Goal: Task Accomplishment & Management: Manage account settings

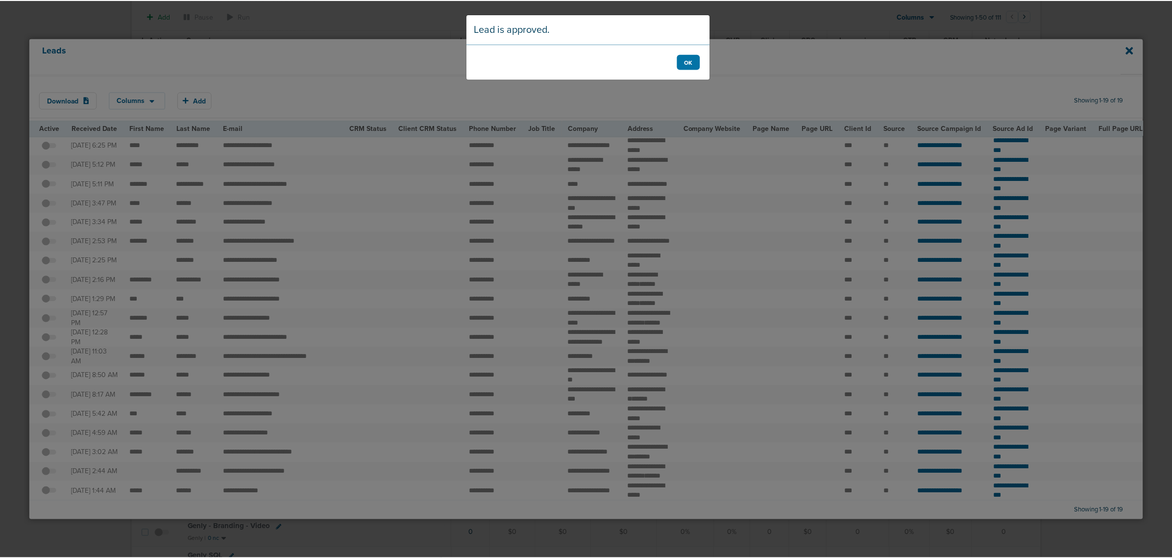
scroll to position [429, 0]
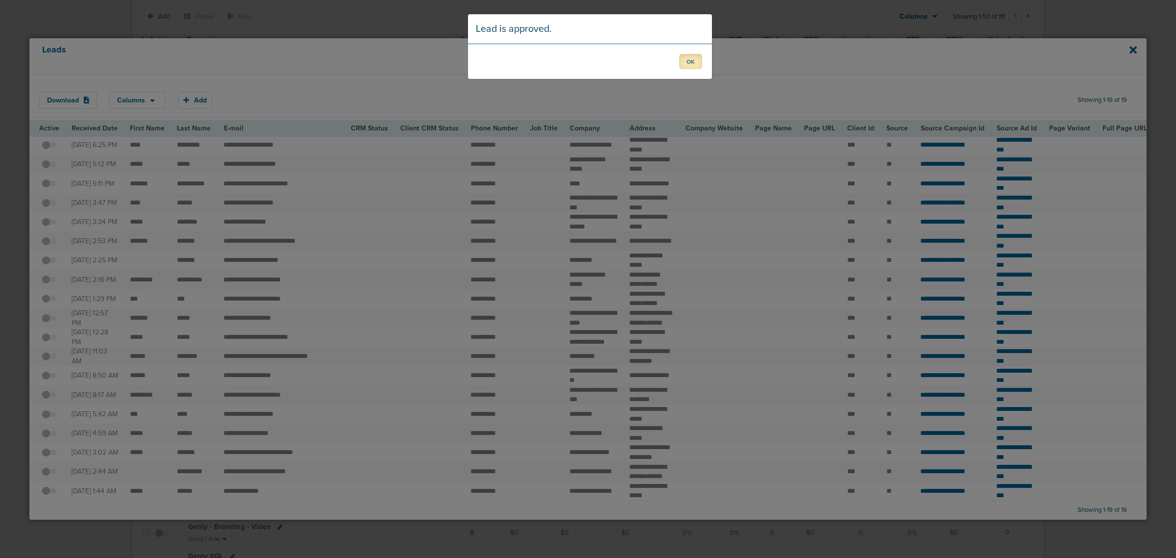
click at [691, 62] on button "OK" at bounding box center [690, 61] width 23 height 15
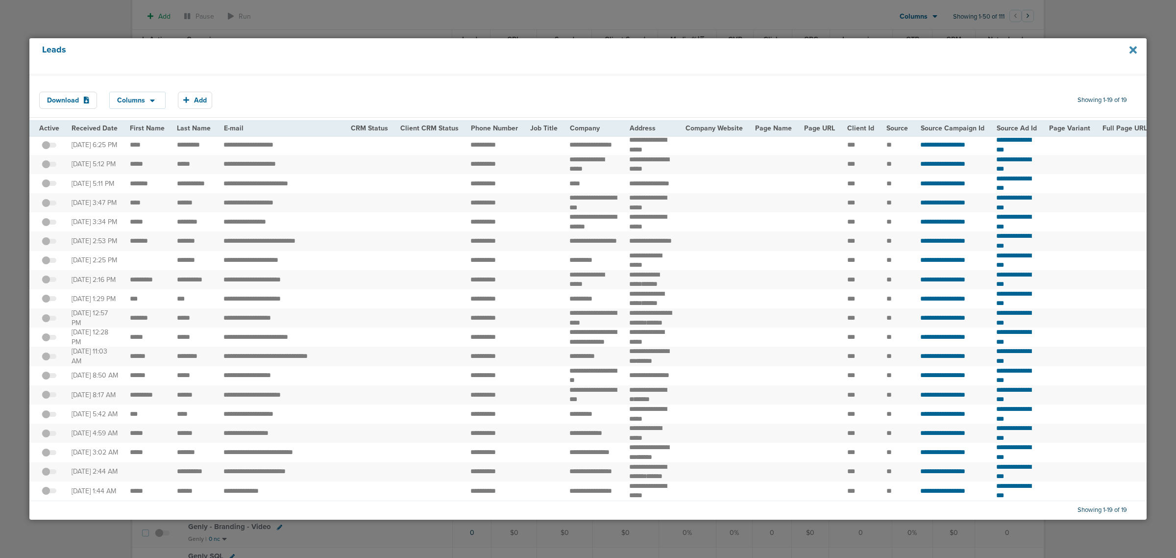
click at [1131, 47] on icon at bounding box center [1133, 49] width 7 height 7
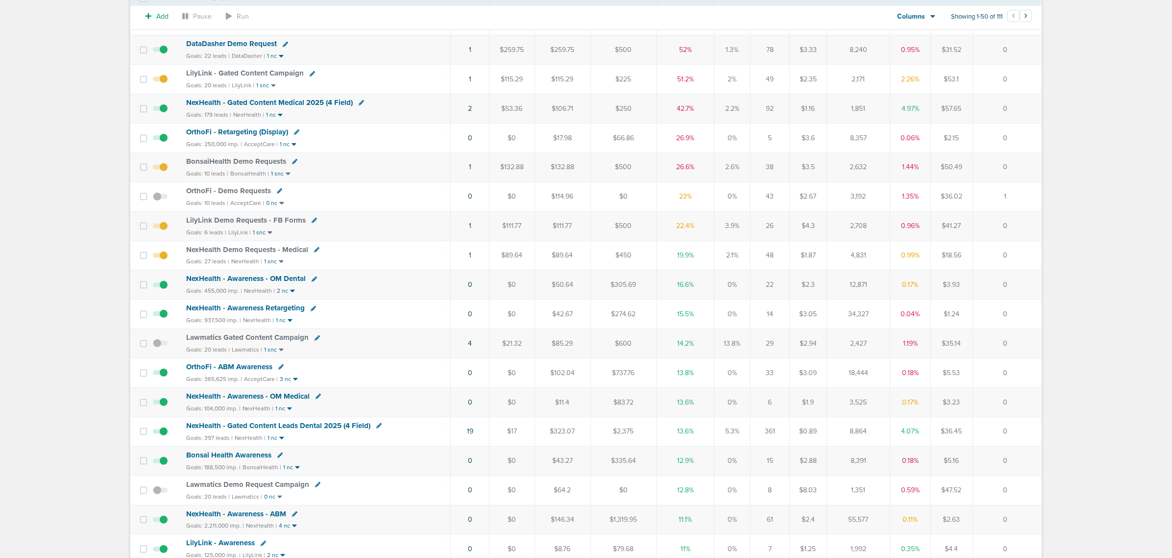
scroll to position [0, 0]
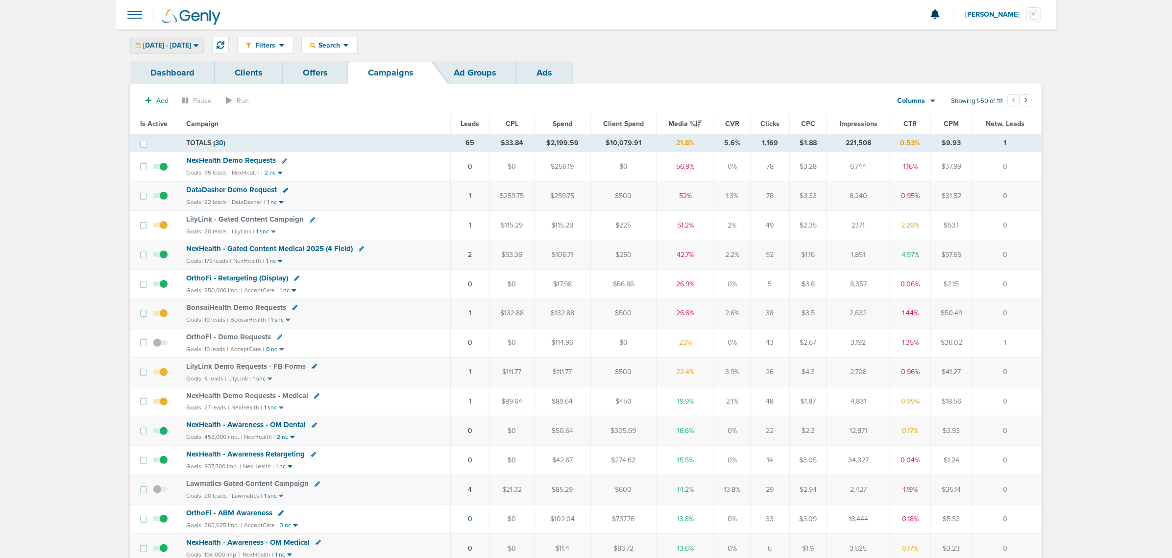
click at [191, 45] on span "09.03.2025 - 09.03.2025" at bounding box center [167, 45] width 48 height 7
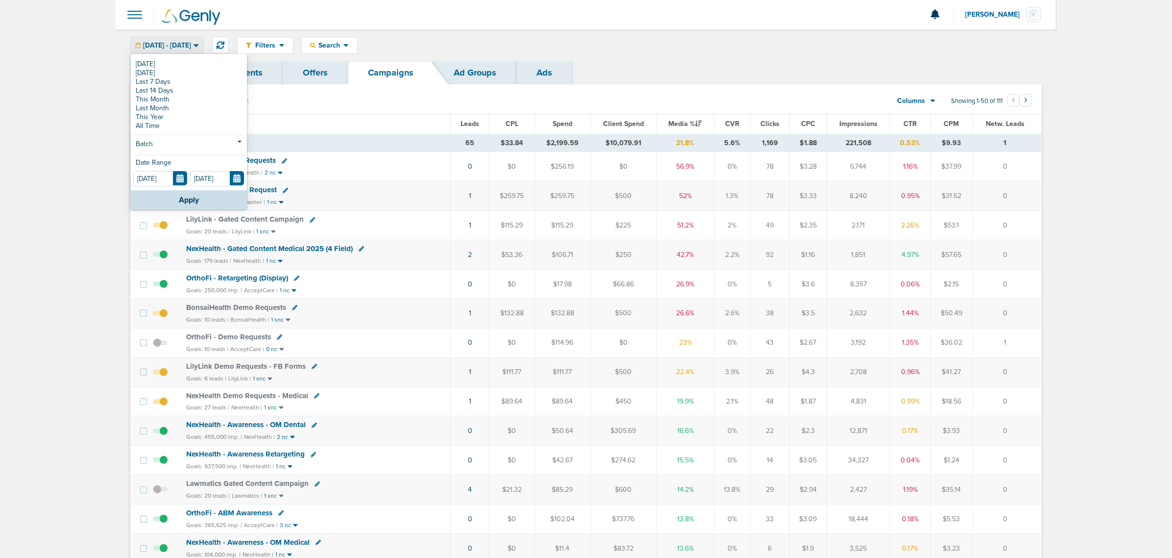
drag, startPoint x: 765, startPoint y: 25, endPoint x: 700, endPoint y: 33, distance: 65.7
click at [765, 25] on div at bounding box center [586, 14] width 941 height 29
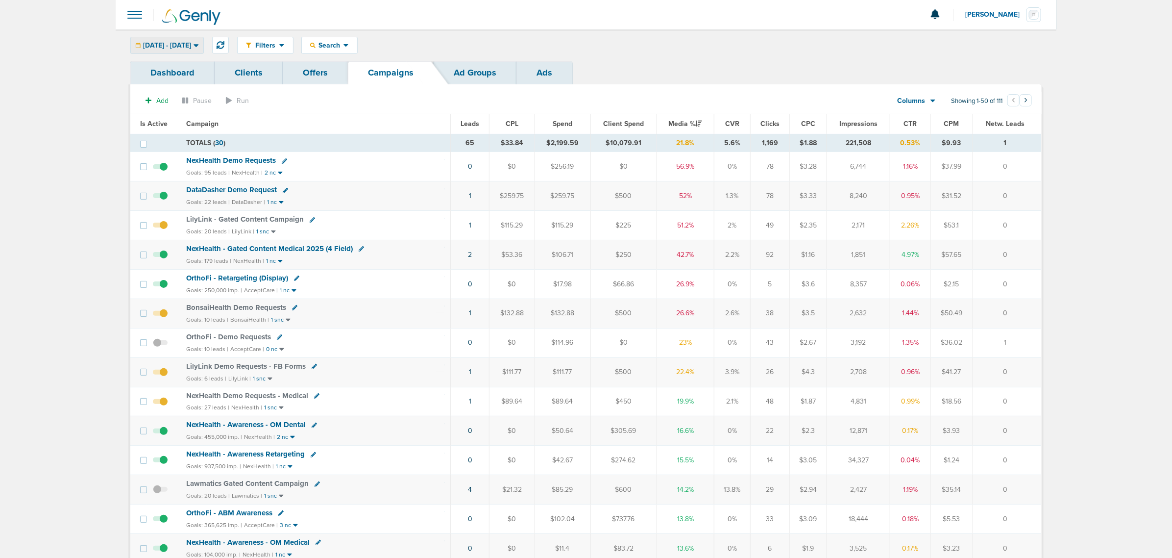
click at [191, 47] on span "09.03.2025 - 09.03.2025" at bounding box center [167, 45] width 48 height 7
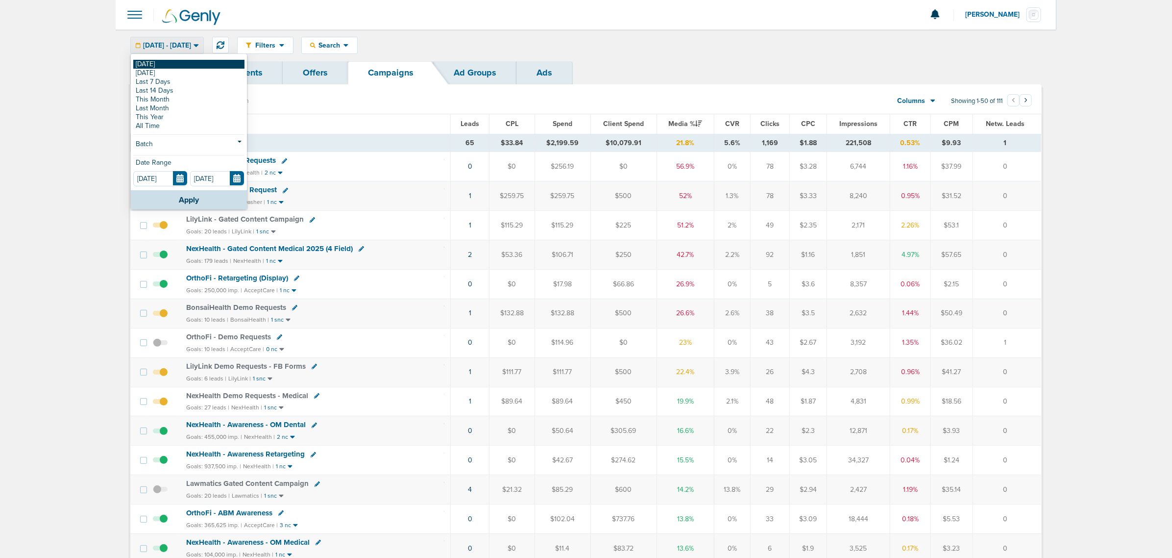
click at [185, 64] on link "[DATE]" at bounding box center [188, 64] width 111 height 9
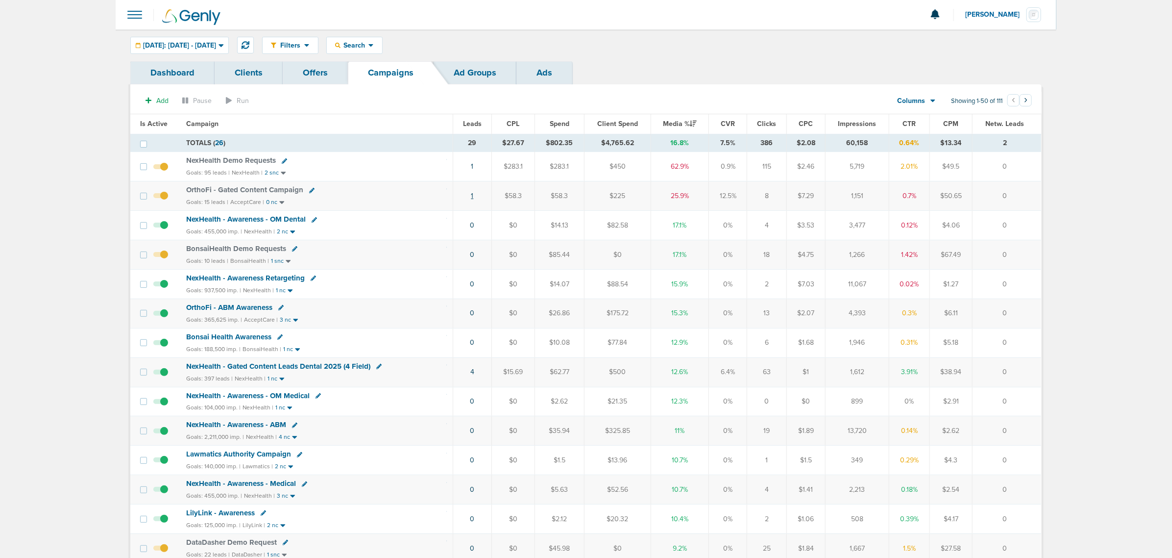
click at [472, 197] on link "1" at bounding box center [472, 196] width 2 height 8
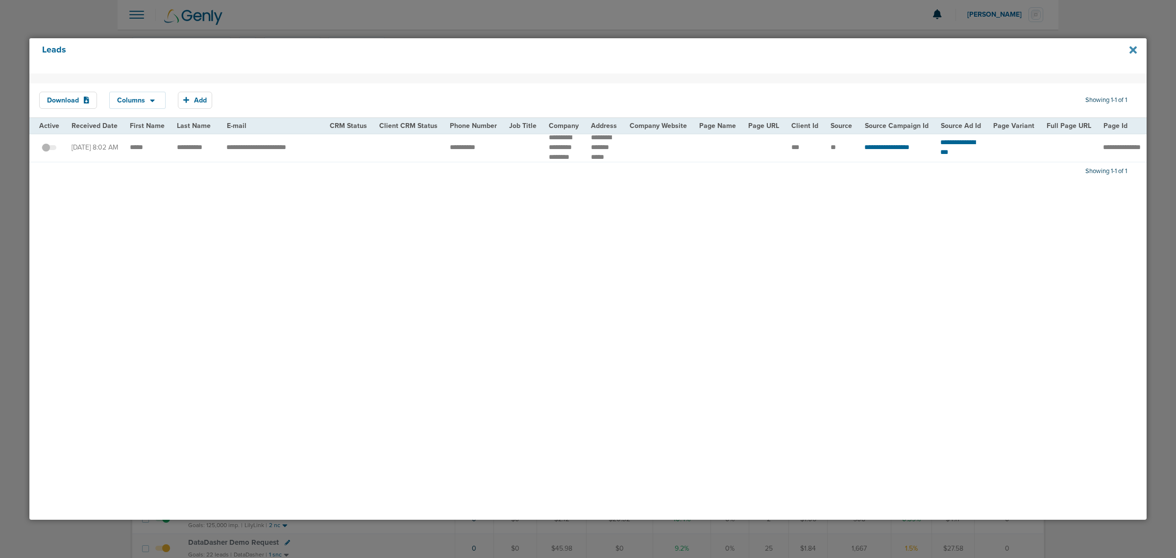
click at [1133, 49] on icon at bounding box center [1133, 49] width 7 height 7
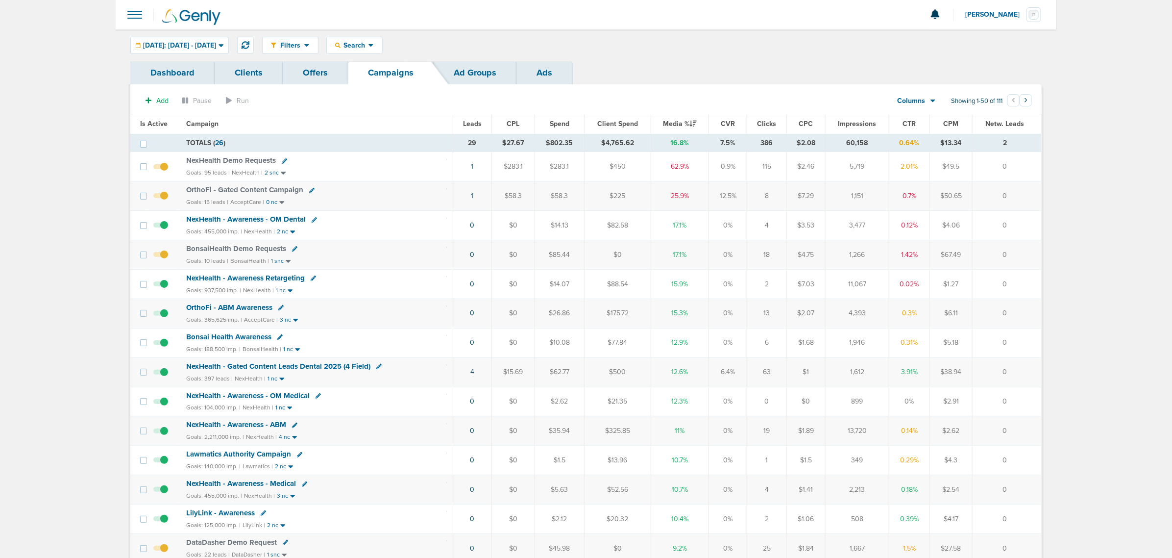
click at [474, 375] on td "4" at bounding box center [472, 371] width 39 height 29
click at [470, 375] on link "4" at bounding box center [472, 372] width 4 height 8
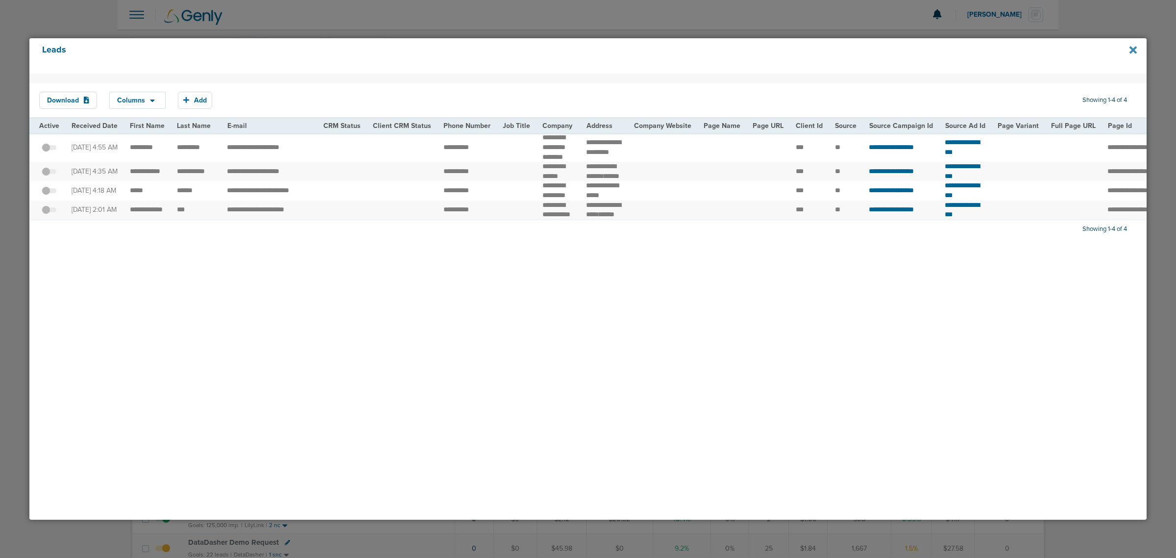
click at [1131, 48] on icon at bounding box center [1133, 49] width 7 height 7
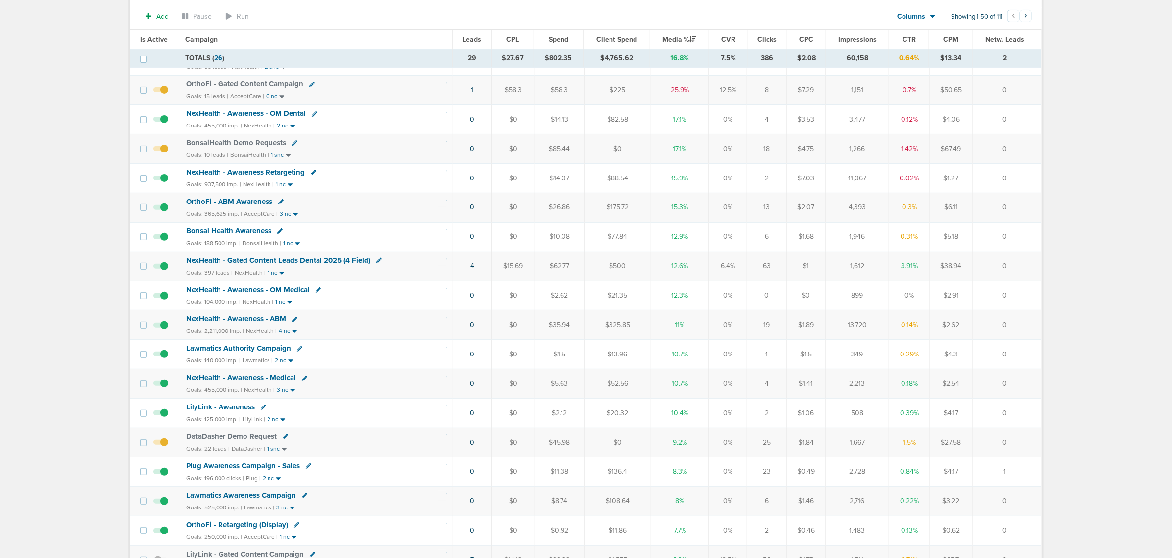
scroll to position [123, 0]
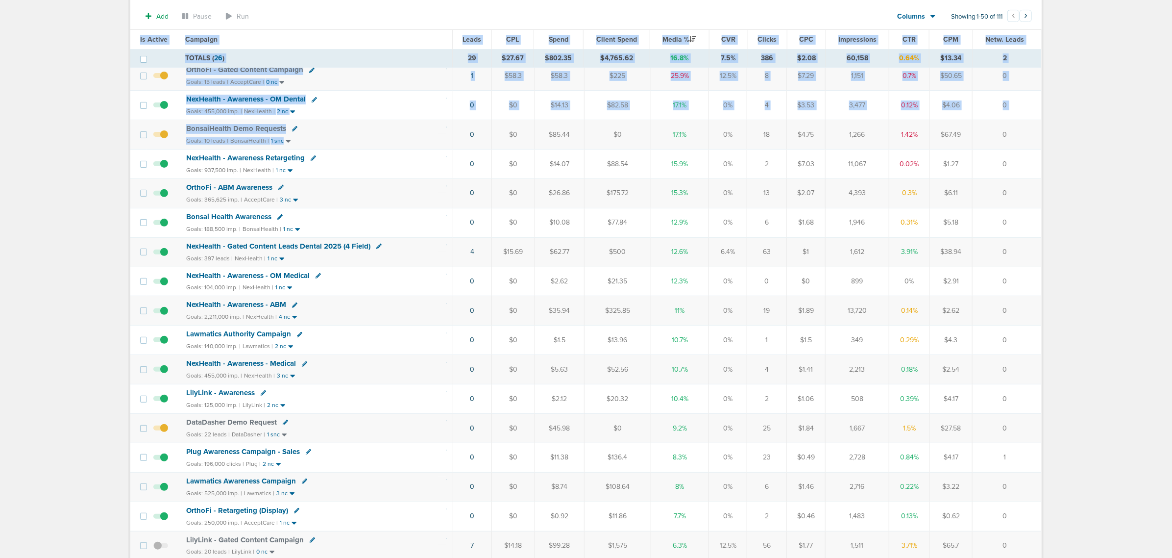
drag, startPoint x: 434, startPoint y: 136, endPoint x: 1042, endPoint y: 127, distance: 608.7
click at [1020, 132] on td "0" at bounding box center [1007, 134] width 69 height 29
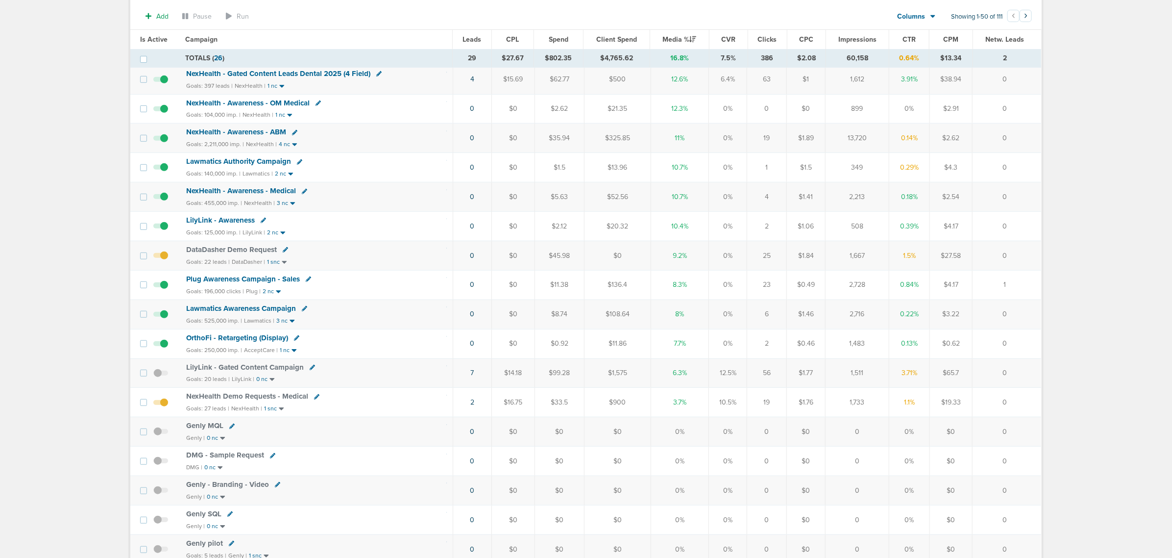
scroll to position [306, 0]
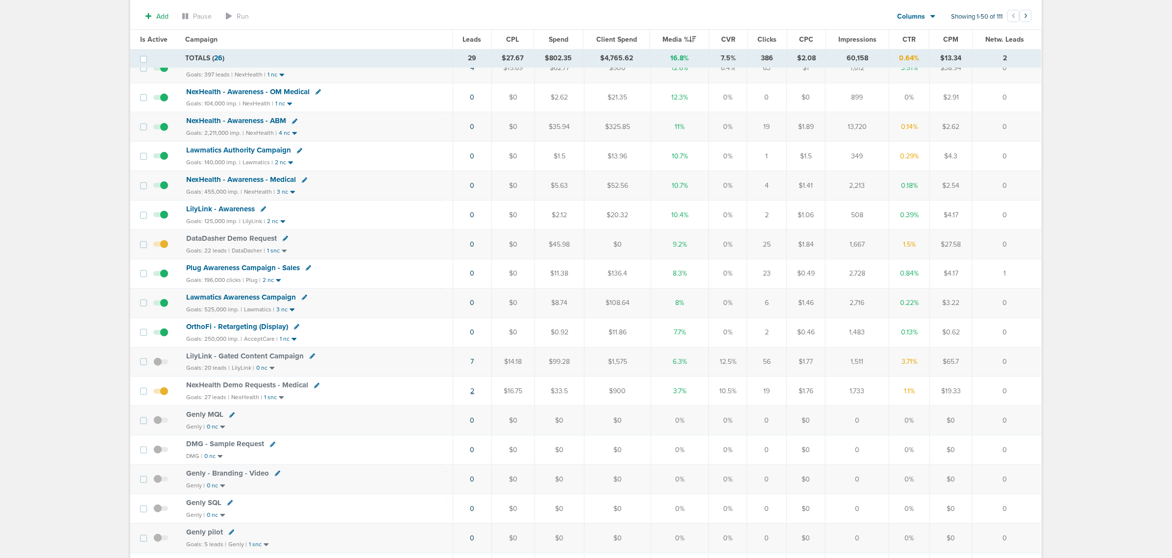
click at [473, 395] on link "2" at bounding box center [472, 391] width 4 height 8
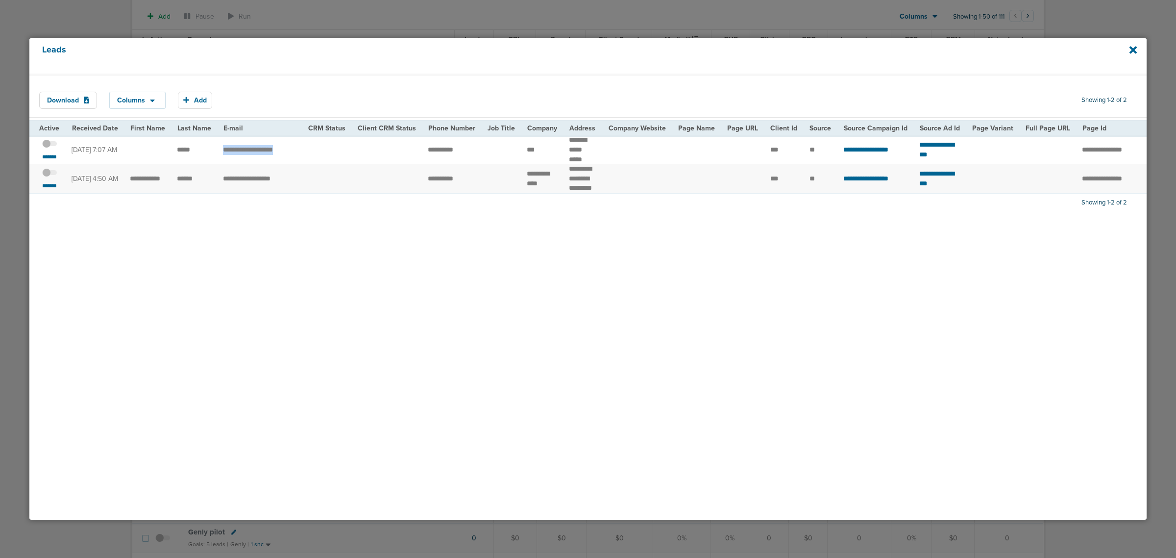
drag, startPoint x: 214, startPoint y: 150, endPoint x: 316, endPoint y: 150, distance: 101.9
click at [316, 150] on tr "**********" at bounding box center [999, 149] width 1941 height 29
copy tr "**********"
click at [218, 261] on div "Download Columns Save selections Reset to defaults Is Active Received Date Firs…" at bounding box center [587, 297] width 1117 height 446
drag, startPoint x: 515, startPoint y: 148, endPoint x: 539, endPoint y: 152, distance: 24.7
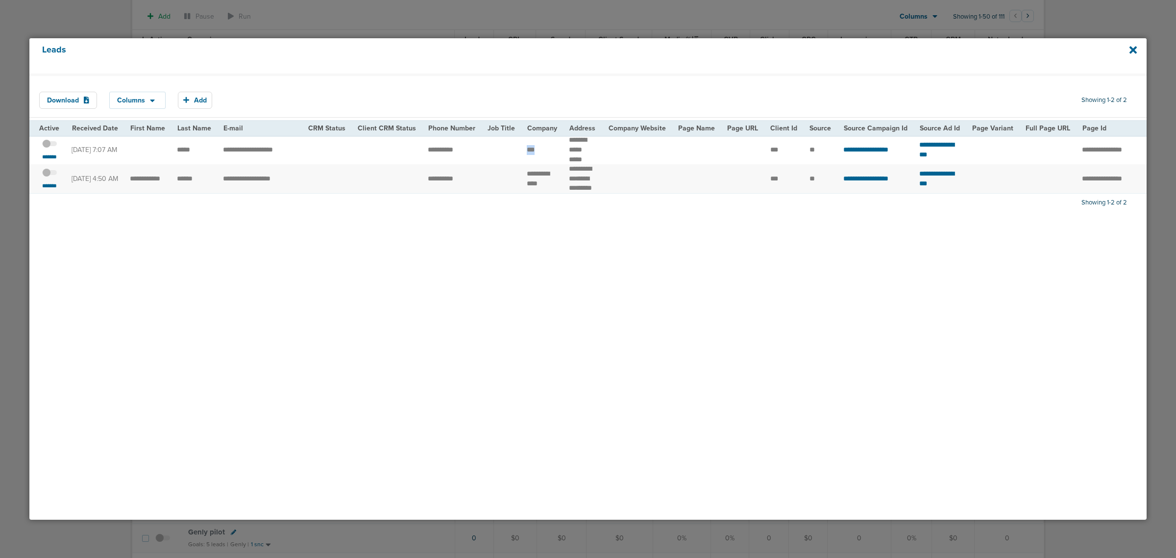
click at [539, 152] on td "***" at bounding box center [542, 149] width 42 height 29
click at [50, 148] on span at bounding box center [49, 148] width 15 height 0
click at [49, 145] on input "checkbox" at bounding box center [49, 145] width 0 height 0
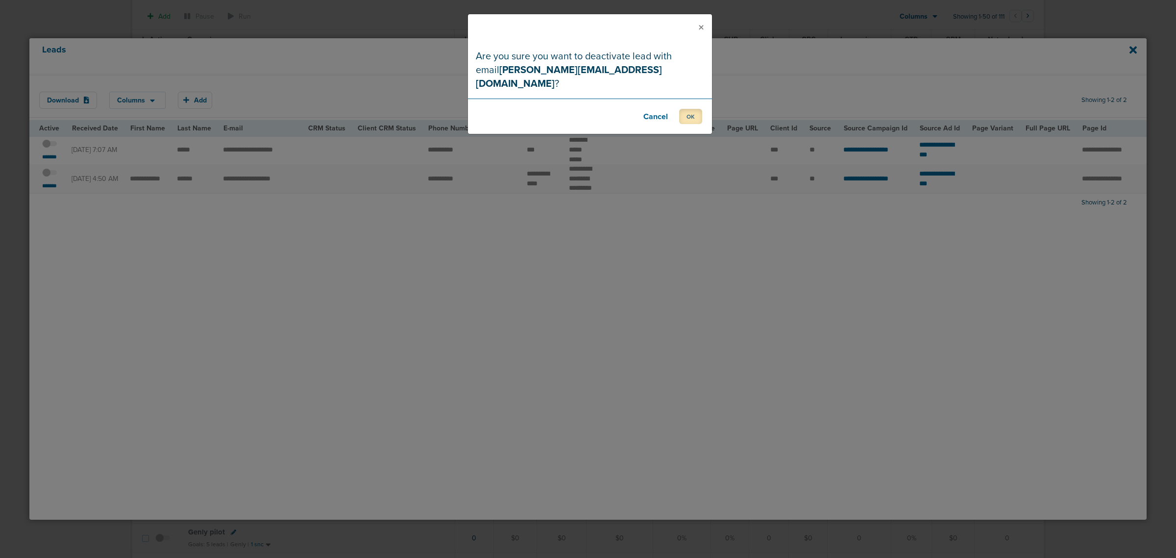
click at [694, 109] on button "OK" at bounding box center [690, 116] width 23 height 15
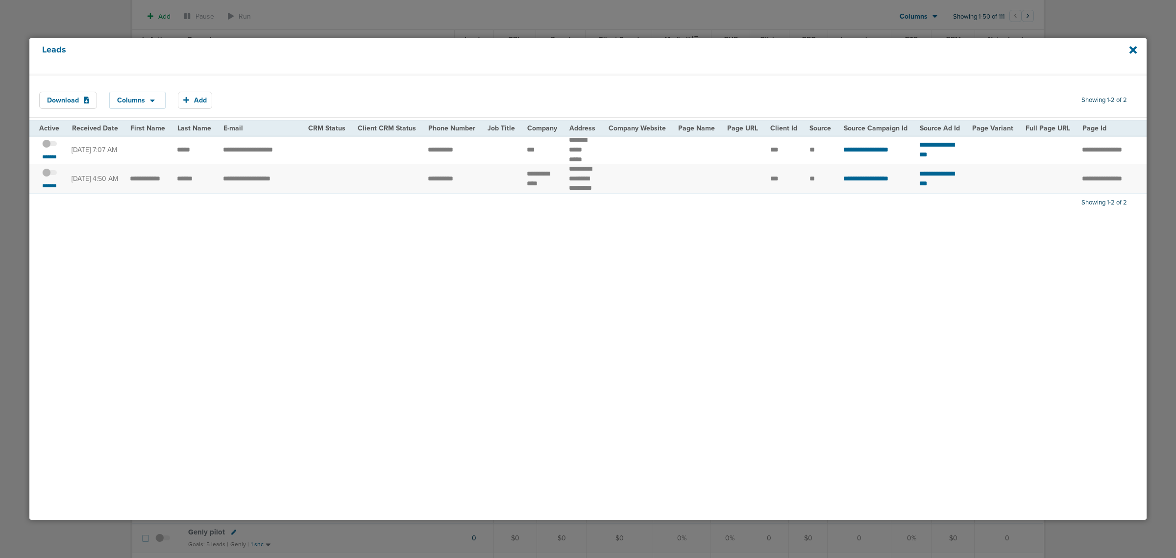
click at [52, 177] on span at bounding box center [49, 177] width 15 height 0
click at [49, 174] on input "checkbox" at bounding box center [49, 174] width 0 height 0
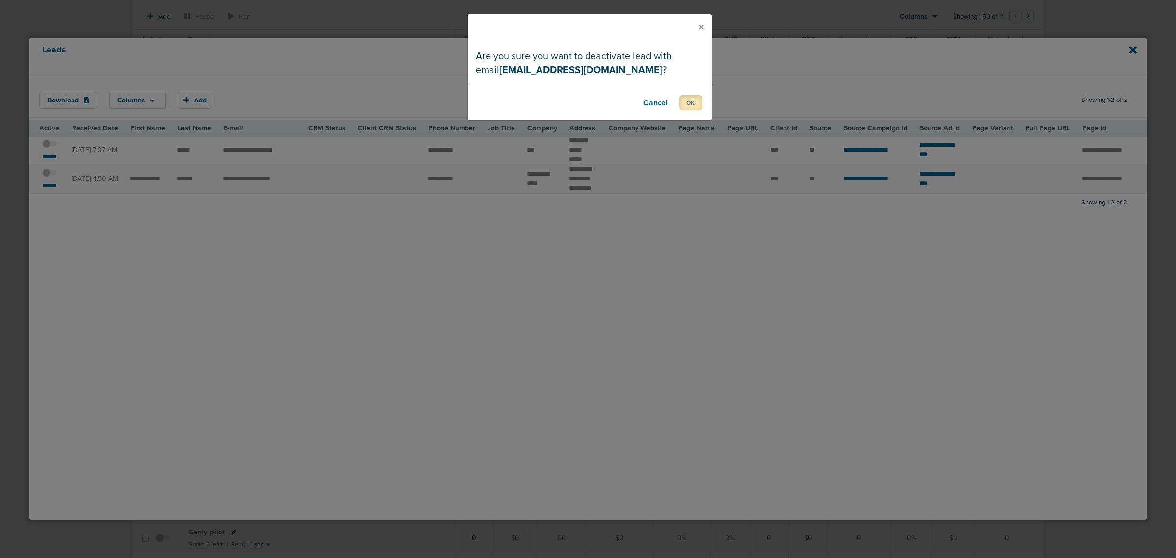
click at [691, 99] on button "OK" at bounding box center [690, 102] width 23 height 15
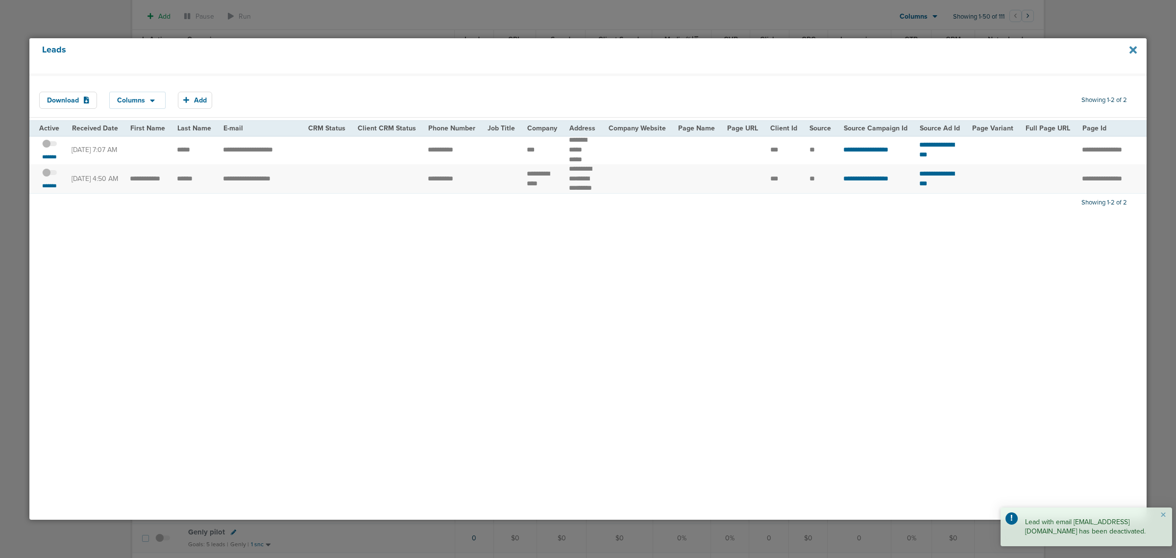
click at [1133, 49] on icon at bounding box center [1133, 49] width 7 height 7
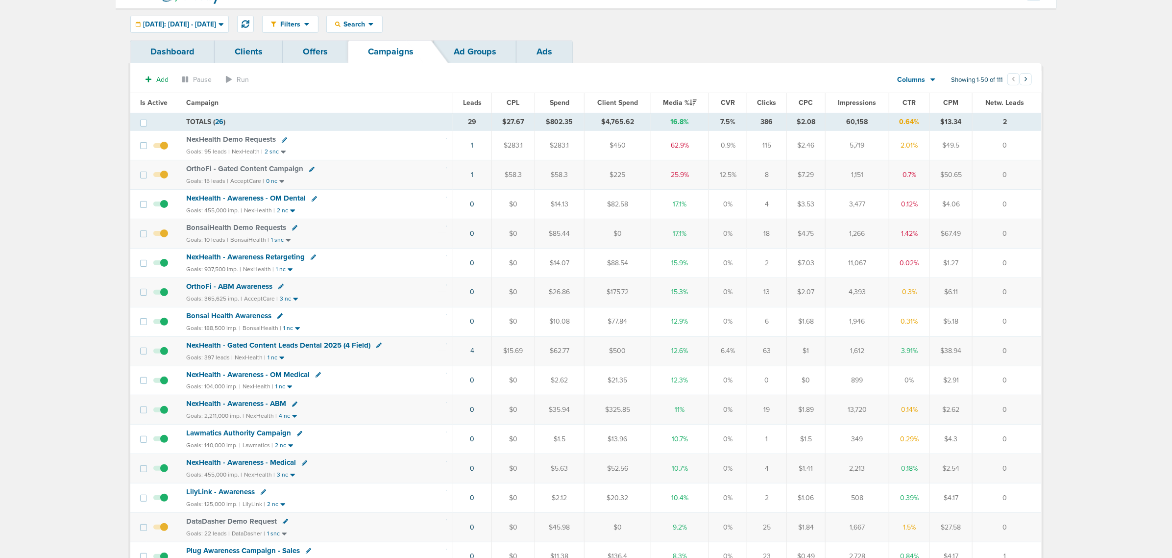
scroll to position [0, 0]
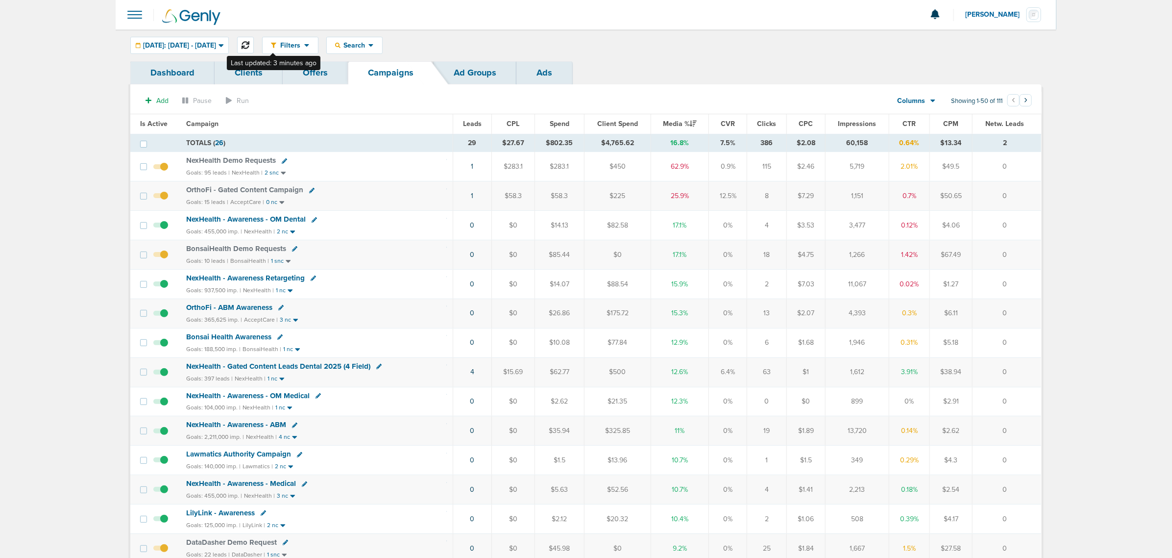
click at [249, 43] on icon at bounding box center [246, 45] width 8 height 8
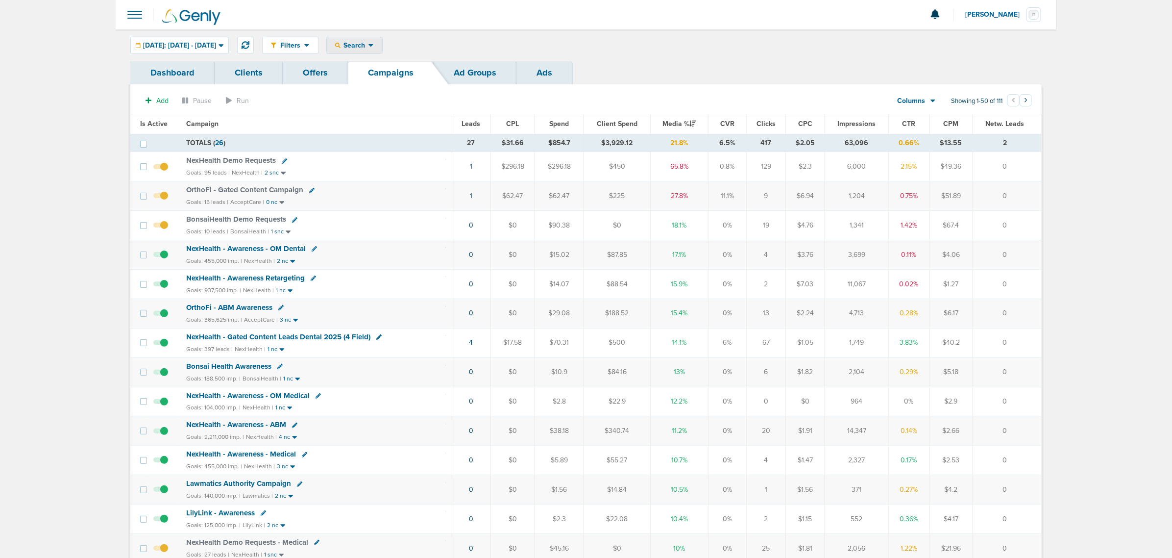
click at [369, 42] on span "Search" at bounding box center [355, 45] width 28 height 8
click at [385, 87] on link "Campaign" at bounding box center [377, 89] width 101 height 12
select select "cmpName"
type input "medical"
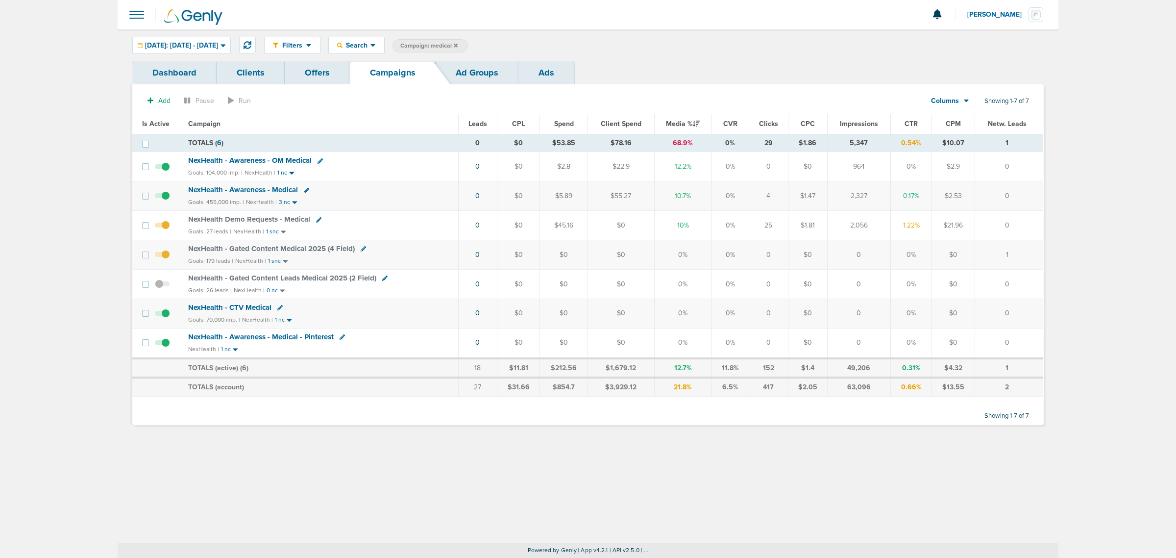
click at [286, 249] on span "NexHealth - Gated Content Medical 2025 (4 Field)" at bounding box center [271, 248] width 167 height 9
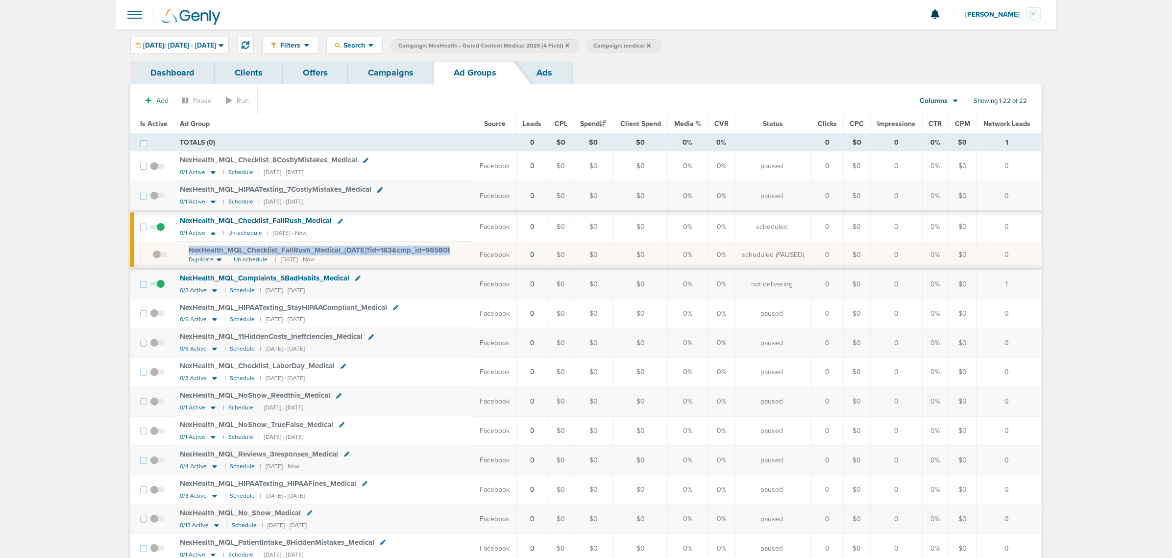
drag, startPoint x: 466, startPoint y: 248, endPoint x: 180, endPoint y: 248, distance: 285.7
click at [180, 248] on td "NexHealth_ MQL_ Checklist_ FallRush_ Medical_ 09.03.25?id=183&cmp_ id=9658082 D…" at bounding box center [323, 255] width 299 height 27
copy td "NexHealth_ MQL_ Checklist_ FallRush_ Medical_ 09.03.25?id=183&cmp_ id=9658082"
click at [391, 111] on section "Add Pause Run Columns Media Stats Sales Performance Custom Showing 1-22 of 22" at bounding box center [586, 103] width 912 height 23
click at [395, 70] on link "Campaigns" at bounding box center [391, 72] width 86 height 23
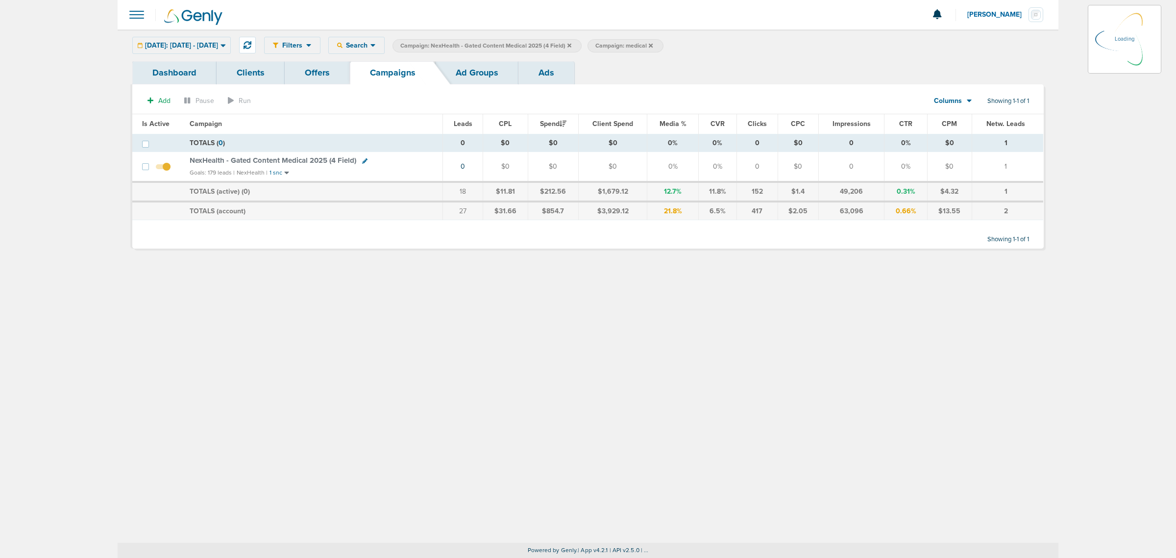
click at [571, 45] on span "Campaign: NexHealth - Gated Content Medical 2025 (4 Field)" at bounding box center [485, 46] width 171 height 8
click at [571, 45] on icon at bounding box center [569, 45] width 4 height 4
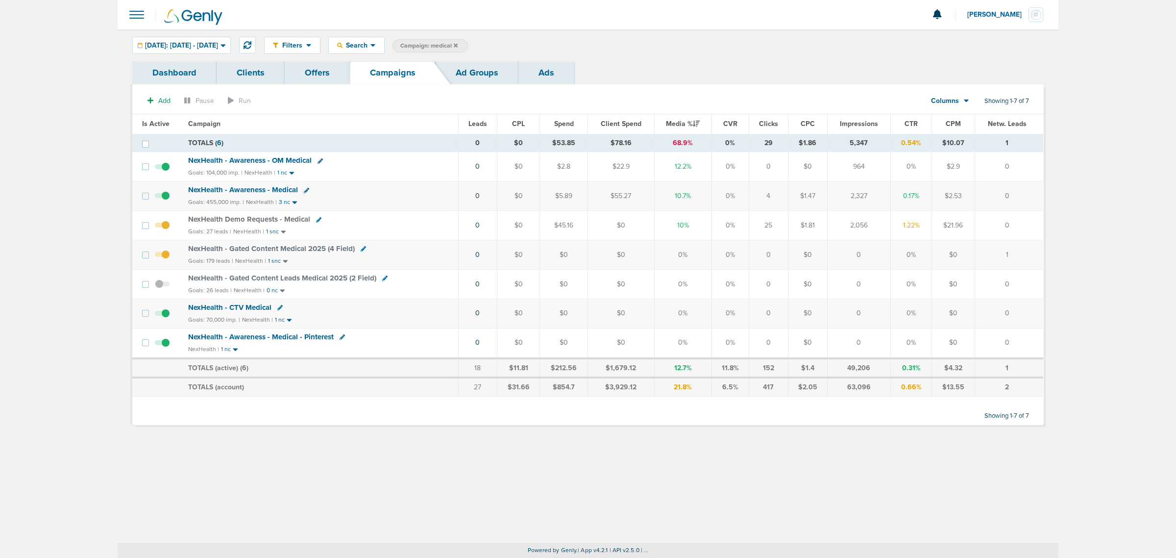
drag, startPoint x: 667, startPoint y: 143, endPoint x: 718, endPoint y: 146, distance: 51.0
click at [718, 146] on tr "TOTALS ( 6 ) 0 $0 $53.85 $78.16 68.9% 0% 29 $1.86 5,347 0.54% $10.07 1" at bounding box center [587, 143] width 911 height 18
click at [690, 263] on td "0%" at bounding box center [683, 254] width 58 height 29
click at [769, 501] on div "Filters Active Only Settings Status Active Inactive Objectives MQL SQL Traffic …" at bounding box center [588, 285] width 941 height 513
click at [458, 45] on icon at bounding box center [456, 45] width 4 height 4
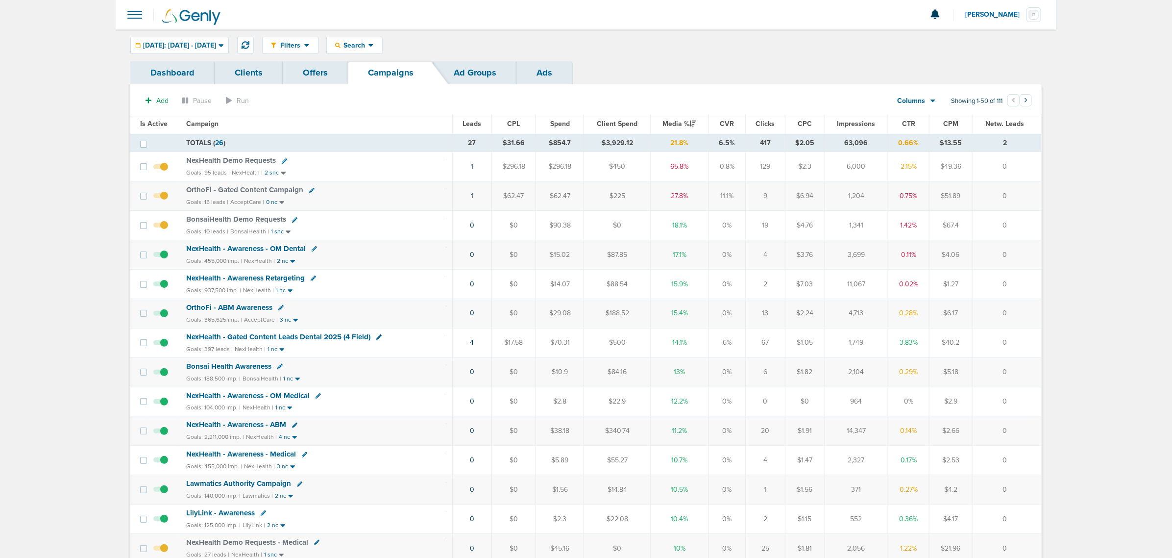
click at [241, 163] on span "NexHealth Demo Requests" at bounding box center [231, 160] width 90 height 9
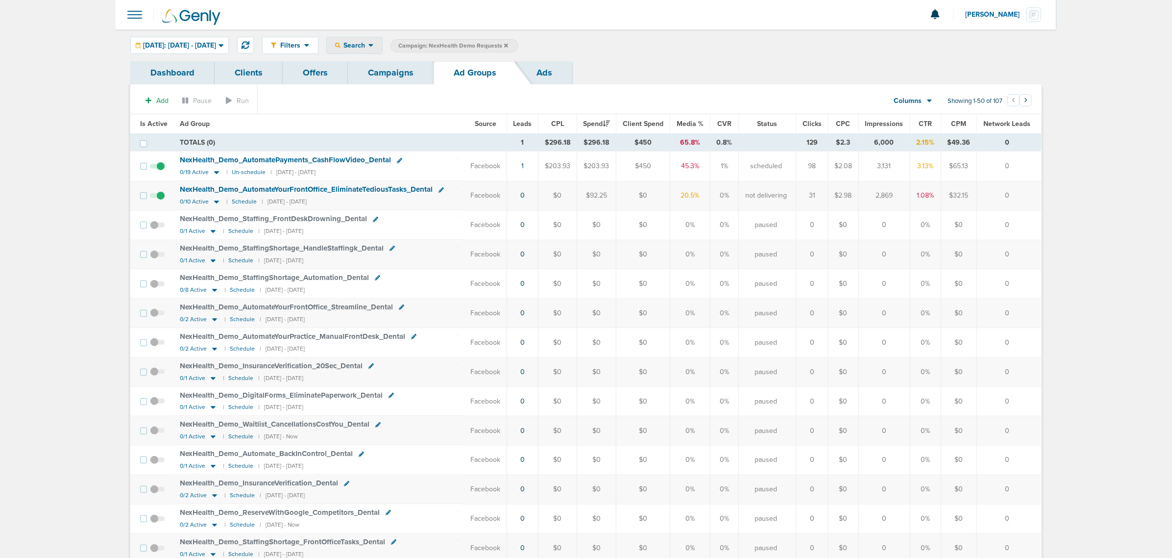
click at [361, 49] on div "Search" at bounding box center [354, 45] width 55 height 16
click at [409, 140] on link "Network Campaign" at bounding box center [377, 138] width 101 height 12
select select "netCmpName"
type input "09.04"
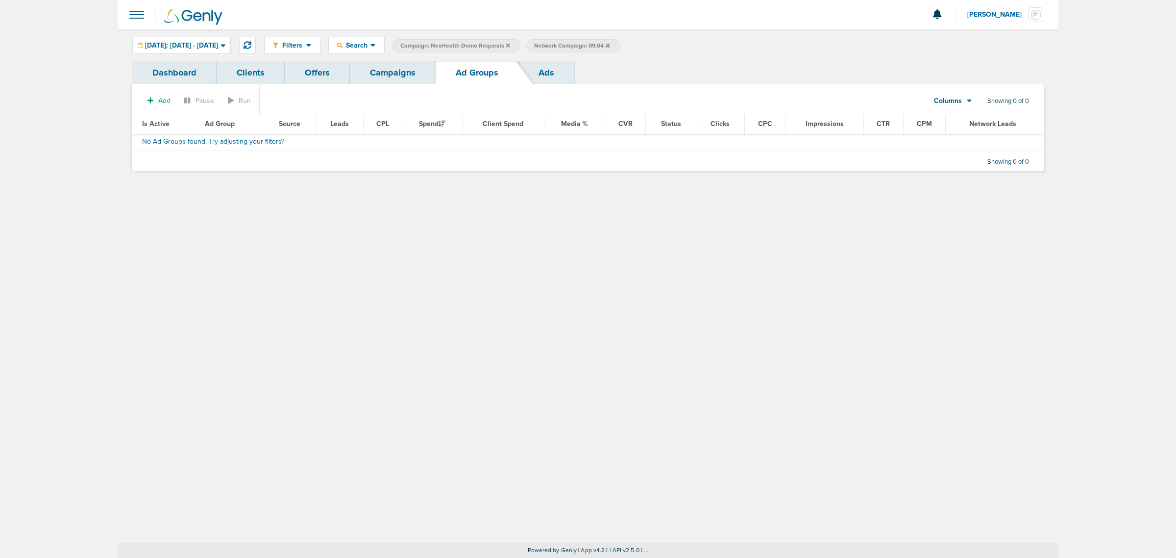
click at [610, 42] on span "Network Campaign: 09.04" at bounding box center [571, 46] width 75 height 8
select select "netCmpName"
type input "09.03"
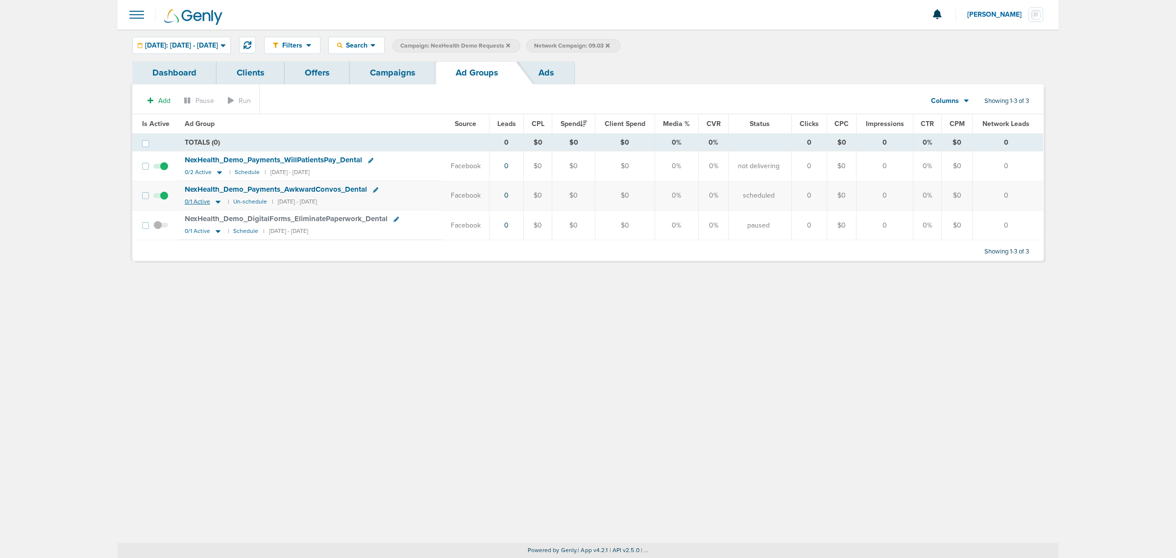
click at [214, 202] on icon at bounding box center [218, 201] width 10 height 8
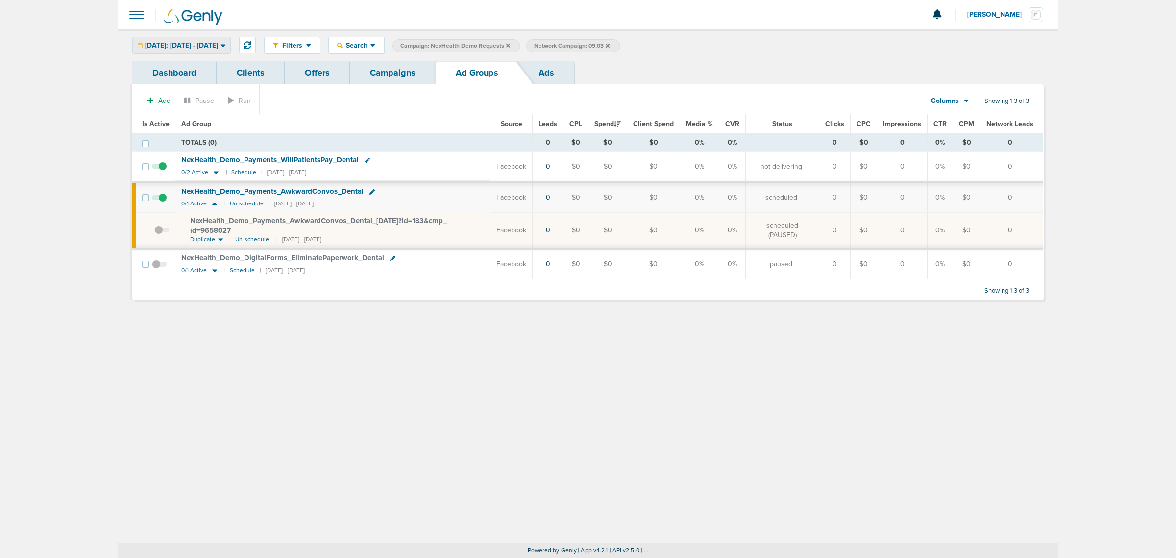
click at [215, 44] on span "Today: 09.04.2025 - 09.04.2025" at bounding box center [181, 45] width 73 height 7
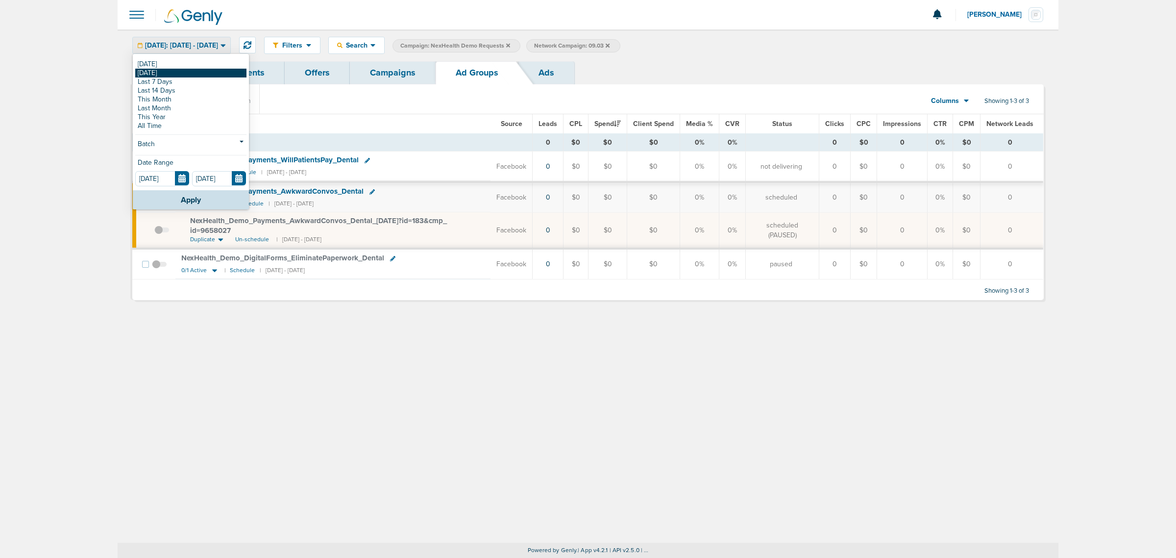
click at [192, 73] on link "[DATE]" at bounding box center [190, 73] width 111 height 9
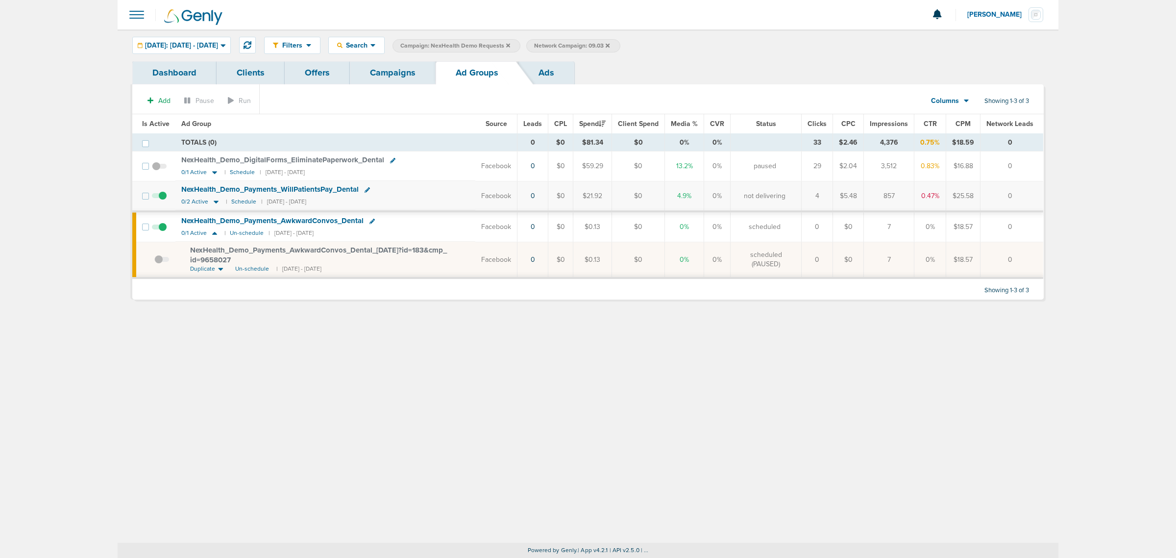
click at [402, 419] on div "Filters Active Only Settings Status Active Inactive Objectives MQL SQL Traffic …" at bounding box center [588, 285] width 941 height 513
click at [389, 69] on link "Campaigns" at bounding box center [393, 72] width 86 height 23
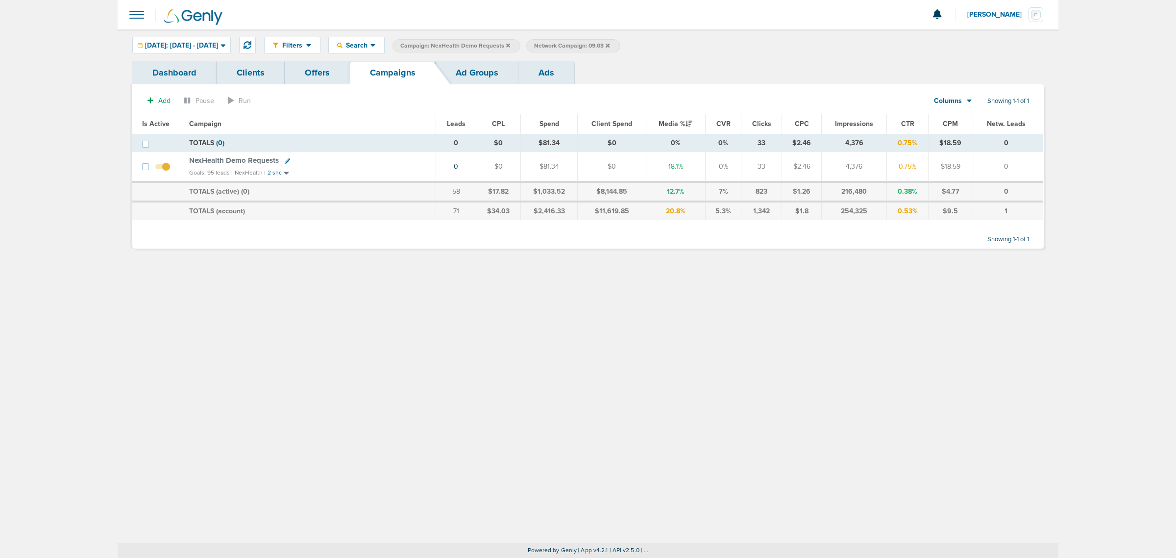
click at [510, 43] on icon at bounding box center [508, 46] width 4 height 6
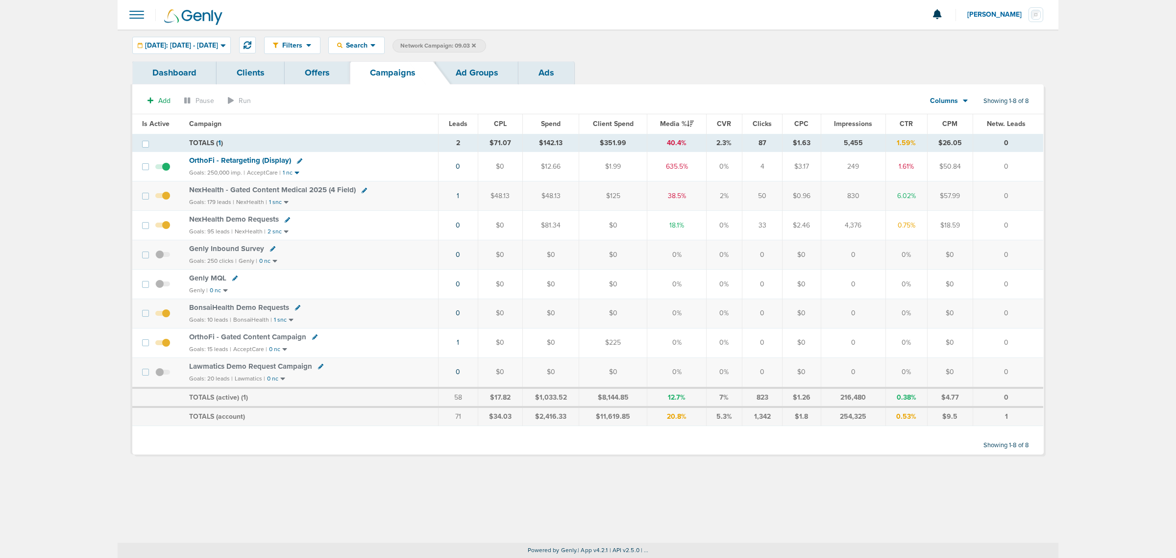
click at [476, 43] on icon at bounding box center [474, 46] width 4 height 6
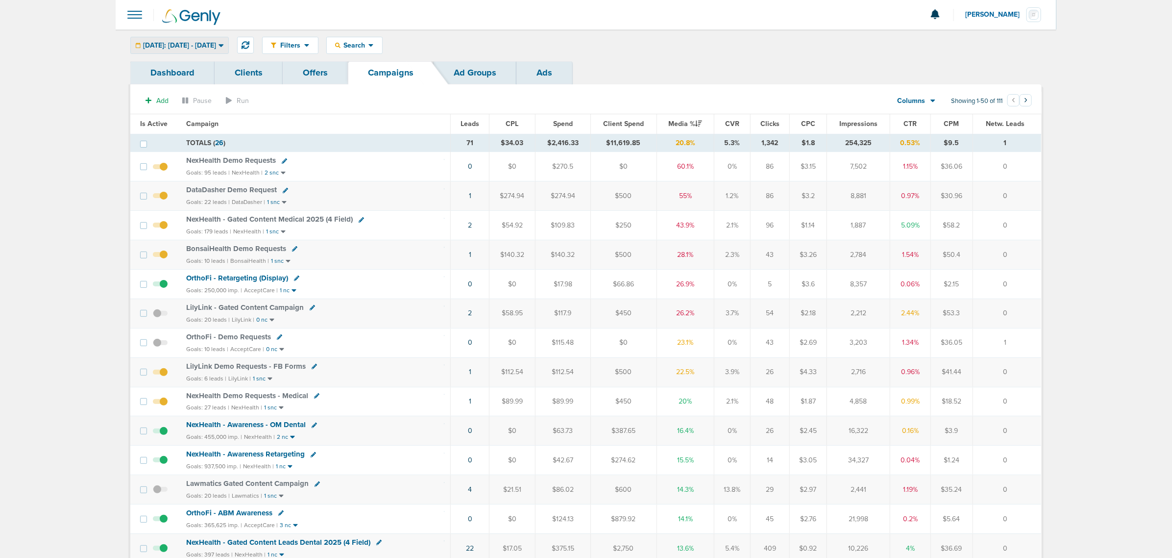
drag, startPoint x: 211, startPoint y: 33, endPoint x: 214, endPoint y: 45, distance: 12.6
click at [212, 39] on div "Filters Active Only Settings Status Active Inactive Objectives MQL SQL Traffic …" at bounding box center [586, 45] width 941 height 32
click at [214, 45] on span "Yesterday: 09.03.2025 - 09.03.2025" at bounding box center [179, 45] width 73 height 7
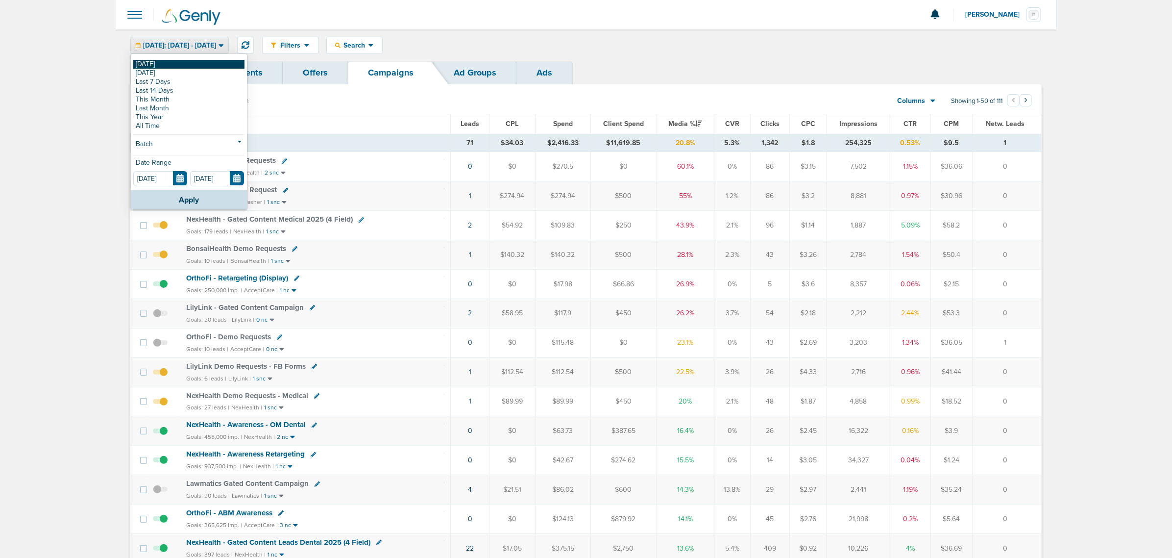
click at [175, 62] on link "[DATE]" at bounding box center [188, 64] width 111 height 9
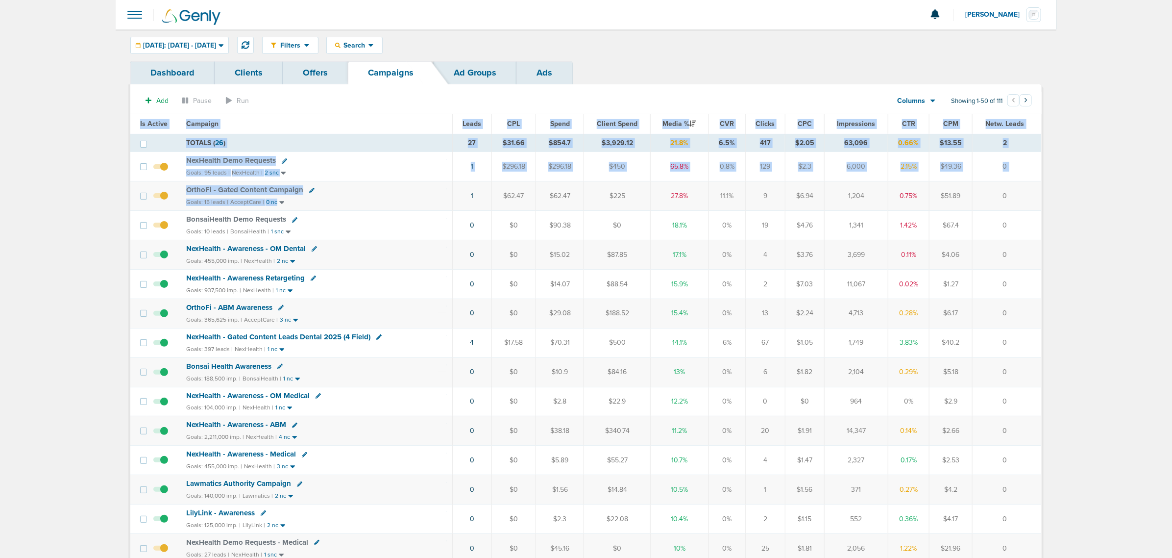
drag, startPoint x: 446, startPoint y: 197, endPoint x: 1045, endPoint y: 206, distance: 598.9
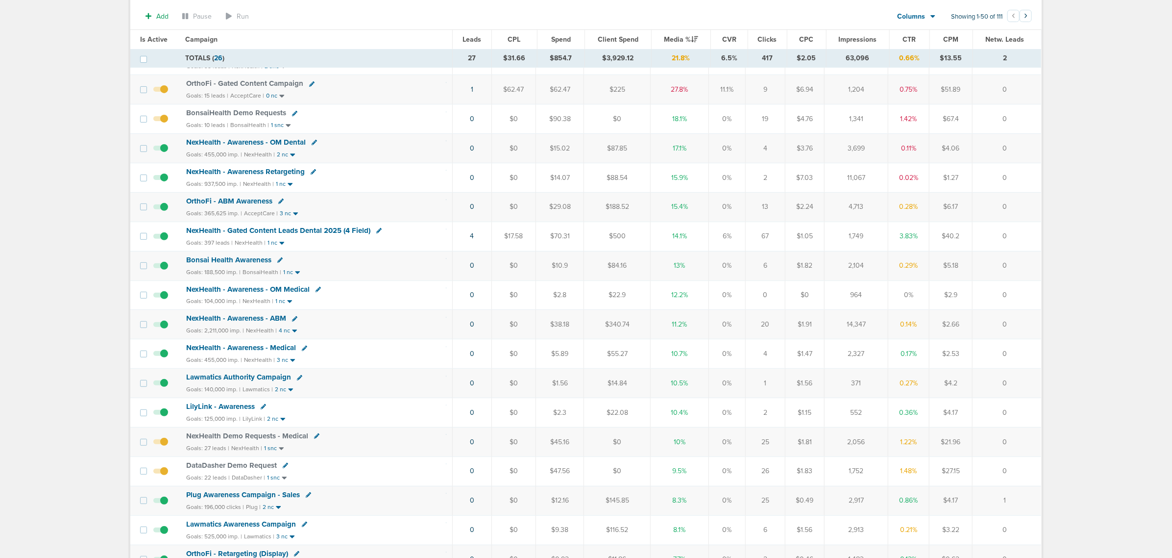
scroll to position [123, 0]
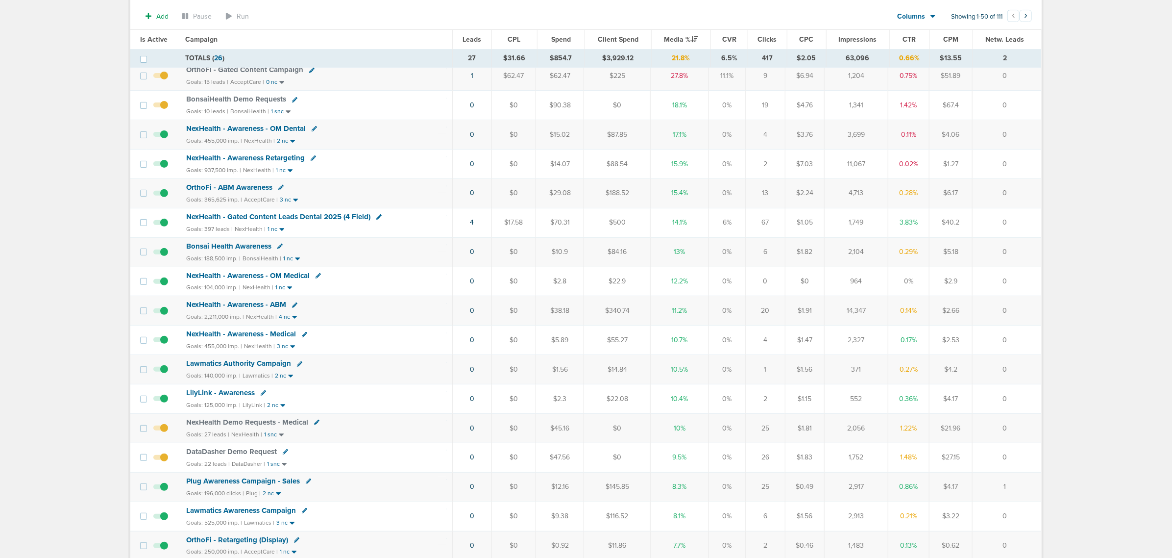
drag, startPoint x: 387, startPoint y: 446, endPoint x: 1017, endPoint y: 437, distance: 630.3
click at [1017, 437] on tr "NexHealth Demo Requests - Medical Goals: 27 leads | NexHealth | 1 snc 0 $0 $45.…" at bounding box center [585, 427] width 911 height 29
click at [1017, 437] on td "0" at bounding box center [1007, 427] width 69 height 29
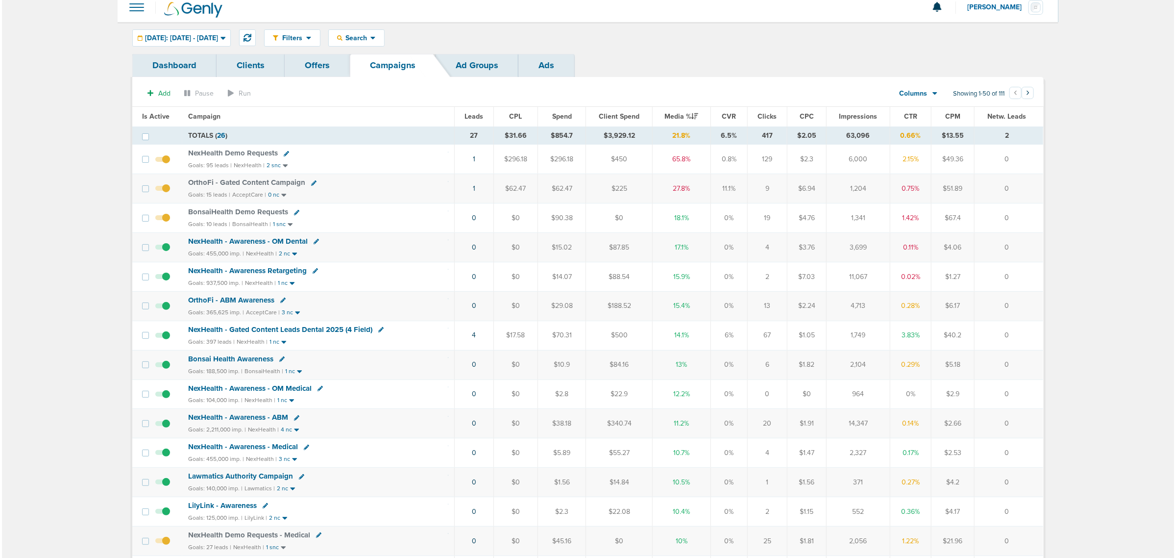
scroll to position [0, 0]
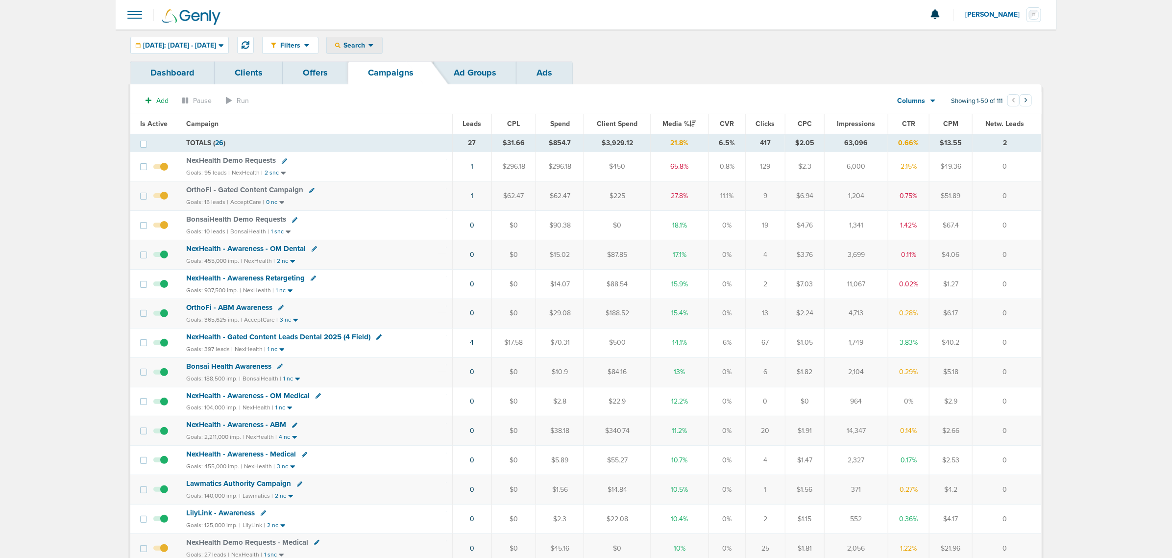
click at [369, 47] on span "Search" at bounding box center [355, 45] width 28 height 8
click at [378, 77] on link "Client" at bounding box center [377, 77] width 101 height 12
type input "law"
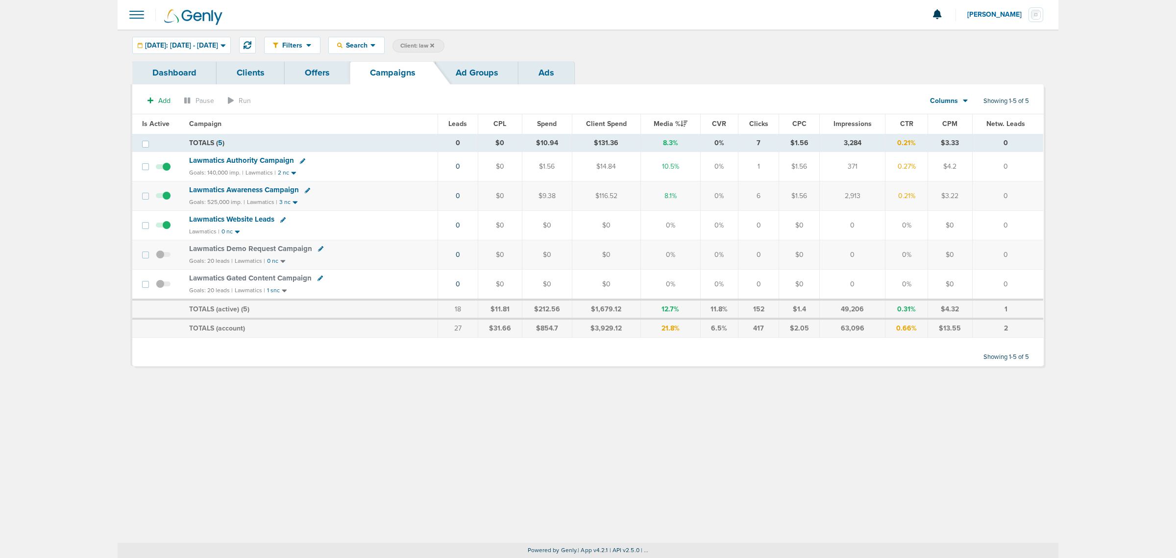
click at [250, 248] on span "Lawmatics Demo Request Campaign" at bounding box center [250, 248] width 123 height 9
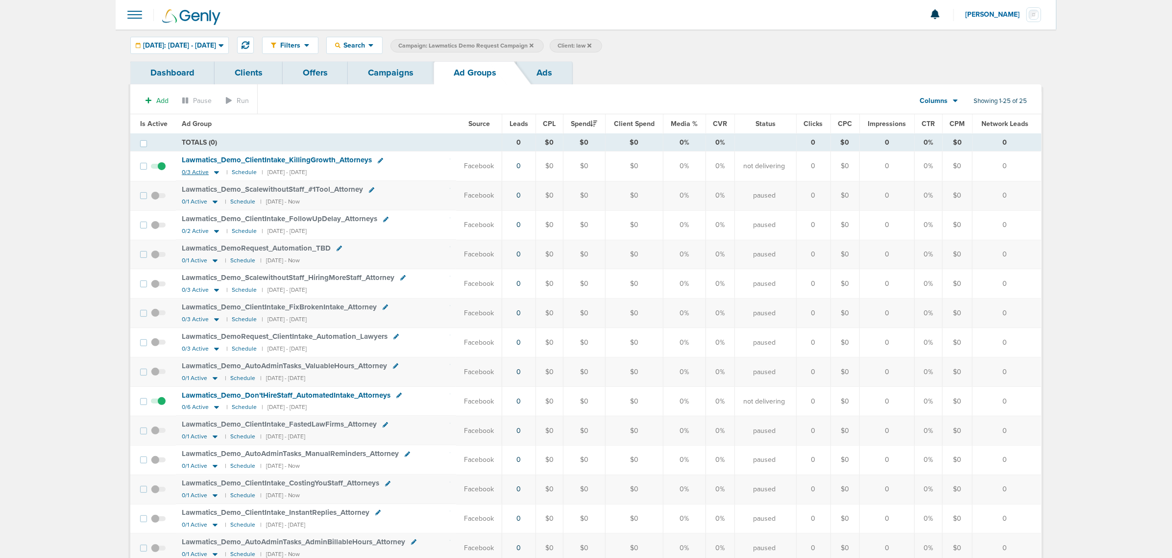
click at [216, 173] on icon at bounding box center [216, 173] width 5 height 3
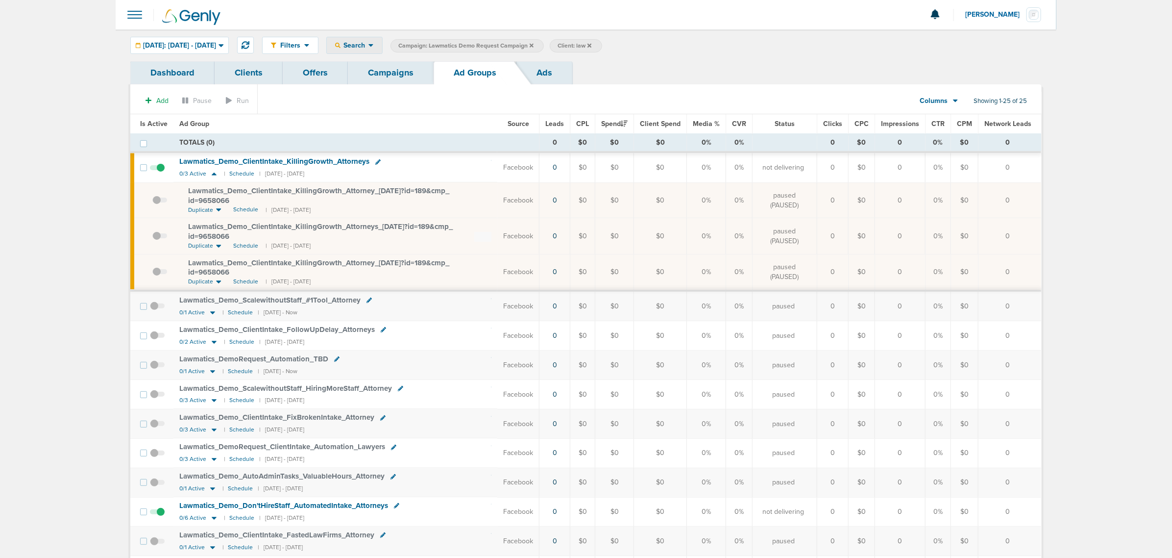
click at [369, 42] on span "Search" at bounding box center [355, 45] width 28 height 8
click at [399, 134] on link "Network Campaign" at bounding box center [377, 138] width 101 height 12
select select "netCmpName"
type input "09.03"
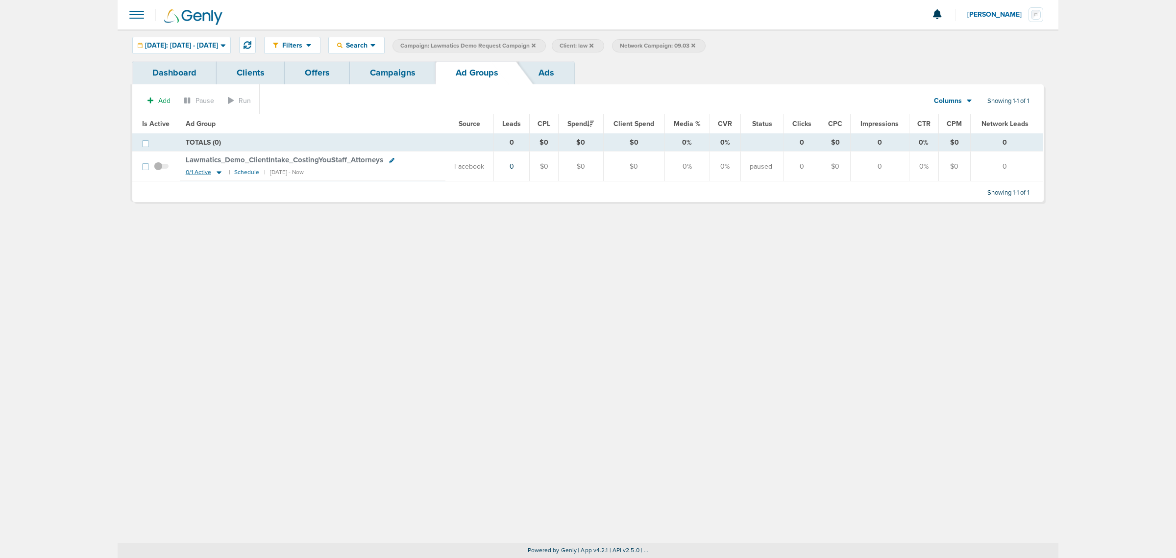
click at [217, 172] on icon at bounding box center [219, 173] width 5 height 3
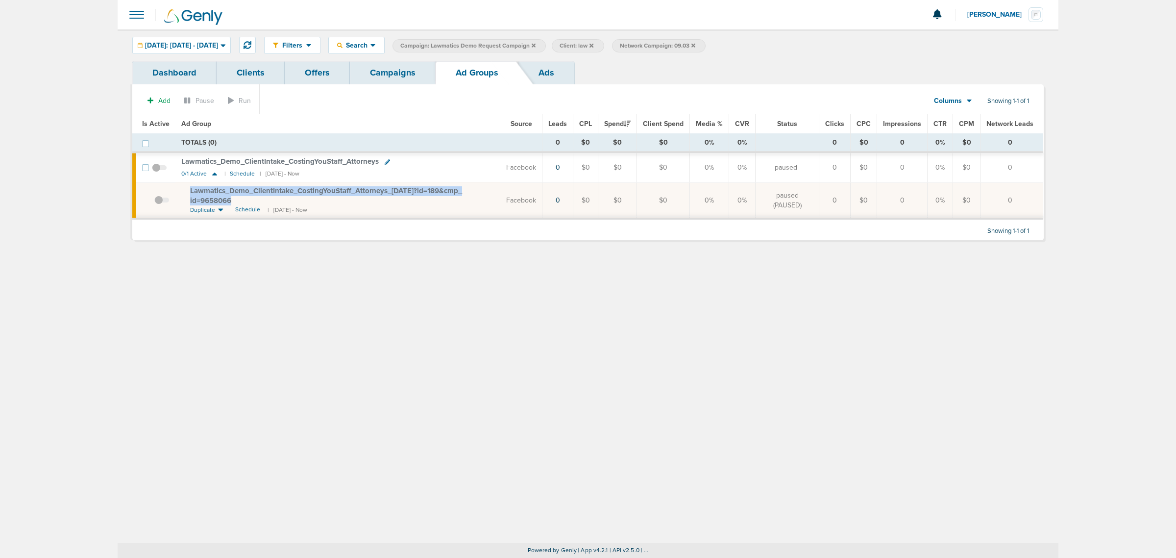
drag, startPoint x: 263, startPoint y: 201, endPoint x: 185, endPoint y: 190, distance: 79.1
click at [185, 190] on td "Lawmatics_ Demo_ ClientIntake_ CostingYouStaff_ Attorneys_ 09.03.25?id=189&cmp_…" at bounding box center [337, 200] width 325 height 36
copy span "Lawmatics_ Demo_ ClientIntake_ CostingYouStaff_ Attorneys_ 09.03.25?id=189&cmp_…"
click at [402, 441] on div "Filters Active Only Settings Status Active Inactive Objectives MQL SQL Traffic …" at bounding box center [588, 285] width 941 height 513
click at [567, 266] on div "Filters Active Only Settings Status Active Inactive Objectives MQL SQL Traffic …" at bounding box center [588, 285] width 941 height 513
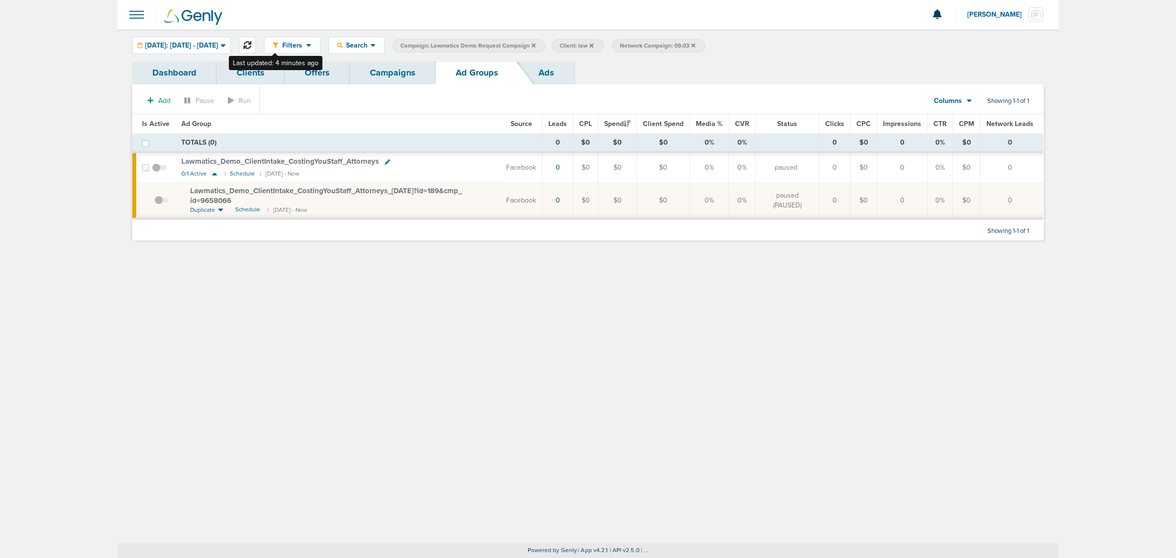
click at [251, 43] on icon at bounding box center [248, 45] width 8 height 8
click at [557, 169] on td "1" at bounding box center [557, 167] width 31 height 30
click at [559, 168] on link "1" at bounding box center [558, 167] width 2 height 8
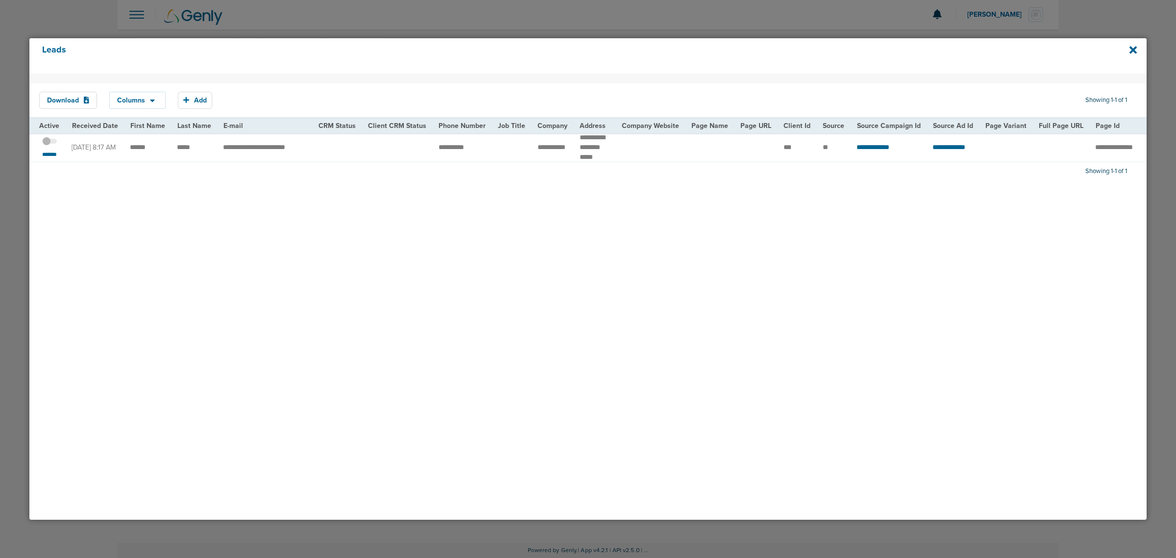
drag, startPoint x: 635, startPoint y: 166, endPoint x: 679, endPoint y: 165, distance: 44.1
click at [679, 165] on div "Download Columns Save selections Reset to defaults Is Active Received Date Firs…" at bounding box center [587, 297] width 1117 height 446
click at [47, 153] on small "*******" at bounding box center [49, 154] width 21 height 8
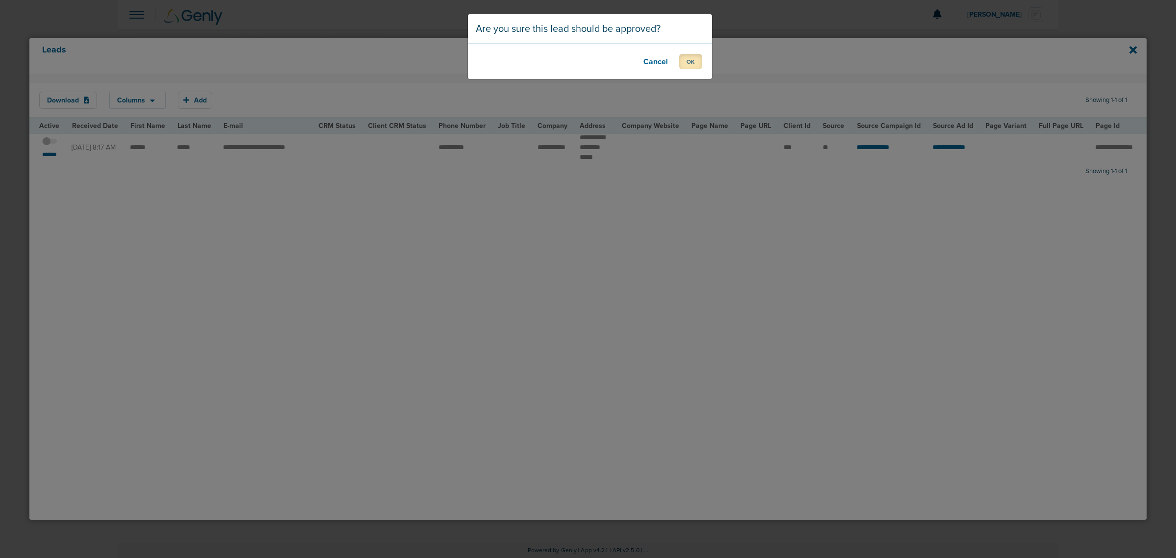
click at [695, 61] on button "OK" at bounding box center [690, 61] width 23 height 15
click at [682, 64] on button "OK" at bounding box center [690, 61] width 23 height 15
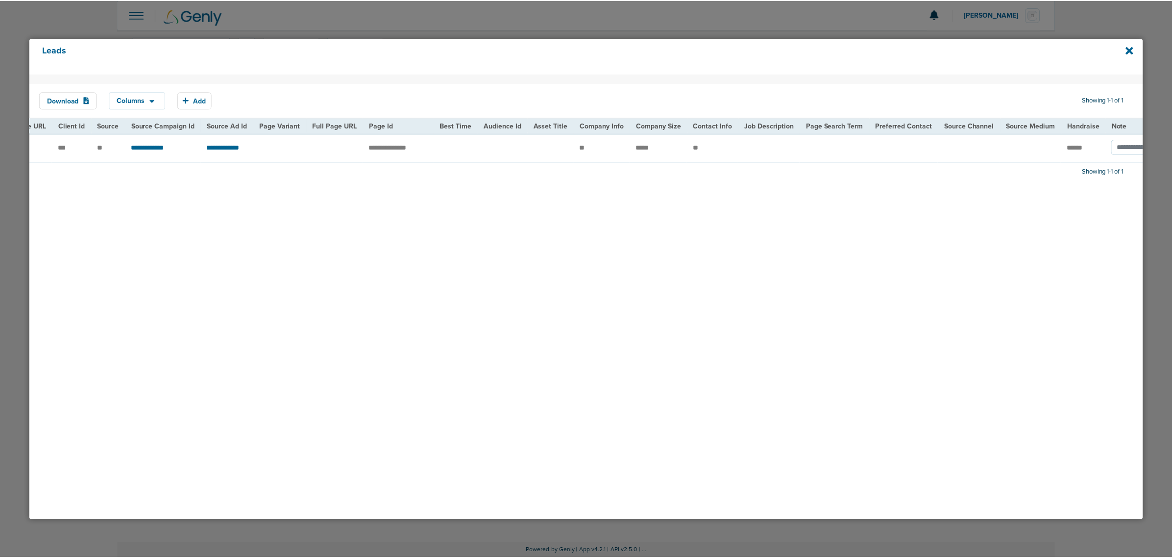
scroll to position [0, 733]
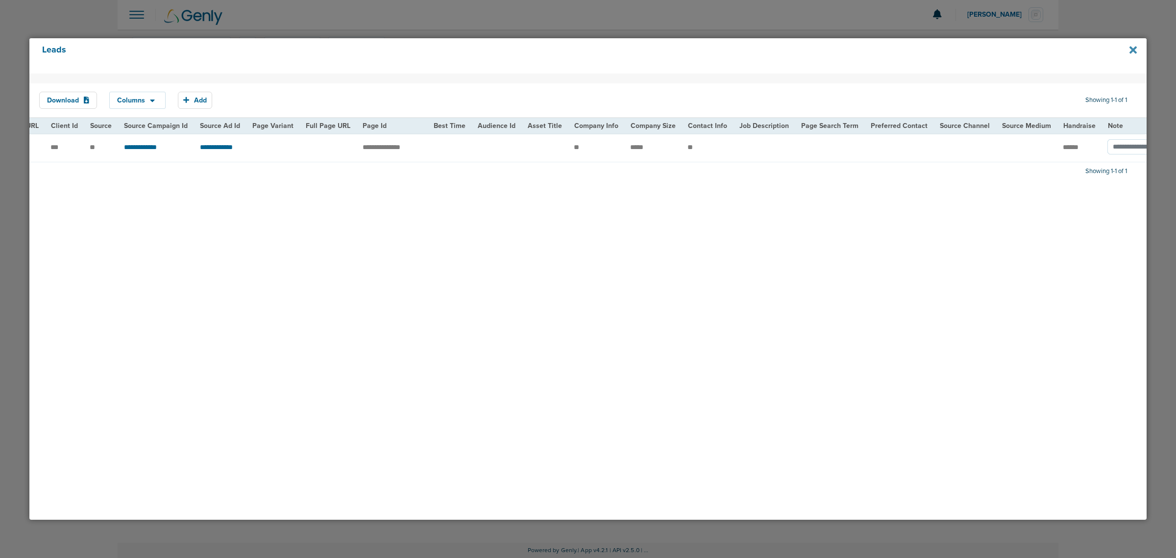
click at [1134, 50] on icon at bounding box center [1133, 49] width 7 height 7
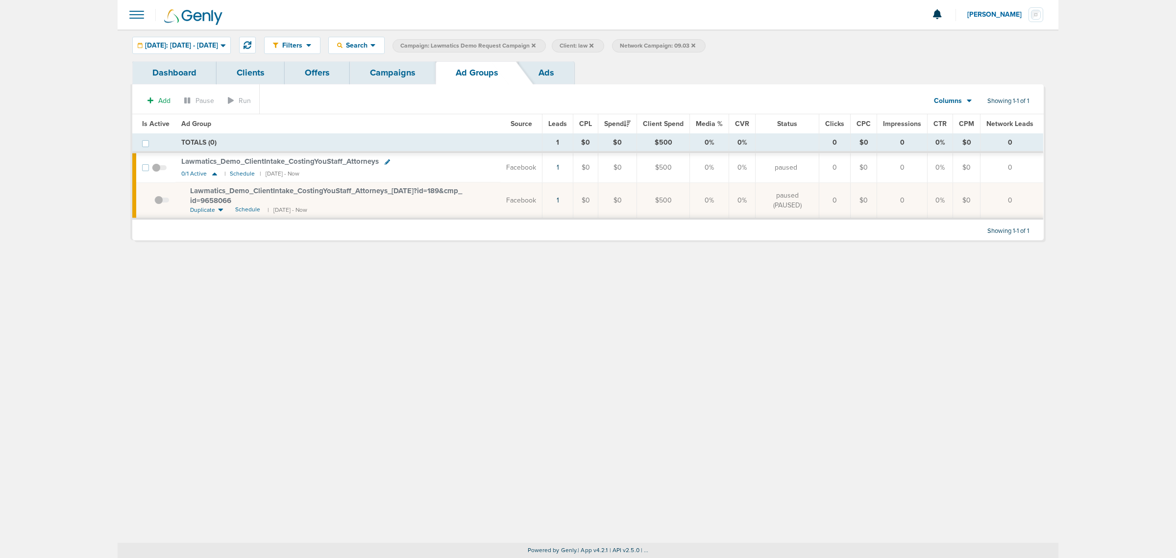
click at [411, 79] on link "Campaigns" at bounding box center [393, 72] width 86 height 23
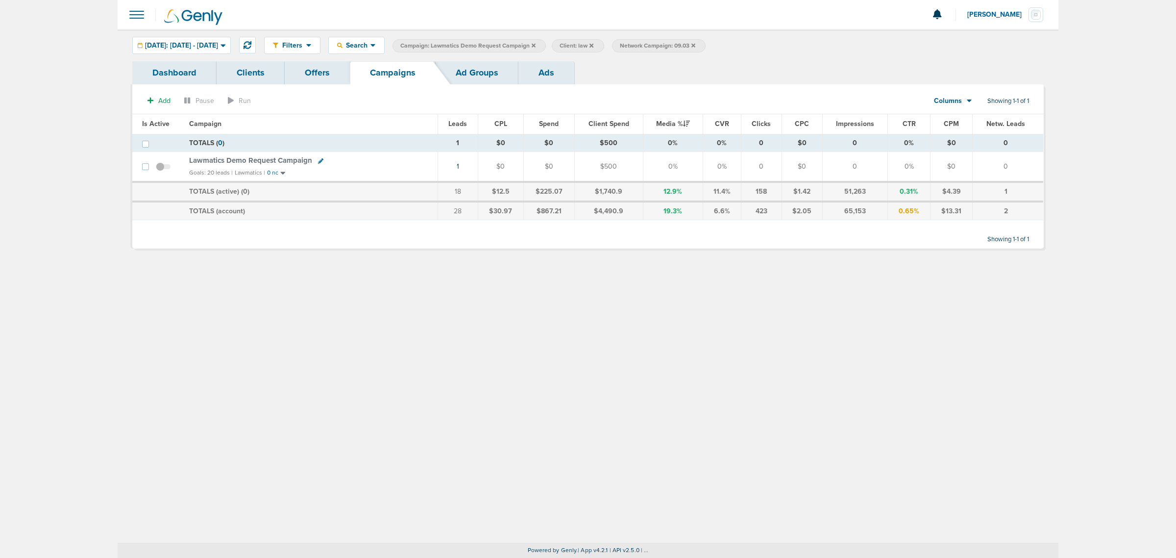
click at [536, 43] on icon at bounding box center [534, 46] width 4 height 6
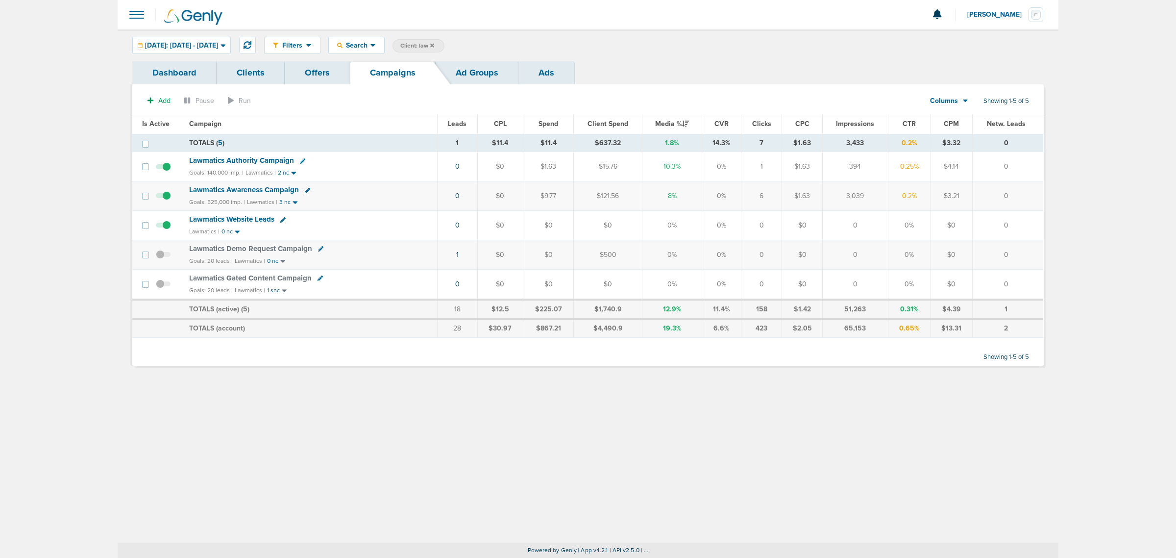
click at [434, 46] on icon at bounding box center [432, 45] width 4 height 4
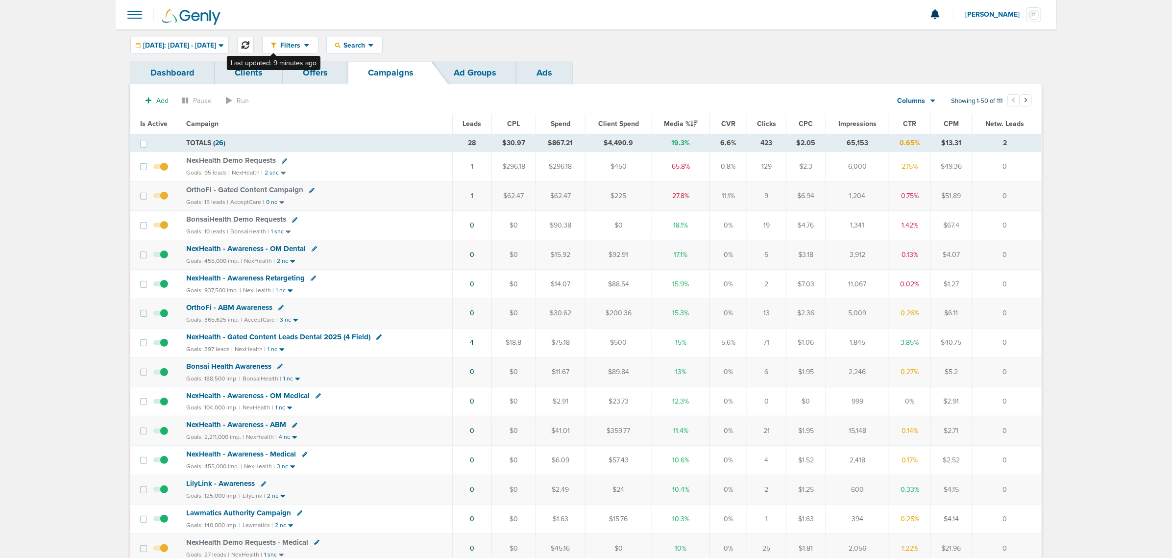
click at [249, 43] on icon at bounding box center [246, 45] width 8 height 8
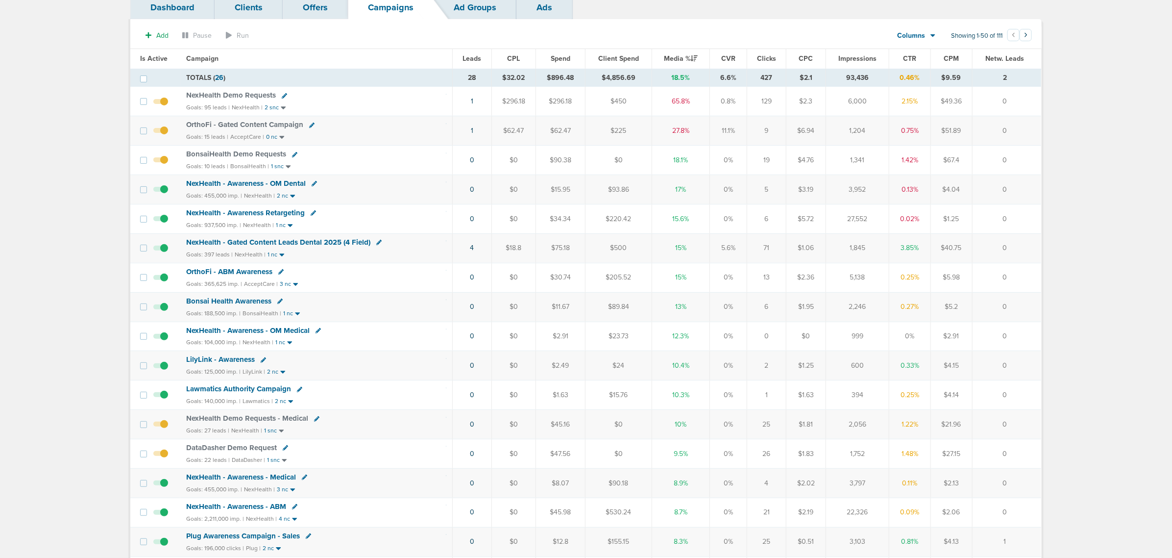
scroll to position [19, 0]
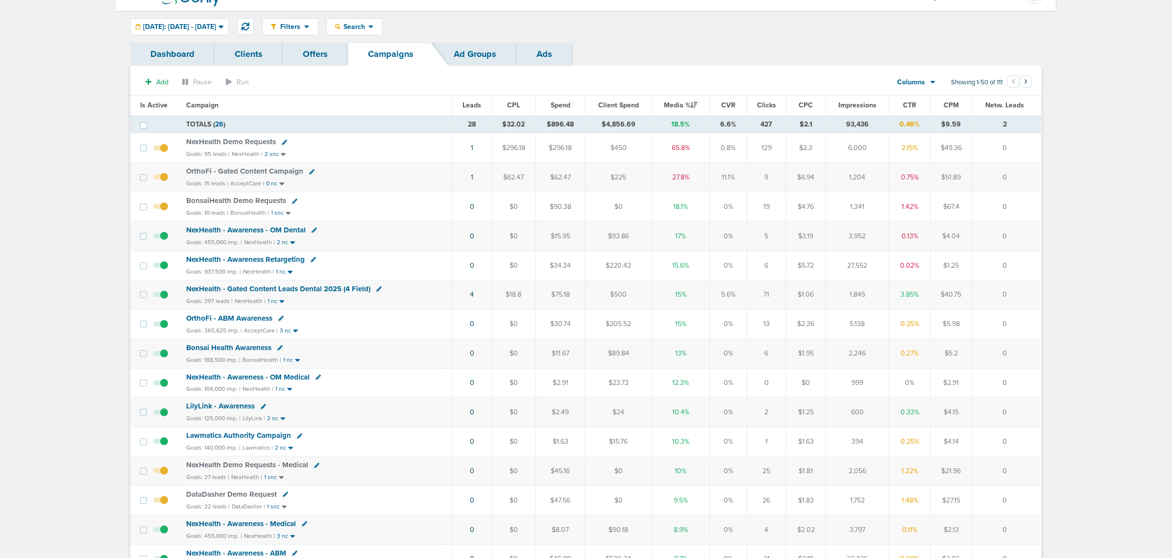
click at [474, 101] on span "Leads" at bounding box center [472, 105] width 19 height 8
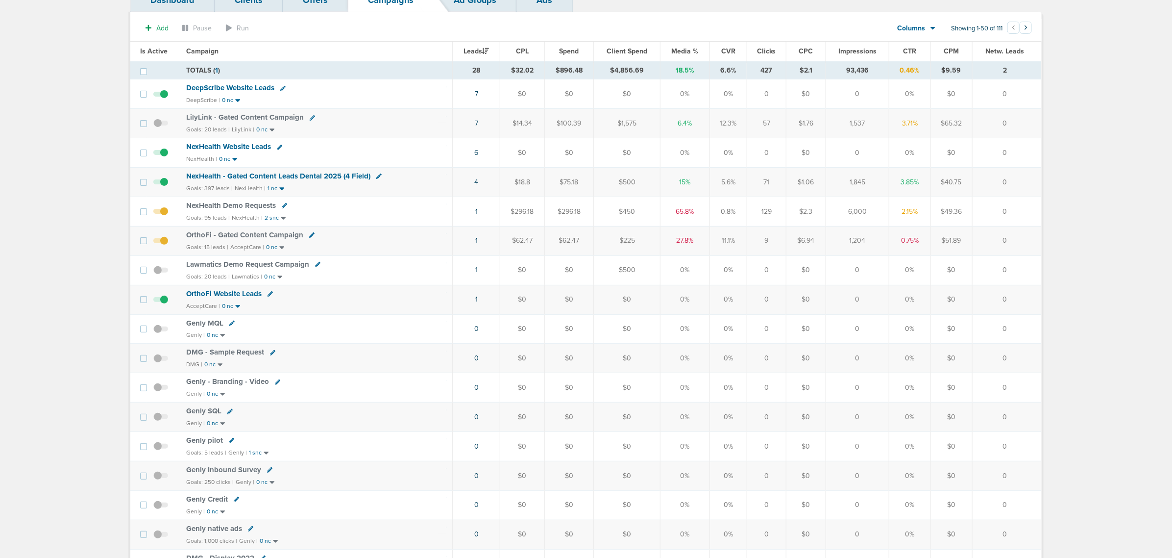
scroll to position [0, 0]
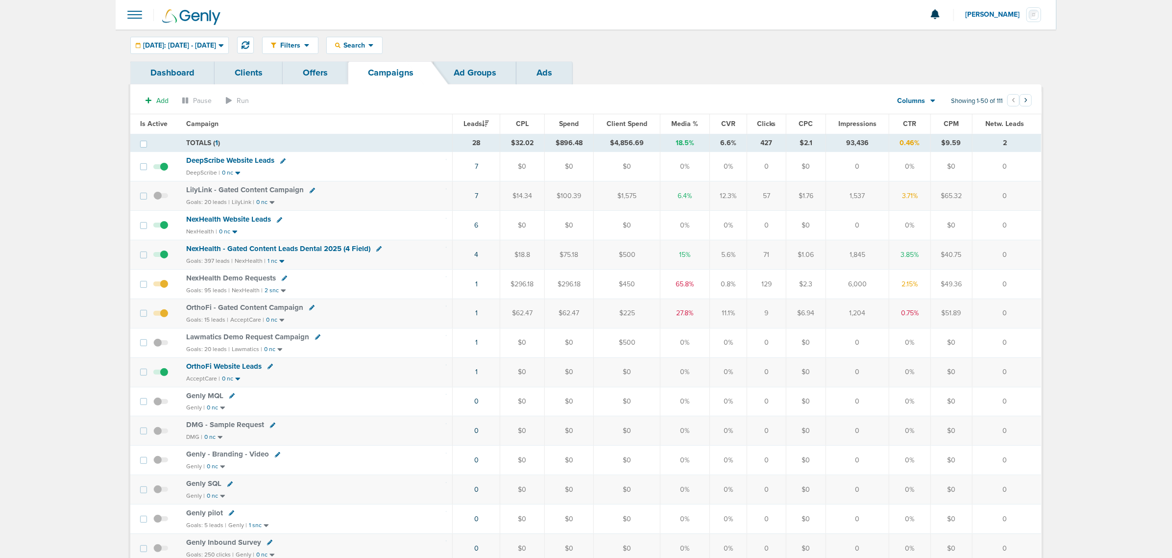
click at [689, 122] on span "Media %" at bounding box center [685, 124] width 27 height 8
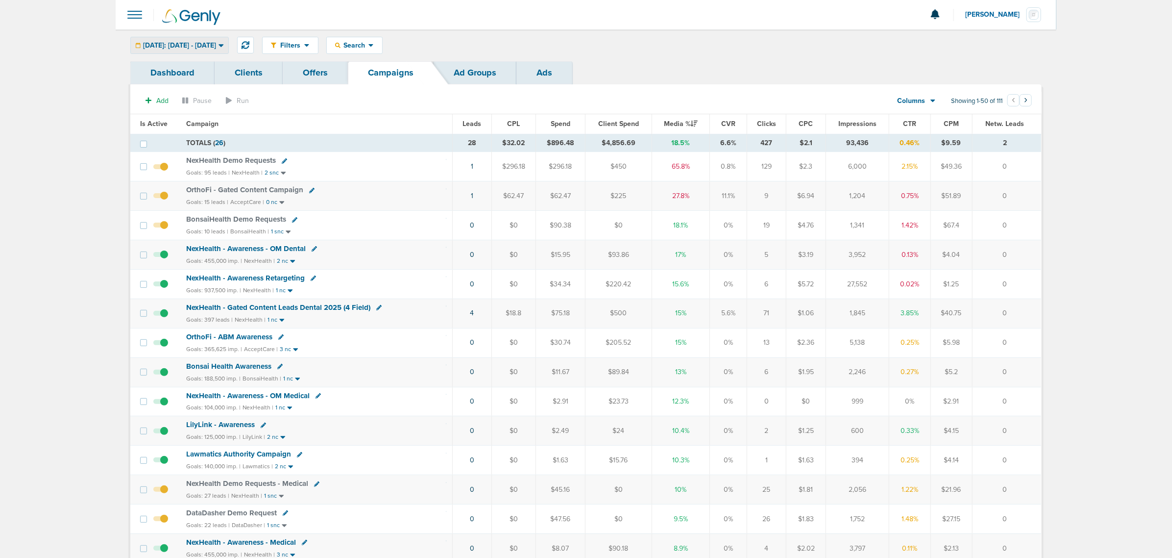
click at [216, 48] on span "Today: 09.04.2025 - 09.04.2025" at bounding box center [179, 45] width 73 height 7
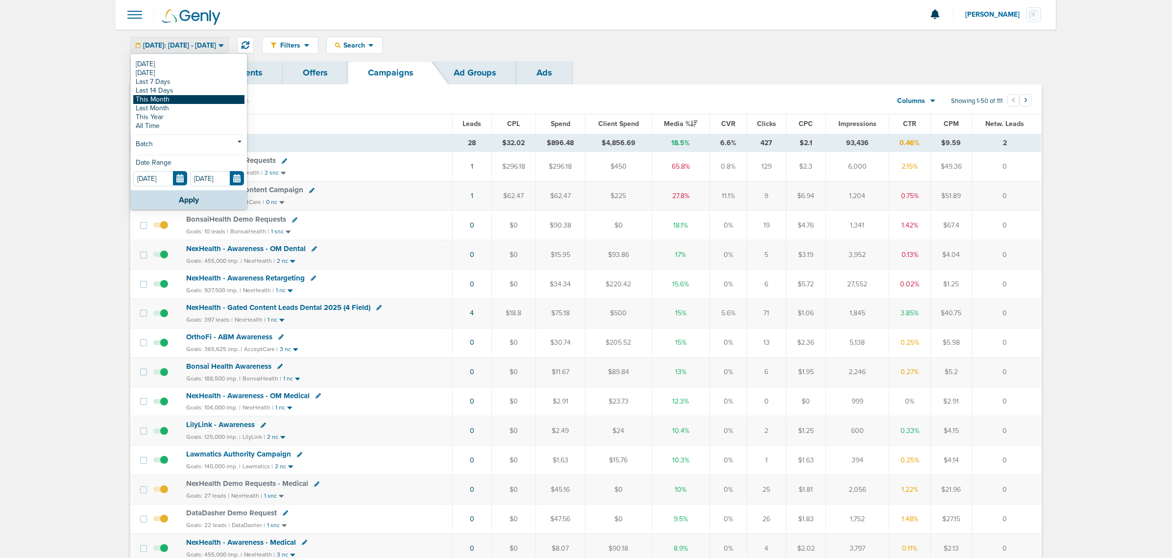
click at [187, 99] on link "This Month" at bounding box center [188, 99] width 111 height 9
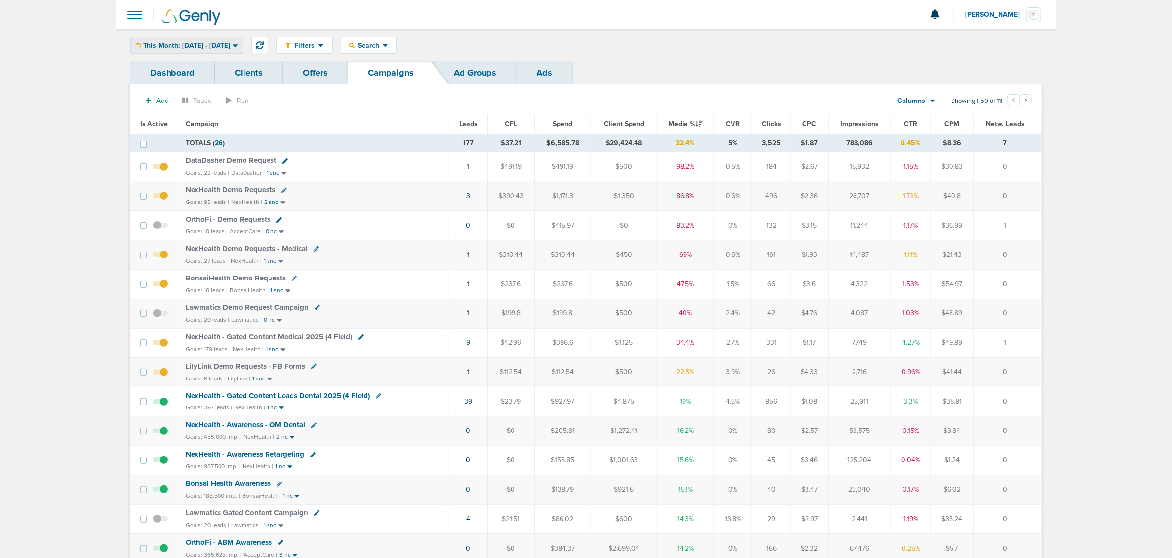
click at [221, 45] on span "This Month: 09.01.2025 - 09.30.2025" at bounding box center [186, 45] width 87 height 7
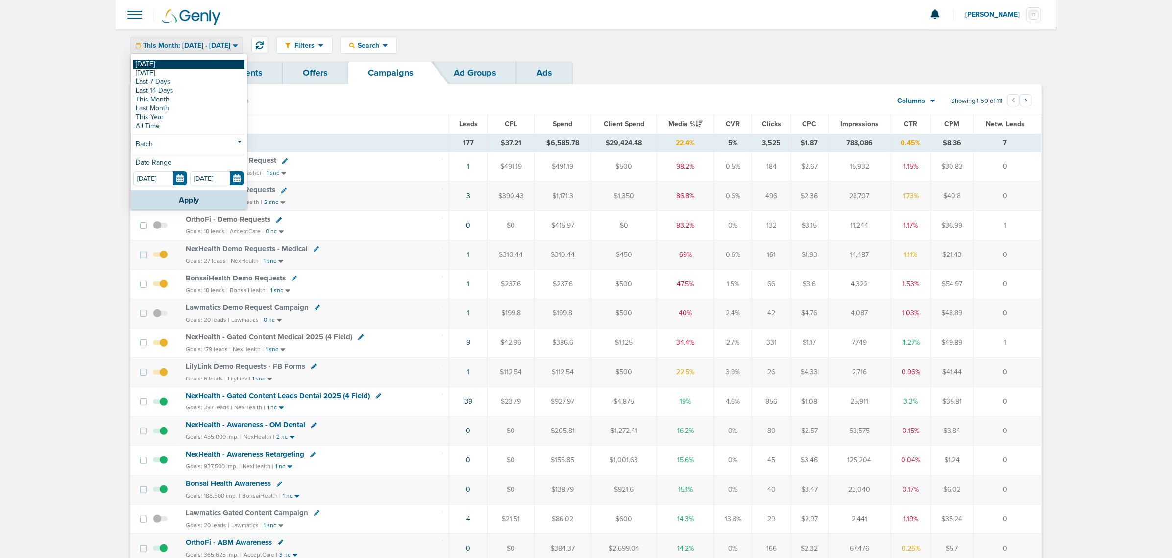
click at [167, 62] on link "[DATE]" at bounding box center [188, 64] width 111 height 9
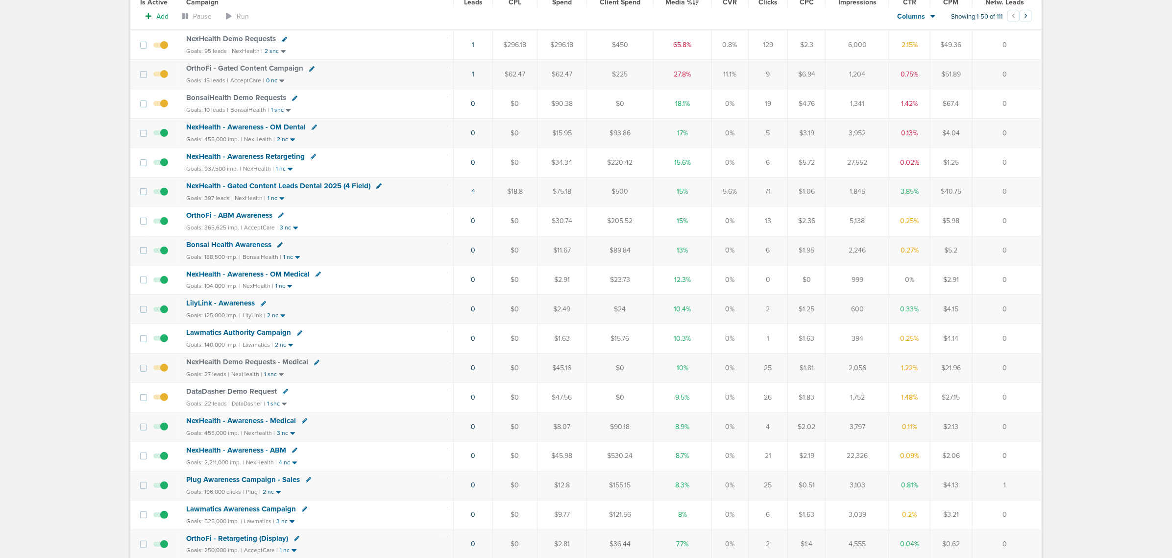
scroll to position [123, 0]
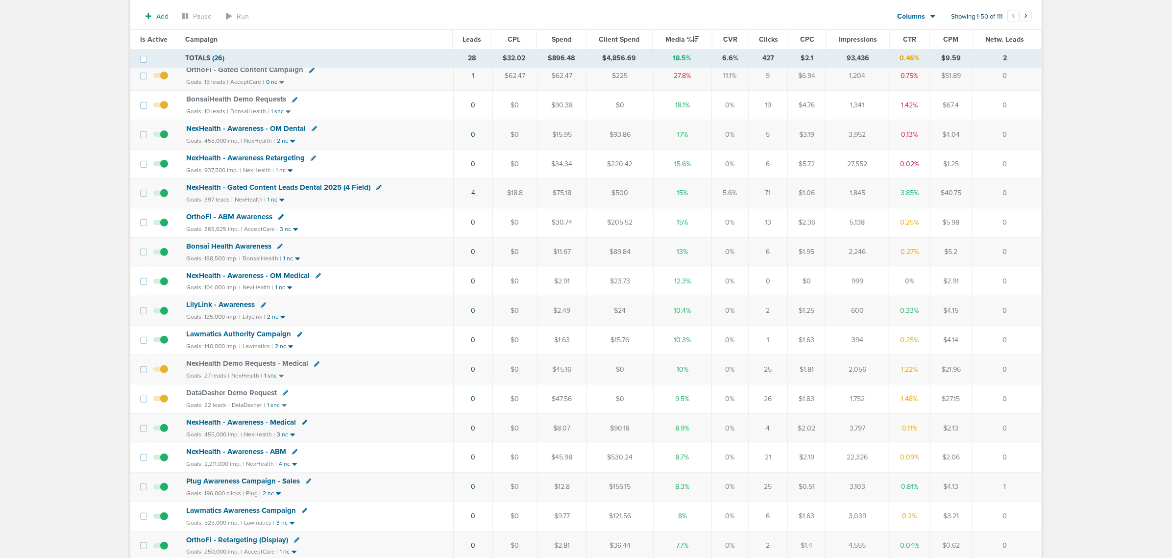
drag, startPoint x: 381, startPoint y: 401, endPoint x: 1012, endPoint y: 398, distance: 631.2
click at [1012, 398] on tr "DataDasher Demo Request Goals: 22 leads | DataDasher | 1 snc 0 $0 $47.56 $0 9.5…" at bounding box center [585, 398] width 911 height 29
click at [1012, 398] on td "0" at bounding box center [1006, 398] width 69 height 29
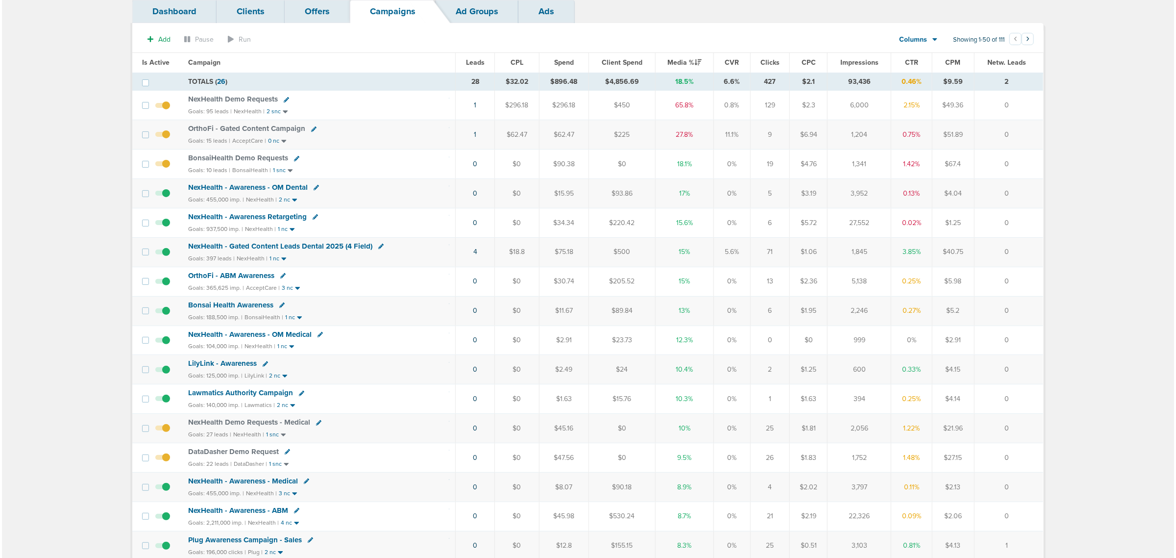
scroll to position [0, 0]
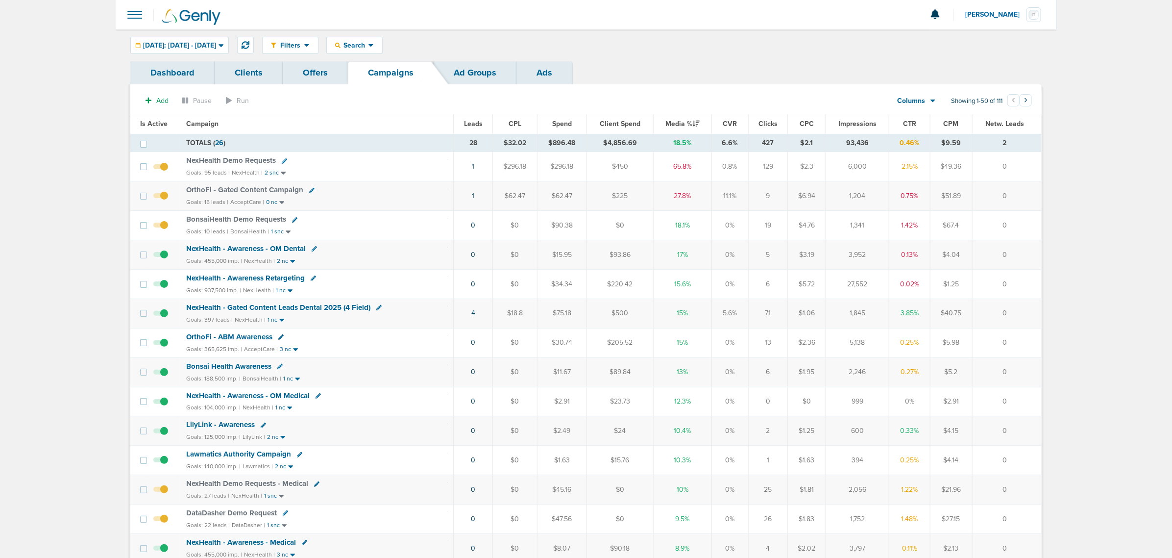
click at [282, 162] on icon at bounding box center [284, 160] width 5 height 5
select select
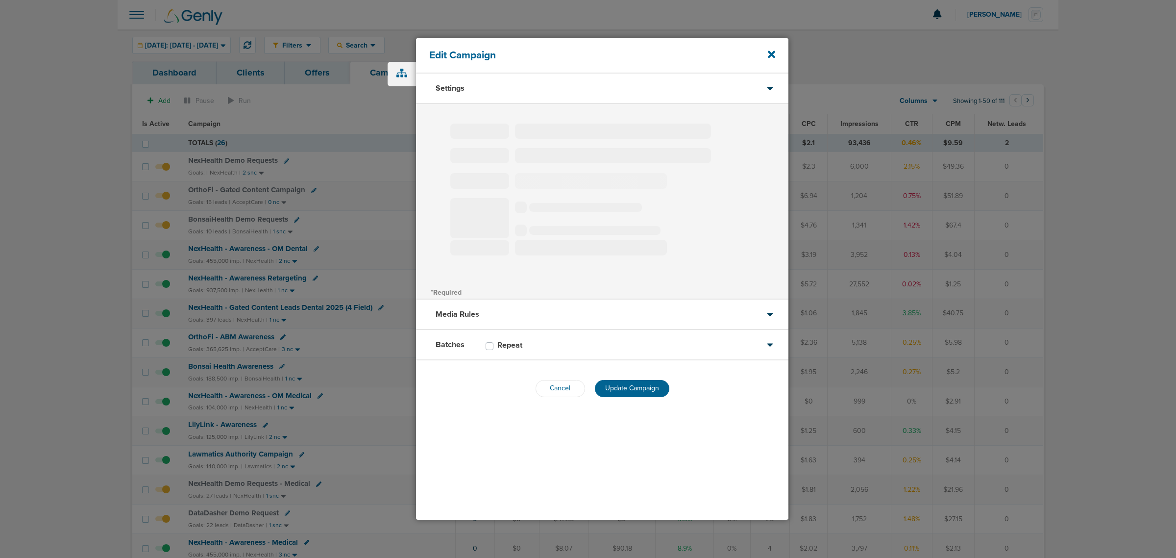
type input "NexHealth Demo Requests"
select select "Leads"
radio input "true"
select select "readWrite"
select select "1"
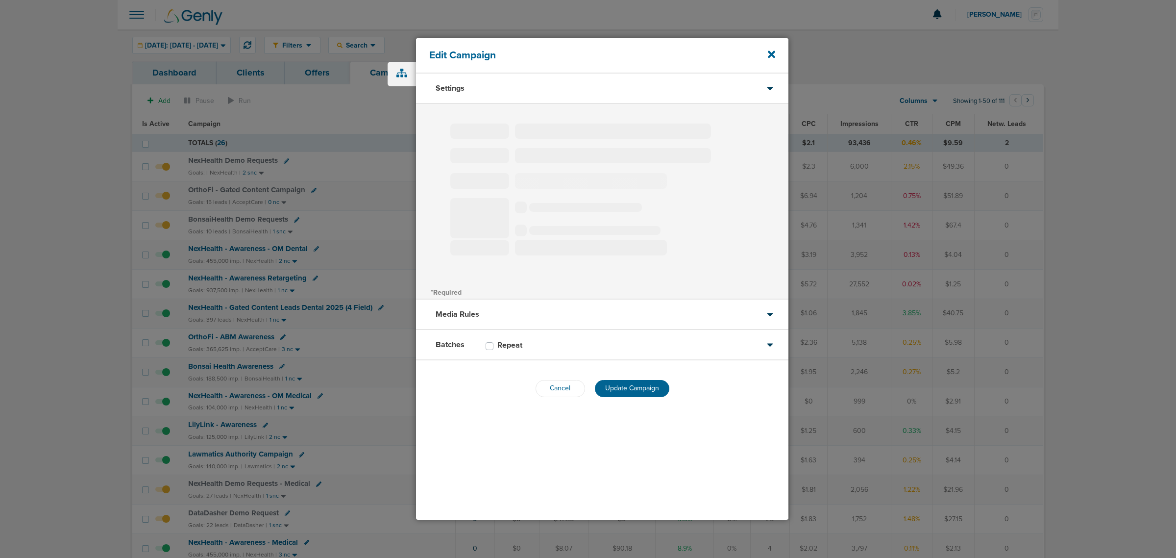
select select "1"
select select "2"
select select "3"
select select "4"
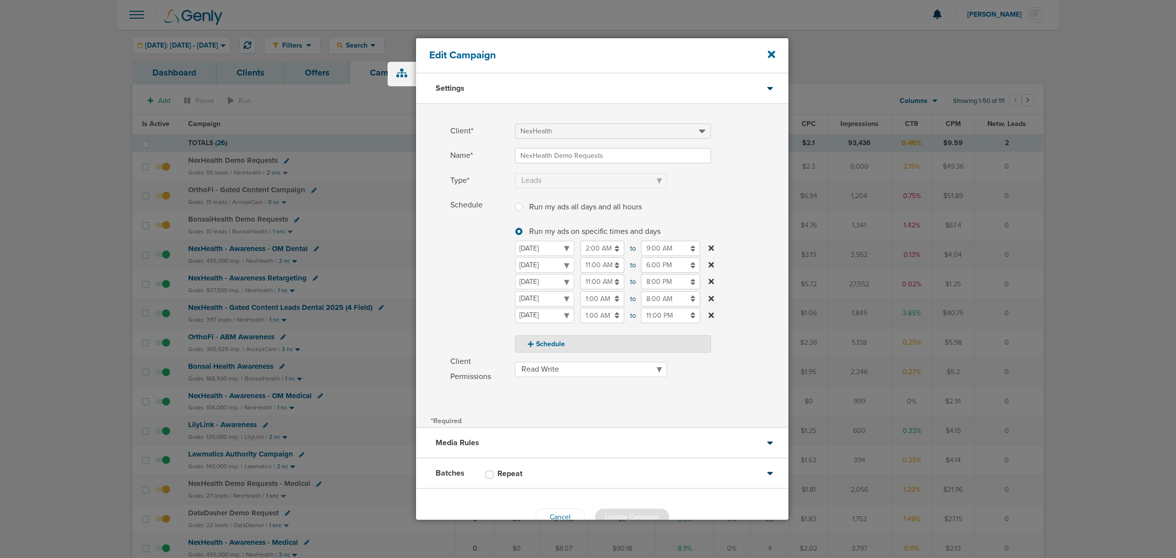
click at [535, 316] on select "Monday Tuesday Wednesday Thursday Friday Saturday Sunday" at bounding box center [544, 315] width 59 height 15
select select "3"
click at [595, 316] on input "1:00 AM" at bounding box center [602, 315] width 44 height 15
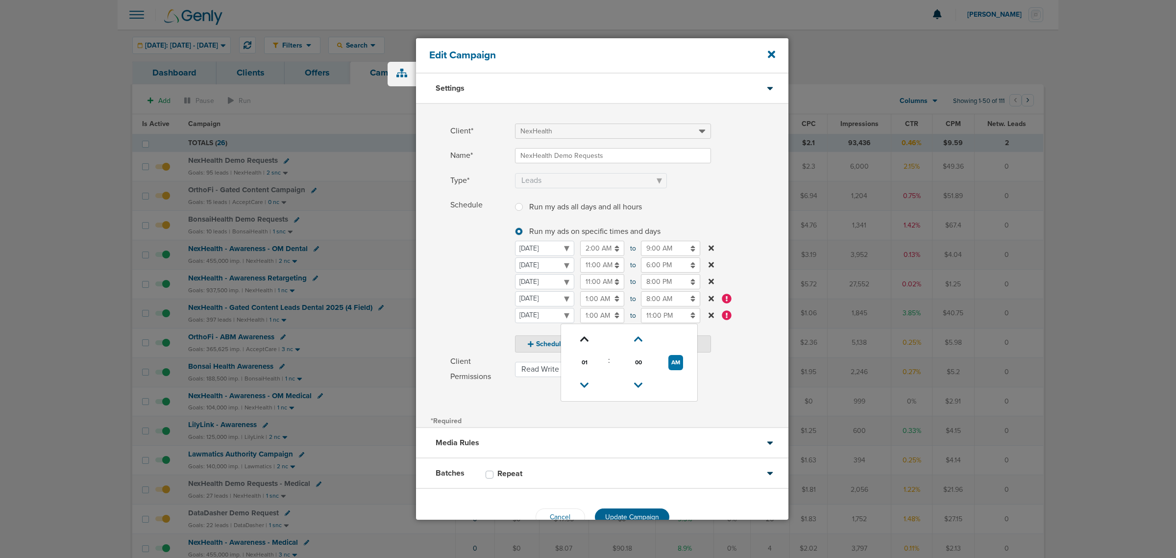
click at [588, 337] on icon at bounding box center [584, 339] width 9 height 6
click at [580, 379] on link at bounding box center [584, 385] width 17 height 15
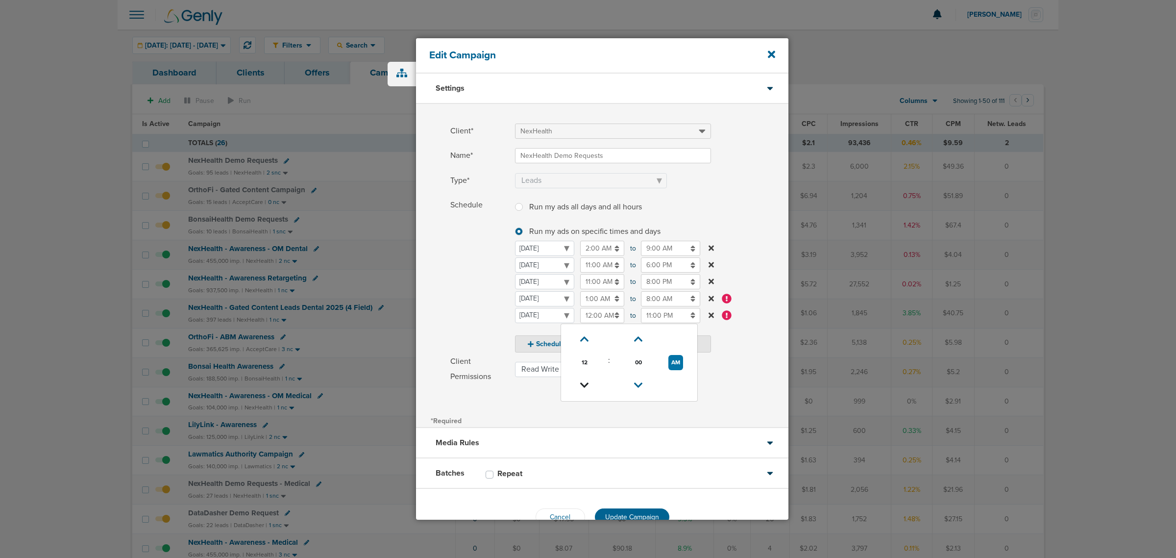
click at [580, 379] on link at bounding box center [584, 385] width 17 height 15
click at [677, 364] on button "PM" at bounding box center [676, 362] width 14 height 15
type input "11:00 AM"
click at [663, 309] on input "11:00 PM" at bounding box center [670, 315] width 59 height 15
click at [645, 385] on icon at bounding box center [645, 385] width 9 height 6
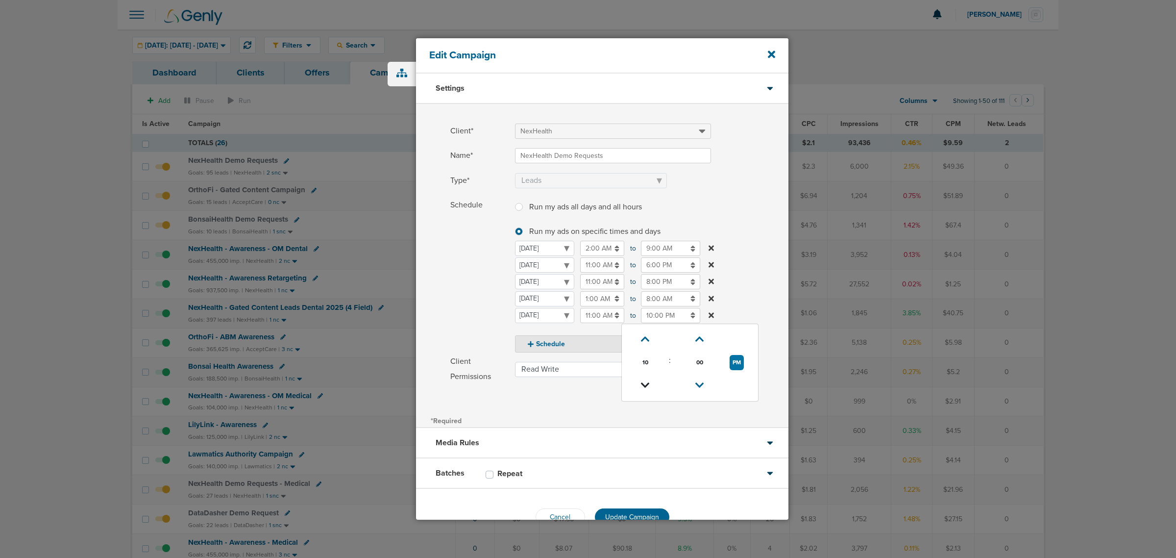
click at [645, 385] on icon at bounding box center [645, 385] width 9 height 6
type input "8:00 PM"
click at [750, 229] on label "Schedule Run my ads all days and all hours Run my ads all days and all hours Ru…" at bounding box center [619, 274] width 338 height 155
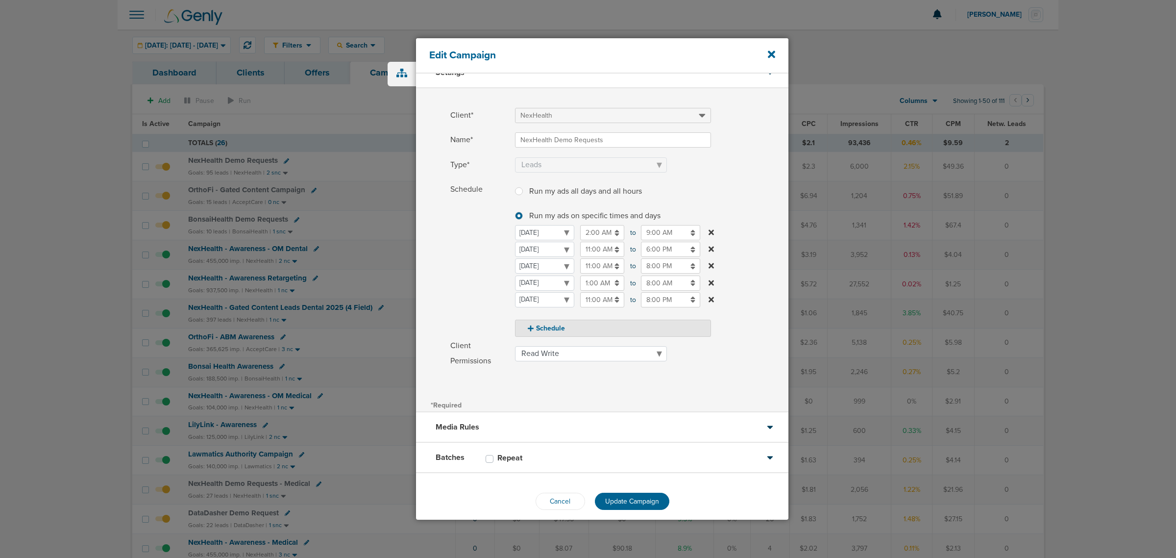
scroll to position [25, 0]
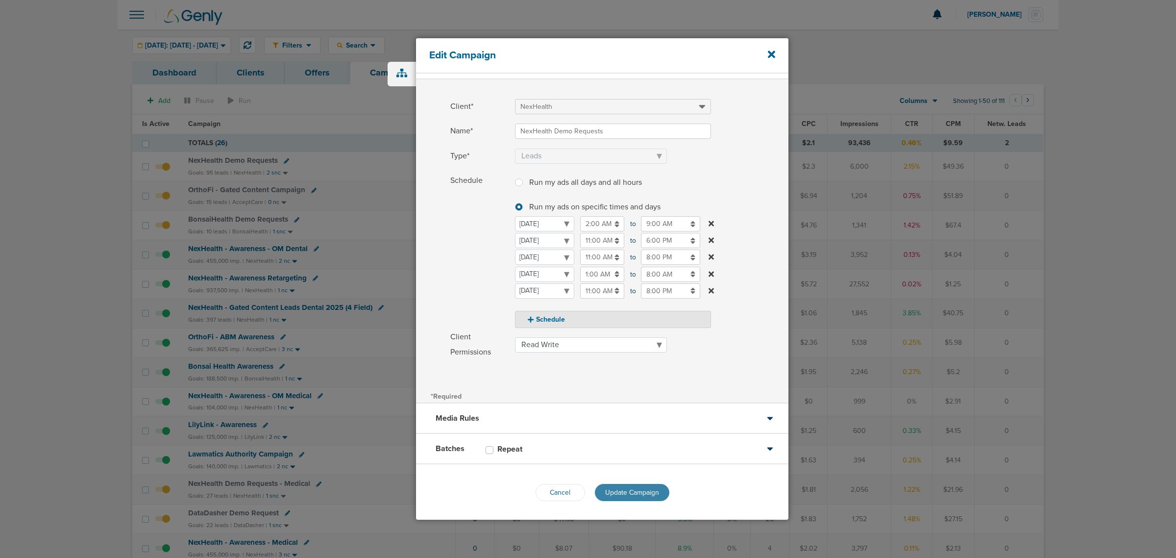
click at [632, 493] on span "Update Campaign" at bounding box center [632, 492] width 54 height 8
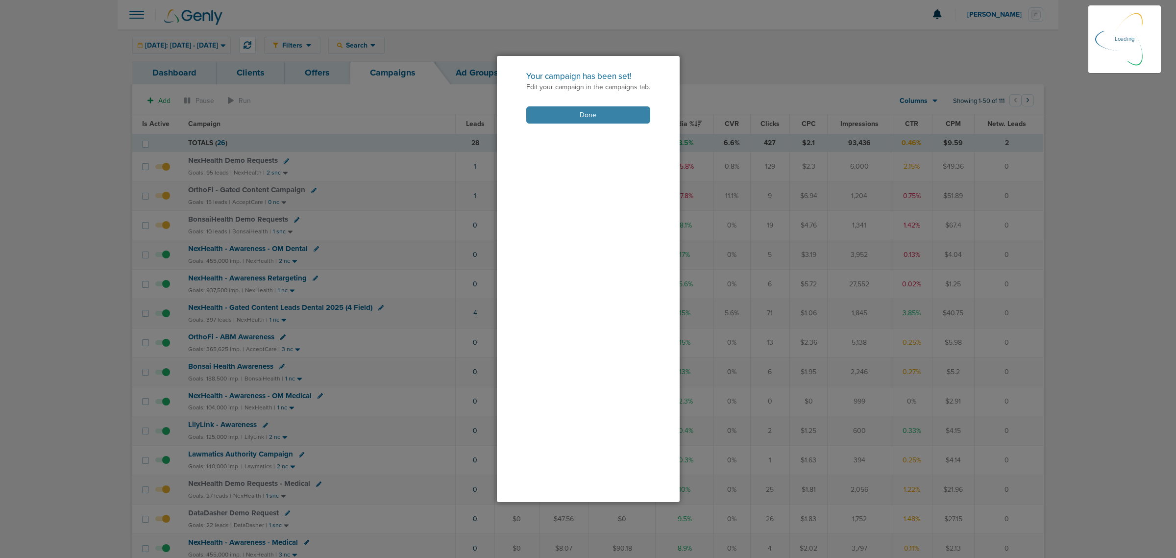
click at [598, 110] on button "Done" at bounding box center [588, 114] width 124 height 17
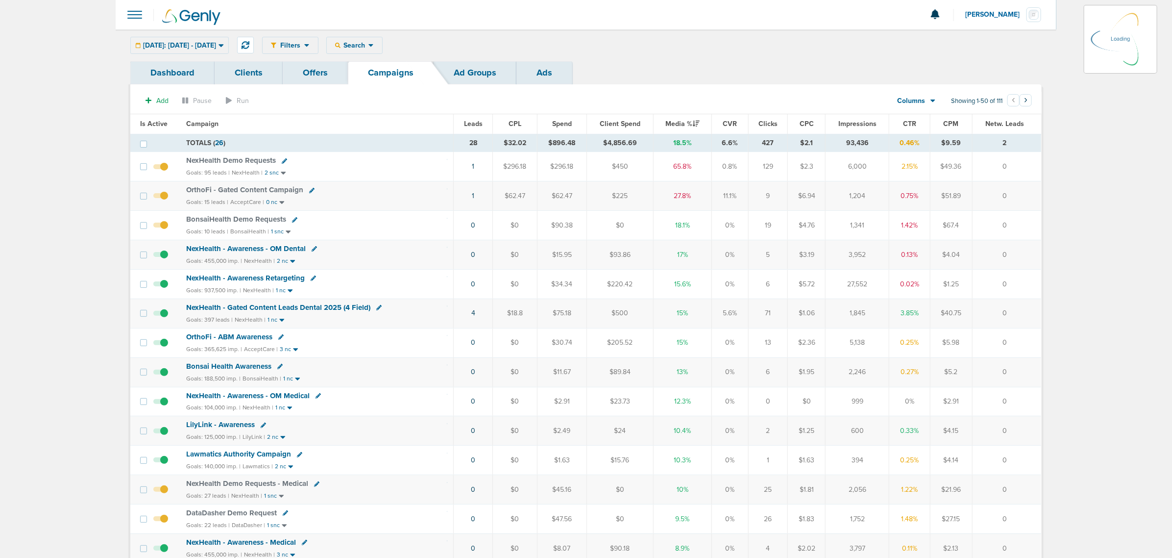
click at [310, 192] on icon at bounding box center [311, 190] width 5 height 5
select select
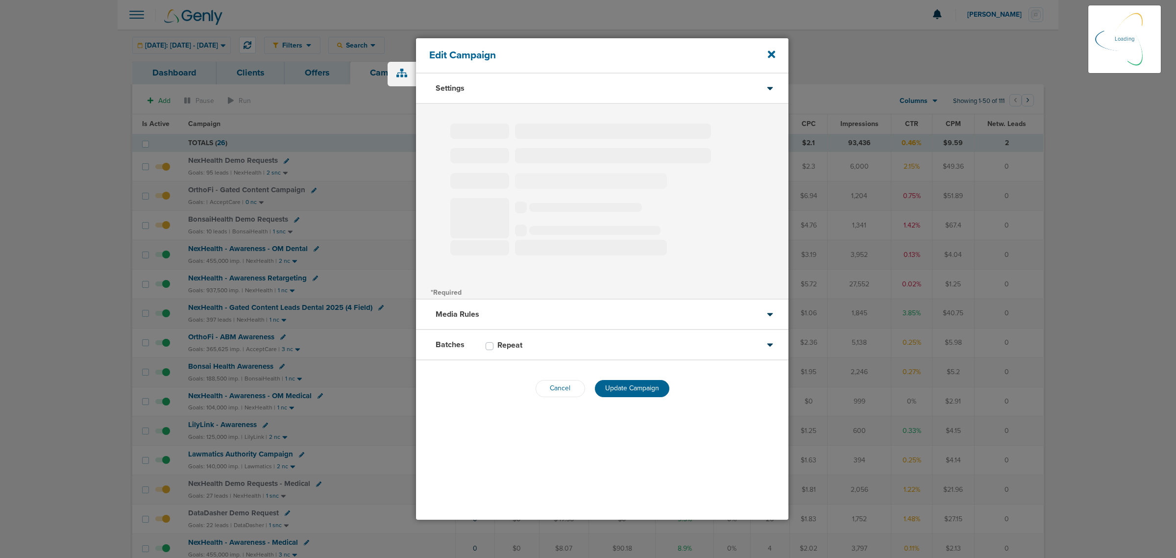
type input "OrthoFi - Gated Content Campaign"
select select "Leads"
radio input "true"
select select "readWrite"
select select "1"
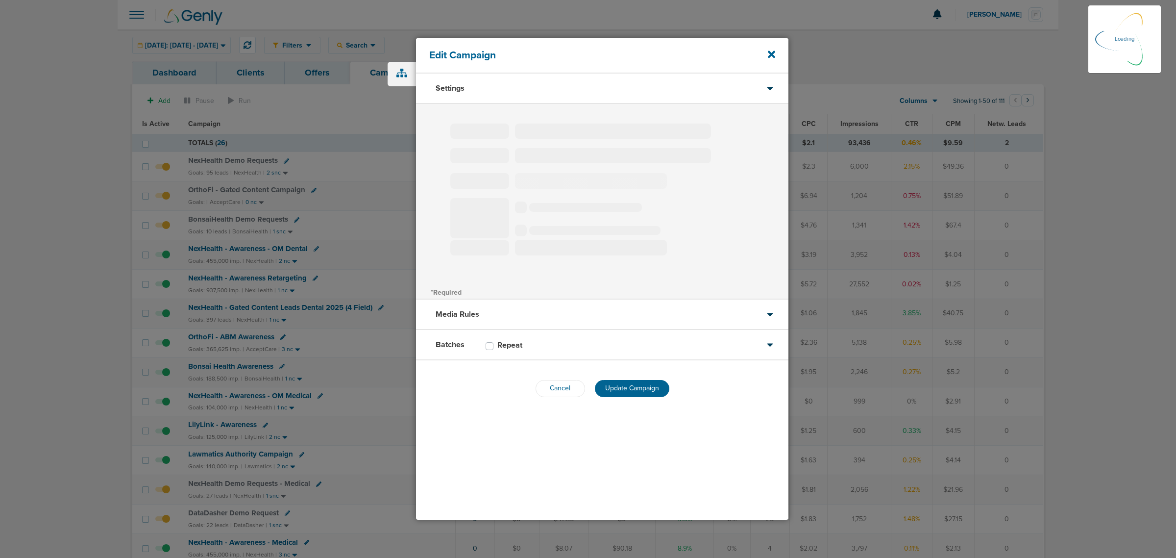
select select "2"
select select "3"
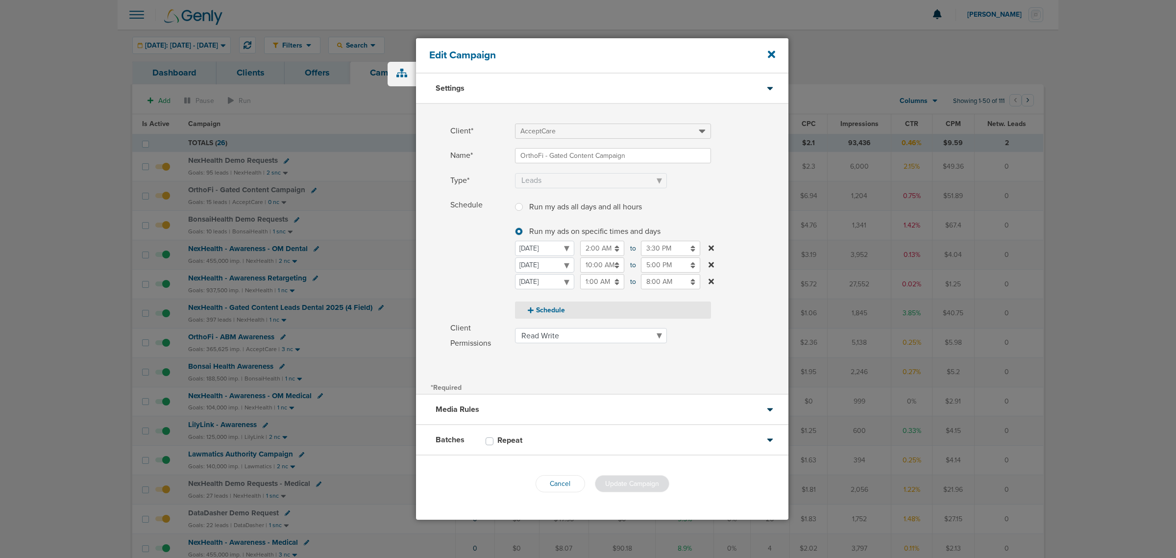
click at [551, 304] on button "Schedule" at bounding box center [613, 309] width 196 height 17
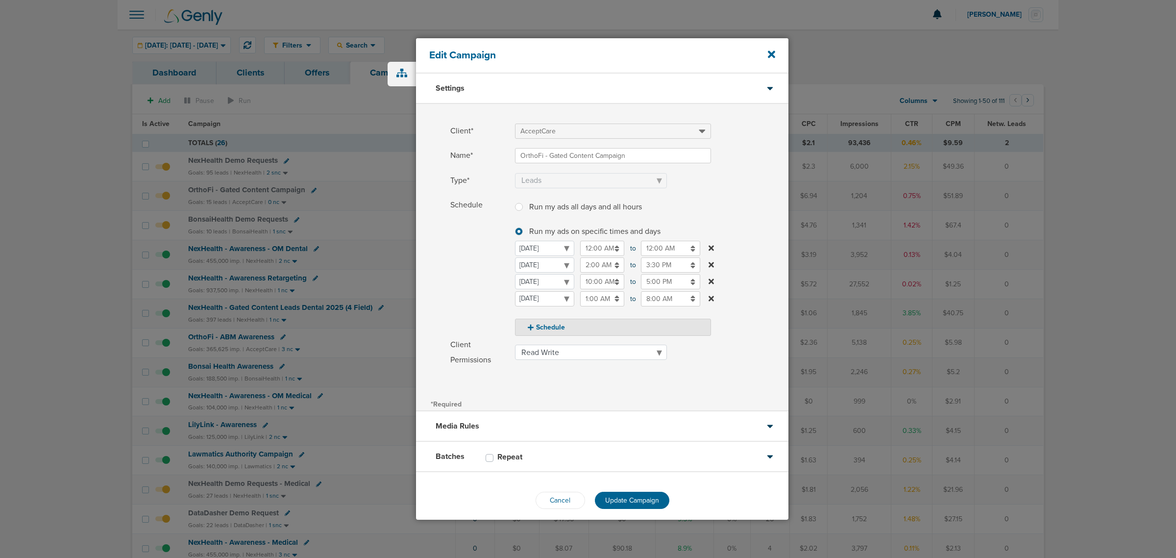
click at [548, 296] on select "Monday Tuesday Wednesday Thursday Friday Saturday Sunday" at bounding box center [544, 298] width 59 height 15
click at [515, 291] on select "Monday Tuesday Wednesday Thursday Friday Saturday Sunday" at bounding box center [544, 298] width 59 height 15
click at [556, 282] on select "Monday Tuesday Wednesday Thursday Friday Saturday Sunday" at bounding box center [544, 281] width 59 height 15
click at [626, 306] on section "Monday Tuesday Wednesday Thursday Friday Saturday Sunday Monday 12:00 AM 12:00 …" at bounding box center [613, 288] width 196 height 95
click at [606, 295] on input "1:00 AM" at bounding box center [602, 298] width 44 height 15
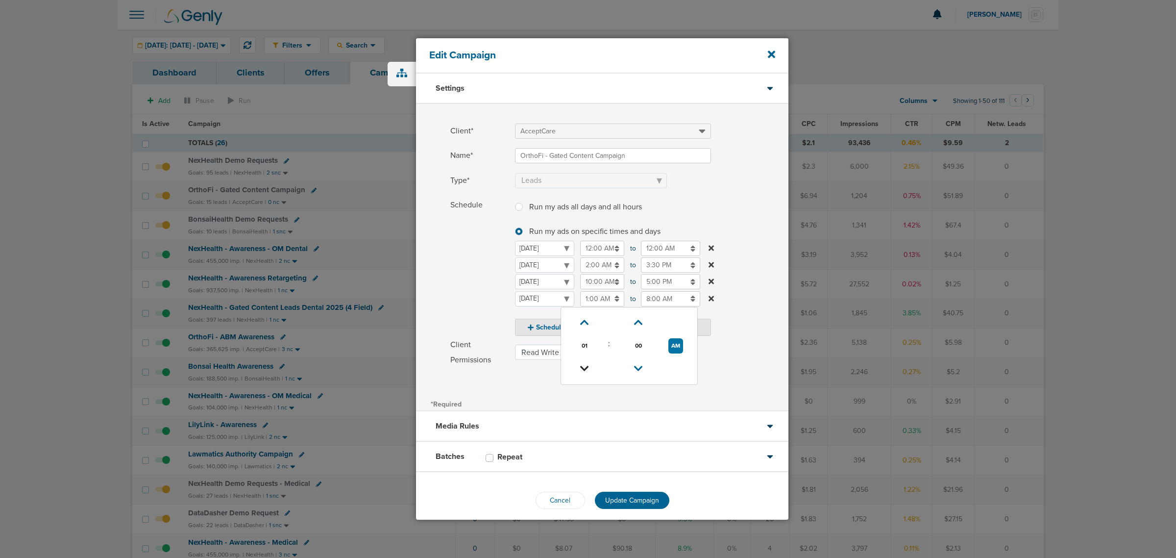
click at [584, 366] on icon at bounding box center [584, 369] width 9 height 6
click at [584, 361] on link at bounding box center [584, 368] width 17 height 15
click at [672, 345] on button "PM" at bounding box center [676, 345] width 14 height 15
click at [587, 324] on icon at bounding box center [584, 323] width 9 height 6
type input "12:00 PM"
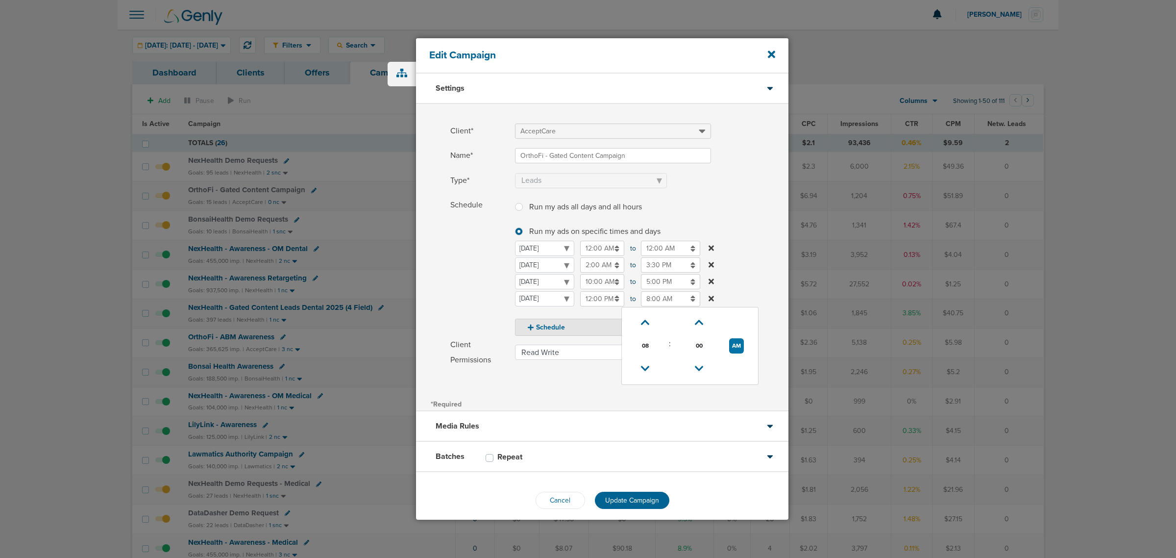
click at [660, 293] on input "8:00 AM" at bounding box center [670, 298] width 59 height 15
click at [646, 366] on icon at bounding box center [645, 369] width 9 height 6
click at [642, 314] on td at bounding box center [645, 322] width 39 height 23
click at [574, 306] on select "Monday Tuesday Wednesday Thursday Friday Saturday Sunday" at bounding box center [544, 298] width 59 height 15
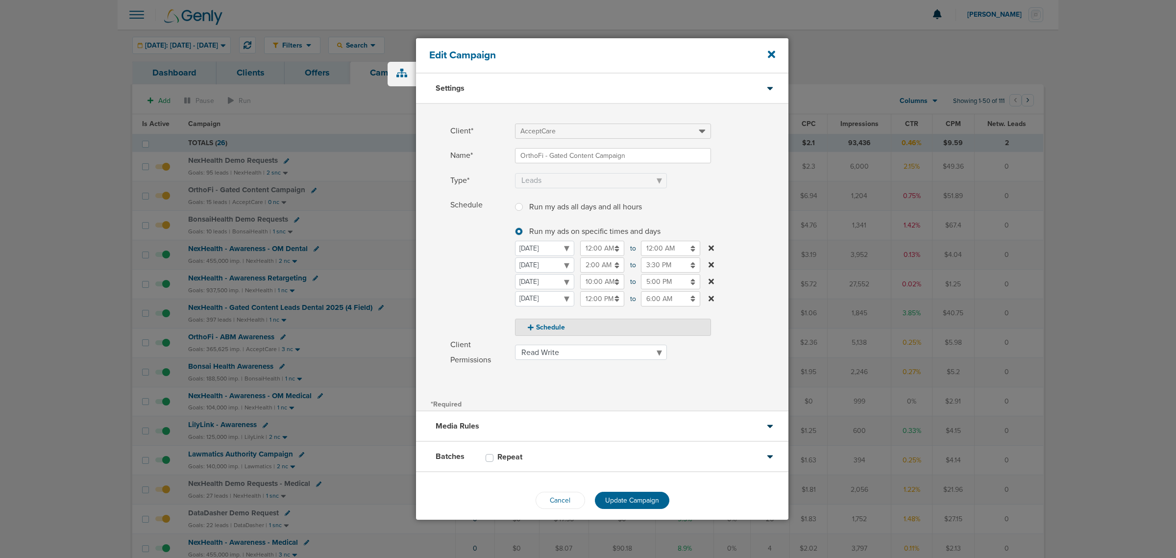
click at [670, 299] on input "6:00 AM" at bounding box center [670, 298] width 59 height 15
click at [642, 322] on icon at bounding box center [645, 323] width 9 height 6
click at [735, 342] on button "AM" at bounding box center [736, 345] width 15 height 15
type input "7:00 PM"
click at [743, 246] on label "Schedule Run my ads all days and all hours Run my ads all days and all hours Ru…" at bounding box center [619, 266] width 338 height 138
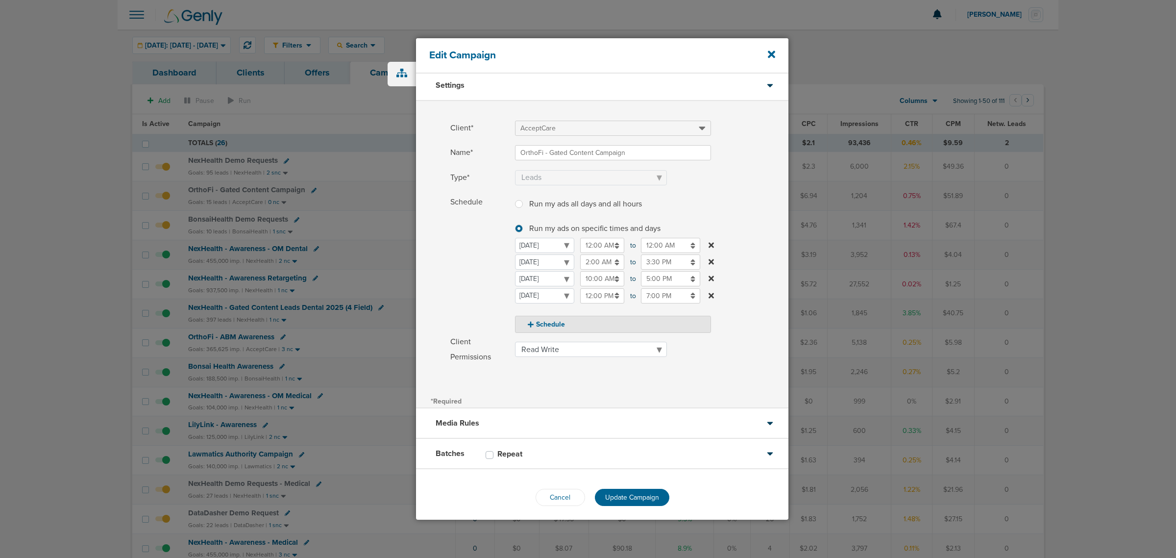
scroll to position [8, 0]
click at [645, 488] on span "Update Campaign" at bounding box center [632, 492] width 54 height 8
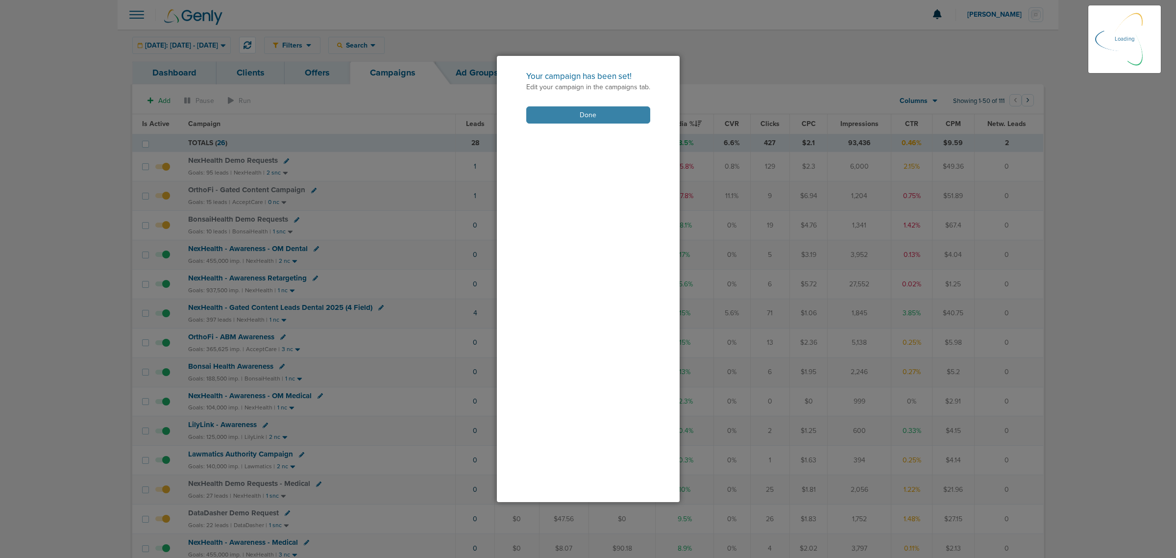
click at [614, 116] on button "Done" at bounding box center [588, 114] width 124 height 17
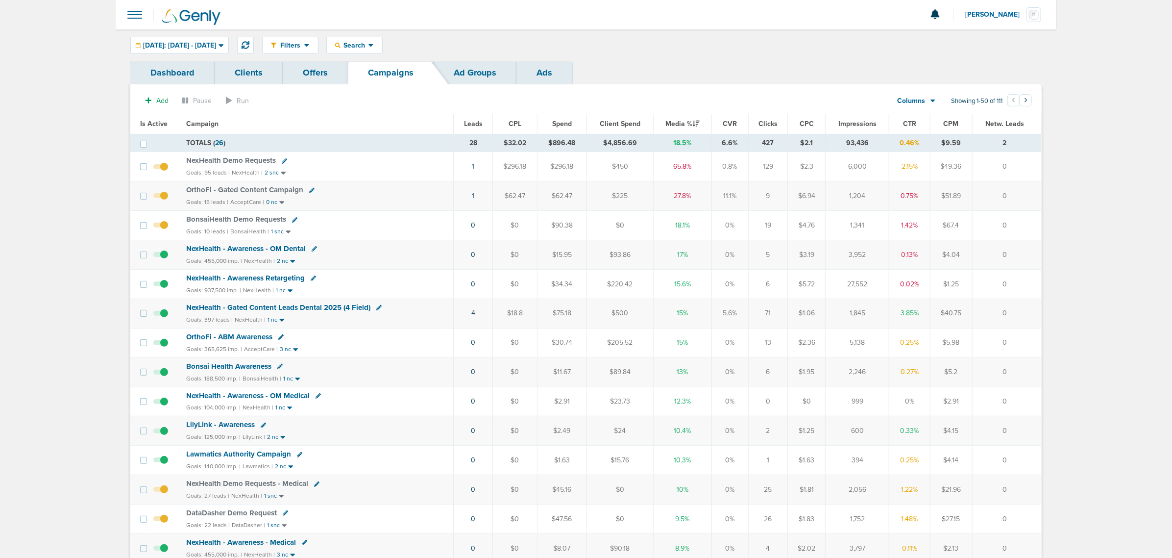
click at [294, 222] on icon at bounding box center [294, 219] width 5 height 5
select select
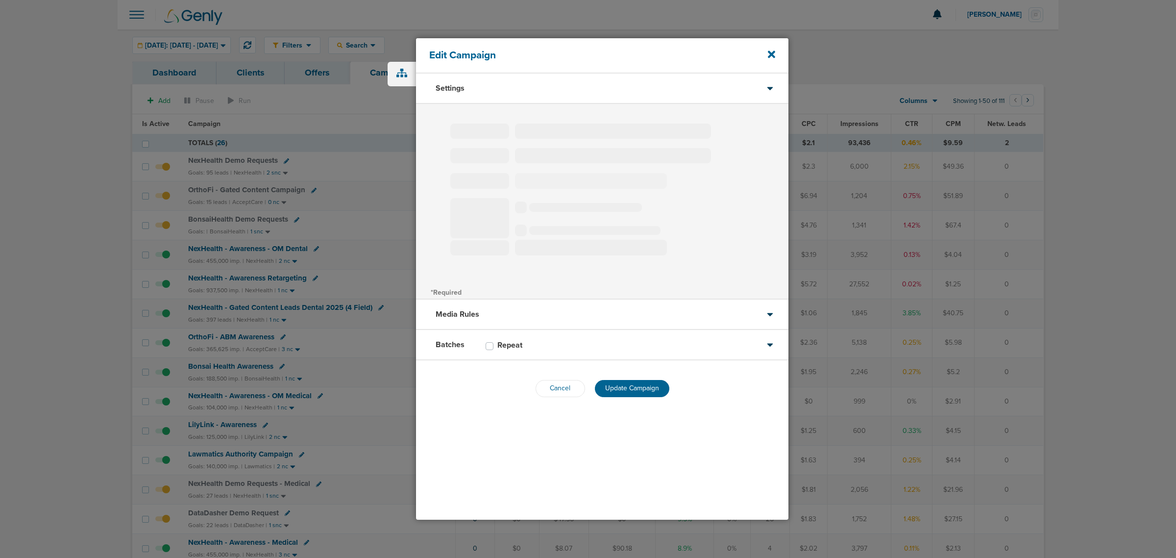
type input "BonsaiHealth Demo Requests"
select select "Leads"
radio input "true"
select select "readOnly"
select select "1"
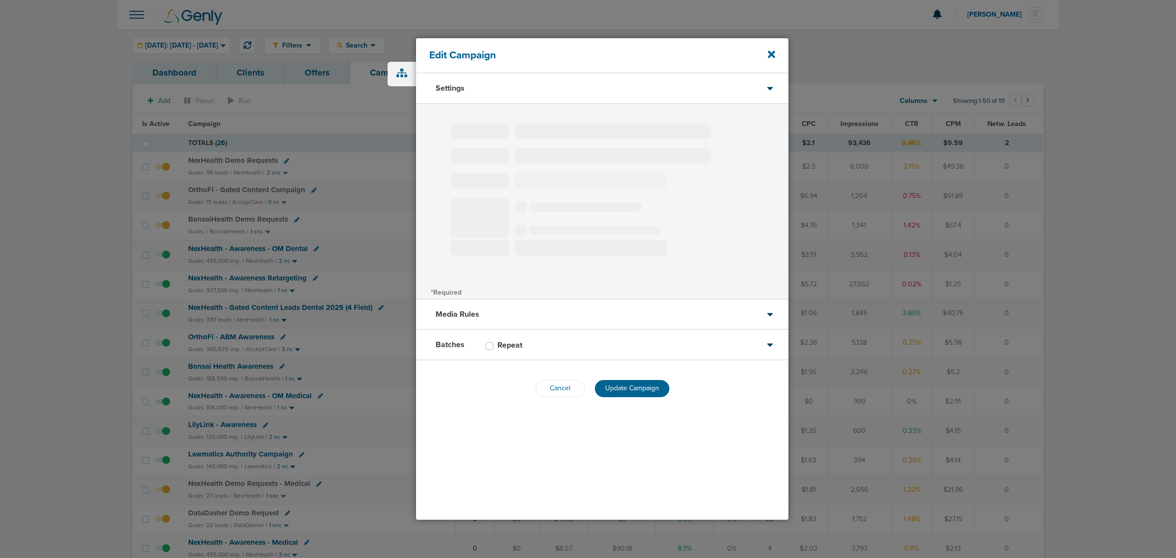
select select "2"
select select "3"
select select "4"
select select "6"
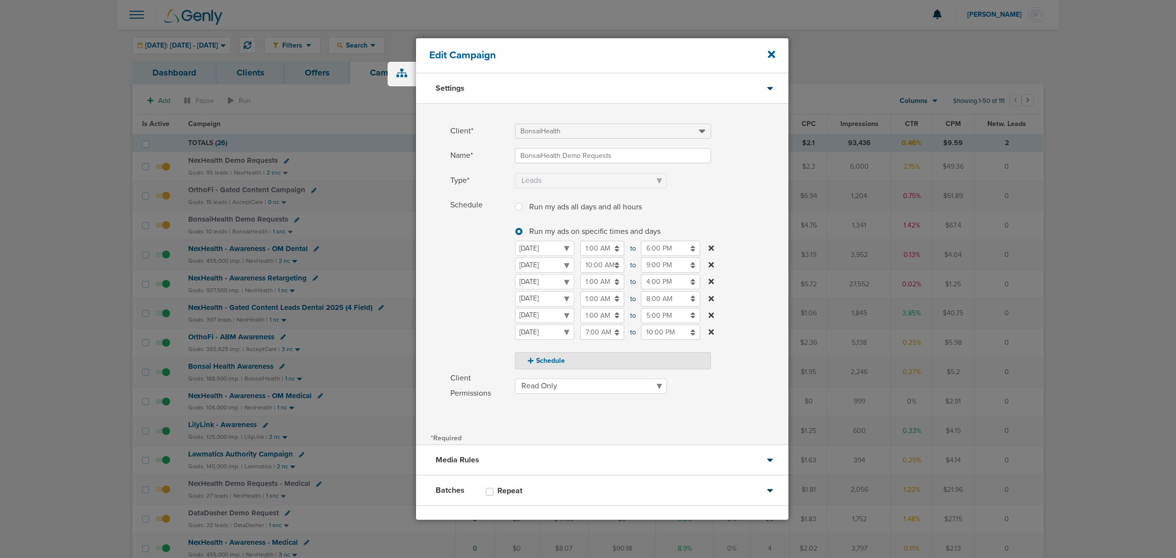
click at [549, 316] on select "Monday Tuesday Wednesday Thursday Friday Saturday Sunday" at bounding box center [544, 315] width 59 height 15
click at [618, 303] on input "1:00 AM" at bounding box center [602, 298] width 44 height 15
click at [581, 366] on icon at bounding box center [584, 369] width 9 height 6
click at [683, 344] on button "PM" at bounding box center [676, 345] width 14 height 15
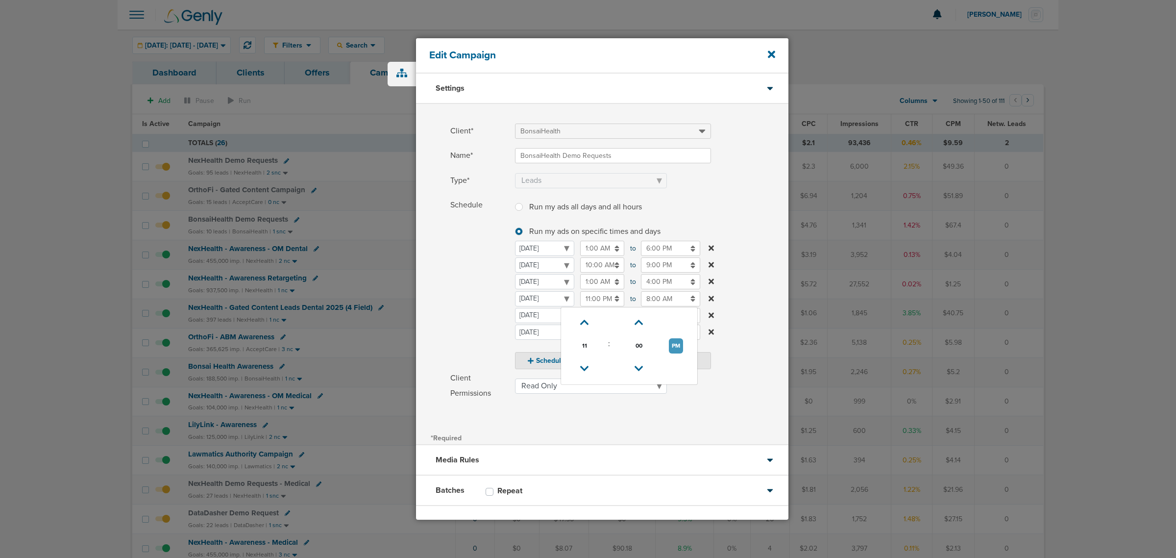
type input "11:00 AM"
click at [660, 295] on input "8:00 AM" at bounding box center [670, 298] width 59 height 15
click at [640, 367] on link at bounding box center [645, 368] width 17 height 15
drag, startPoint x: 736, startPoint y: 345, endPoint x: 737, endPoint y: 337, distance: 7.4
click at [736, 345] on button "AM" at bounding box center [736, 345] width 15 height 15
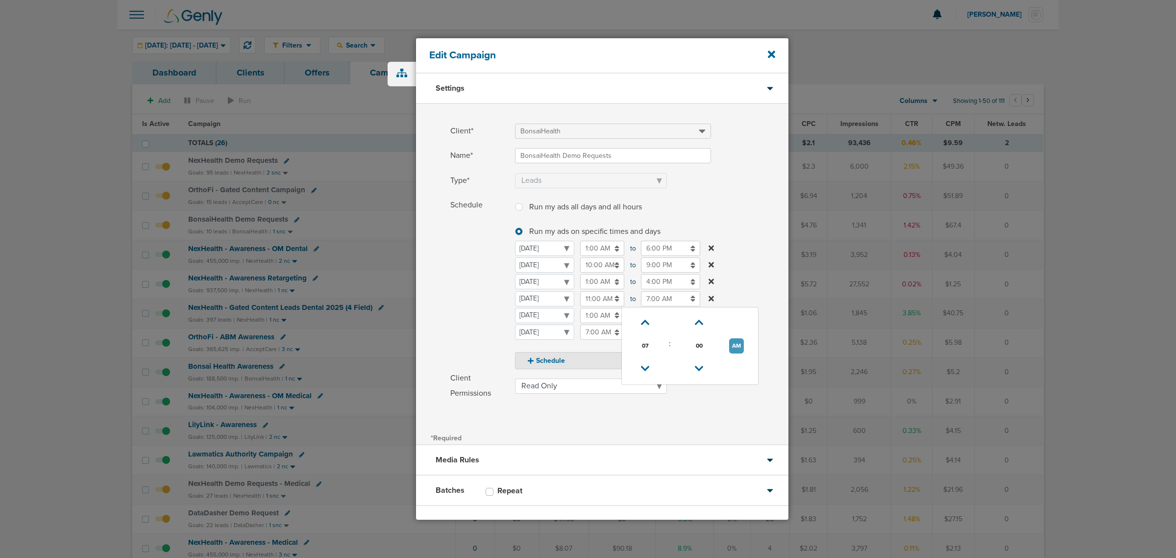
type input "7:00 PM"
click at [750, 243] on label "Schedule Run my ads all days and all hours Run my ads all days and all hours Ru…" at bounding box center [619, 283] width 338 height 172
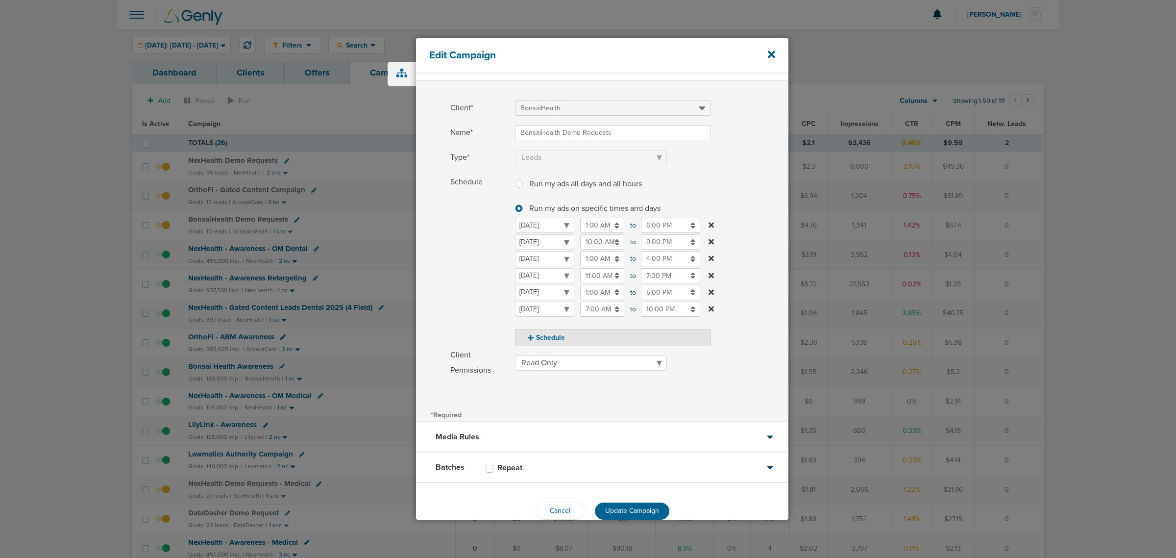
scroll to position [42, 0]
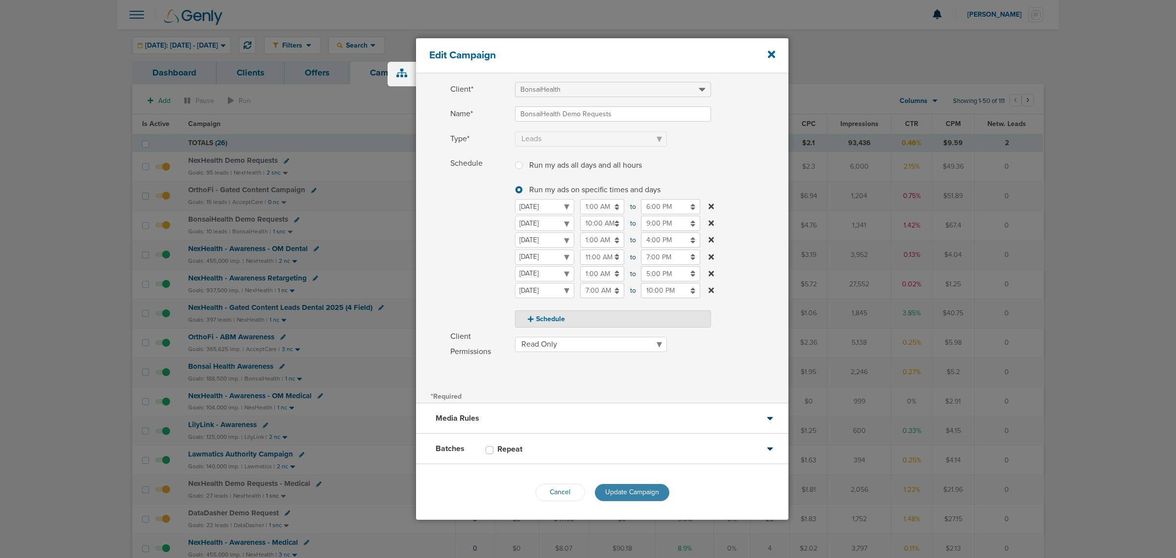
click at [643, 493] on span "Update Campaign" at bounding box center [632, 492] width 54 height 8
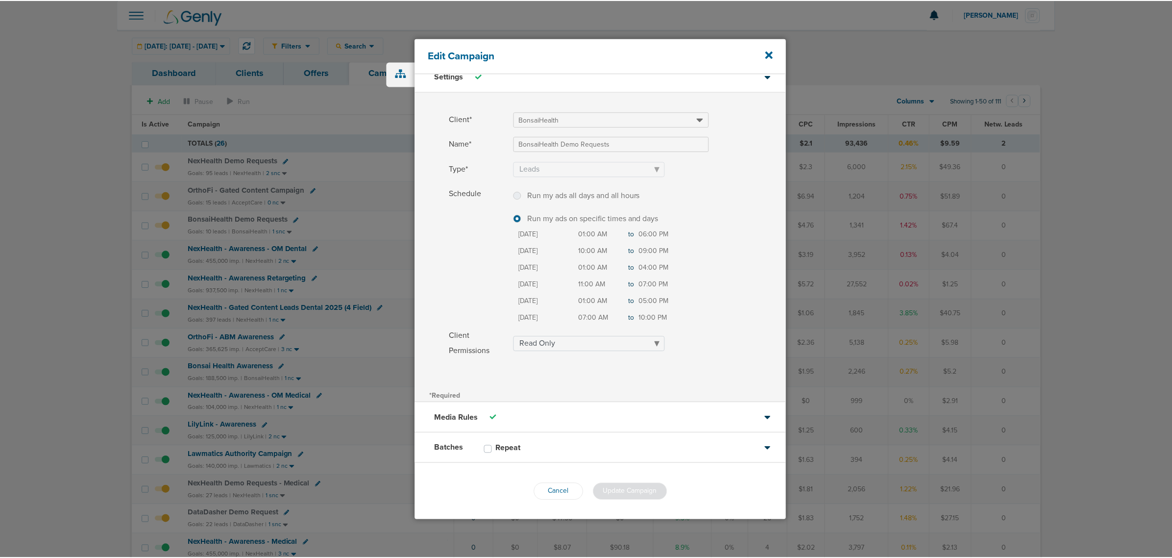
scroll to position [10, 0]
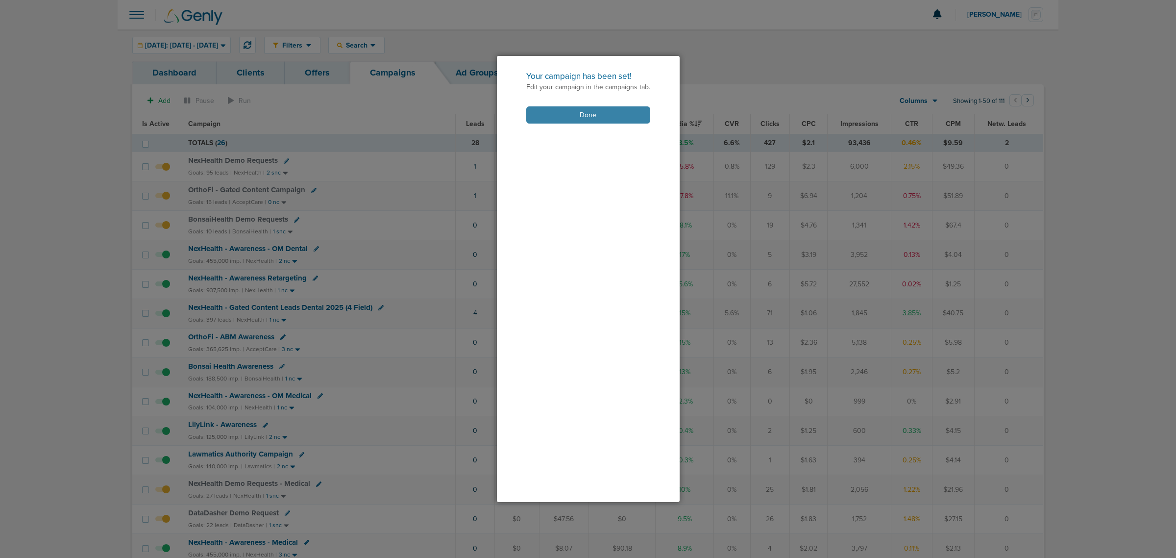
click at [612, 118] on button "Done" at bounding box center [588, 114] width 124 height 17
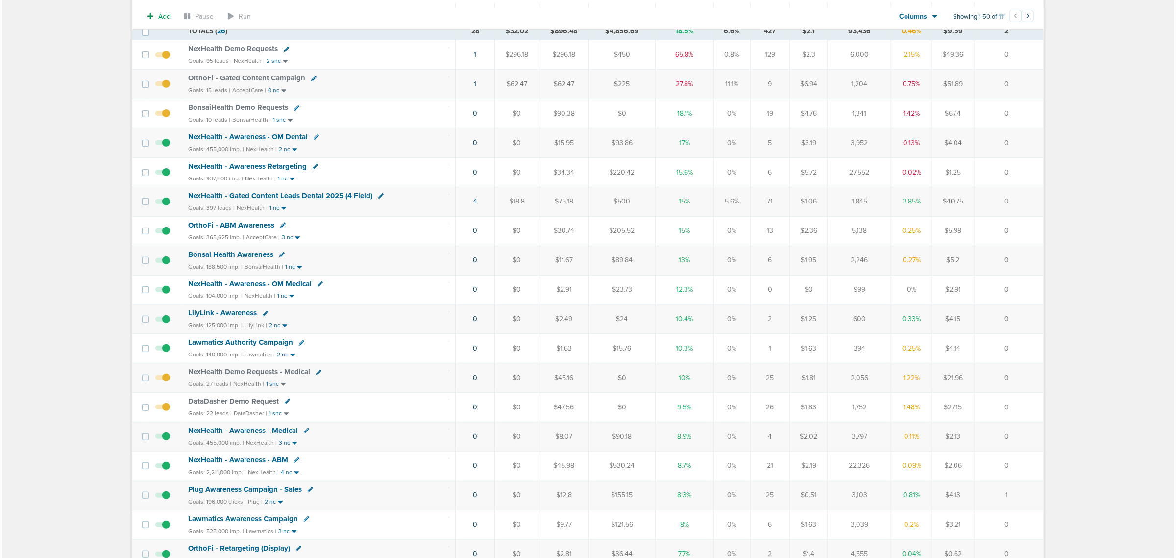
scroll to position [123, 0]
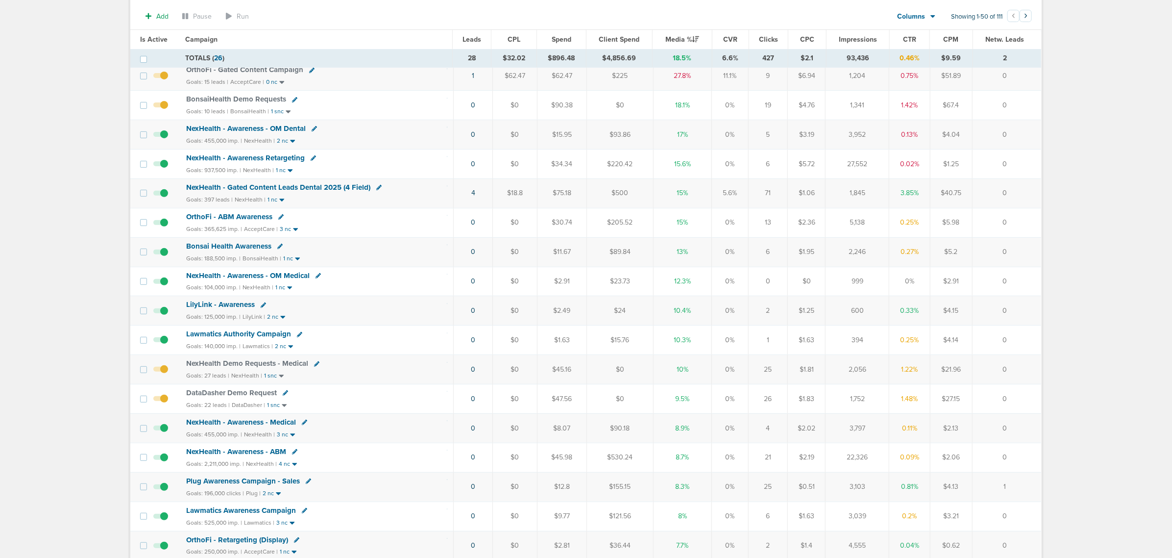
click at [315, 366] on link at bounding box center [316, 363] width 5 height 7
select select
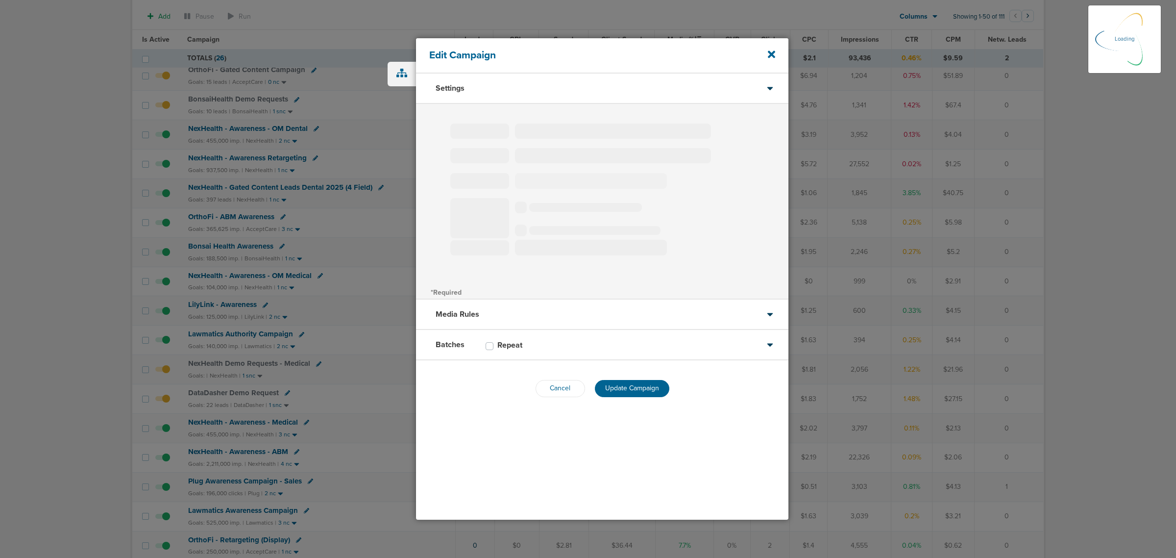
type input "NexHealth Demo Requests - Medical"
select select "Leads"
radio input "true"
select select "readOnly"
select select "1"
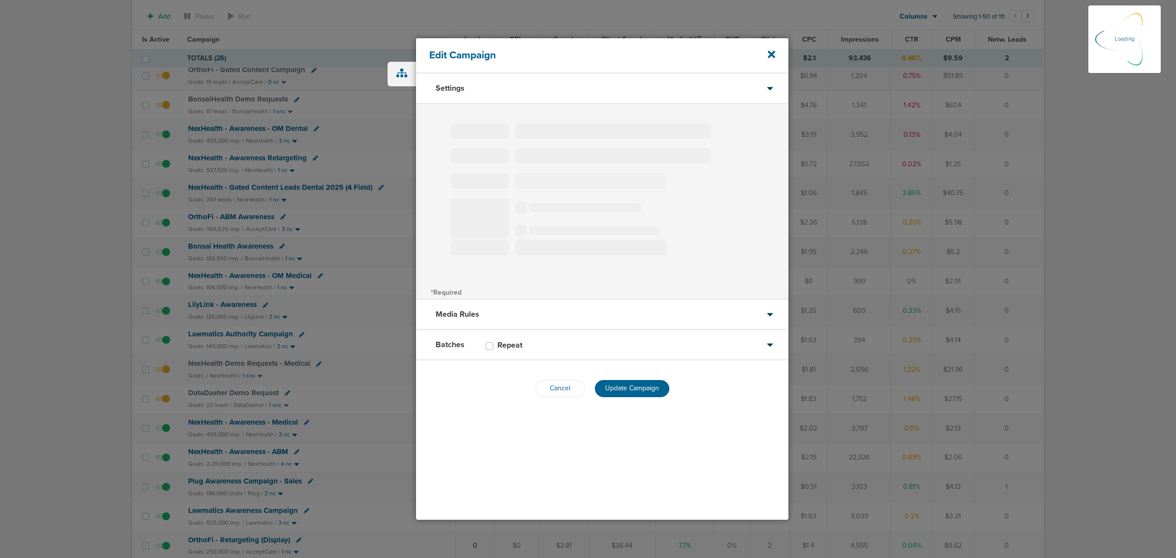
select select "2"
select select "3"
select select "4"
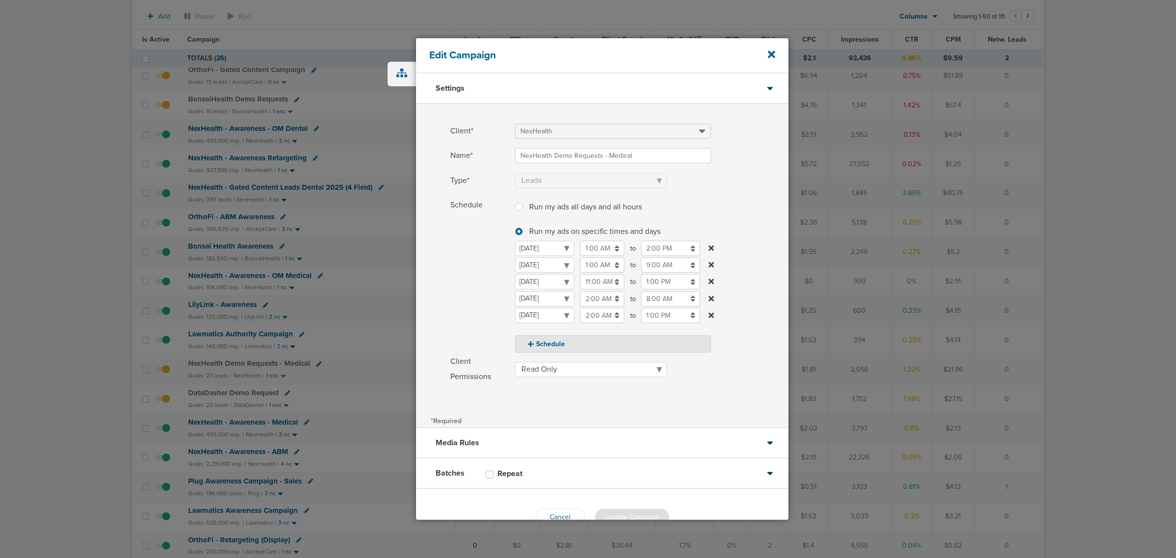
click at [598, 299] on input "2:00 AM" at bounding box center [602, 298] width 44 height 15
click at [584, 320] on icon at bounding box center [584, 323] width 9 height 6
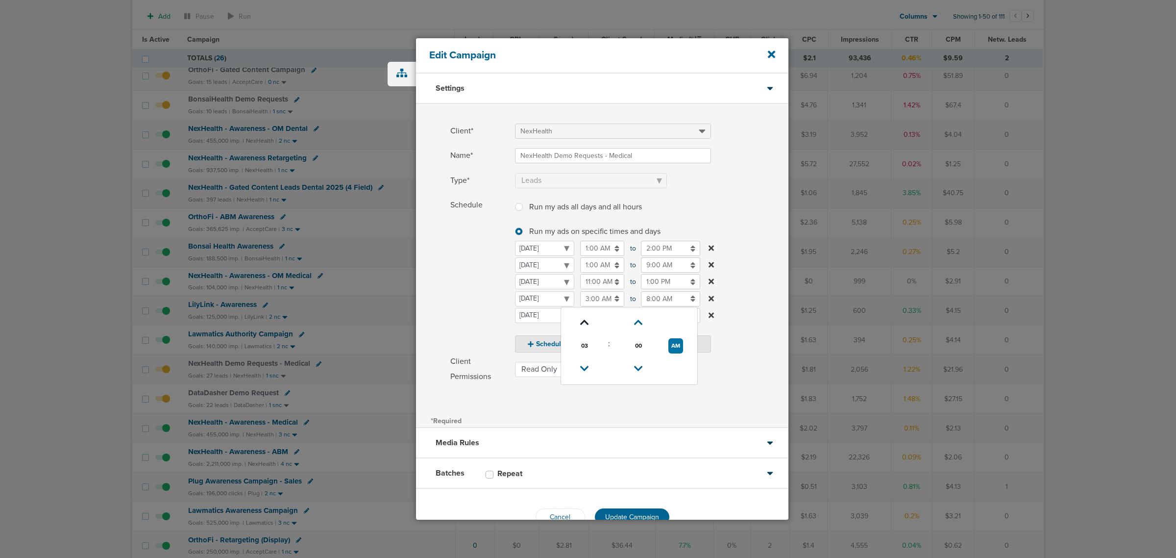
click at [584, 320] on icon at bounding box center [584, 323] width 9 height 6
click at [583, 361] on link at bounding box center [584, 368] width 17 height 15
click at [586, 369] on icon at bounding box center [584, 369] width 9 height 6
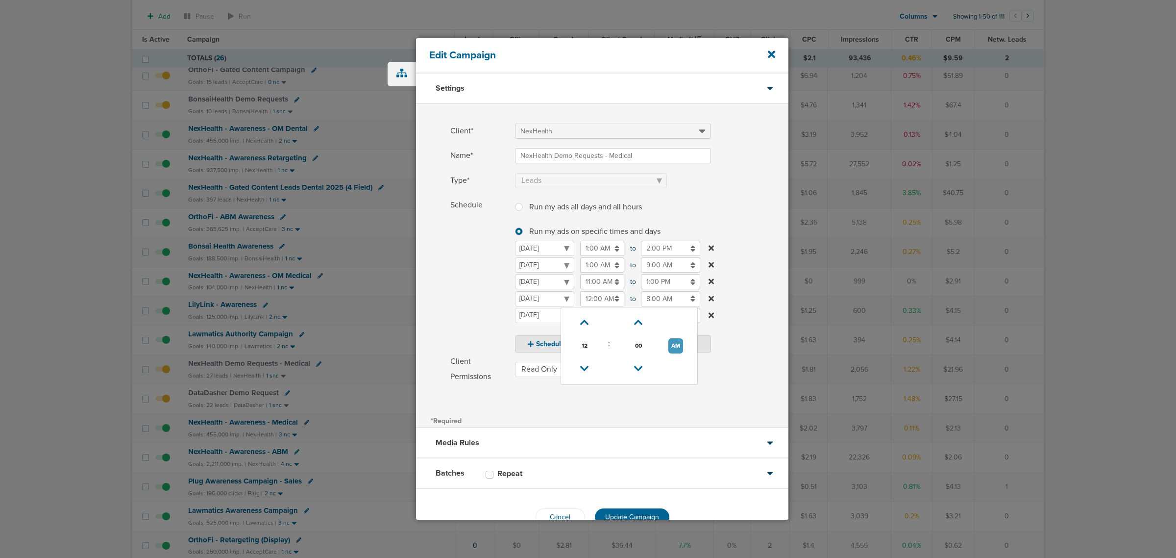
click at [672, 344] on button "AM" at bounding box center [675, 345] width 15 height 15
type input "12:00 PM"
click at [671, 293] on input "8:00 AM" at bounding box center [670, 298] width 59 height 15
click at [734, 346] on button "AM" at bounding box center [736, 345] width 15 height 15
type input "8:00 PM"
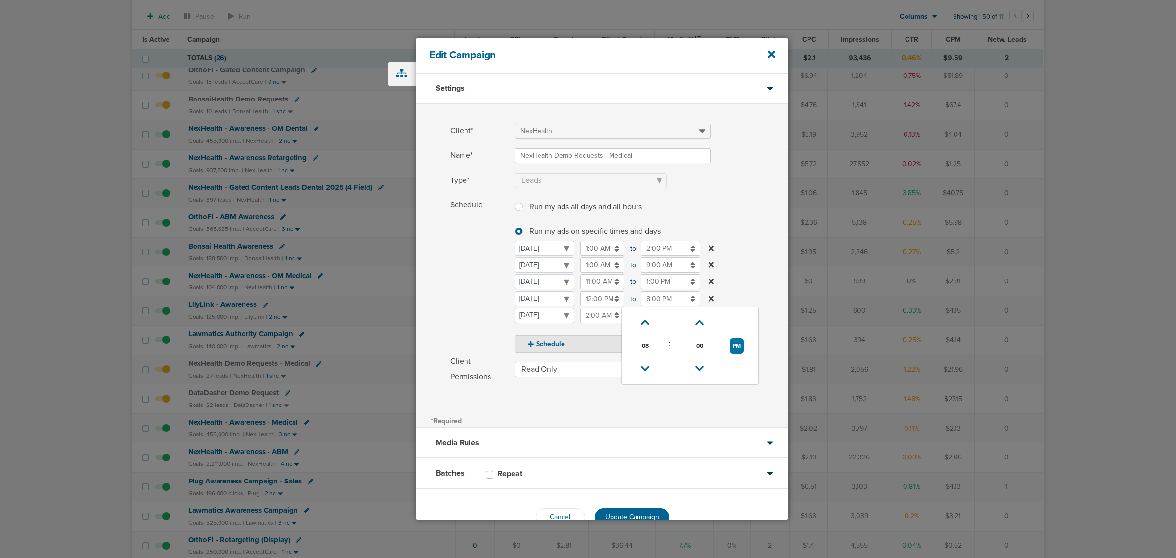
click at [742, 246] on label "Schedule Run my ads all days and all hours Run my ads all days and all hours Ru…" at bounding box center [619, 274] width 338 height 155
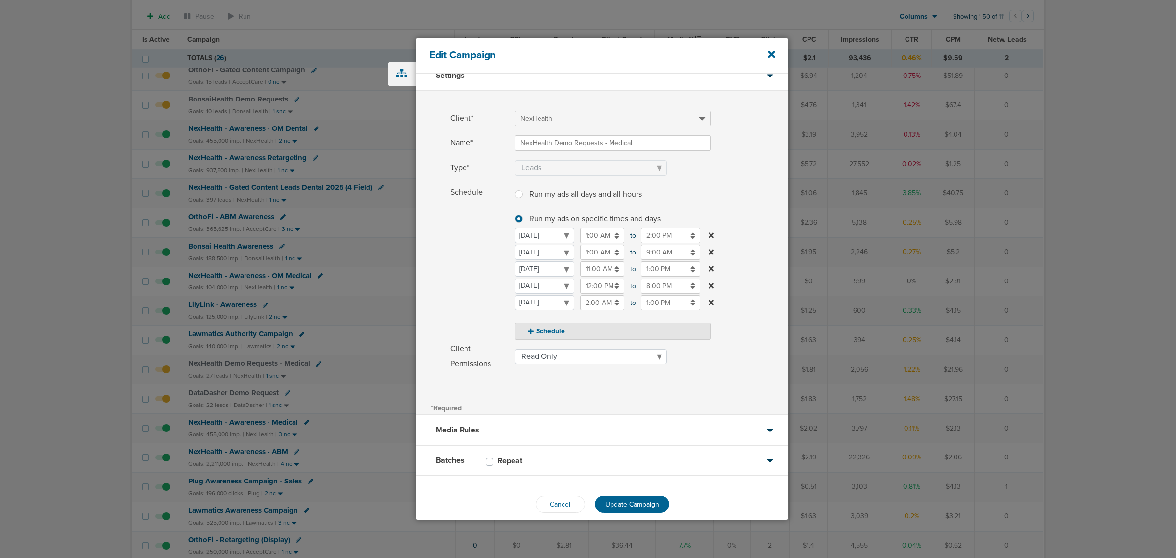
scroll to position [25, 0]
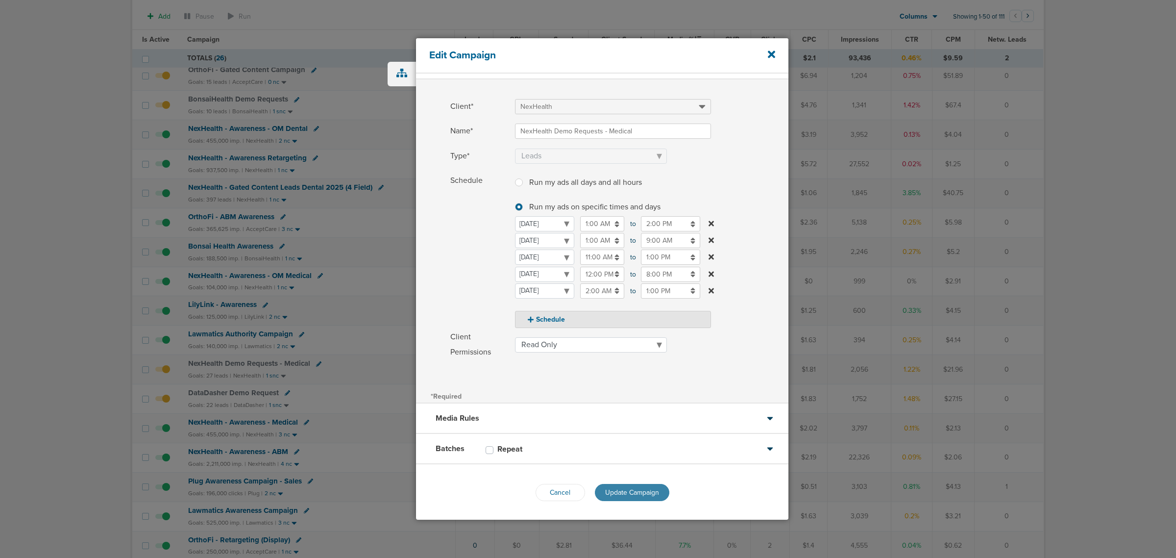
click at [623, 493] on span "Update Campaign" at bounding box center [632, 492] width 54 height 8
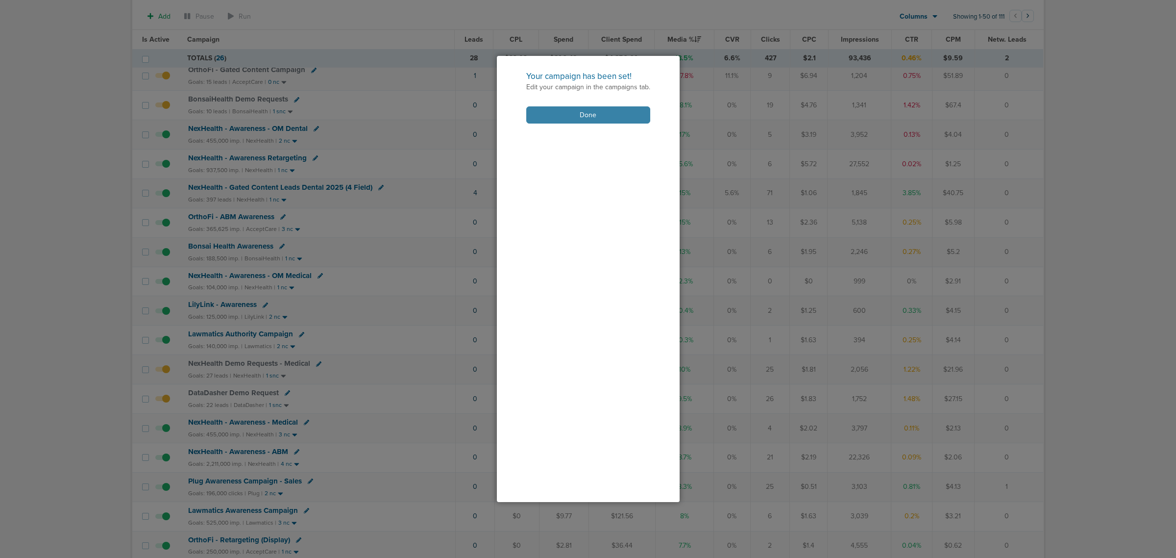
click at [587, 118] on button "Done" at bounding box center [588, 114] width 124 height 17
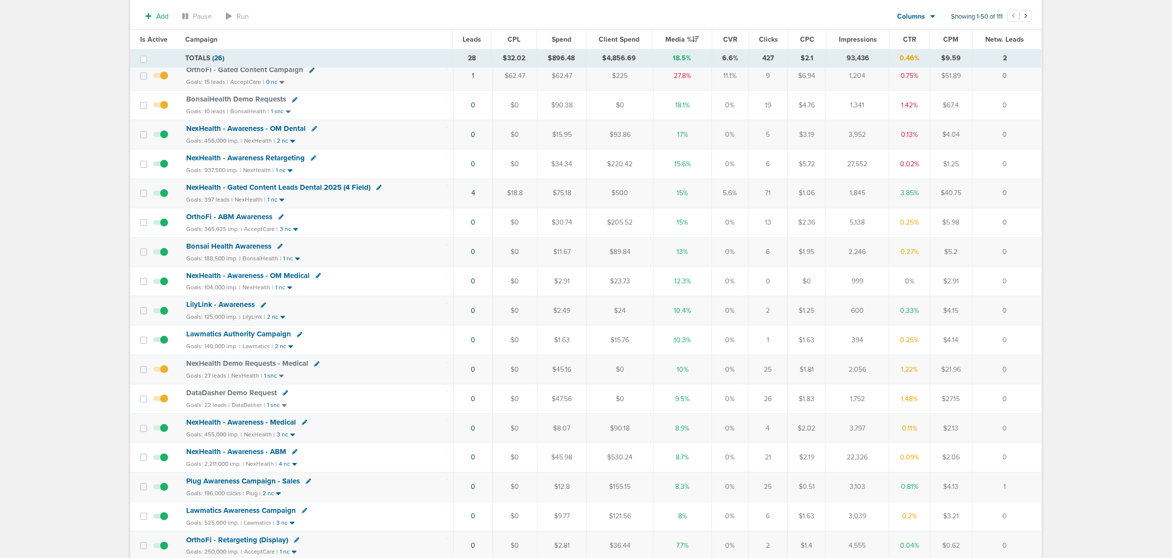
click at [283, 395] on icon at bounding box center [285, 392] width 5 height 5
select select
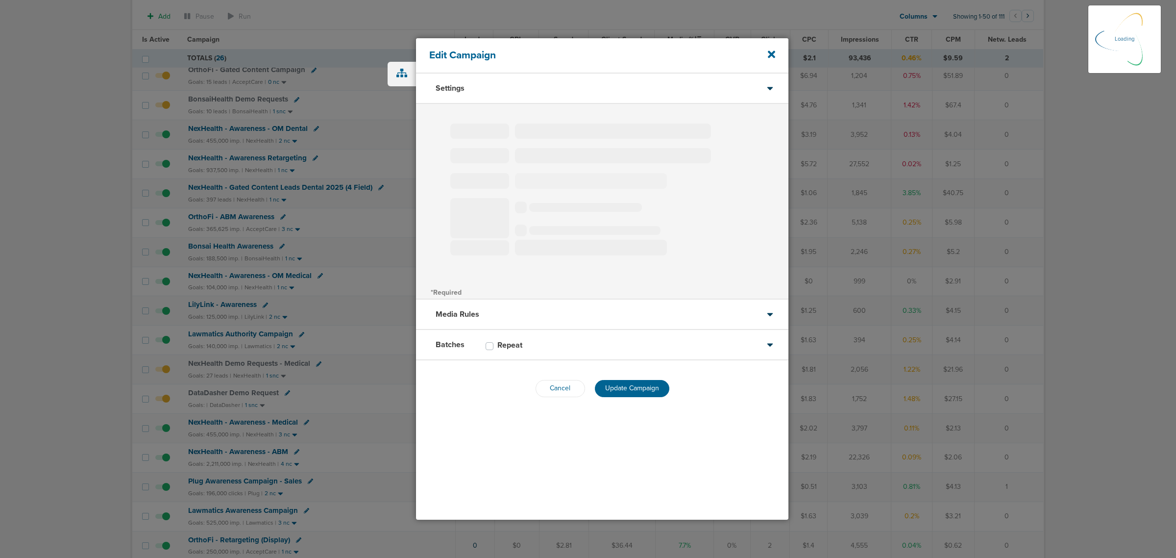
type input "DataDasher Demo Request"
select select "Leads"
radio input "true"
select select "readWrite"
select select "1"
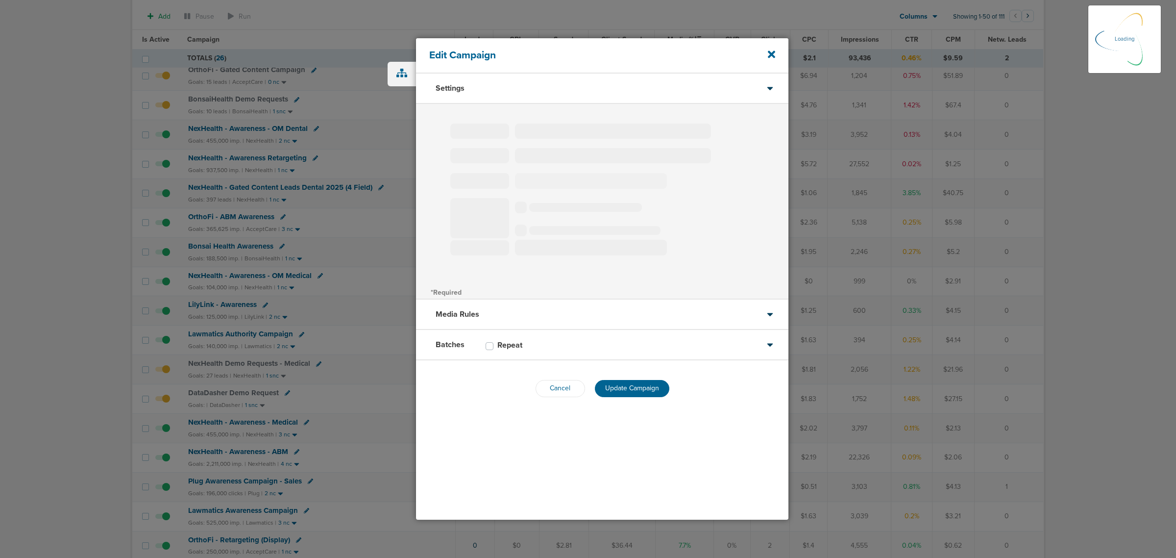
select select "2"
select select "3"
select select "4"
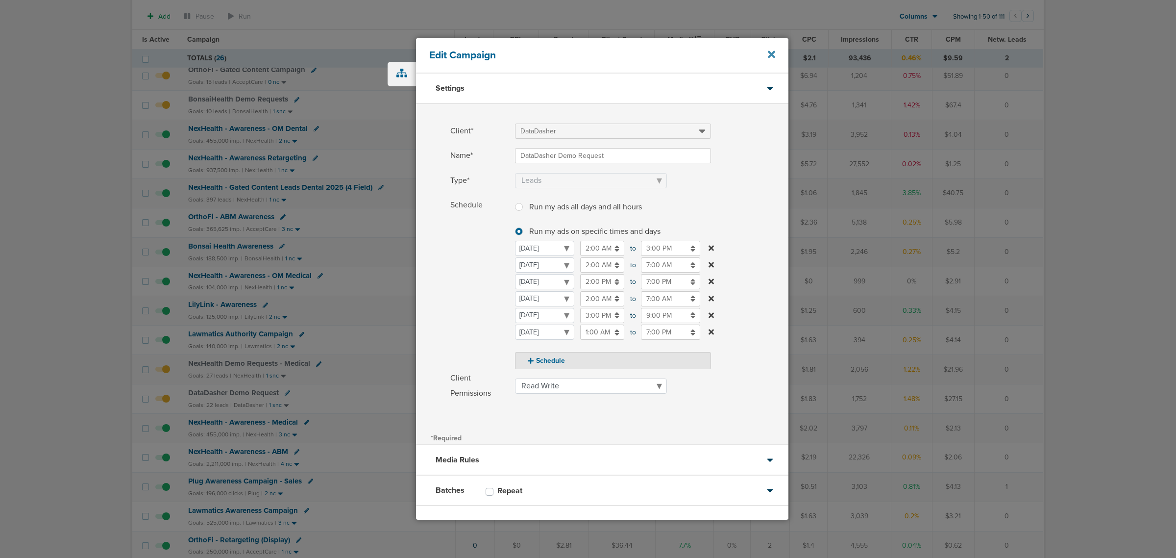
click at [770, 55] on icon at bounding box center [771, 54] width 7 height 7
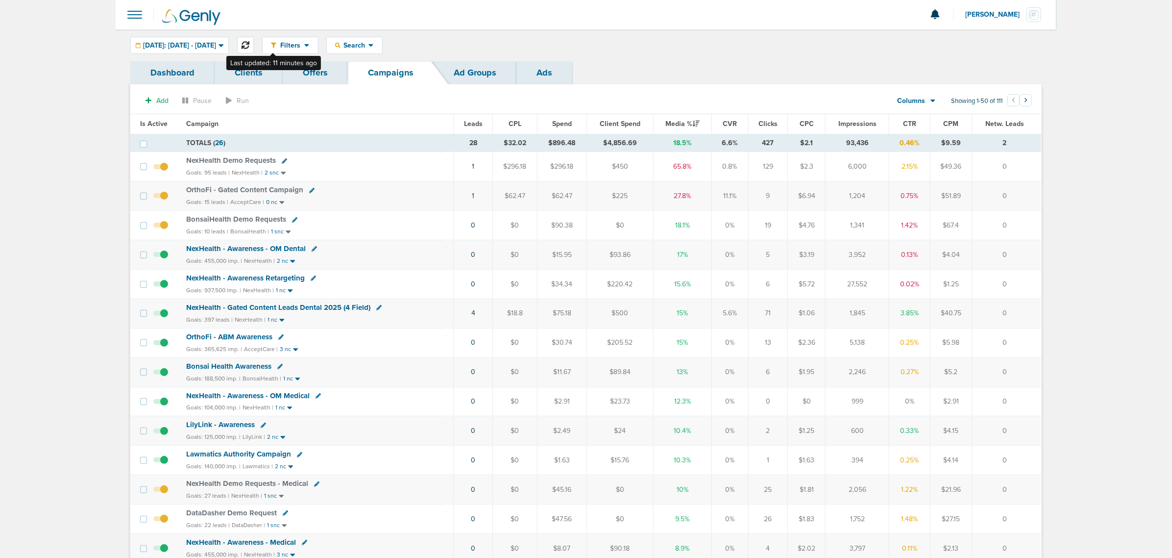
click at [249, 43] on icon at bounding box center [246, 45] width 8 height 8
click at [248, 191] on span "OrthoFi - Gated Content Campaign" at bounding box center [244, 189] width 117 height 9
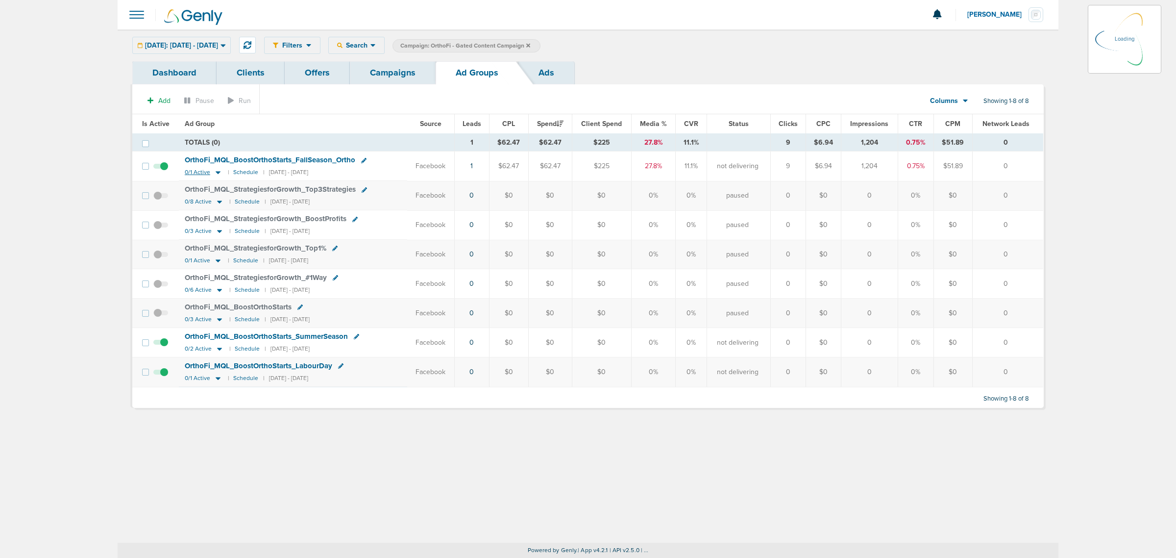
click at [215, 175] on icon at bounding box center [218, 172] width 10 height 8
click at [213, 172] on icon at bounding box center [218, 172] width 10 height 8
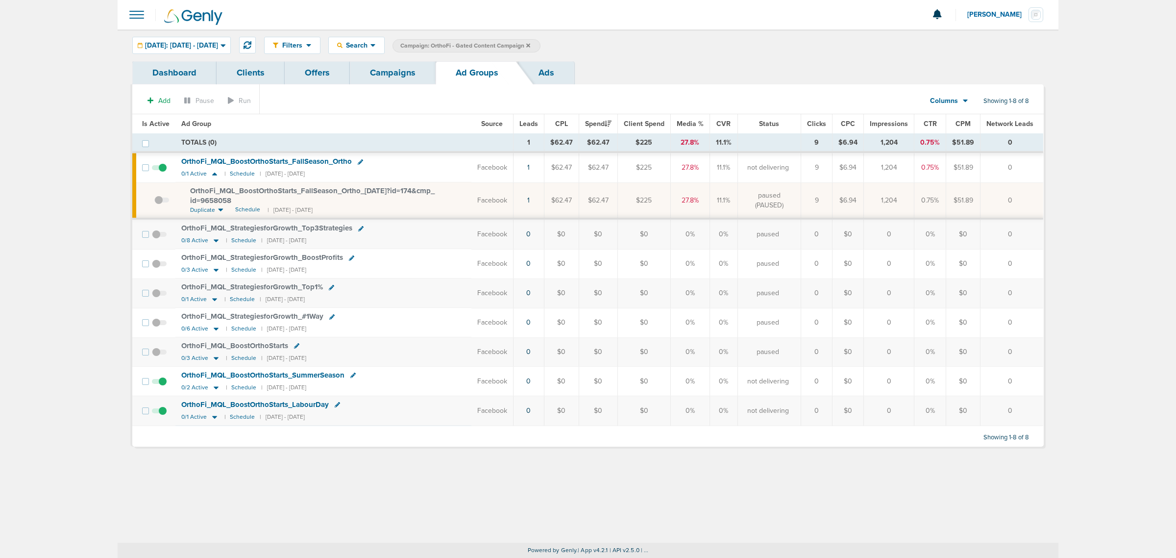
click at [219, 190] on span "OrthoFi_ MQL_ BoostOrthoStarts_ FallSeason_ Ortho_ [DATE]?id=174&cmp_ id=9658058" at bounding box center [312, 195] width 245 height 19
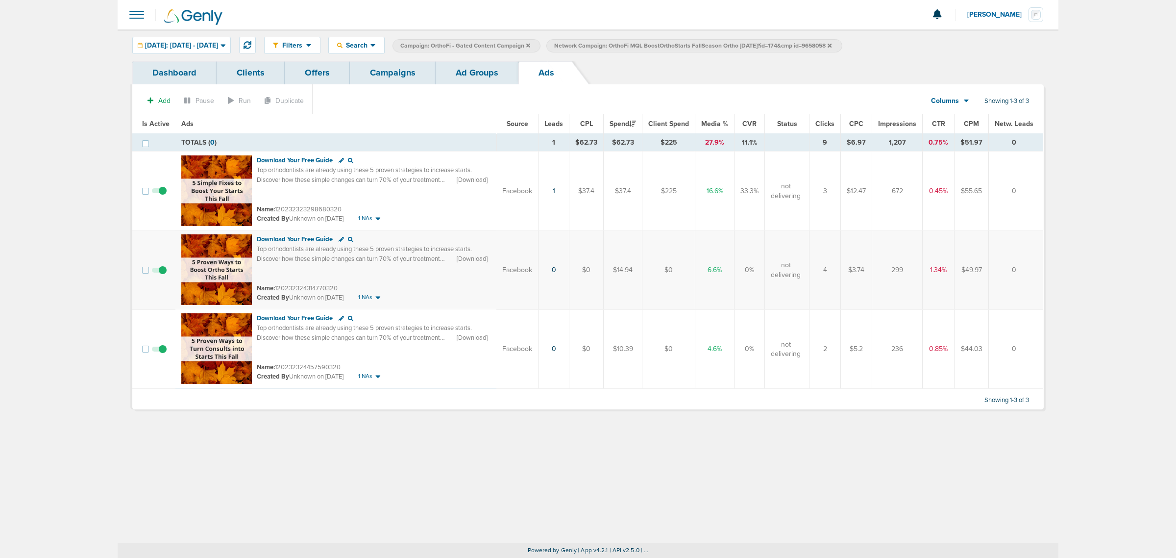
click at [164, 354] on span at bounding box center [159, 354] width 15 height 0
click at [159, 351] on input "checkbox" at bounding box center [159, 351] width 0 height 0
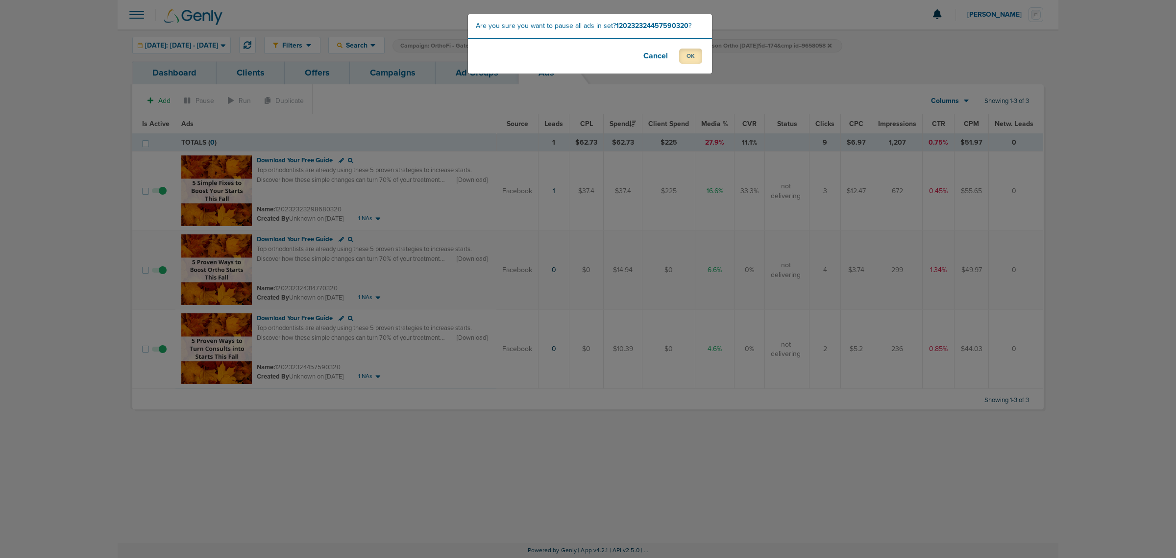
click at [680, 55] on button "OK" at bounding box center [690, 56] width 23 height 15
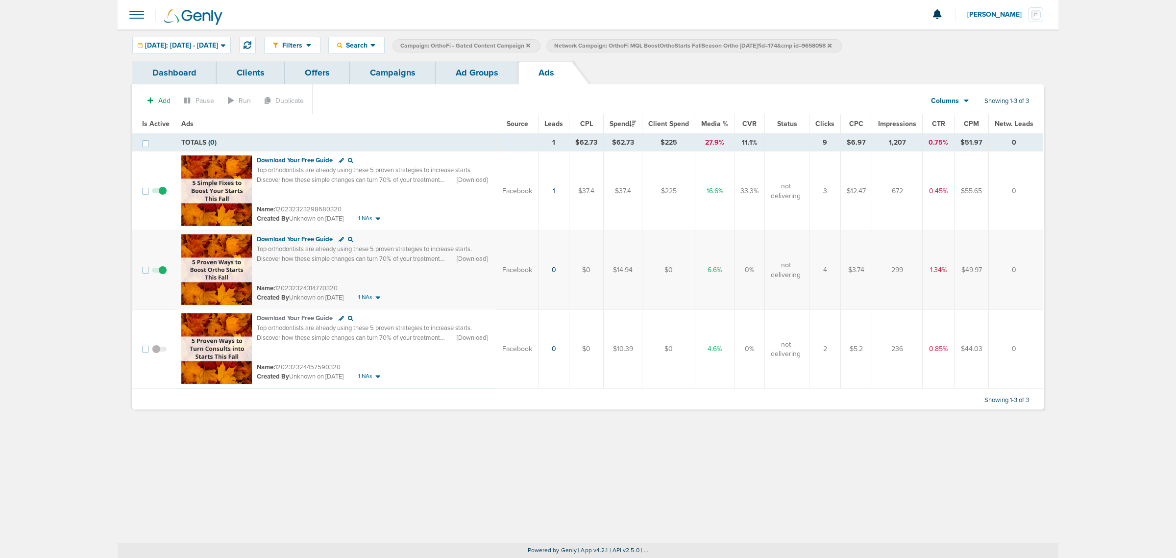
click at [381, 66] on link "Campaigns" at bounding box center [393, 72] width 86 height 23
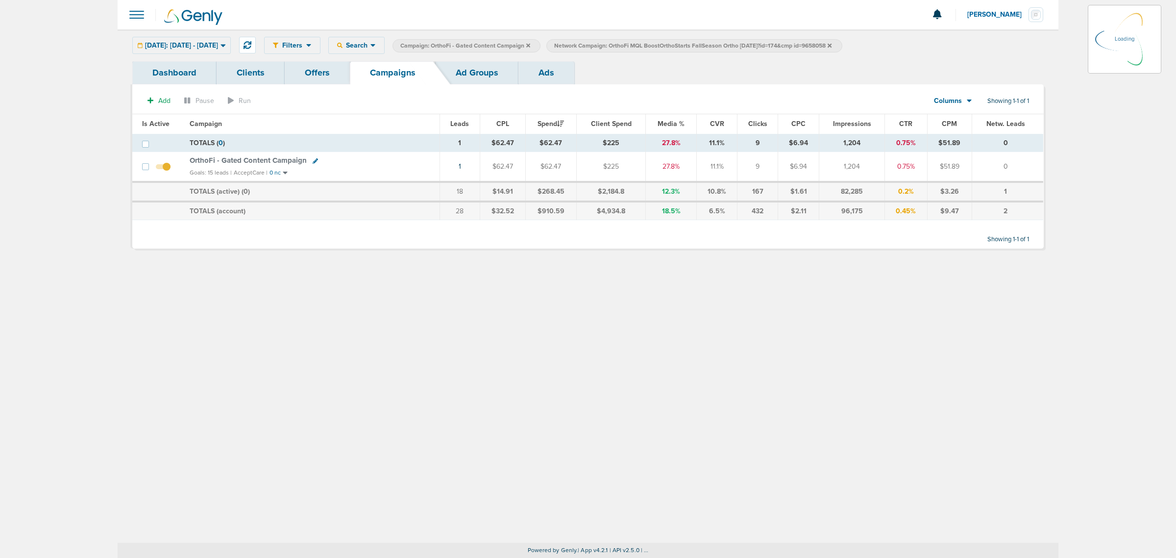
click at [530, 46] on icon at bounding box center [528, 46] width 4 height 6
click at [530, 45] on icon at bounding box center [528, 45] width 4 height 4
click at [678, 43] on icon at bounding box center [676, 45] width 4 height 4
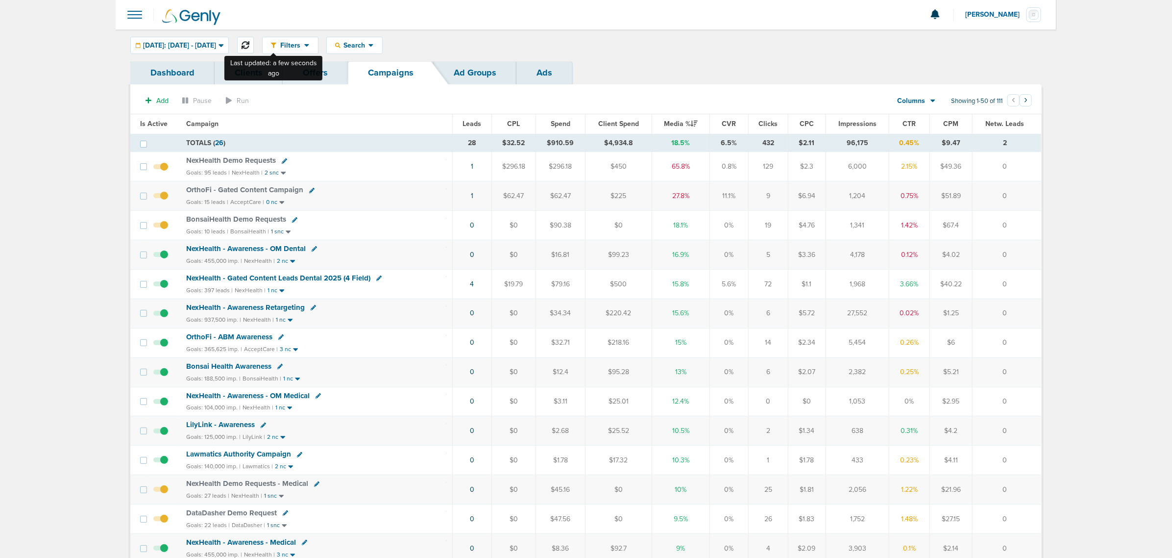
click at [254, 37] on button at bounding box center [245, 45] width 17 height 17
click at [677, 53] on div "Filters Active Only Settings Status Active Inactive Objectives MQL SQL Traffic …" at bounding box center [652, 45] width 780 height 17
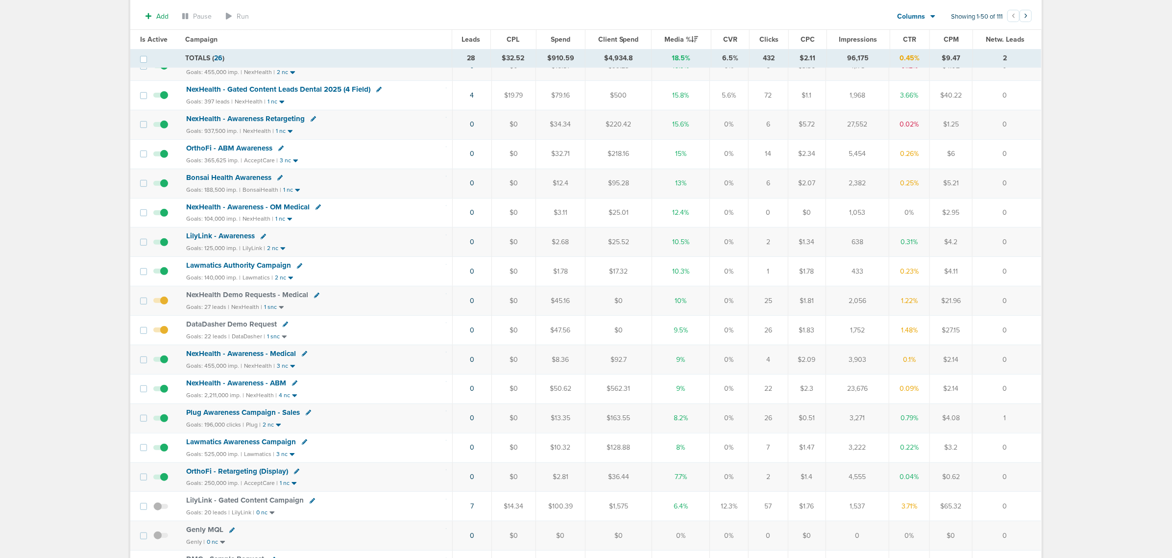
scroll to position [61, 0]
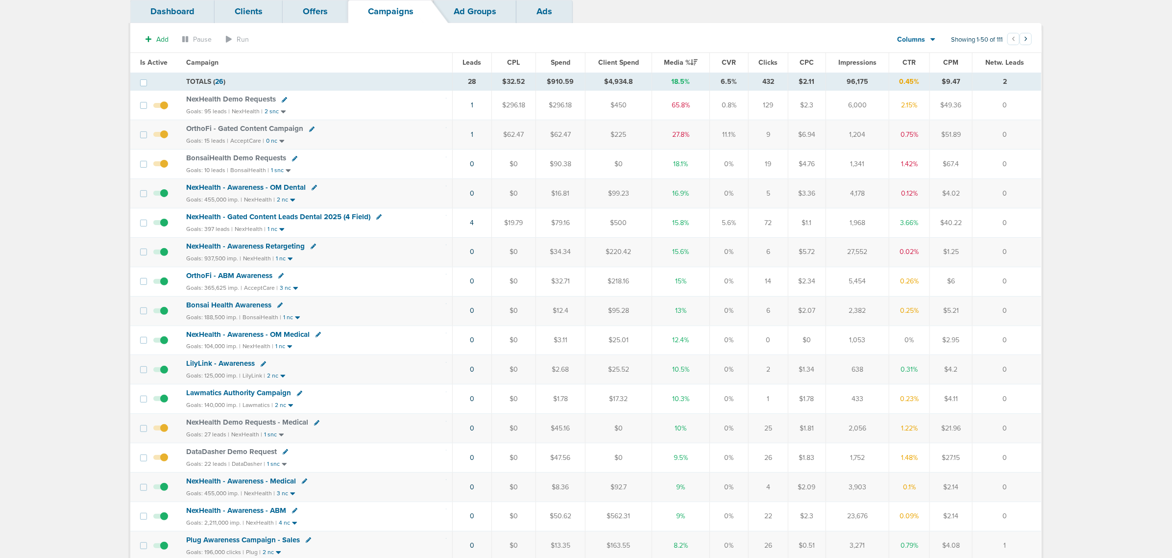
drag, startPoint x: 437, startPoint y: 225, endPoint x: 1032, endPoint y: 228, distance: 595.4
click at [1032, 228] on tr "NexHealth - Gated Content Leads Dental 2025 (4 Field) Goals: 397 leads | NexHea…" at bounding box center [585, 222] width 911 height 29
click at [1032, 228] on td "0" at bounding box center [1007, 222] width 69 height 29
click at [314, 8] on link "Offers" at bounding box center [315, 11] width 65 height 23
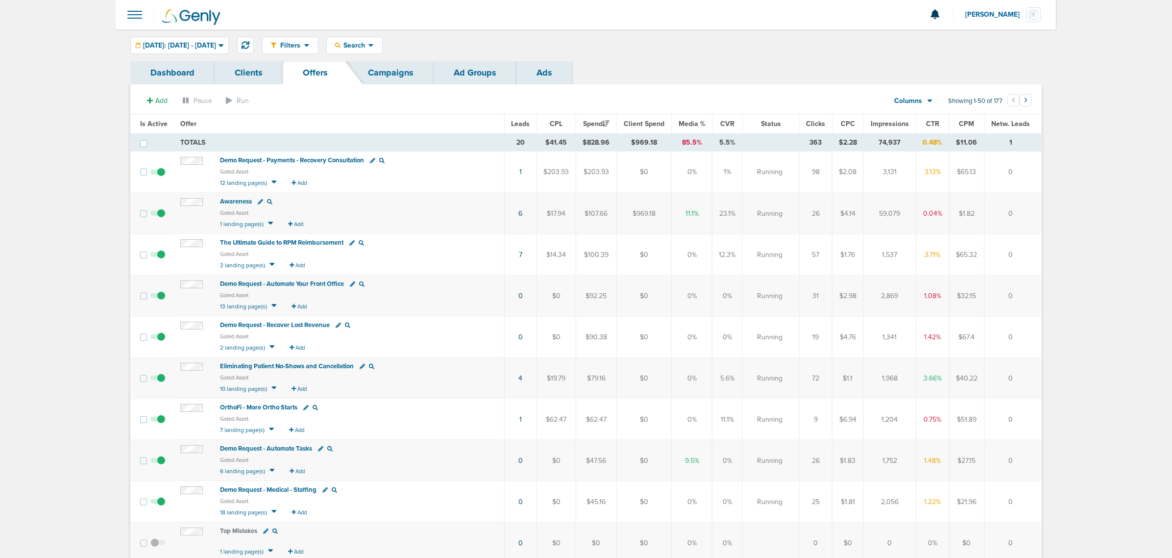
click at [394, 70] on link "Campaigns" at bounding box center [391, 72] width 86 height 23
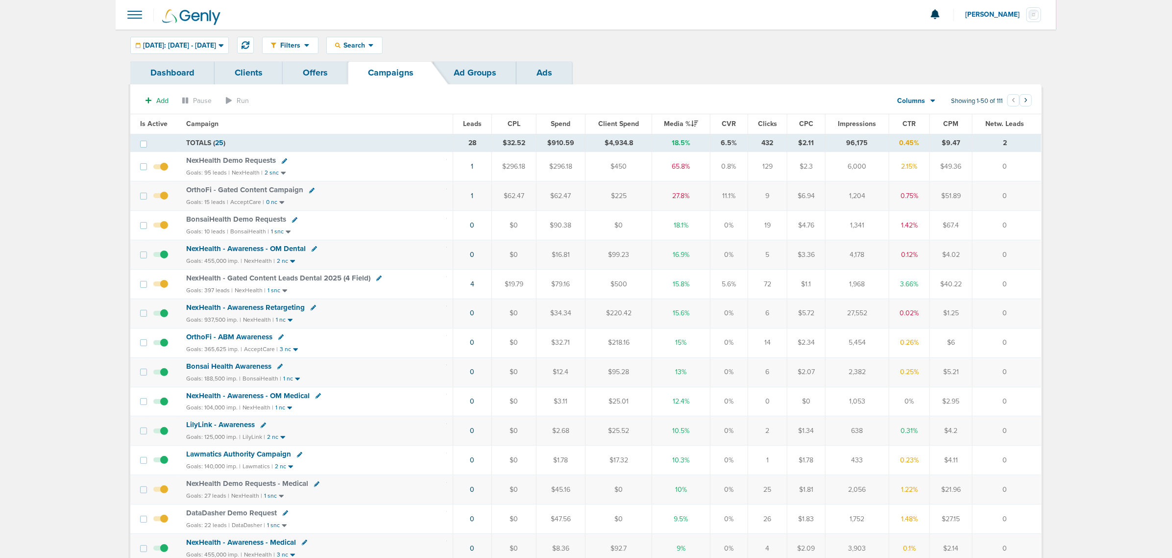
click at [231, 161] on span "NexHealth Demo Requests" at bounding box center [231, 160] width 90 height 9
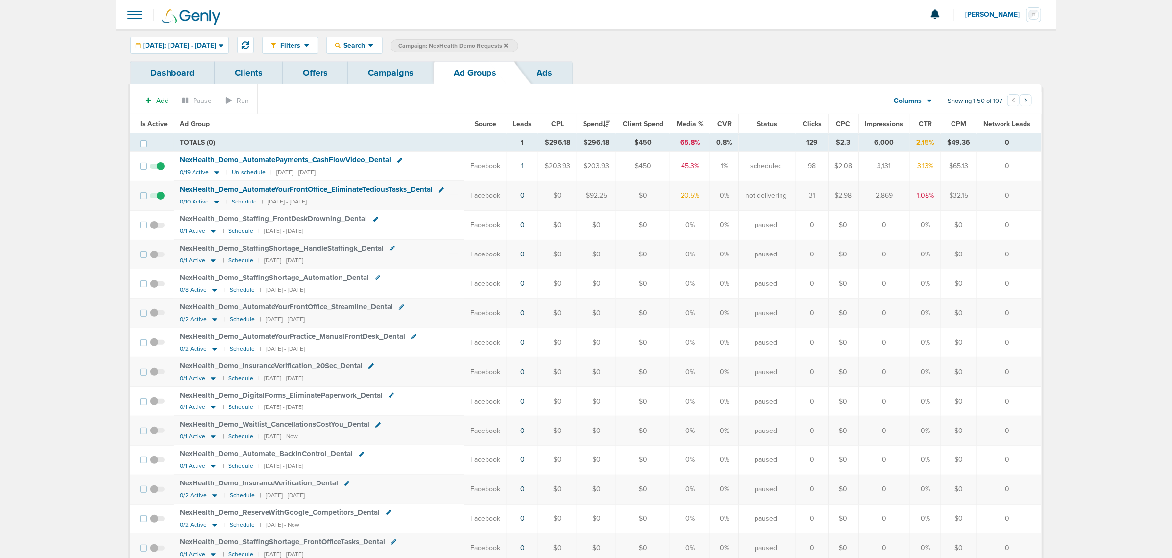
click at [368, 114] on th "Ad Group" at bounding box center [319, 124] width 290 height 20
click at [309, 74] on link "Offers" at bounding box center [315, 72] width 65 height 23
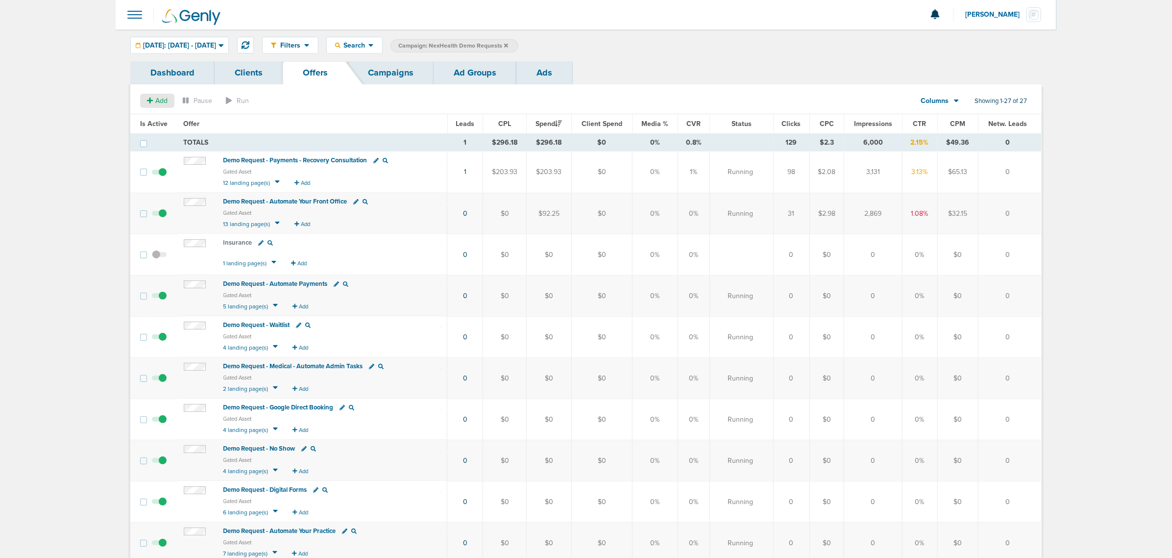
click at [156, 97] on span "Add" at bounding box center [161, 101] width 12 height 8
click at [155, 117] on span "Offer" at bounding box center [154, 119] width 16 height 8
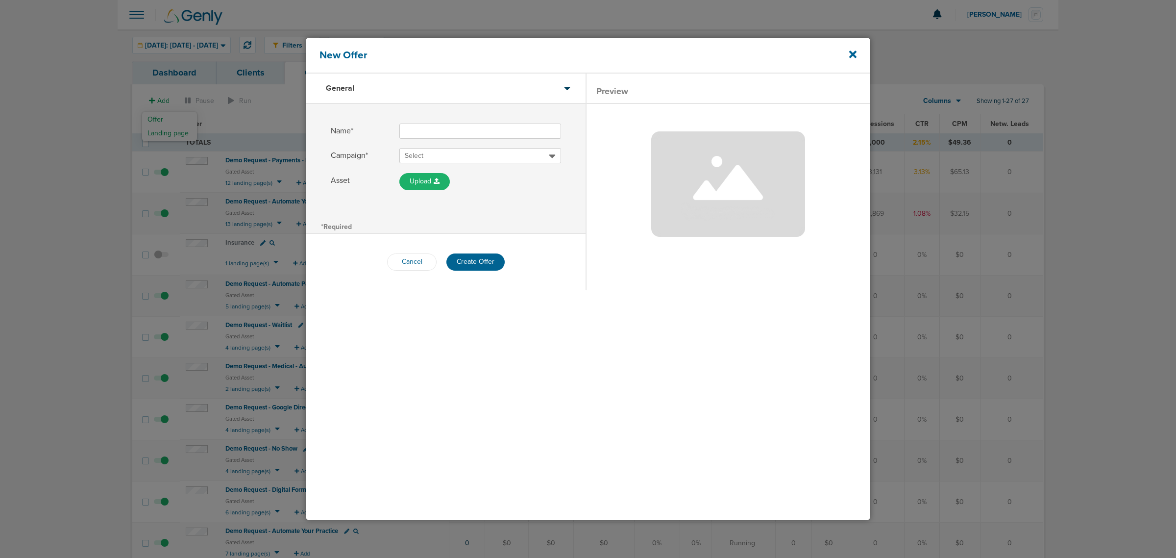
click at [434, 130] on input "Name*" at bounding box center [480, 130] width 162 height 15
type input "R"
type input "Demo - Reputation Management - Dental"
click at [427, 152] on span "Select" at bounding box center [477, 156] width 144 height 10
type input "nexhealth demo"
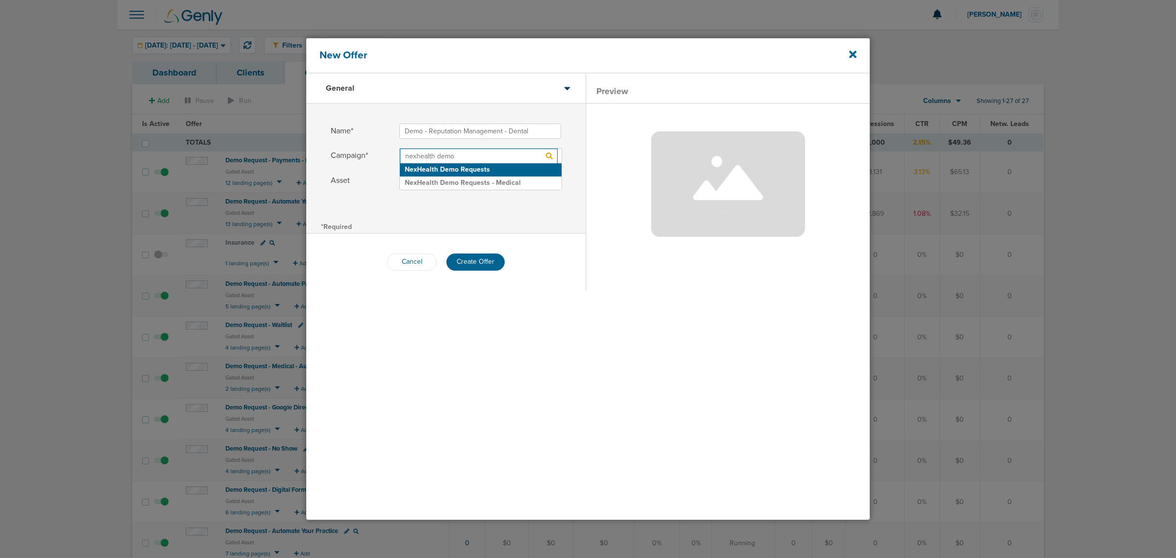
click at [464, 172] on h2 "NexHealth Demo Requests" at bounding box center [481, 169] width 162 height 13
click at [544, 199] on div "Name* Demo - Reputation Management - Dental Campaign* NexHealth Demo Requests n…" at bounding box center [445, 161] width 279 height 115
click at [471, 258] on button "Create Offer" at bounding box center [475, 261] width 58 height 17
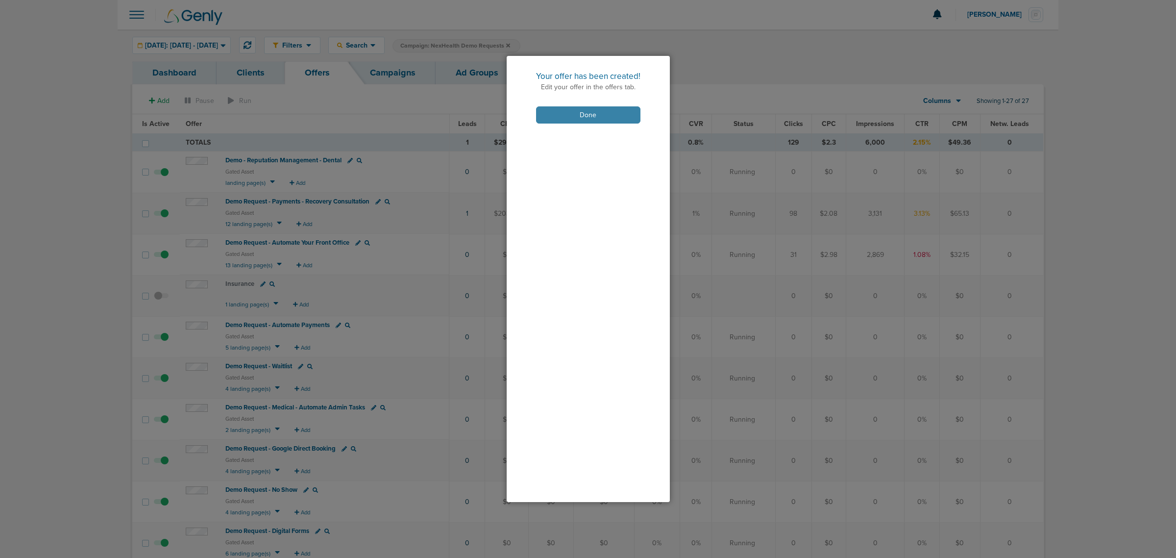
click at [590, 116] on button "Done" at bounding box center [588, 114] width 104 height 17
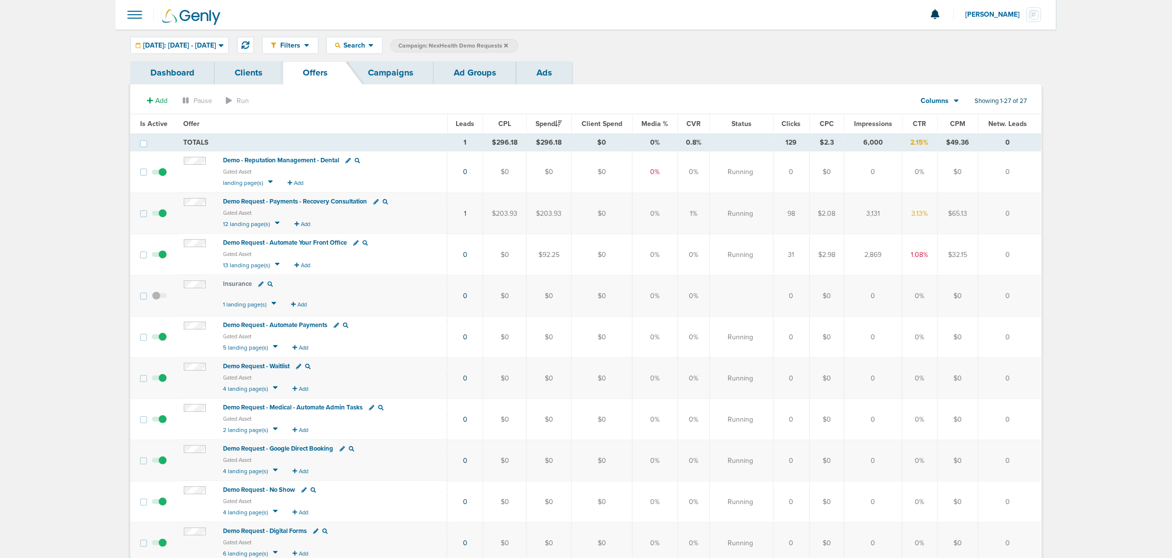
click at [286, 160] on span "Demo - Reputation Management - Dental" at bounding box center [281, 160] width 116 height 8
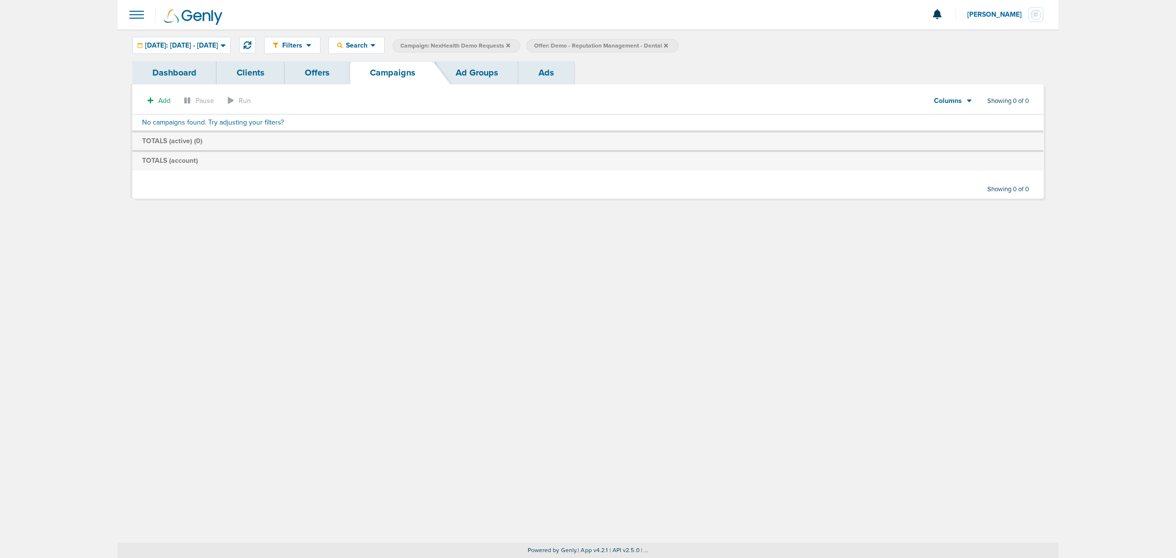
click at [510, 47] on icon at bounding box center [508, 46] width 4 height 6
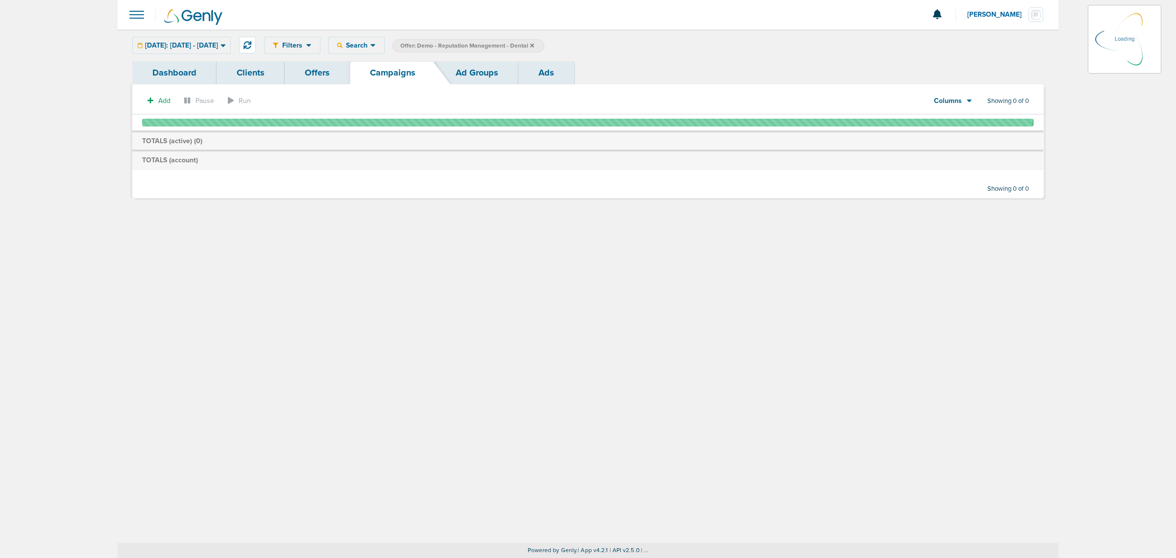
click at [544, 44] on label "Offer: Demo - Reputation Management - Dental" at bounding box center [469, 45] width 152 height 13
click at [534, 45] on icon at bounding box center [532, 45] width 4 height 4
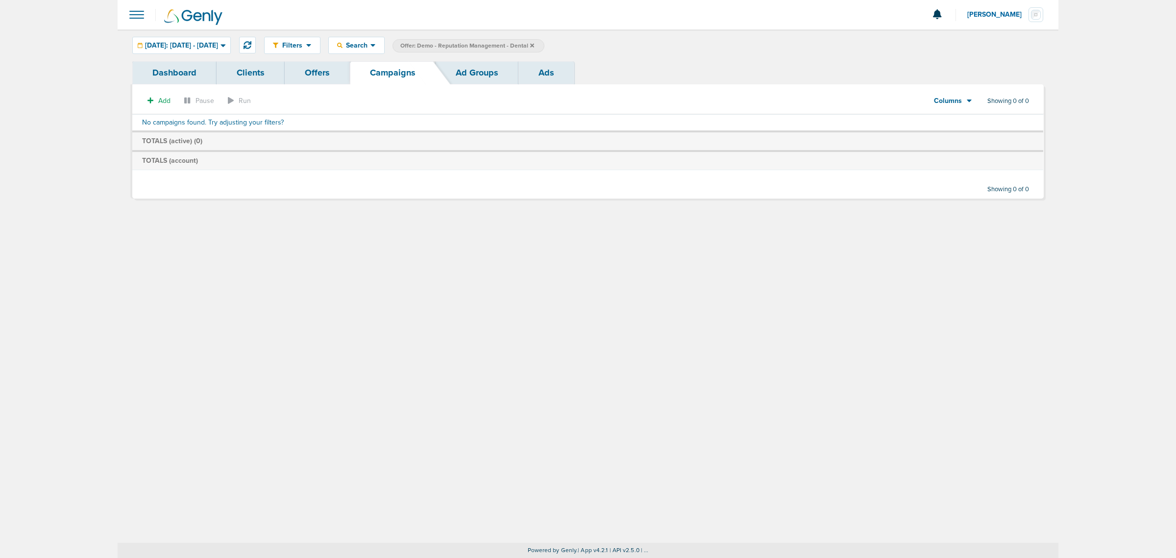
click at [534, 45] on icon at bounding box center [532, 45] width 4 height 4
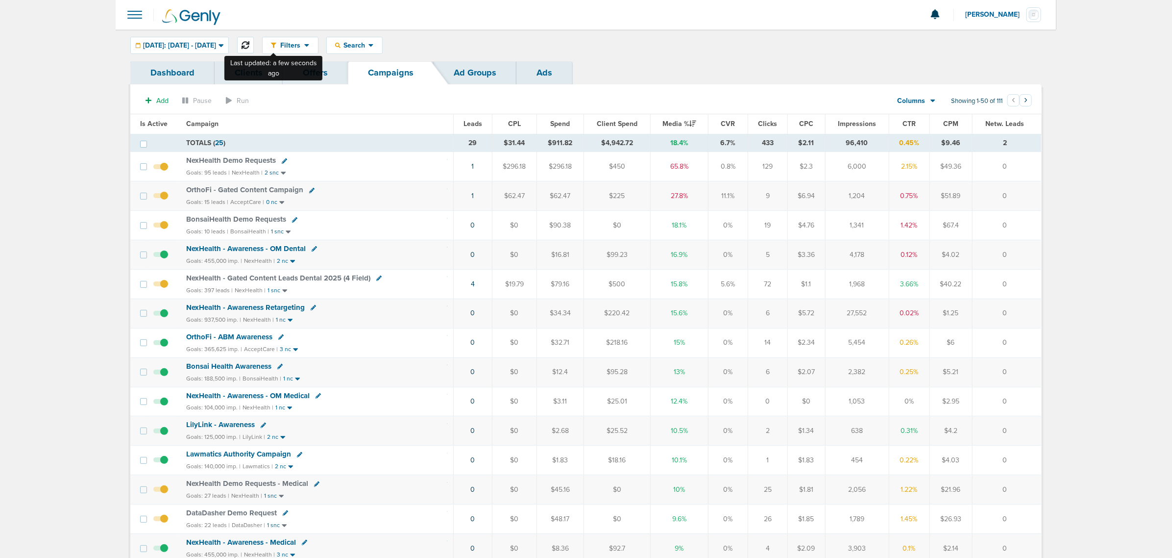
click at [249, 41] on icon at bounding box center [246, 45] width 8 height 8
click at [471, 287] on link "4" at bounding box center [473, 284] width 4 height 8
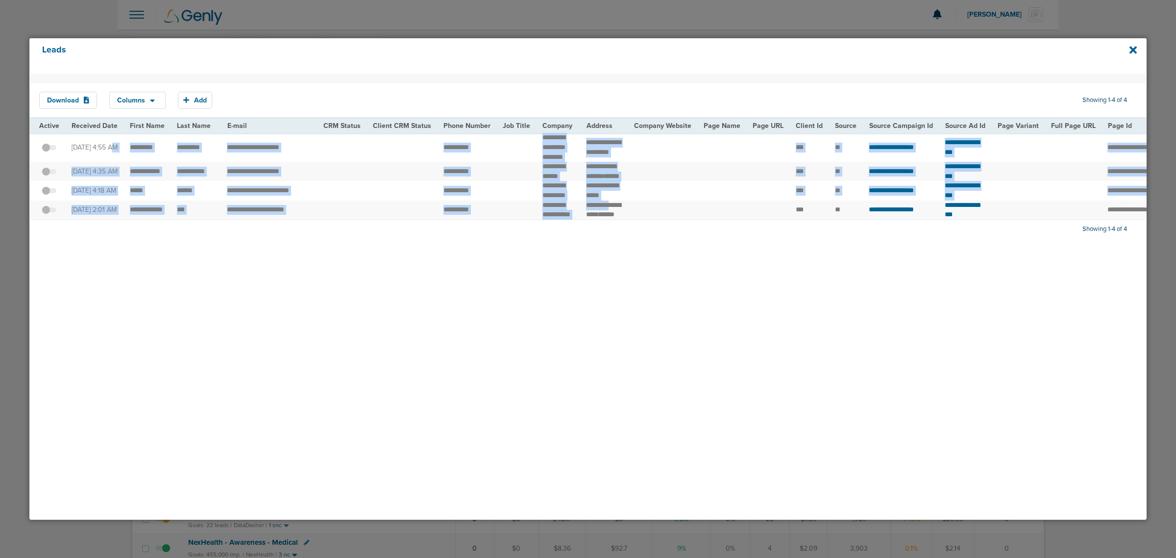
drag, startPoint x: 202, startPoint y: 159, endPoint x: 620, endPoint y: 229, distance: 423.3
click at [618, 220] on tbody "**********" at bounding box center [1011, 176] width 1964 height 87
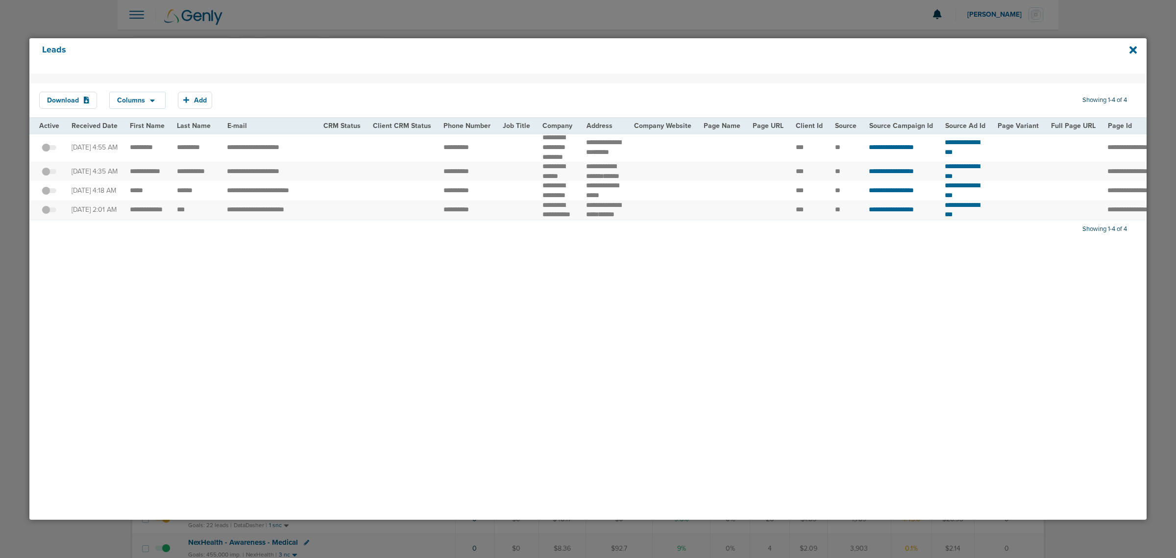
click at [641, 305] on div "Download Columns Save selections Reset to defaults Is Active Received Date Firs…" at bounding box center [587, 297] width 1117 height 446
click at [1132, 48] on icon at bounding box center [1133, 49] width 7 height 7
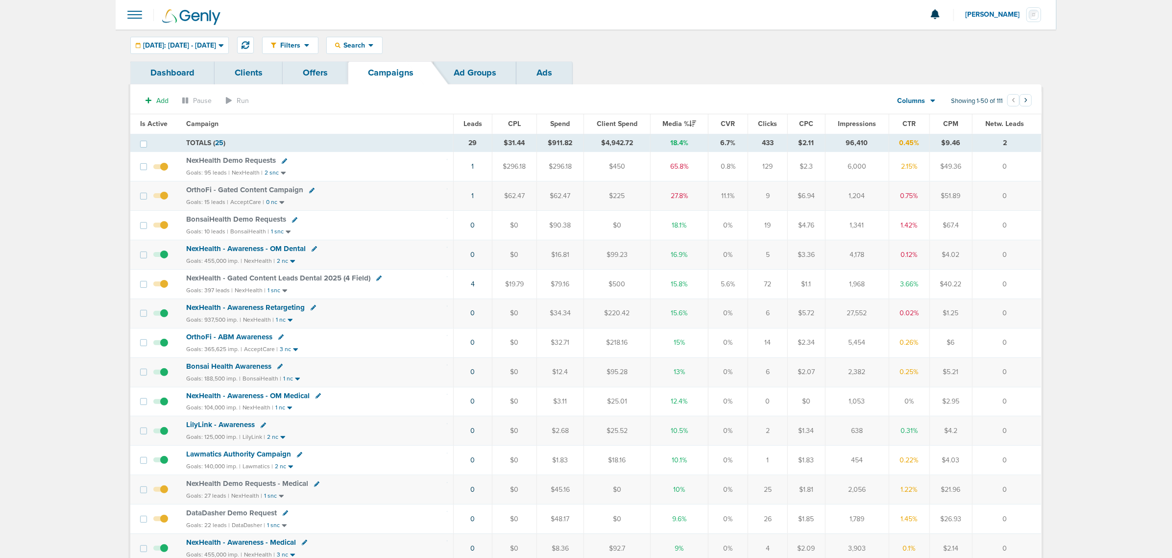
drag, startPoint x: 439, startPoint y: 283, endPoint x: 1040, endPoint y: 289, distance: 600.8
click at [1040, 289] on tr "NexHealth - Gated Content Leads Dental 2025 (4 Field) Goals: 397 leads | NexHea…" at bounding box center [585, 283] width 911 height 29
click at [1040, 289] on td "0" at bounding box center [1006, 283] width 69 height 29
click at [216, 48] on span "Today: 09.04.2025 - 09.04.2025" at bounding box center [179, 45] width 73 height 7
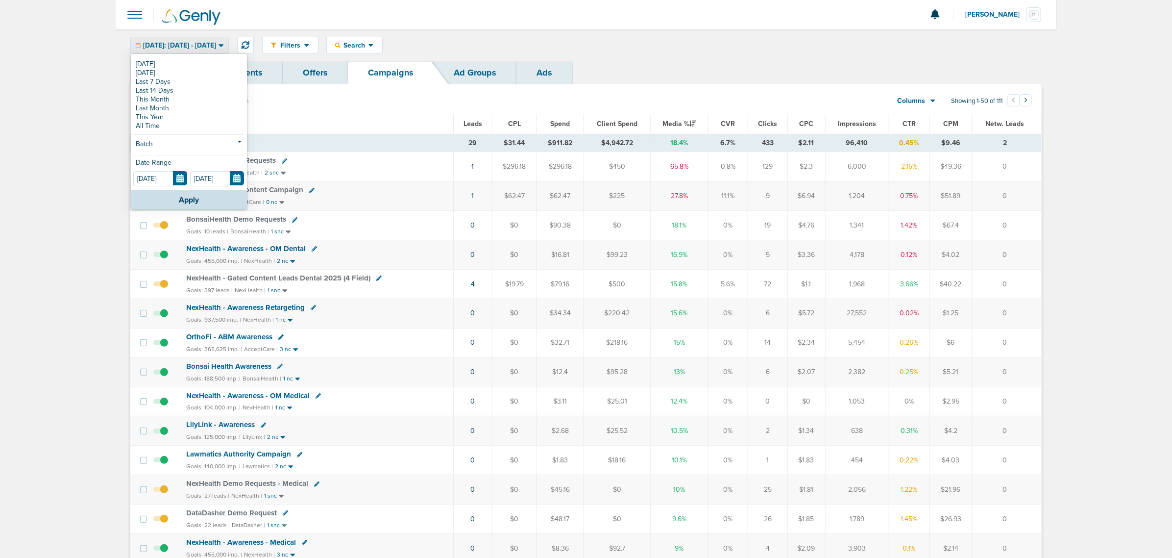
click at [641, 30] on div "Filters Active Only Settings Status Active Inactive Objectives MQL SQL Traffic …" at bounding box center [586, 45] width 941 height 32
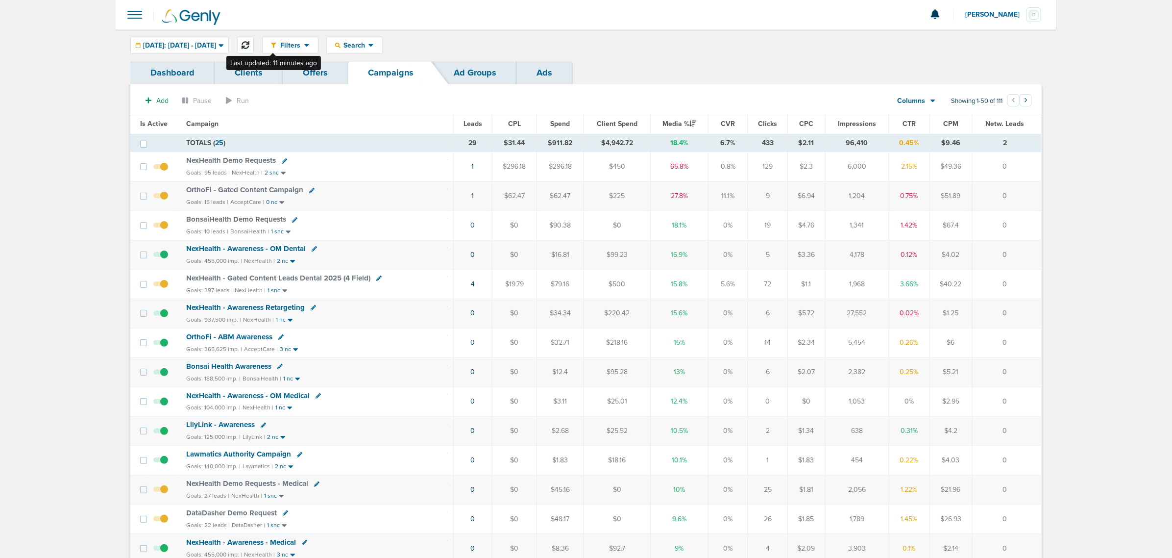
click at [249, 44] on icon at bounding box center [246, 45] width 8 height 8
drag, startPoint x: 96, startPoint y: 118, endPoint x: 1134, endPoint y: 464, distance: 1095.0
click at [726, 57] on div "Filters Active Only Settings Status Active Inactive Objectives MQL SQL Traffic …" at bounding box center [586, 45] width 941 height 32
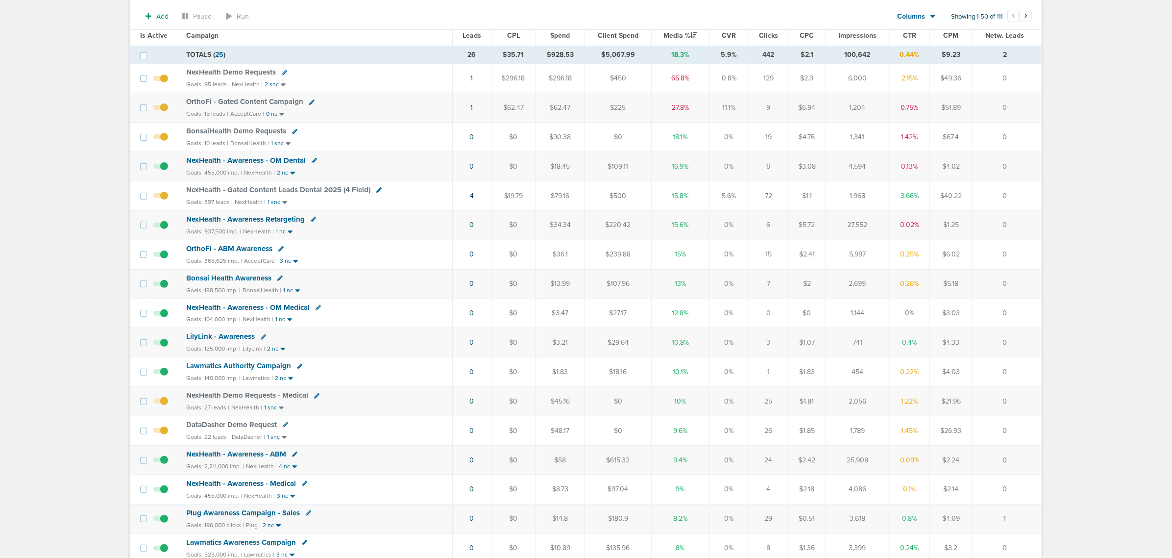
scroll to position [245, 0]
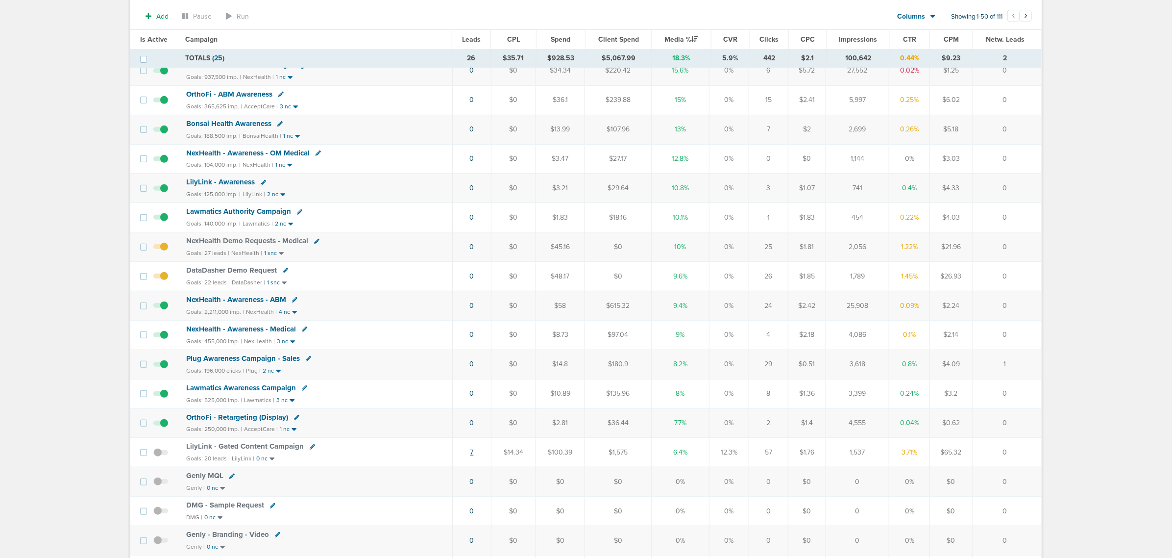
click at [471, 456] on link "7" at bounding box center [471, 452] width 3 height 8
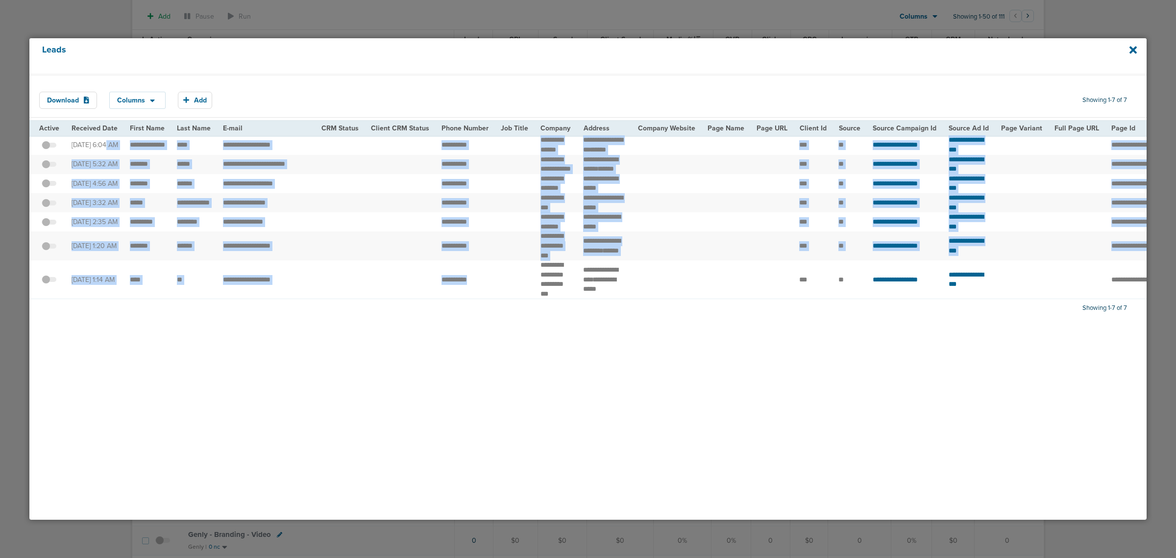
drag, startPoint x: 79, startPoint y: 143, endPoint x: 493, endPoint y: 320, distance: 449.6
click at [493, 299] on tbody "**********" at bounding box center [1013, 217] width 1969 height 164
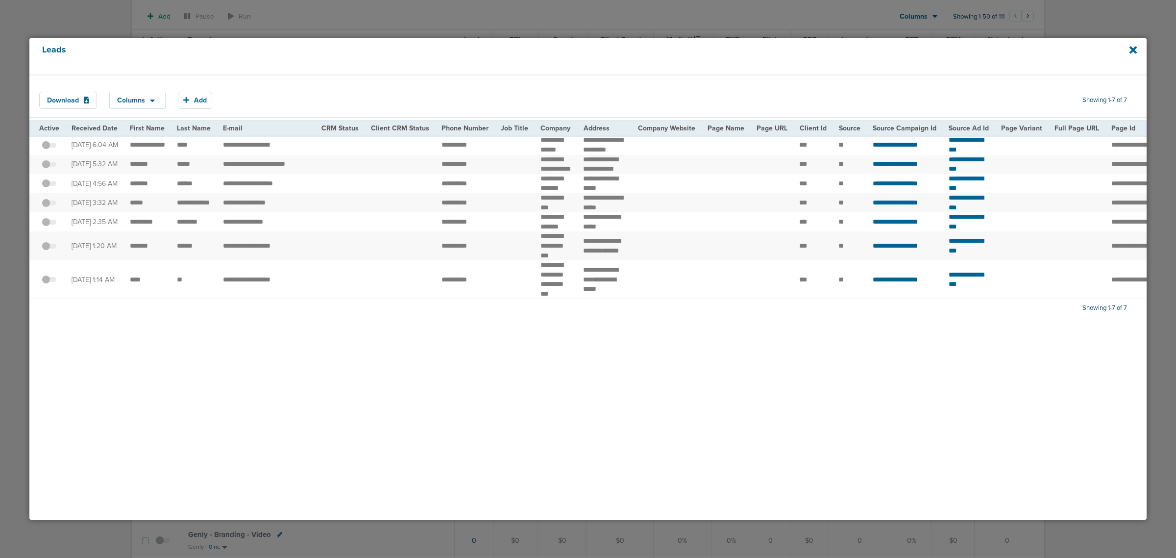
click at [483, 399] on div "Download Columns Save selections Reset to defaults Is Active Received Date Firs…" at bounding box center [587, 297] width 1117 height 446
click at [1137, 49] on div "Leads" at bounding box center [587, 55] width 1117 height 35
click at [1134, 49] on icon at bounding box center [1133, 49] width 7 height 7
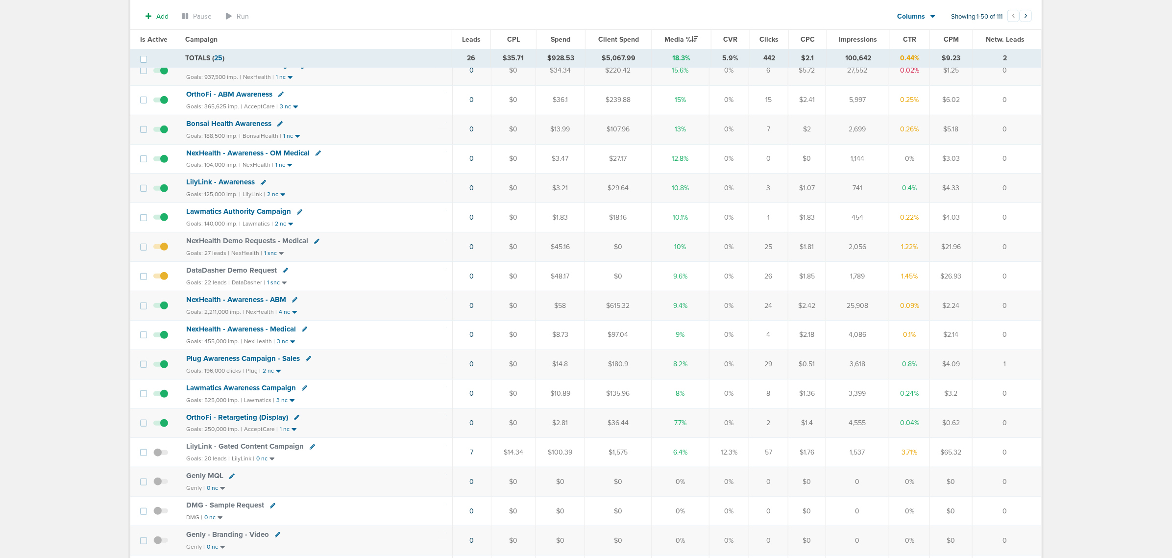
scroll to position [0, 0]
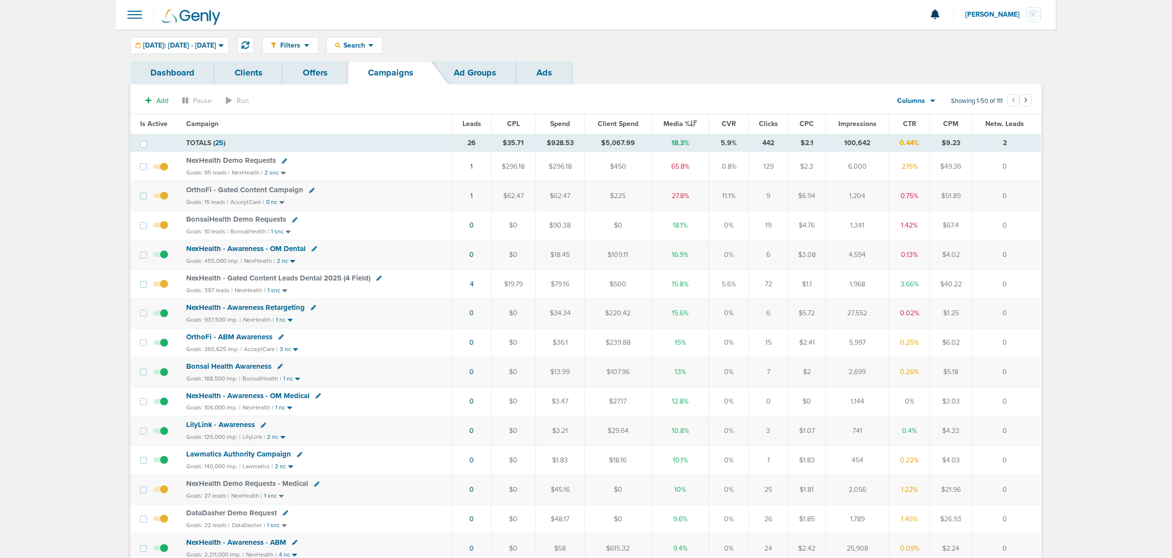
drag, startPoint x: 408, startPoint y: 288, endPoint x: 1033, endPoint y: 281, distance: 624.9
click at [1033, 281] on tr "NexHealth - Gated Content Leads Dental 2025 (4 Field) Goals: 397 leads | NexHea…" at bounding box center [585, 283] width 911 height 29
click at [1033, 281] on td "0" at bounding box center [1007, 283] width 69 height 29
click at [282, 160] on icon at bounding box center [284, 160] width 5 height 5
select select
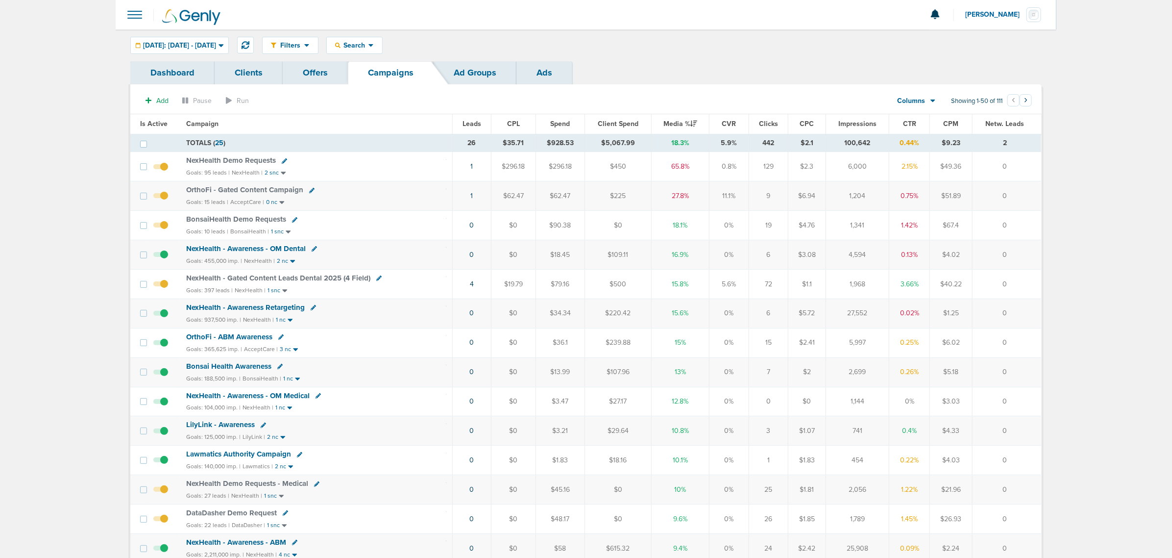
select select
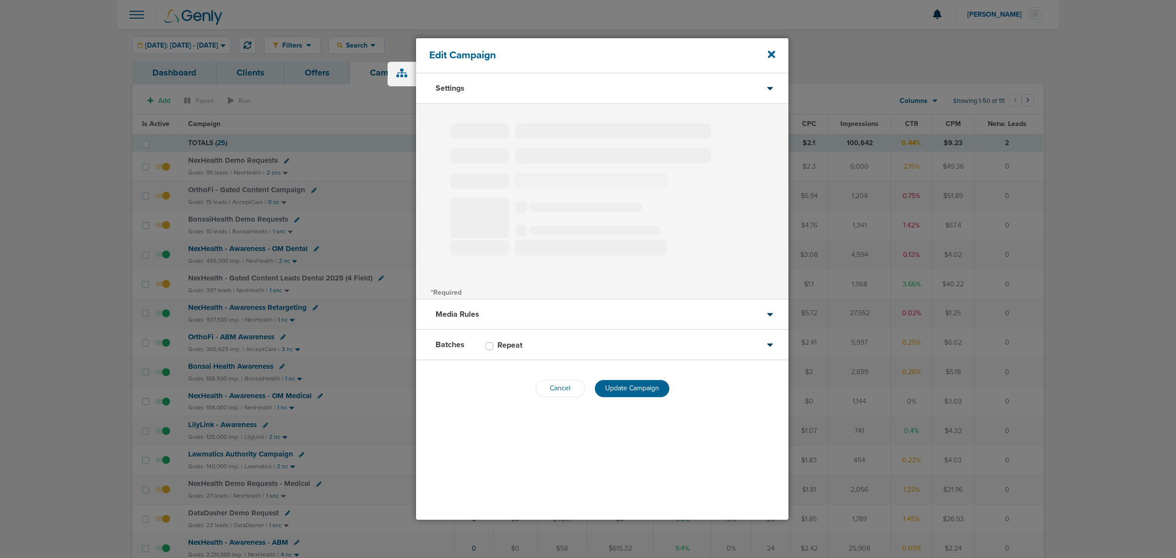
type input "NexHealth Demo Requests"
select select "Leads"
radio input "true"
select select "readWrite"
select select "1"
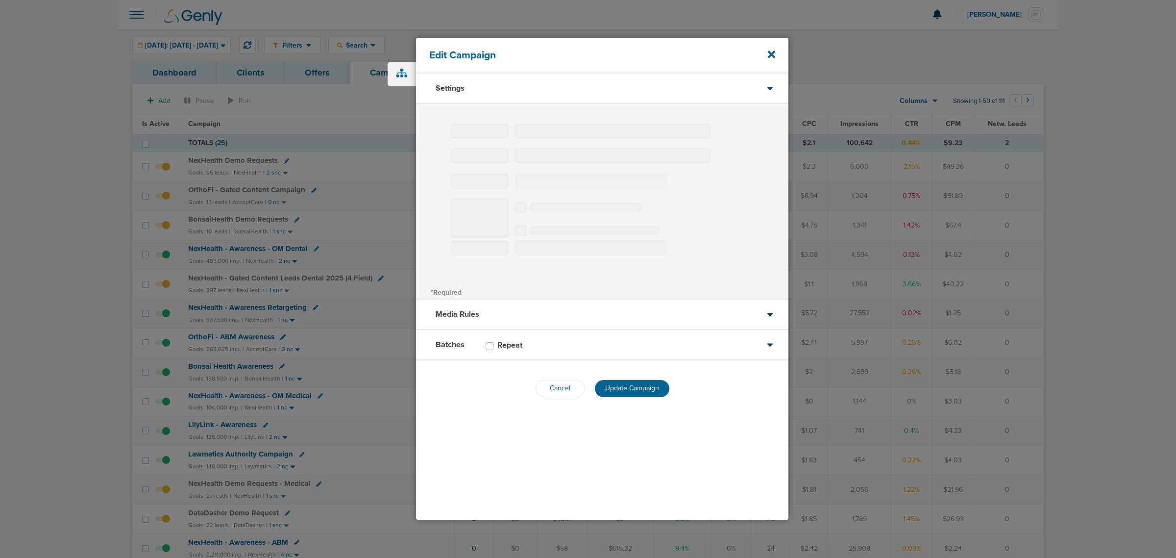
select select "1"
select select "2"
select select "3"
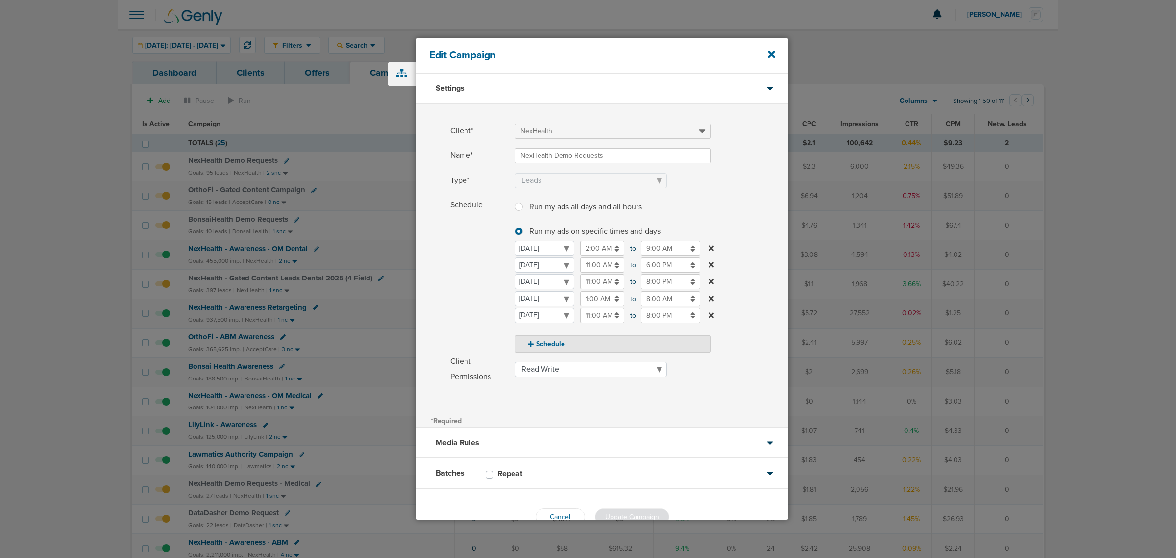
click at [596, 314] on input "11:00 AM" at bounding box center [602, 315] width 44 height 15
click at [584, 338] on icon at bounding box center [584, 339] width 9 height 6
type input "12:00 PM"
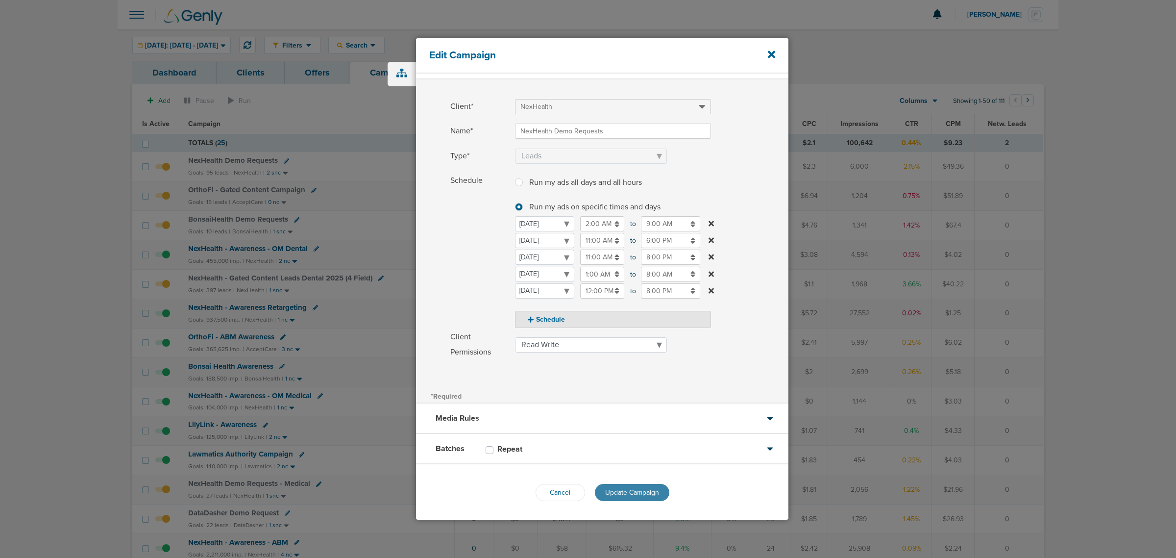
click at [648, 488] on span "Update Campaign" at bounding box center [632, 492] width 54 height 8
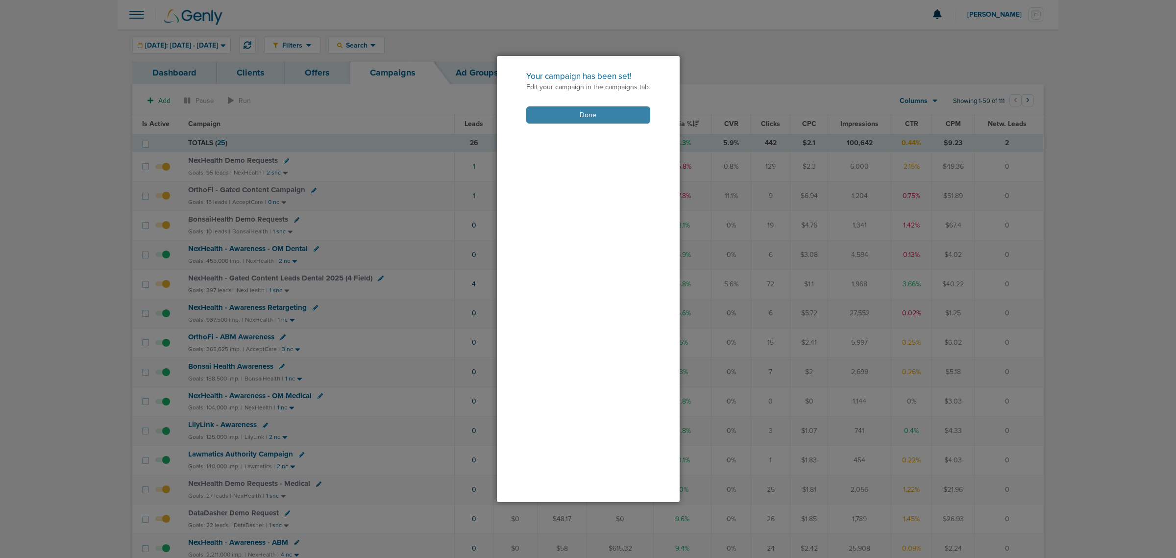
click at [612, 114] on button "Done" at bounding box center [588, 114] width 124 height 17
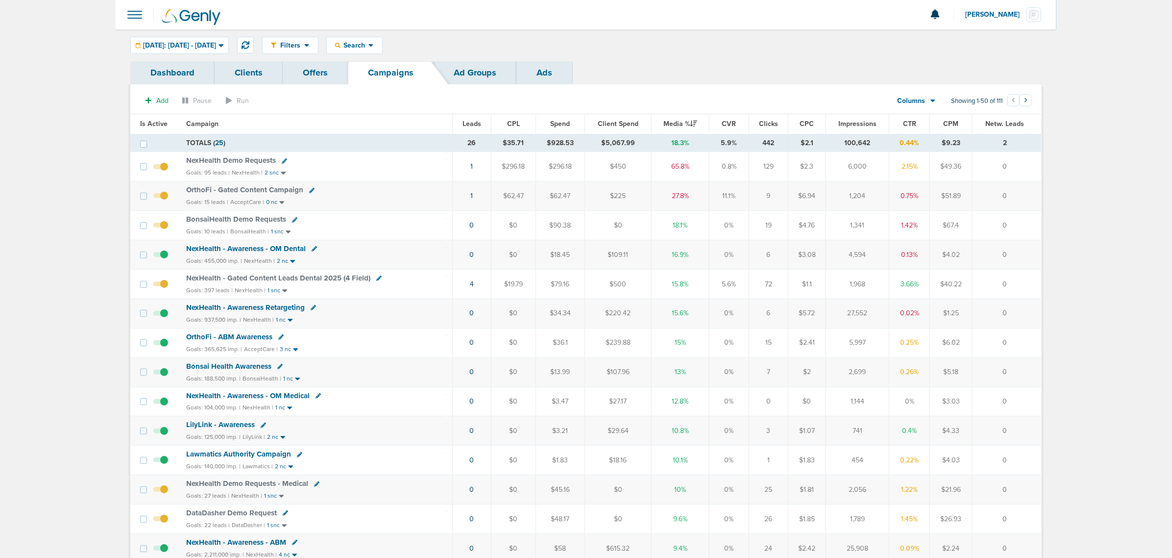
click at [310, 190] on icon at bounding box center [311, 190] width 5 height 5
select select
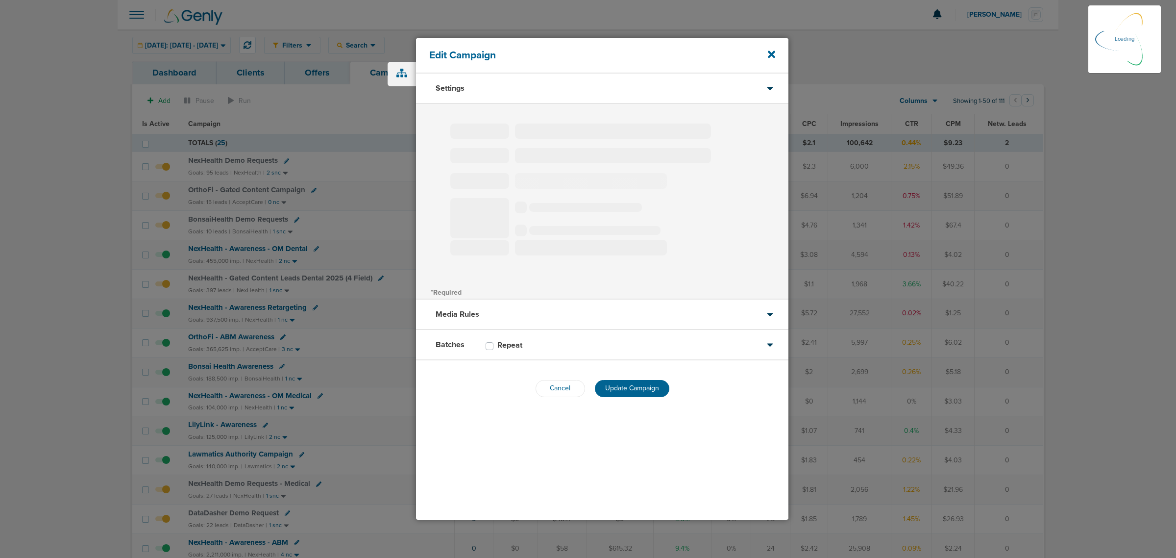
type input "OrthoFi - Gated Content Campaign"
select select "Leads"
radio input "true"
select select "readWrite"
select select "1"
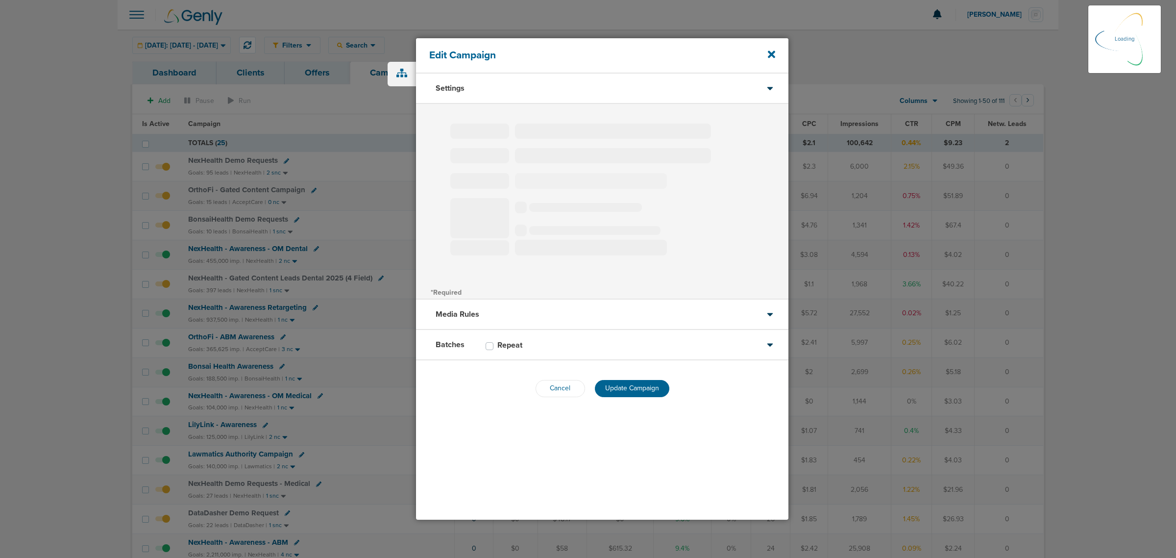
select select "2"
select select "3"
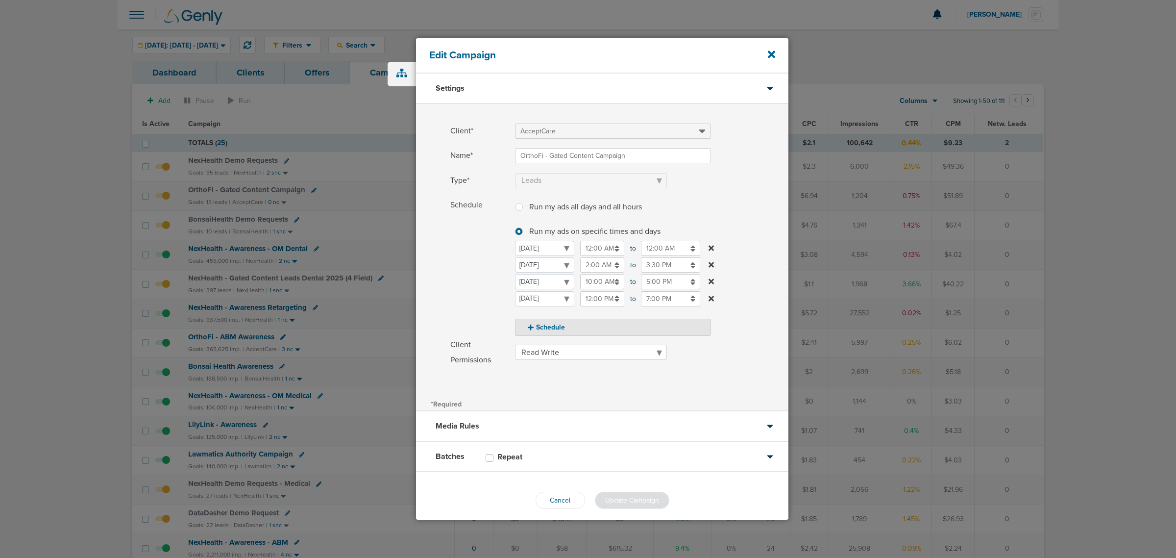
click at [601, 299] on input "12:00 PM" at bounding box center [602, 298] width 44 height 15
click at [582, 321] on icon at bounding box center [584, 323] width 9 height 6
type input "1:00 PM"
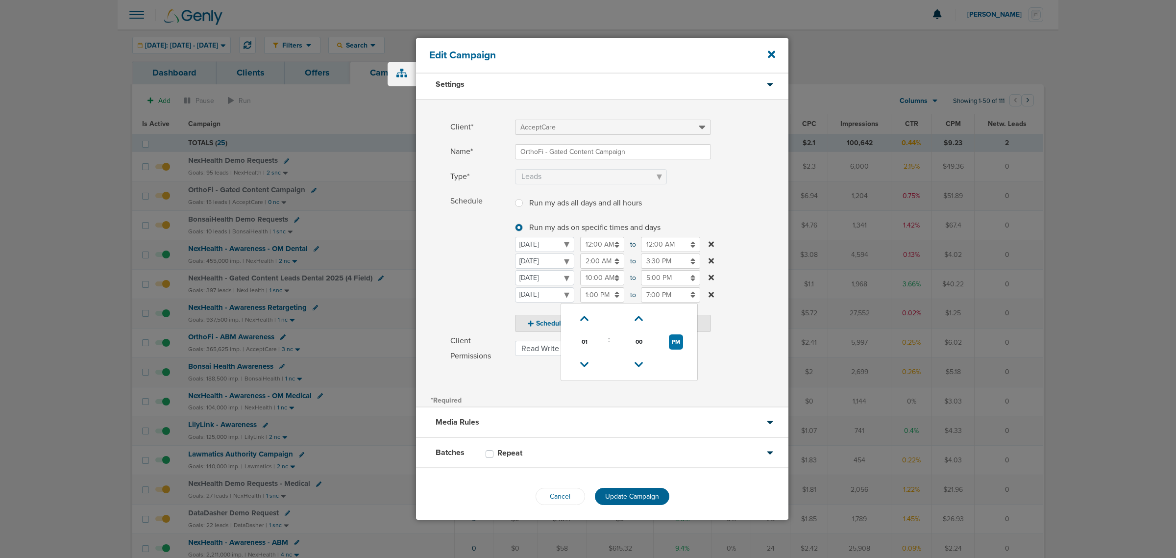
scroll to position [8, 0]
click at [631, 481] on div "Cancel Update Campaign" at bounding box center [602, 492] width 372 height 56
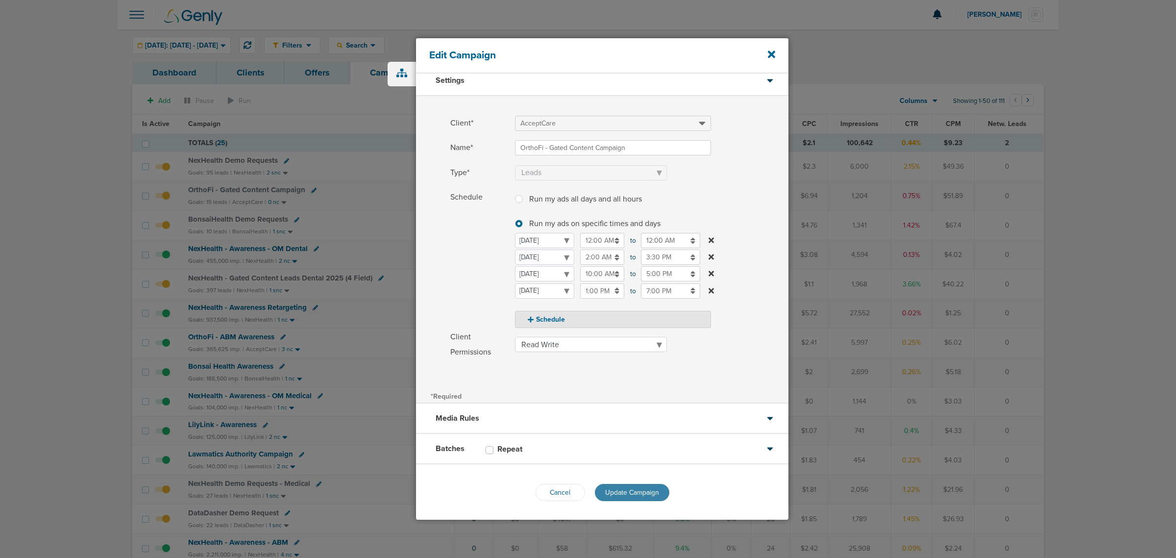
click at [626, 489] on span "Update Campaign" at bounding box center [632, 492] width 54 height 8
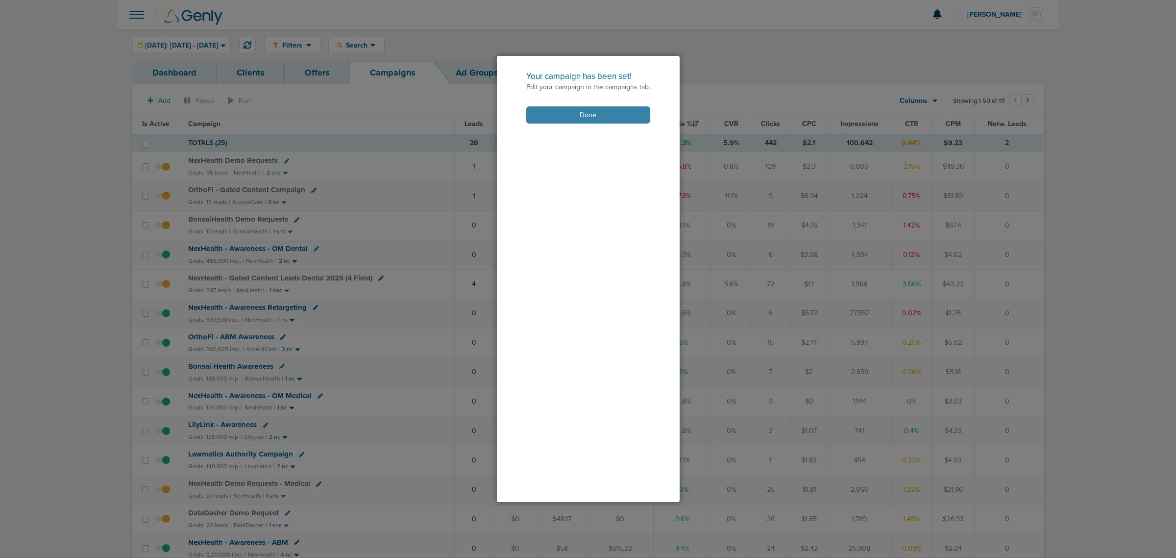
click at [565, 109] on button "Done" at bounding box center [588, 114] width 124 height 17
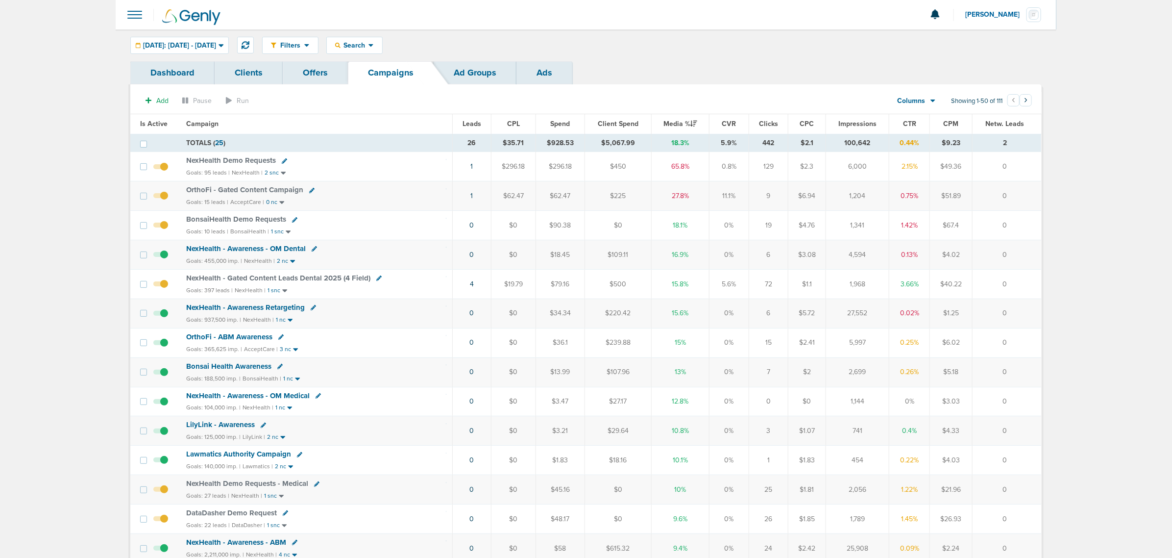
drag, startPoint x: 115, startPoint y: 124, endPoint x: 1121, endPoint y: 364, distance: 1033.8
click at [471, 166] on link "1" at bounding box center [472, 166] width 2 height 8
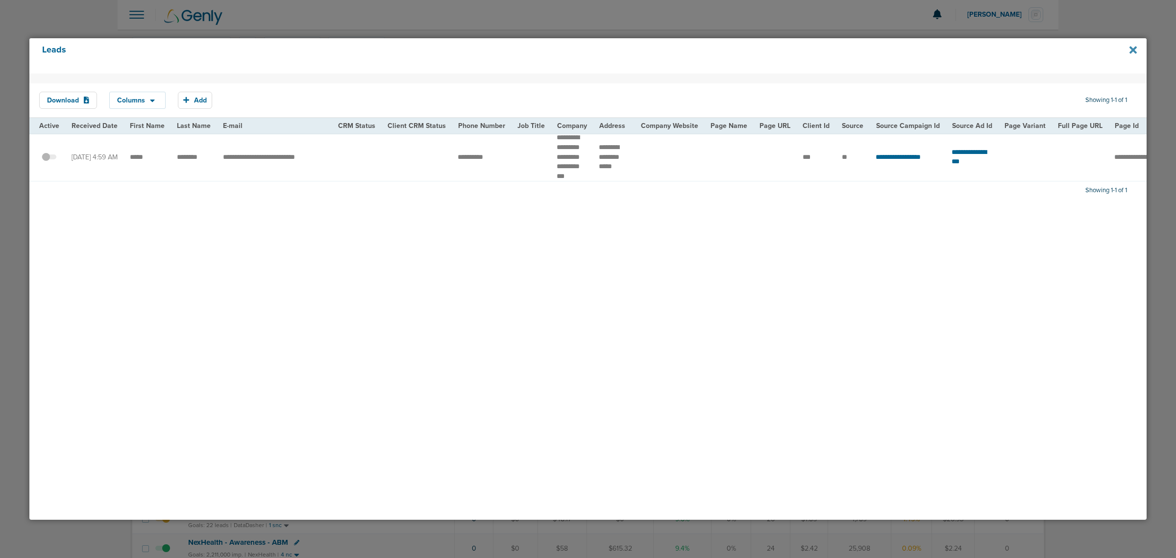
click at [1133, 48] on icon at bounding box center [1133, 49] width 7 height 7
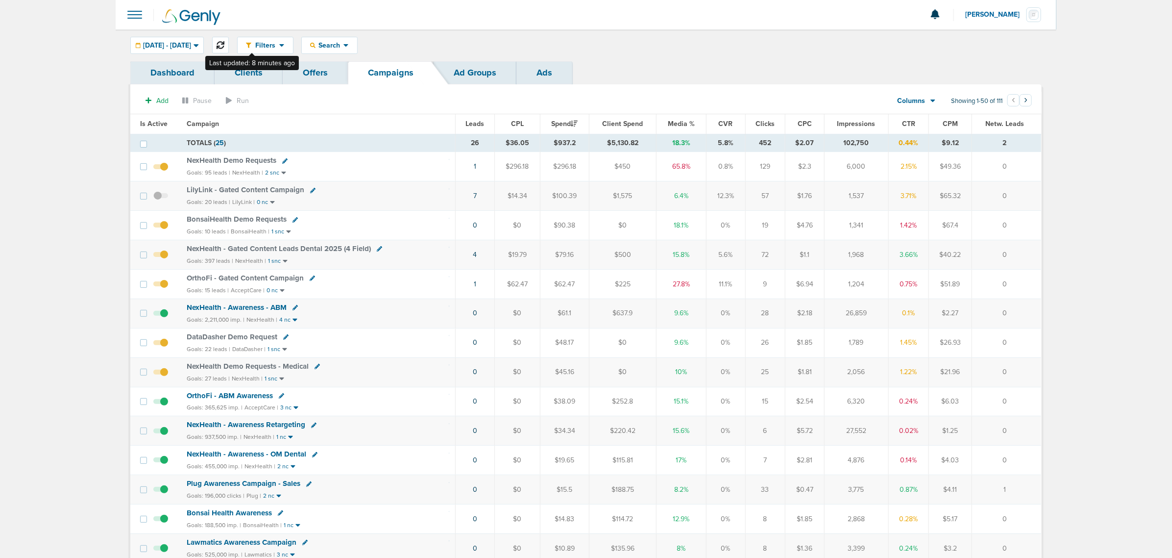
click at [229, 42] on button at bounding box center [220, 45] width 17 height 17
click at [420, 251] on div "NexHealth - Gated Content Leads Dental 2025 (4 Field)" at bounding box center [318, 249] width 263 height 10
click at [684, 122] on span "Media %" at bounding box center [681, 124] width 27 height 8
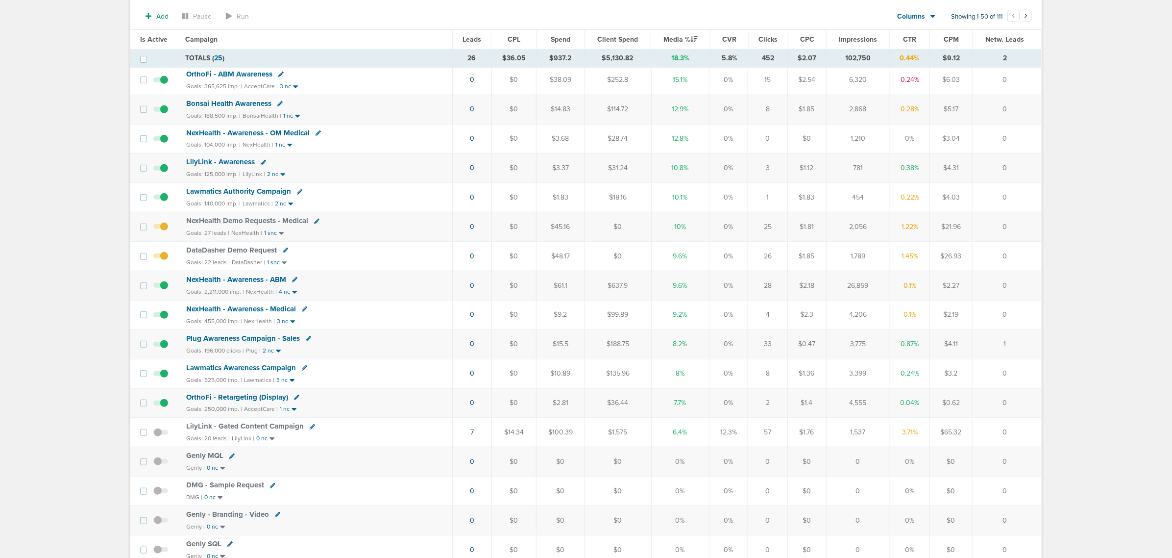
scroll to position [429, 0]
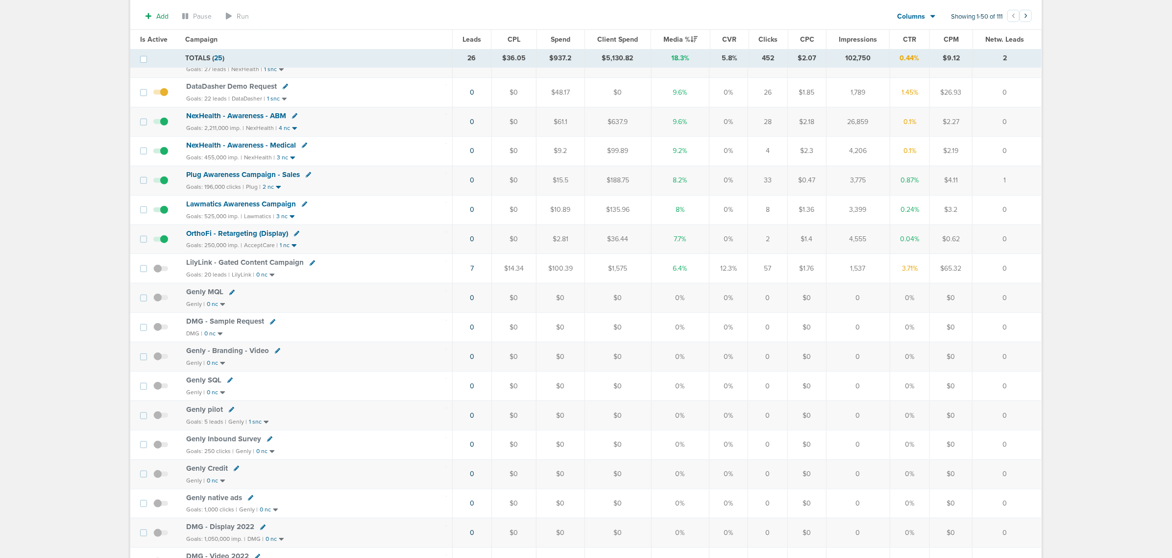
drag, startPoint x: 451, startPoint y: 251, endPoint x: 1015, endPoint y: 243, distance: 564.1
click at [1015, 243] on tr "OrthoFi - Retargeting (Display) Goals: 250,000 imp. | AcceptCare | 1 nc 0 $0 $2…" at bounding box center [585, 238] width 911 height 29
click at [1015, 243] on td "0" at bounding box center [1007, 238] width 69 height 29
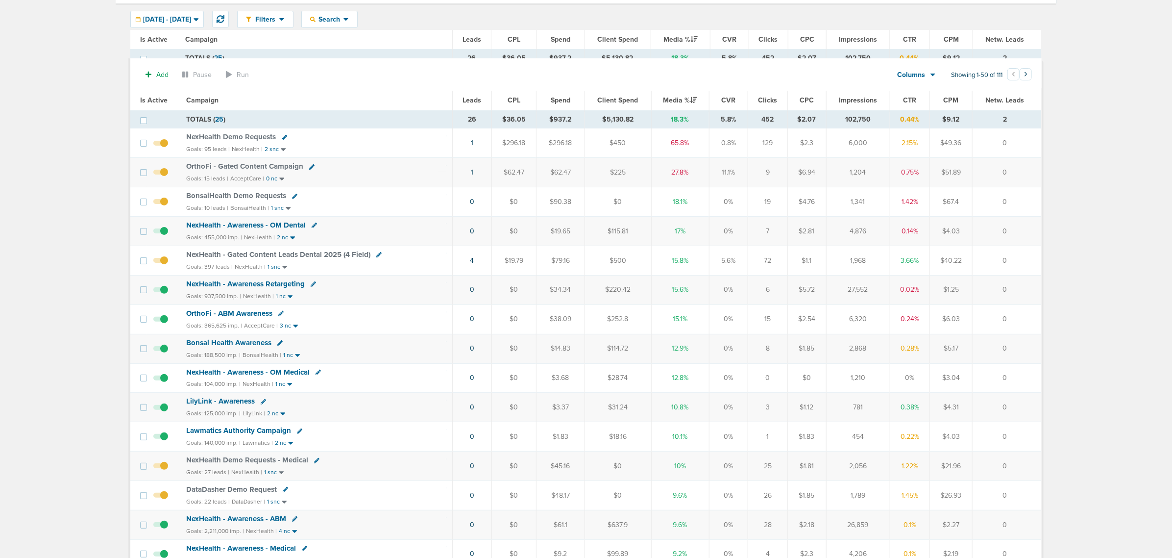
scroll to position [0, 0]
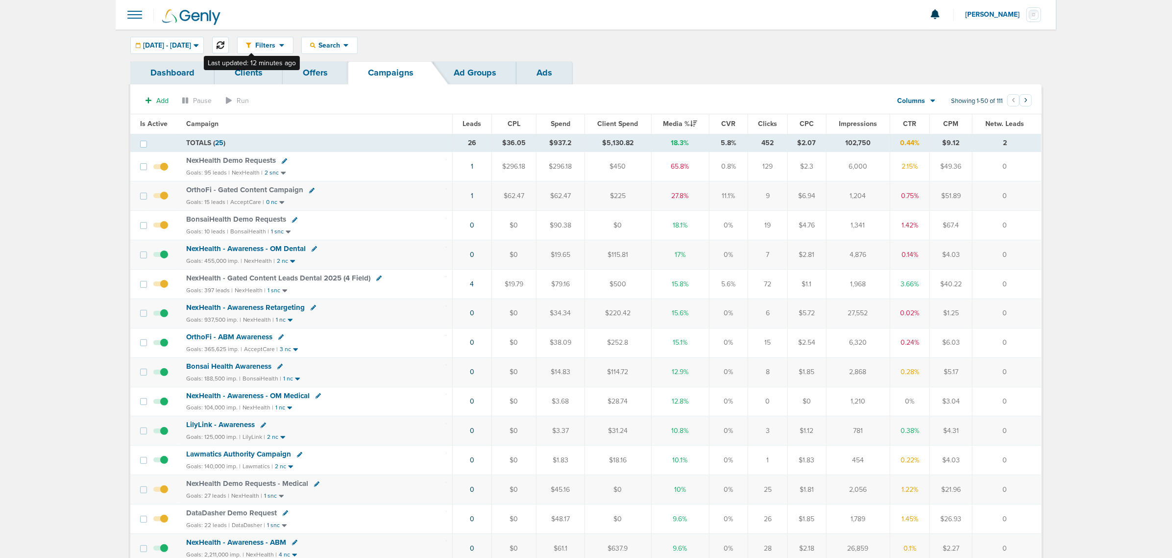
click at [224, 42] on icon at bounding box center [221, 45] width 8 height 8
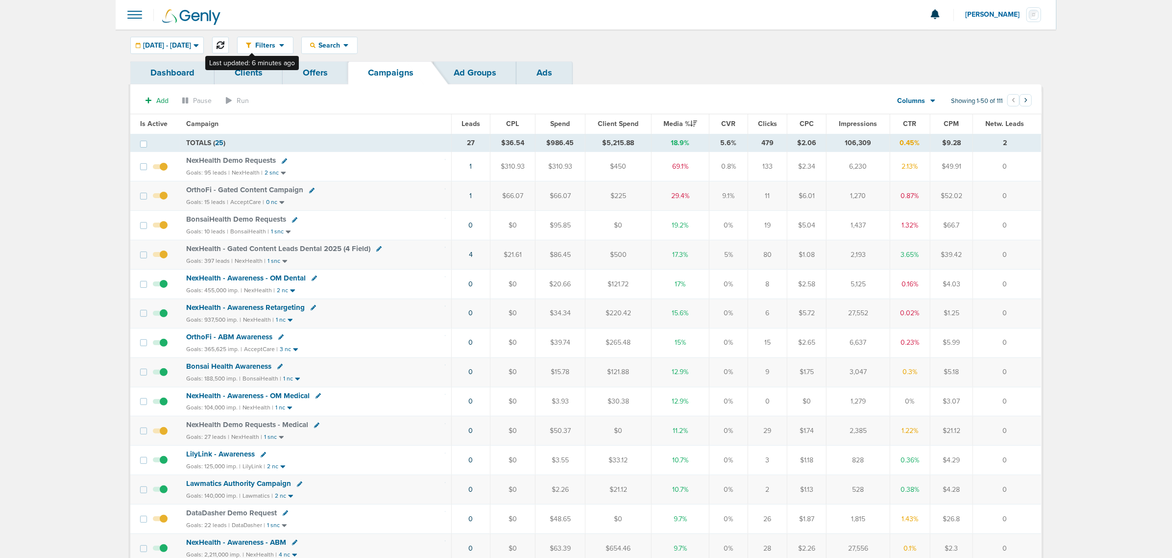
click at [224, 45] on icon at bounding box center [221, 45] width 8 height 8
click at [191, 42] on span "[DATE] - [DATE]" at bounding box center [167, 45] width 48 height 7
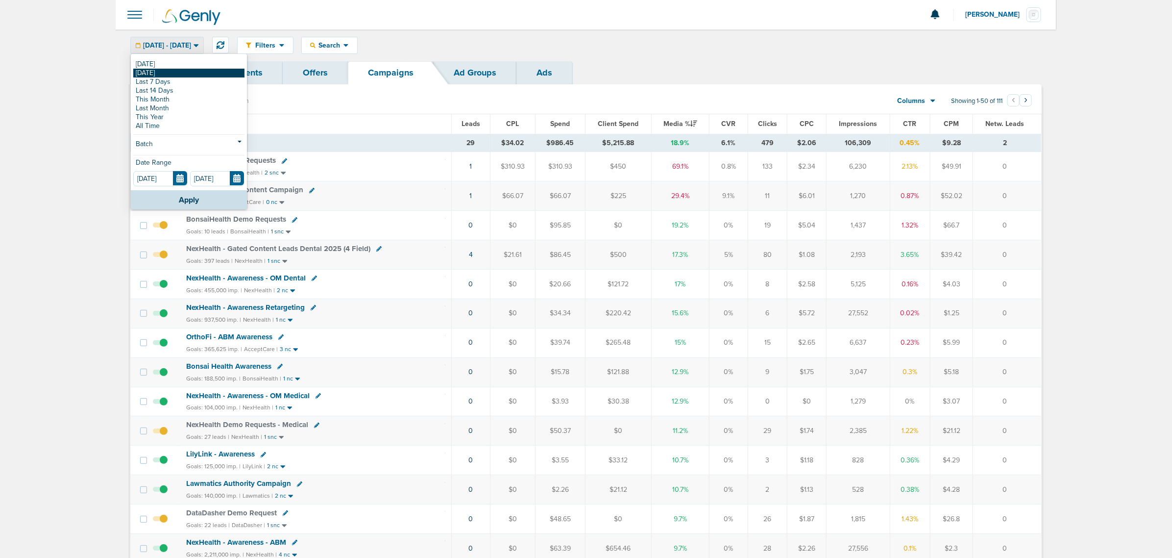
click at [163, 74] on link "[DATE]" at bounding box center [188, 73] width 111 height 9
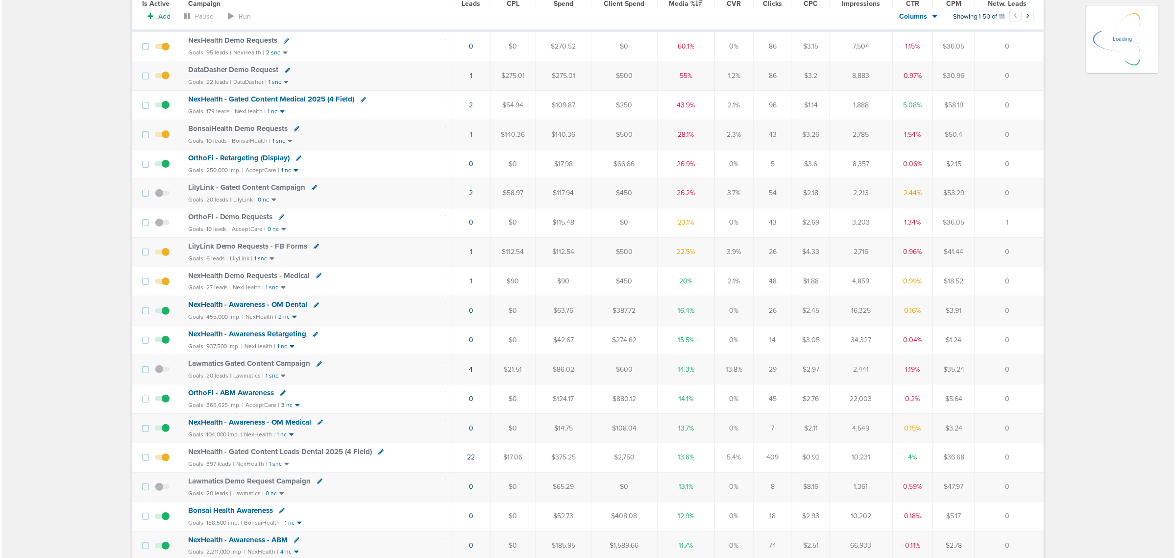
scroll to position [123, 0]
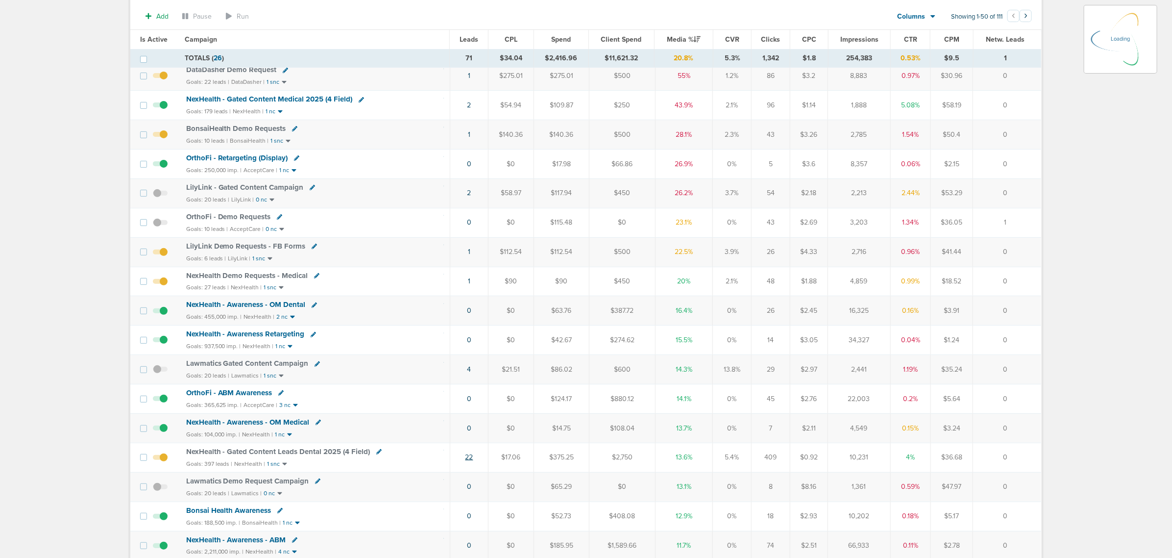
click at [468, 461] on link "22" at bounding box center [470, 457] width 8 height 8
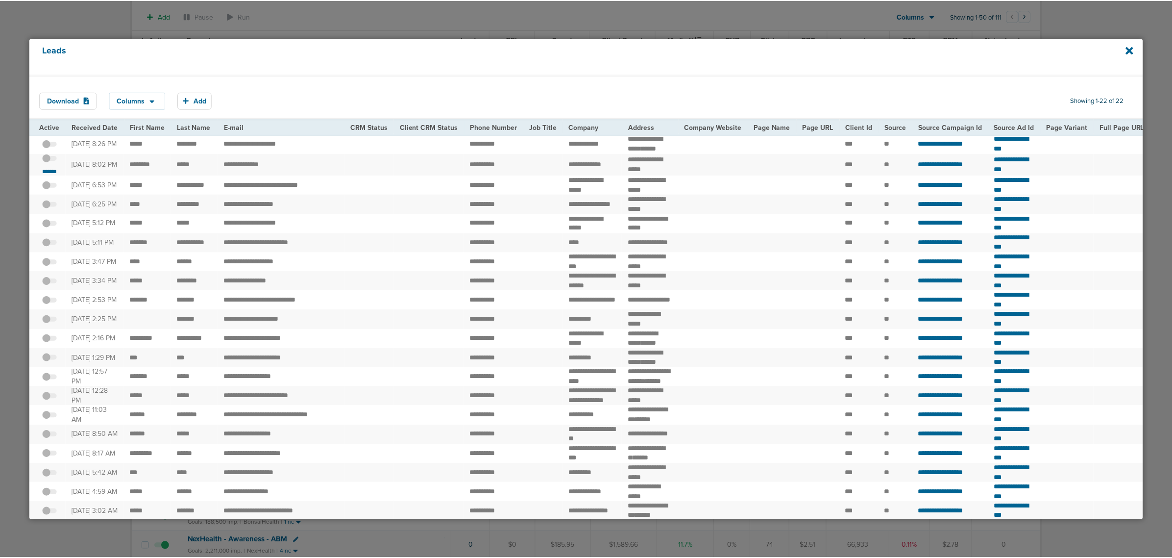
scroll to position [0, 0]
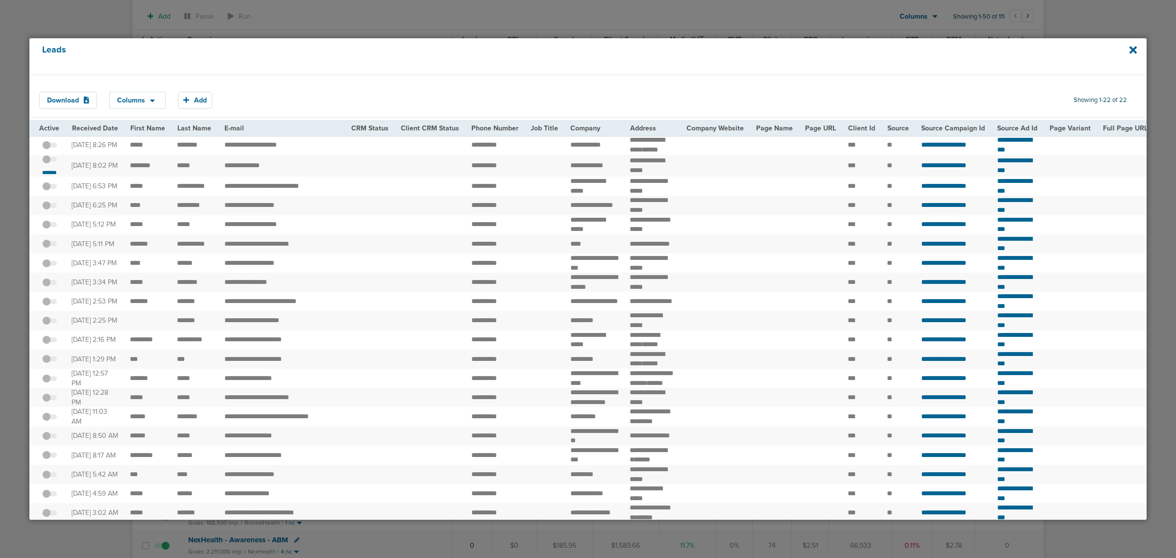
drag, startPoint x: 121, startPoint y: 179, endPoint x: 319, endPoint y: 182, distance: 198.0
click at [319, 177] on tr "**********" at bounding box center [1037, 166] width 2016 height 22
click at [51, 164] on span at bounding box center [49, 164] width 15 height 0
click at [49, 161] on input "checkbox" at bounding box center [49, 161] width 0 height 0
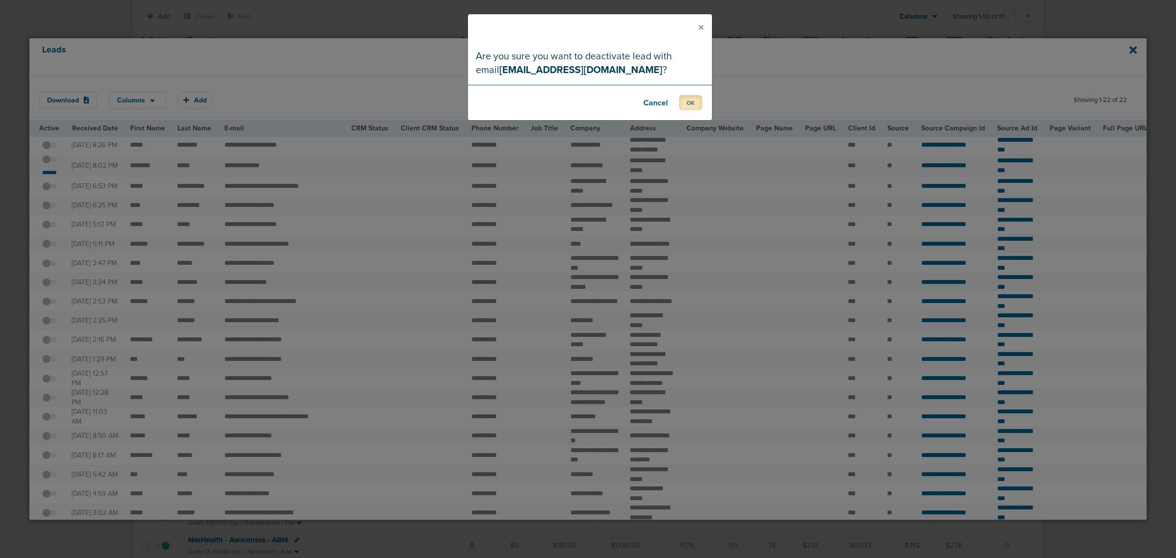
click at [682, 107] on button "OK" at bounding box center [690, 102] width 23 height 15
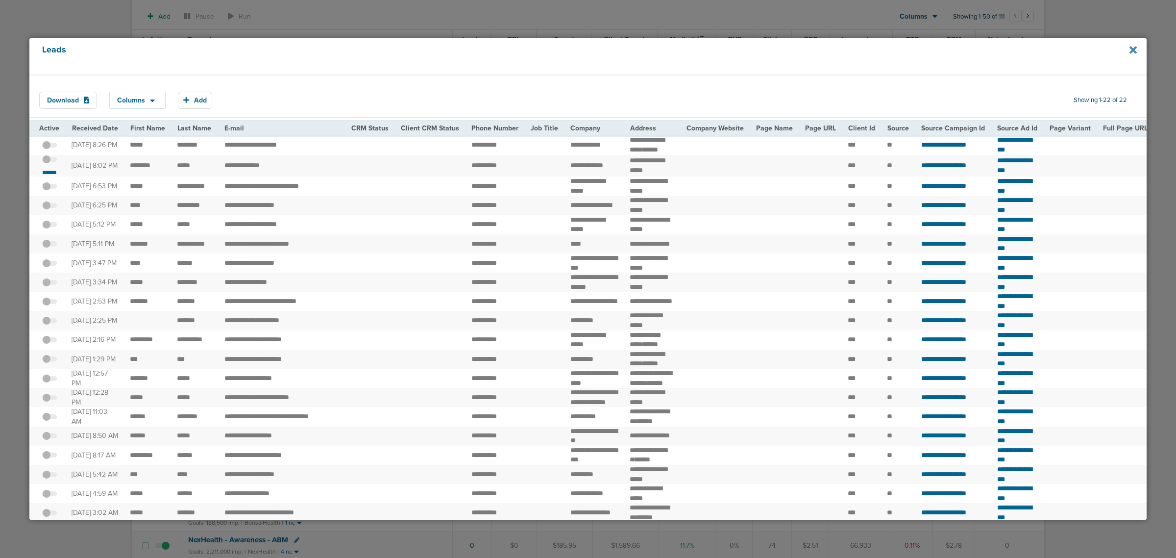
click at [1131, 48] on icon at bounding box center [1133, 49] width 7 height 7
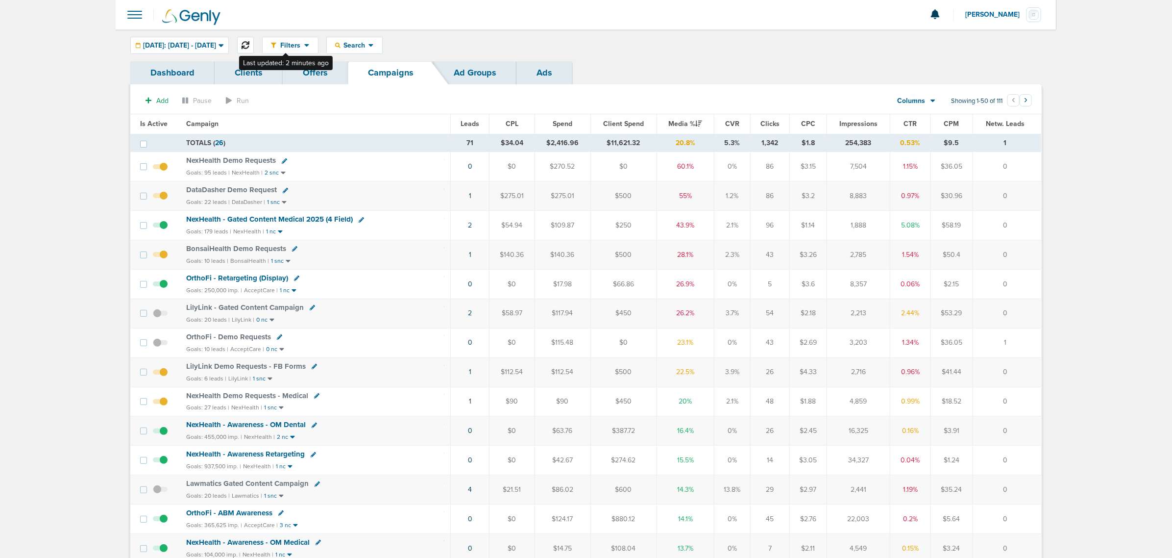
click at [249, 43] on icon at bounding box center [246, 45] width 8 height 8
click at [221, 38] on div "Yesterday: 09.03.2025 - 09.03.2025" at bounding box center [180, 45] width 98 height 16
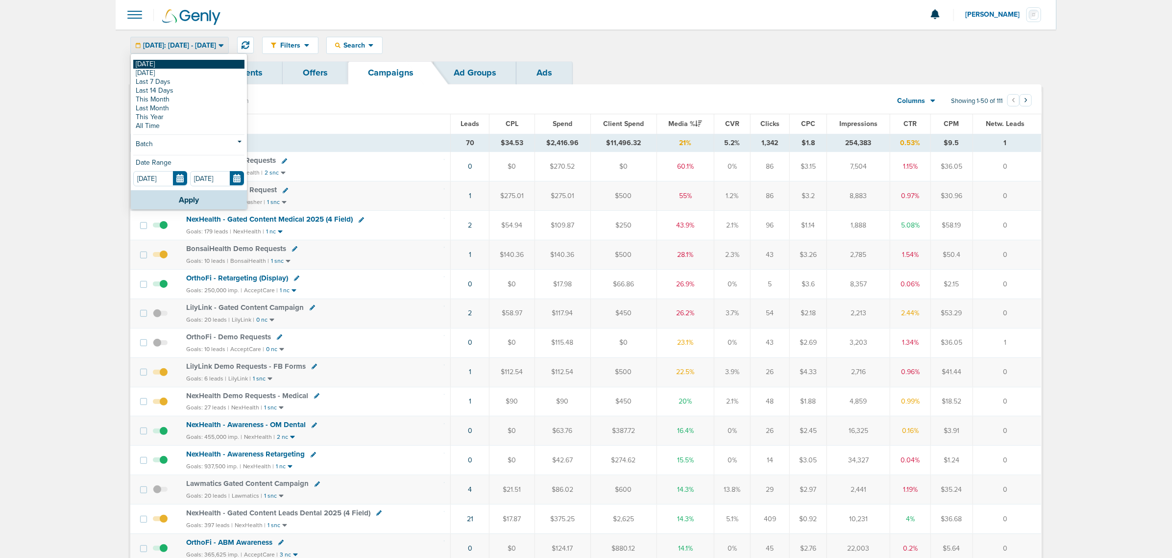
click at [167, 63] on link "[DATE]" at bounding box center [188, 64] width 111 height 9
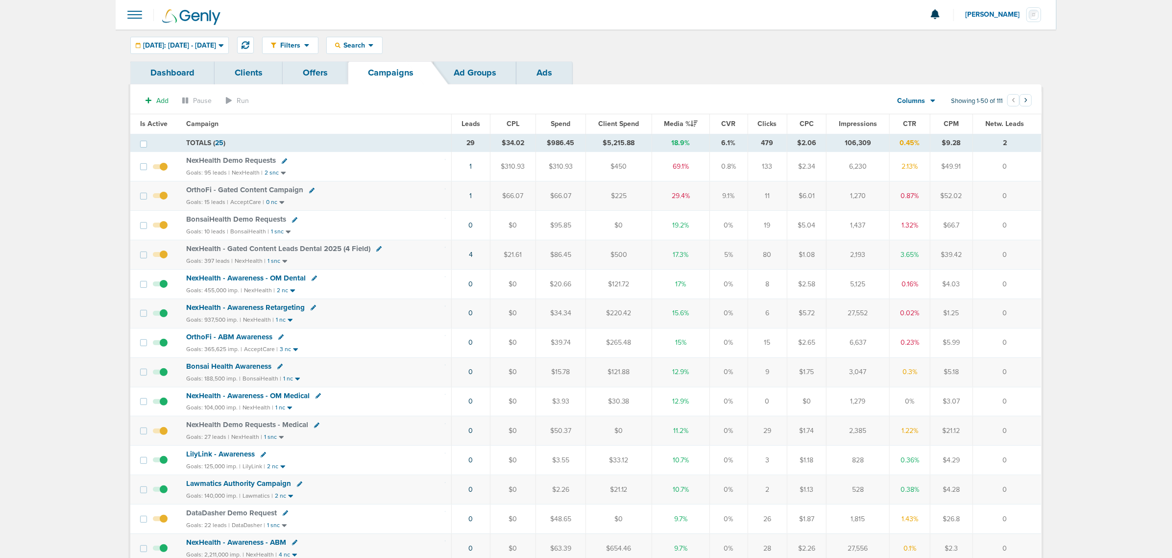
click at [765, 57] on div "Filters Active Only Settings Status Active Inactive Objectives MQL SQL Traffic …" at bounding box center [586, 45] width 941 height 32
click at [292, 219] on icon at bounding box center [294, 219] width 5 height 5
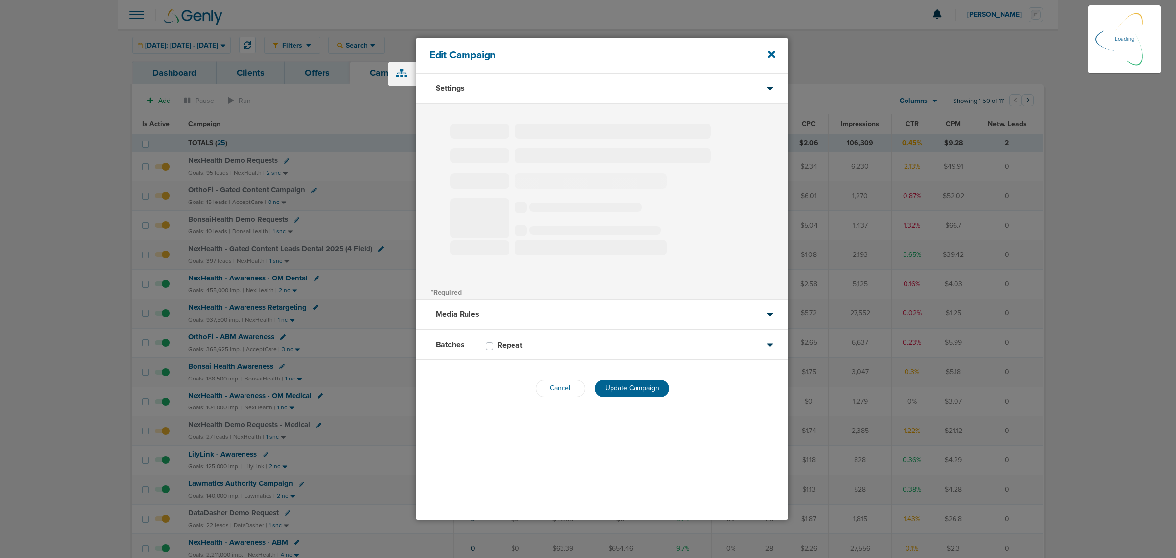
select select
select select "1"
select select "2"
select select "3"
select select "4"
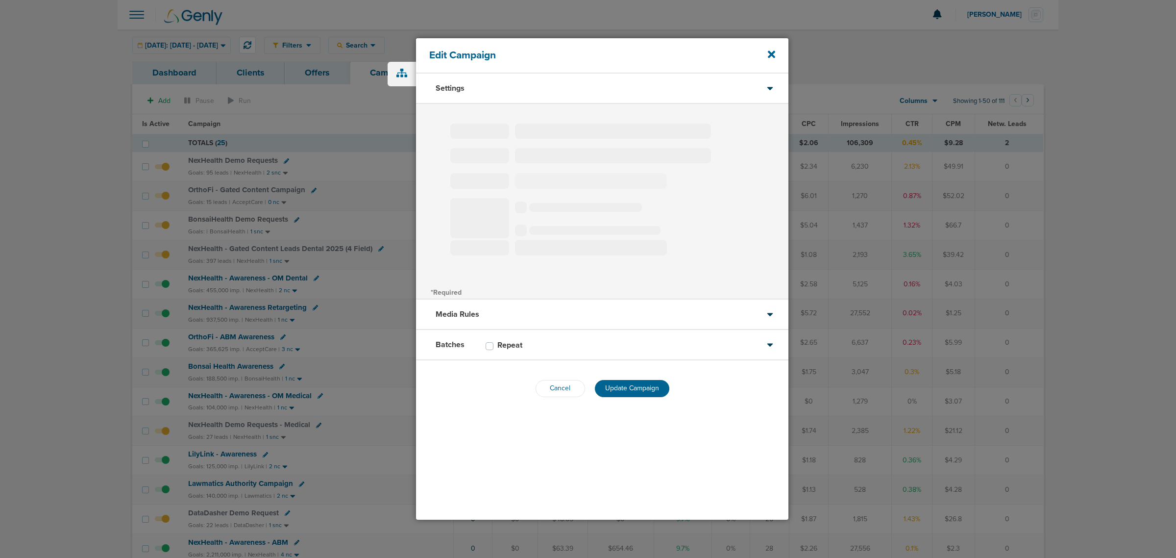
select select "6"
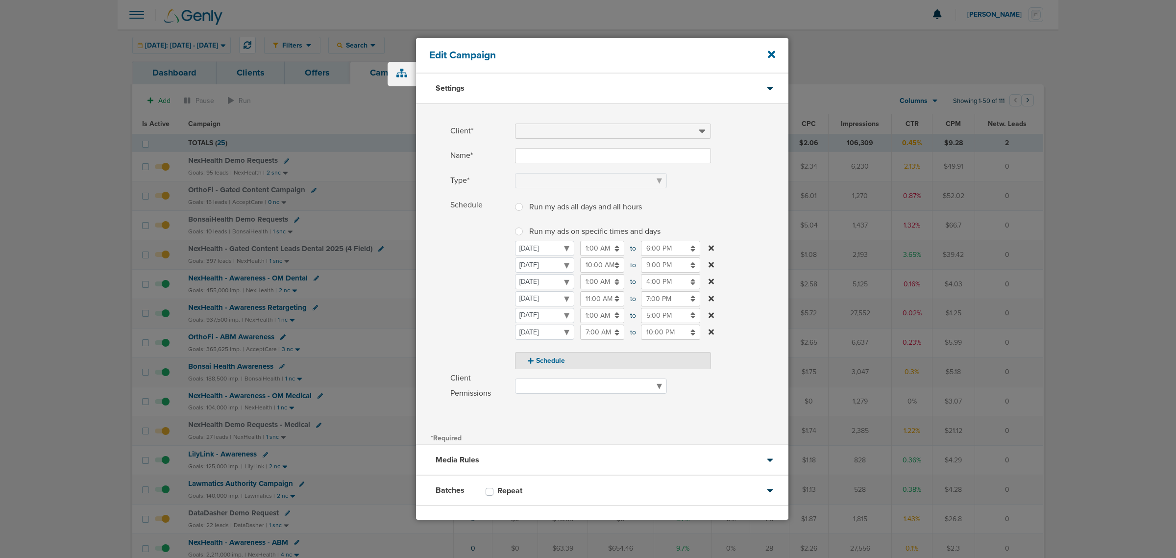
type input "BonsaiHealth Demo Requests"
select select "Leads"
radio input "true"
select select "readOnly"
click at [595, 297] on input "11:00 AM" at bounding box center [602, 298] width 44 height 15
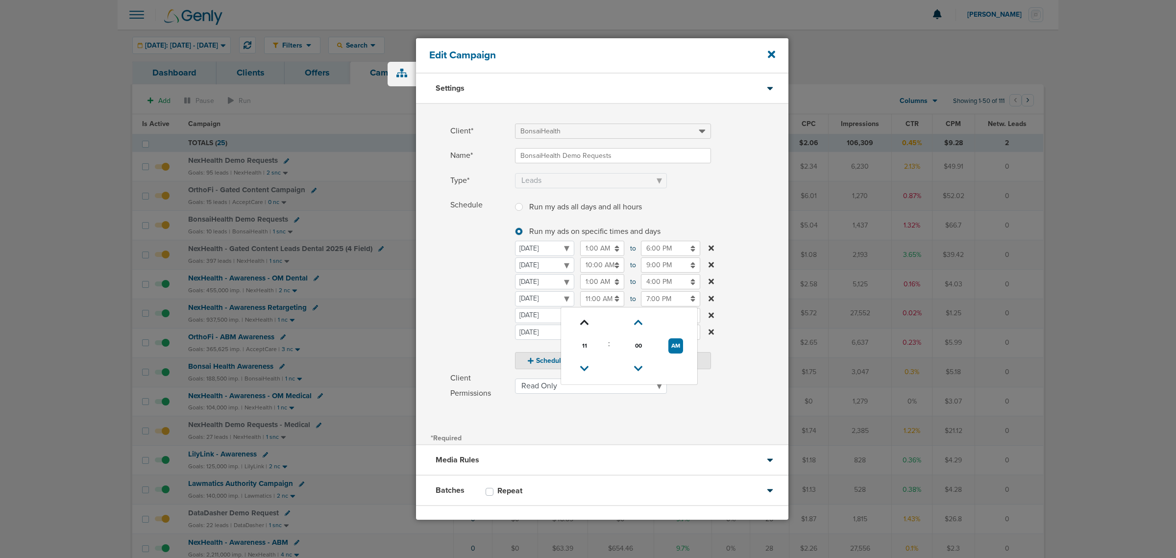
click at [582, 322] on icon at bounding box center [584, 323] width 9 height 6
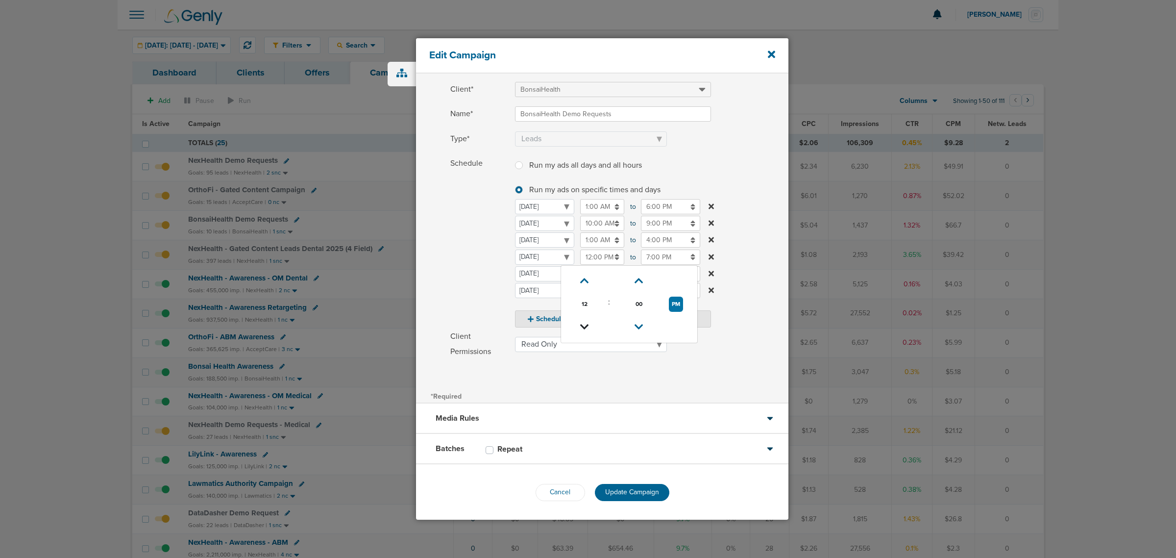
click at [588, 324] on icon at bounding box center [584, 327] width 9 height 6
type input "11:00 AM"
click at [631, 492] on span "Update Campaign" at bounding box center [632, 492] width 54 height 8
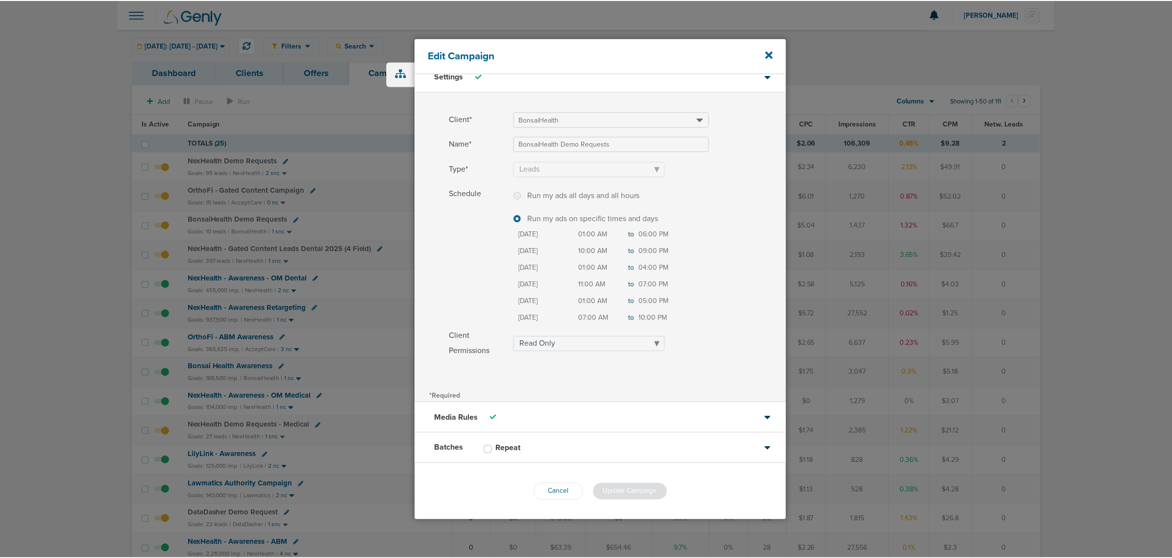
scroll to position [10, 0]
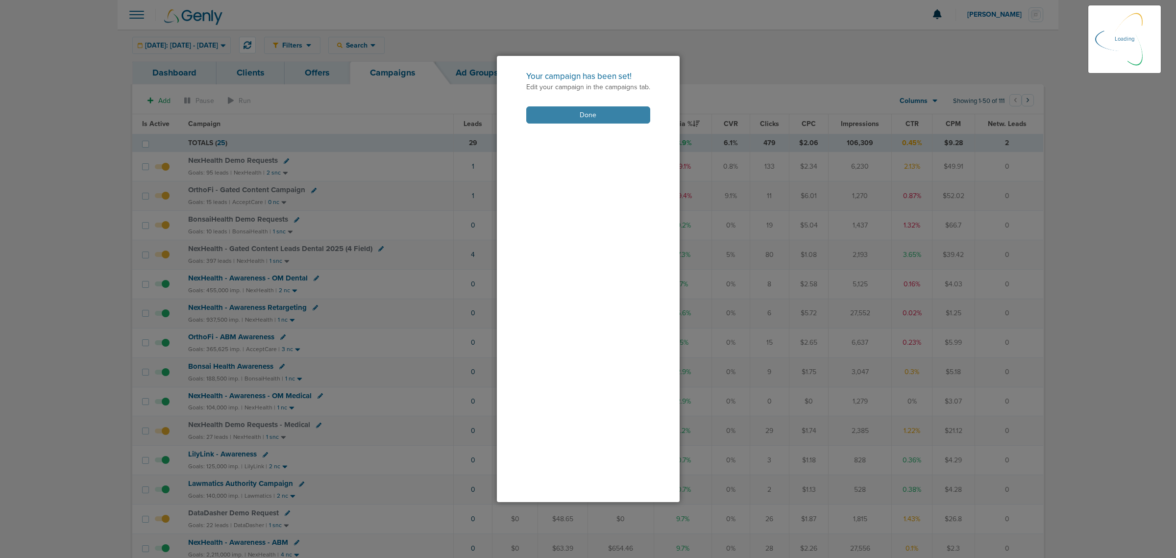
click at [600, 110] on button "Done" at bounding box center [588, 114] width 124 height 17
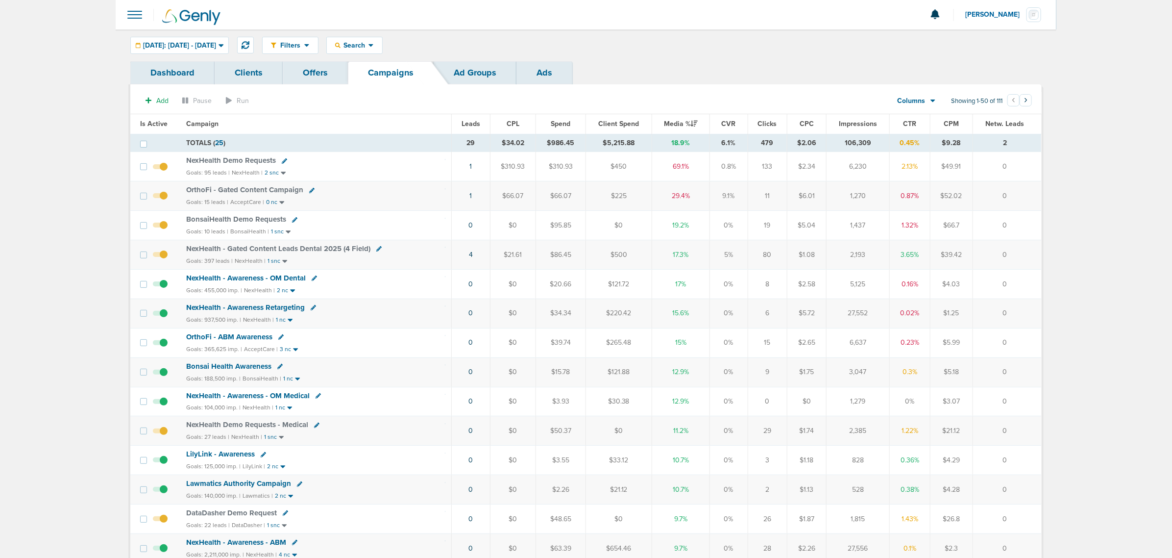
click at [329, 68] on link "Offers" at bounding box center [315, 72] width 65 height 23
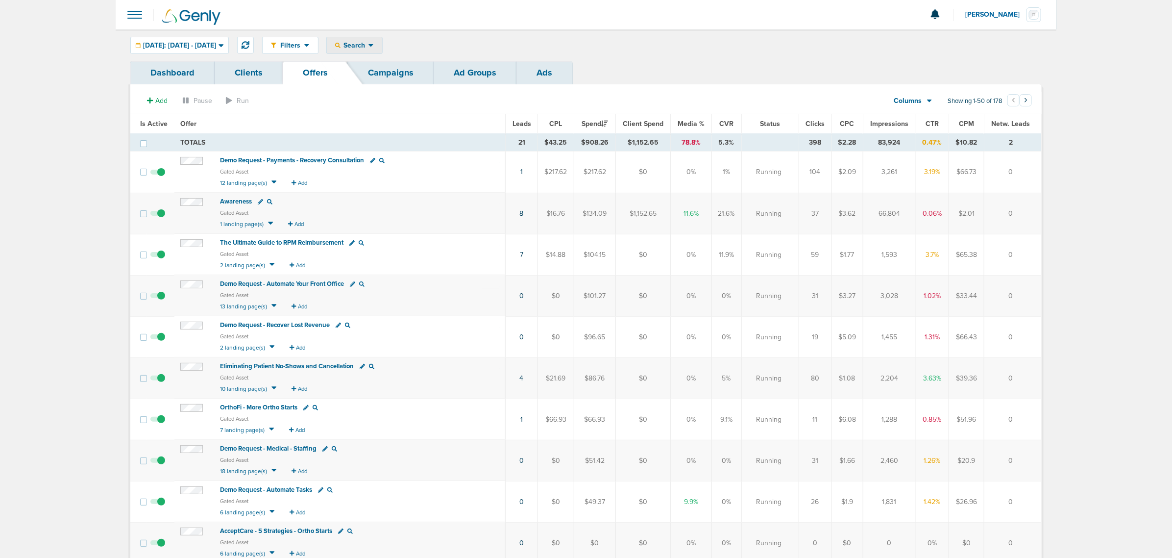
click at [369, 46] on span "Search" at bounding box center [355, 45] width 28 height 8
click at [387, 103] on link "Offers" at bounding box center [377, 102] width 101 height 12
select select "offerName"
type input "staff"
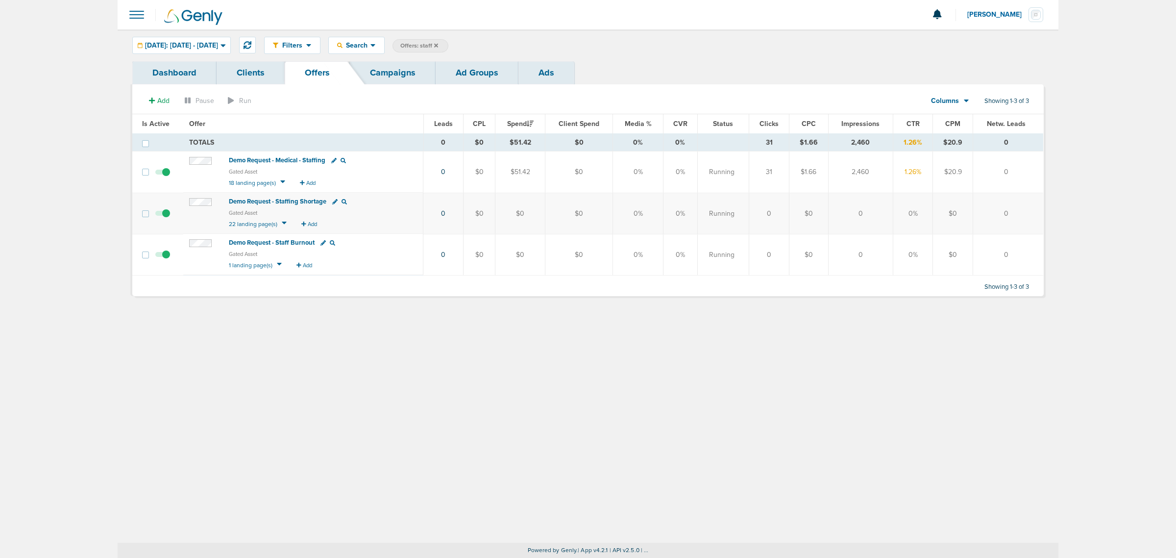
click at [293, 199] on span "Demo Request - Staffing Shortage" at bounding box center [278, 201] width 98 height 8
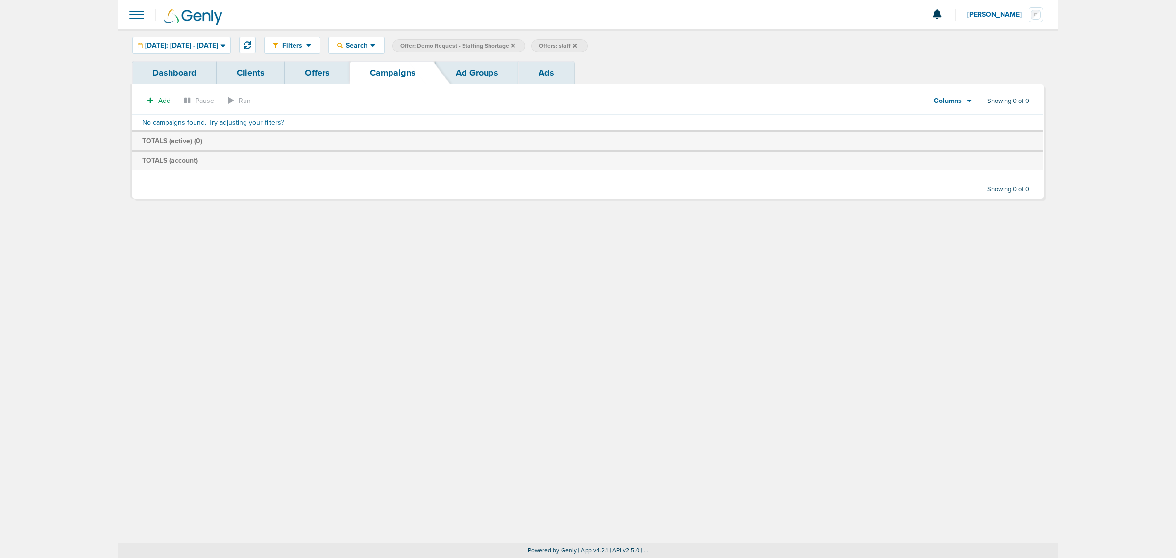
click at [515, 46] on icon at bounding box center [513, 46] width 4 height 6
click at [339, 74] on link "Offers" at bounding box center [317, 72] width 65 height 23
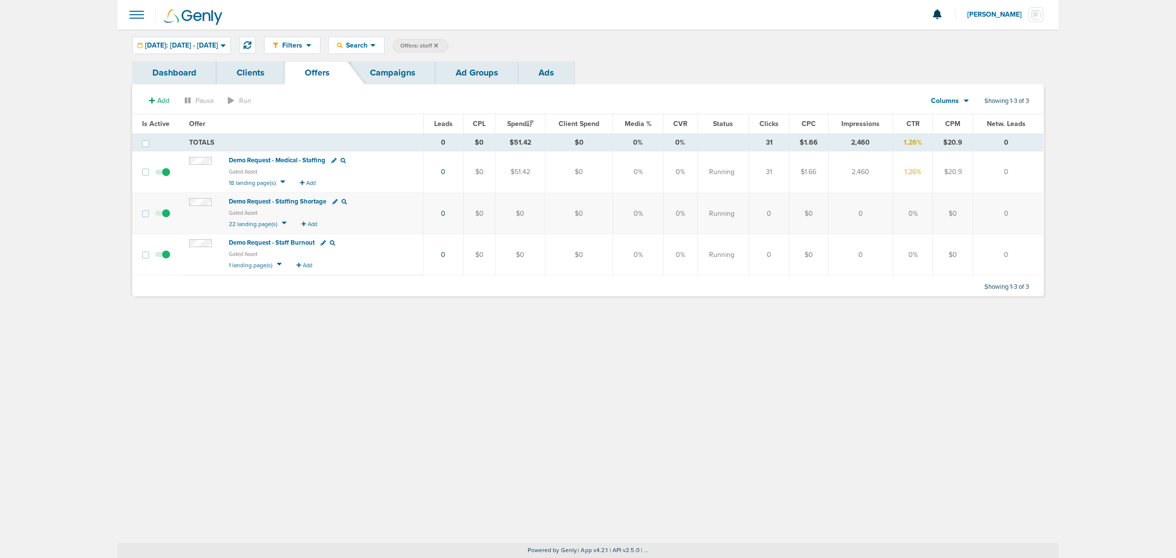
click at [438, 45] on span "Offers: staff" at bounding box center [419, 46] width 38 height 8
select select "offerName"
drag, startPoint x: 535, startPoint y: 47, endPoint x: 467, endPoint y: 49, distance: 68.2
click at [467, 49] on span "Client Campaign Offers Landing Page Ad Group Network Campaign Ad Ad Status Netw…" at bounding box center [478, 46] width 171 height 14
type input "office"
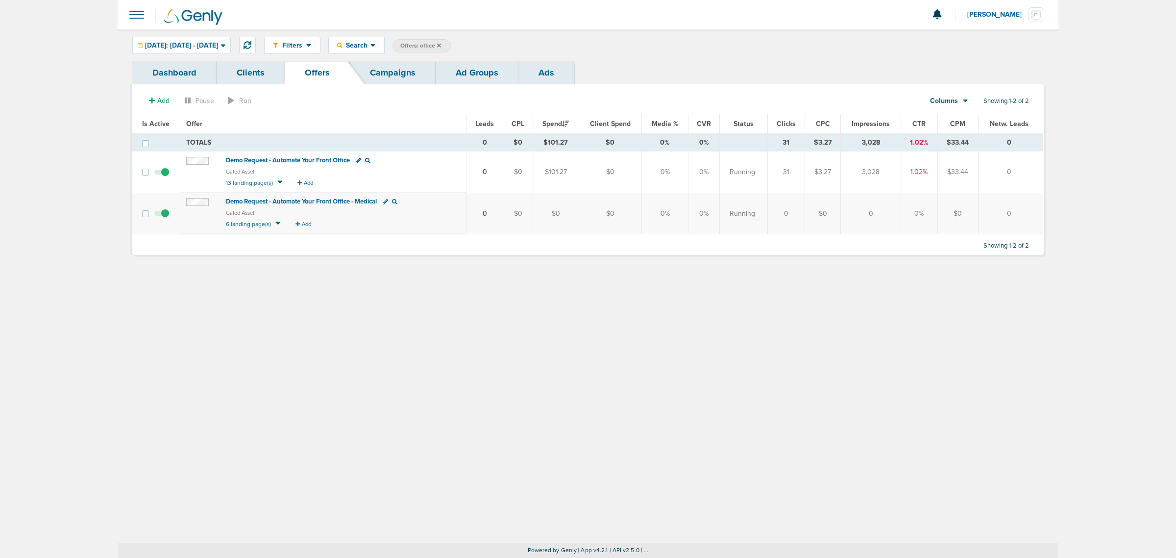
click at [265, 158] on span "Demo Request - Automate Your Front Office" at bounding box center [288, 160] width 124 height 8
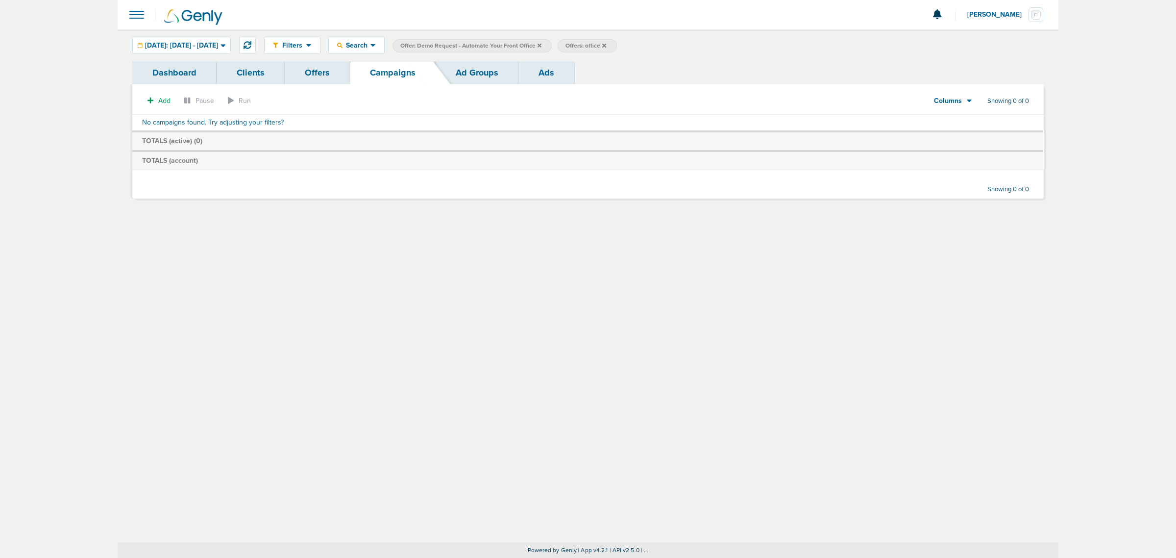
click at [542, 44] on icon at bounding box center [540, 45] width 4 height 4
click at [441, 47] on icon at bounding box center [439, 45] width 4 height 4
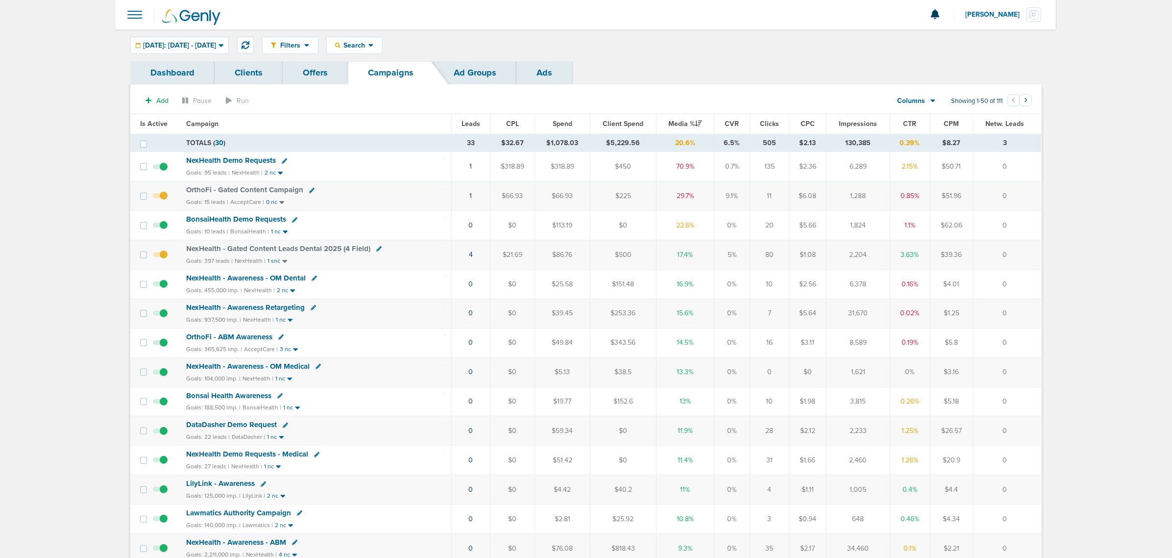
click at [279, 161] on div "NexHealth Demo Requests" at bounding box center [234, 160] width 96 height 8
click at [282, 160] on icon at bounding box center [284, 160] width 5 height 5
select select
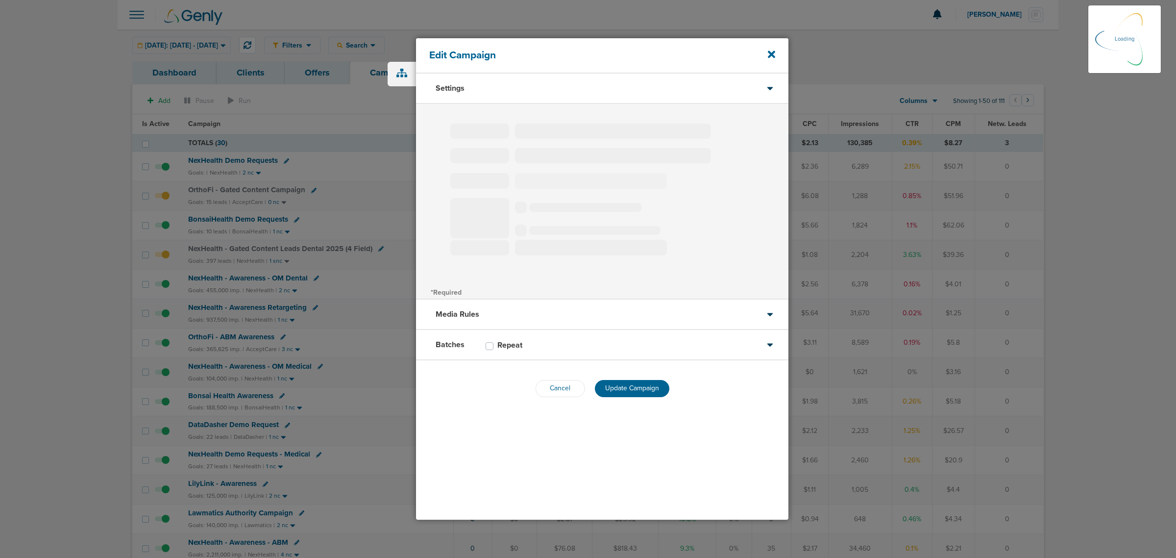
select select "1"
select select "2"
select select "3"
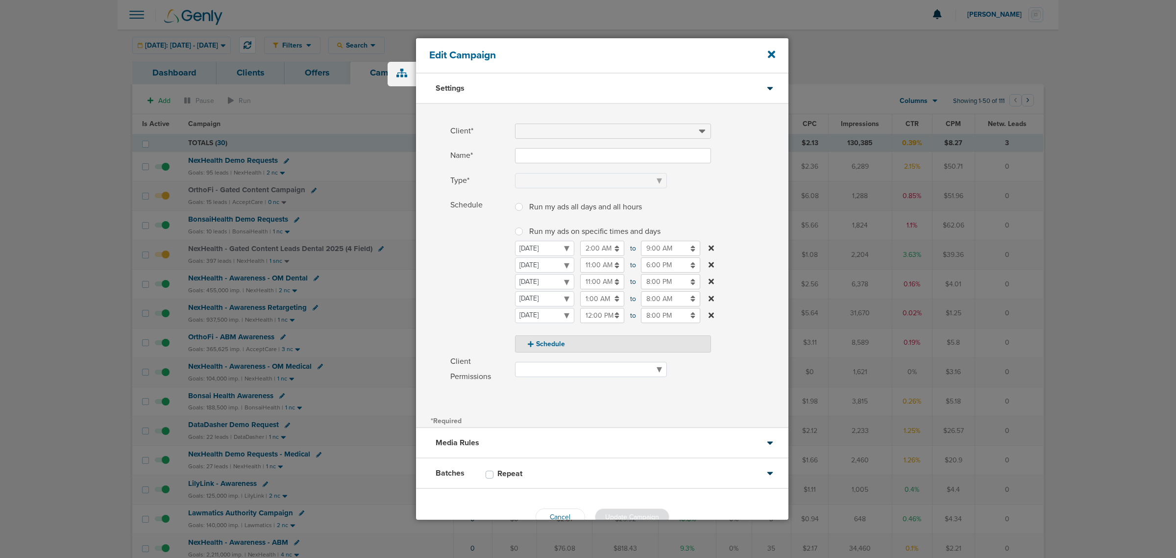
type input "NexHealth Demo Requests"
select select "Leads"
radio input "true"
select select "readWrite"
click at [771, 54] on icon at bounding box center [771, 54] width 7 height 7
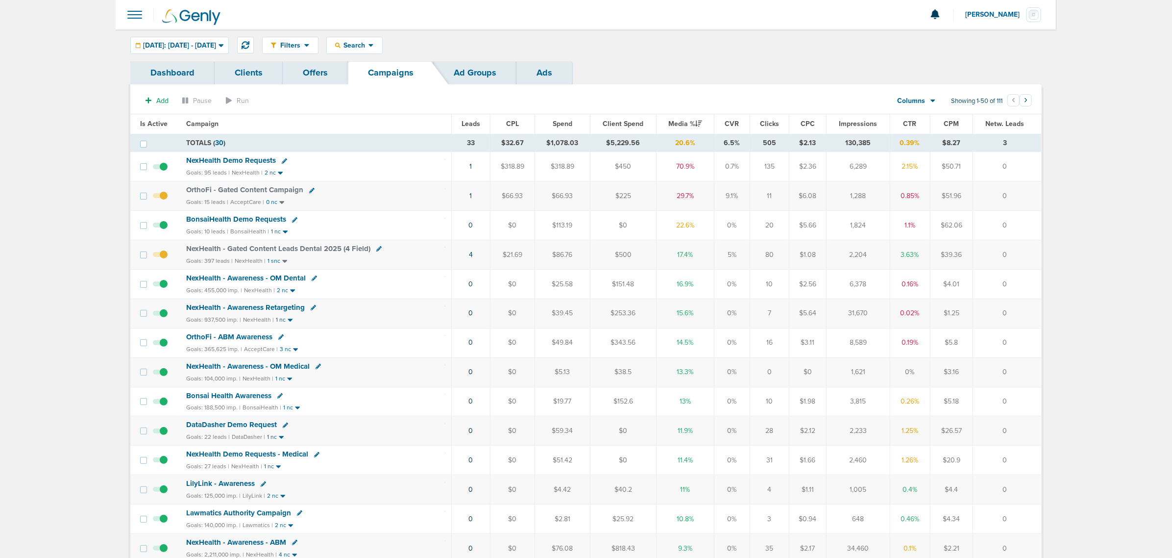
click at [376, 249] on icon at bounding box center [378, 248] width 5 height 5
select select
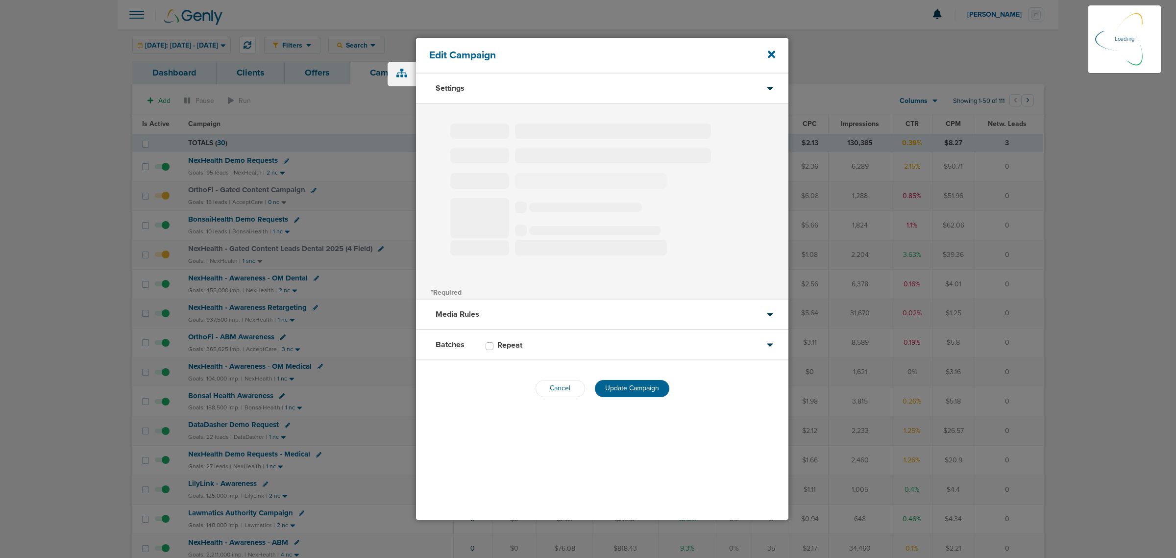
type input "NexHealth - Gated Content Leads Dental 2025 (4 Field)"
select select "Leads"
radio input "true"
select select "readWrite"
select select "1"
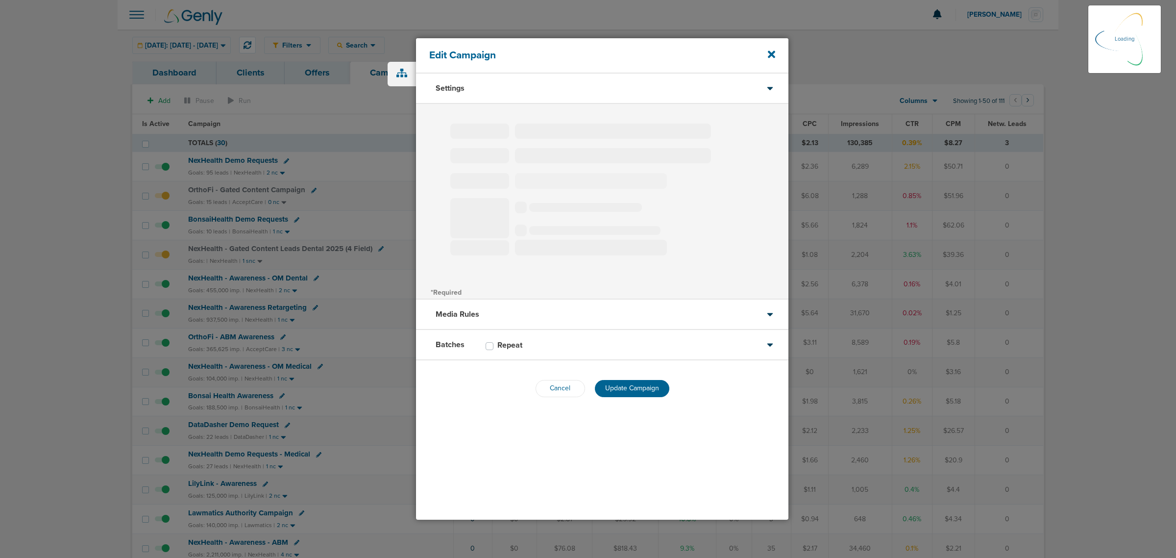
select select "2"
select select "3"
select select "4"
select select "6"
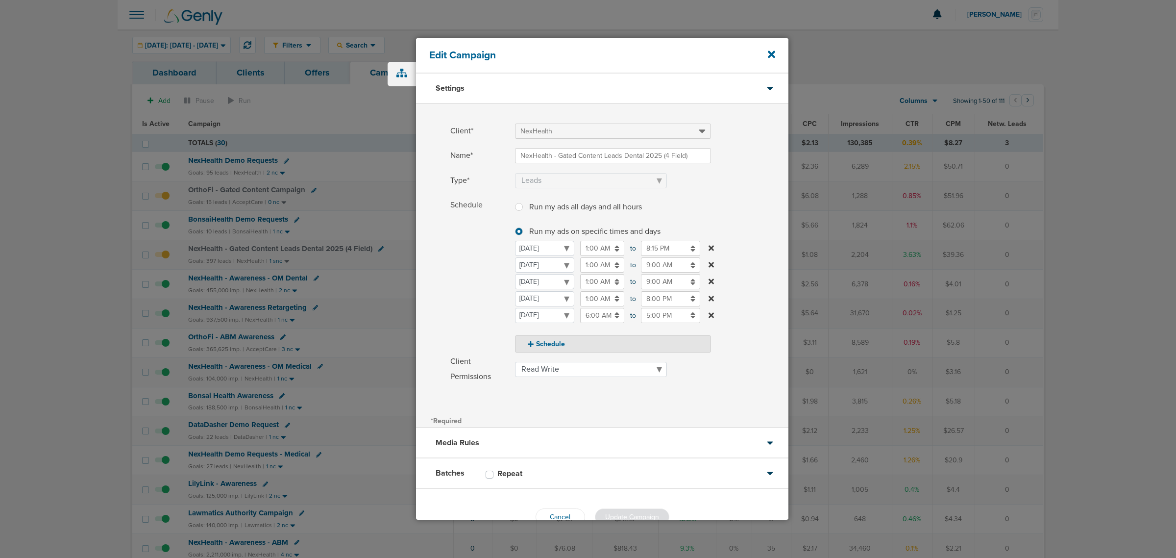
click at [600, 283] on input "1:00 AM" at bounding box center [602, 281] width 44 height 15
click at [586, 350] on icon at bounding box center [584, 351] width 9 height 6
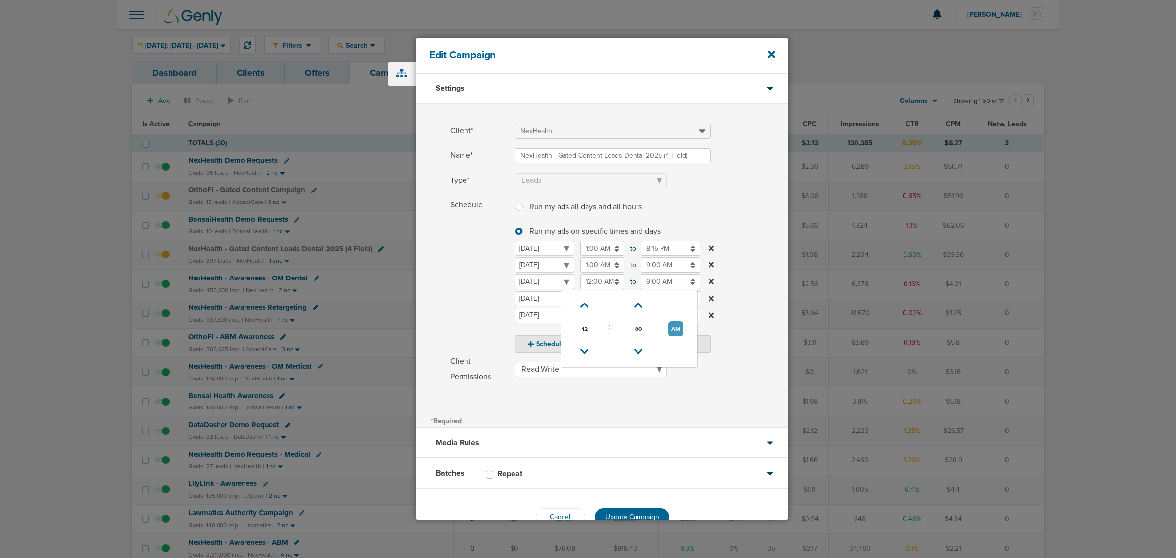
click at [673, 328] on button "AM" at bounding box center [675, 328] width 15 height 15
type input "12:00 PM"
click at [664, 282] on input "9:00 AM" at bounding box center [670, 281] width 59 height 15
click at [736, 329] on button "AM" at bounding box center [736, 328] width 15 height 15
type input "9:00 PM"
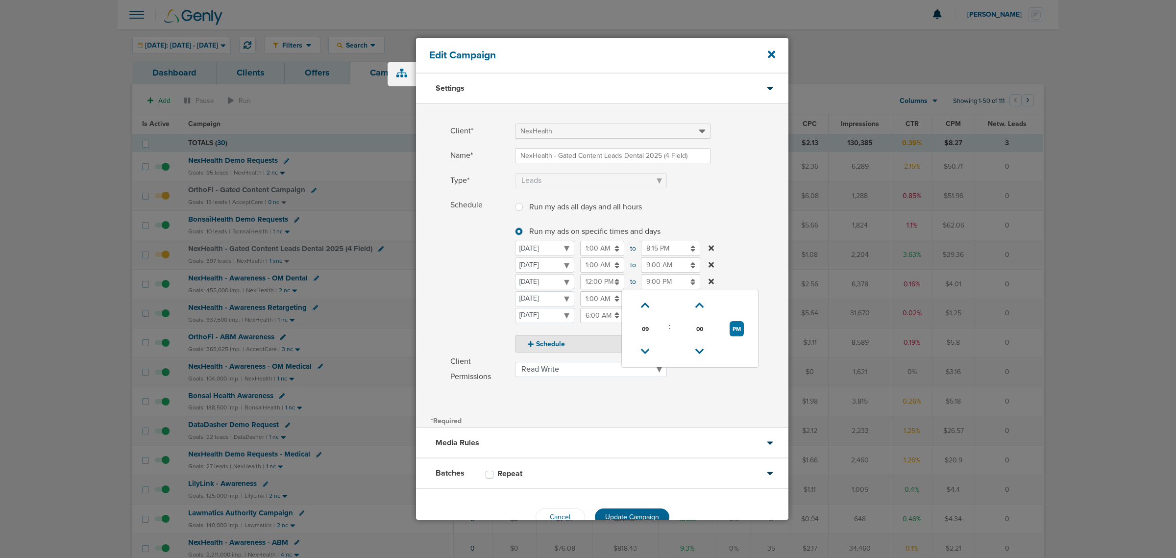
click at [765, 243] on label "Schedule Run my ads all days and all hours Run my ads all days and all hours Ru…" at bounding box center [619, 274] width 338 height 155
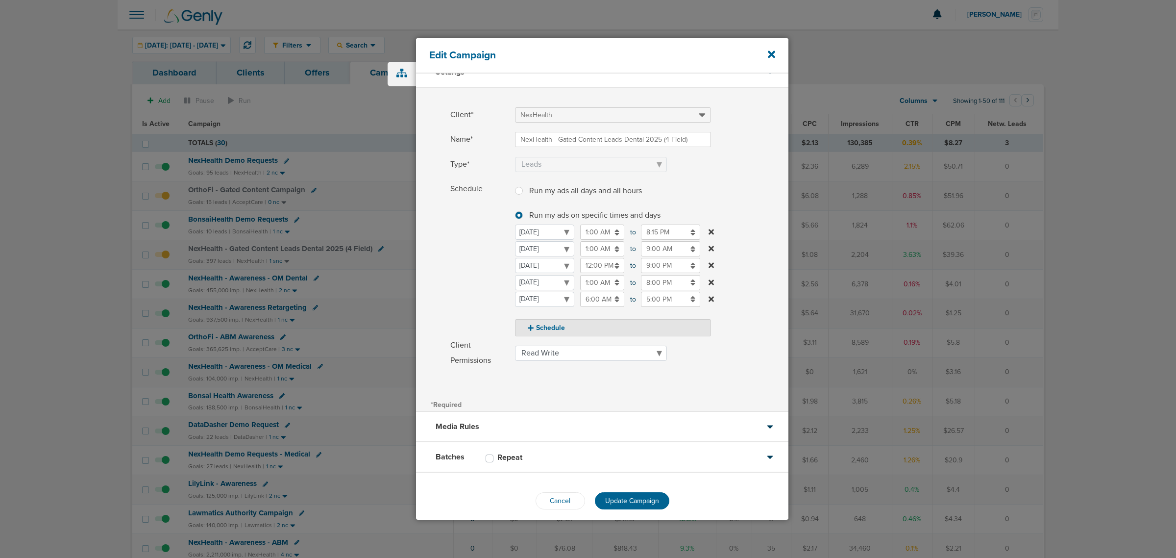
scroll to position [25, 0]
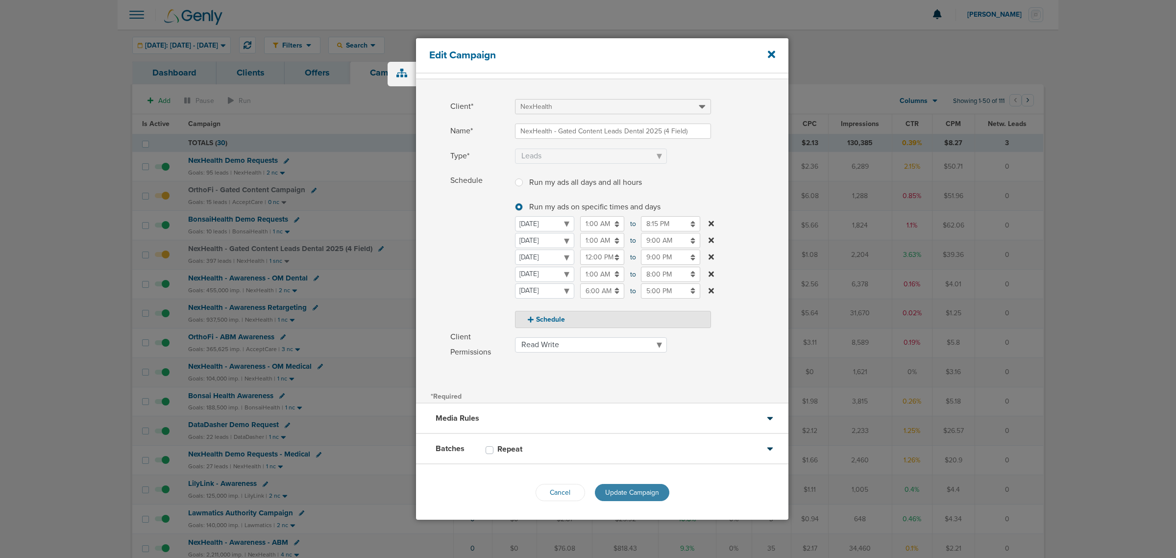
click at [641, 495] on span "Update Campaign" at bounding box center [632, 492] width 54 height 8
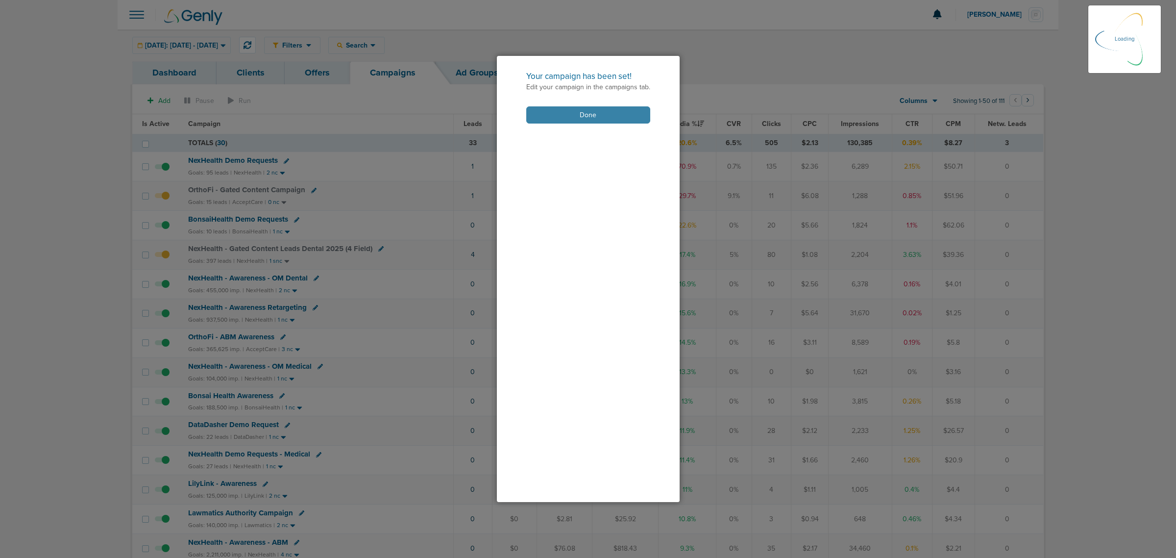
click at [617, 117] on button "Done" at bounding box center [588, 114] width 124 height 17
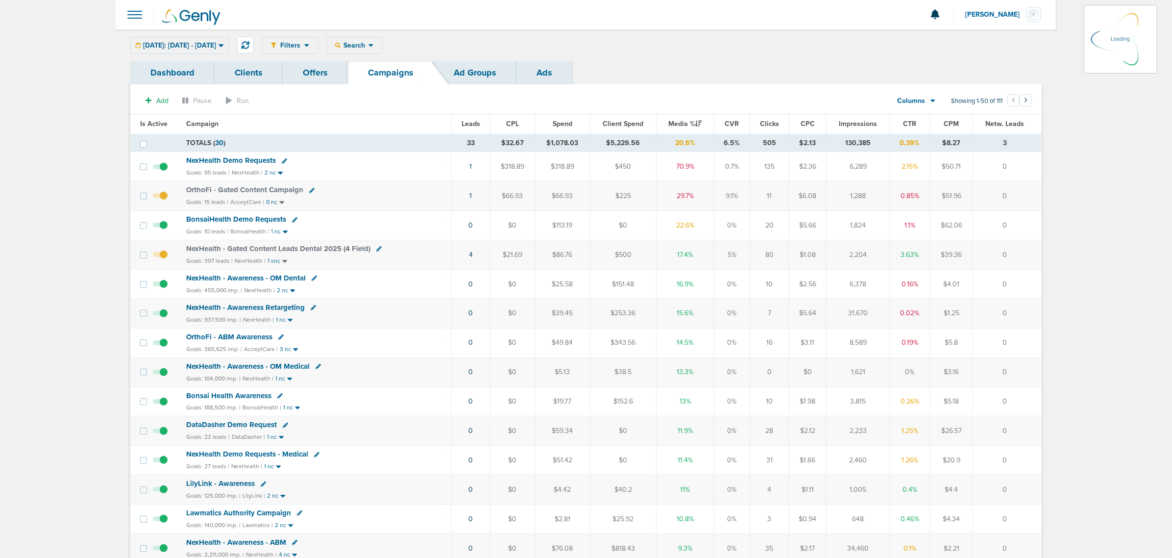
click at [369, 224] on div "BonsaiHealth Demo Requests" at bounding box center [315, 220] width 259 height 10
click at [254, 40] on button at bounding box center [245, 45] width 17 height 17
click at [236, 161] on span "NexHealth Demo Requests" at bounding box center [231, 160] width 90 height 9
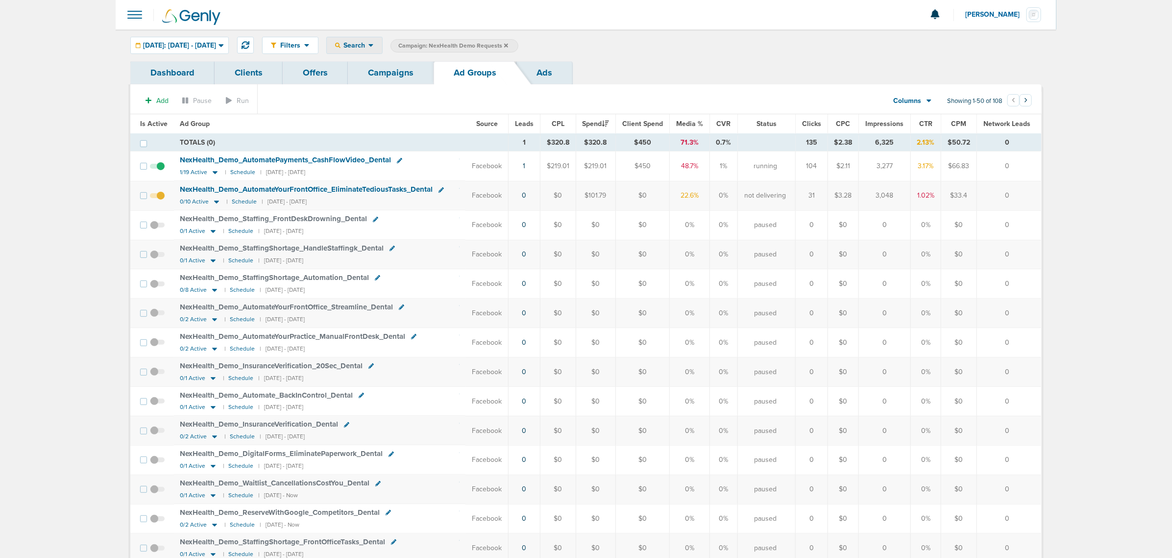
click at [382, 50] on div "Search" at bounding box center [354, 45] width 55 height 16
click at [417, 177] on link "Network Campaign Status" at bounding box center [377, 175] width 101 height 12
click at [634, 42] on span "Select:" at bounding box center [625, 46] width 18 height 8
click at [656, 90] on label "Scheduled" at bounding box center [636, 88] width 40 height 8
click at [627, 84] on input "Scheduled" at bounding box center [627, 84] width 0 height 0
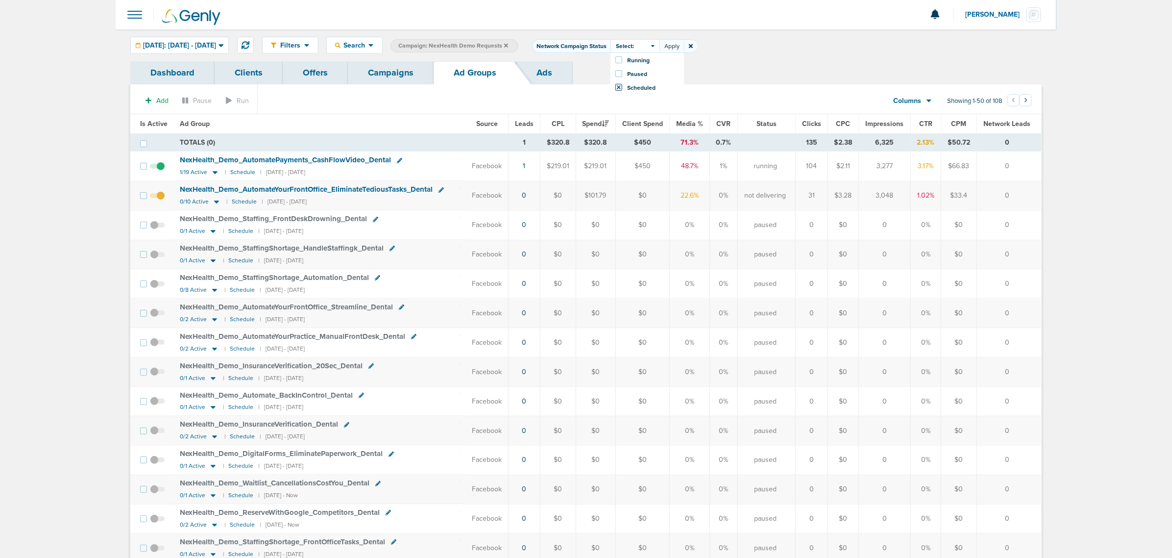
click at [684, 43] on button "Apply" at bounding box center [672, 46] width 25 height 14
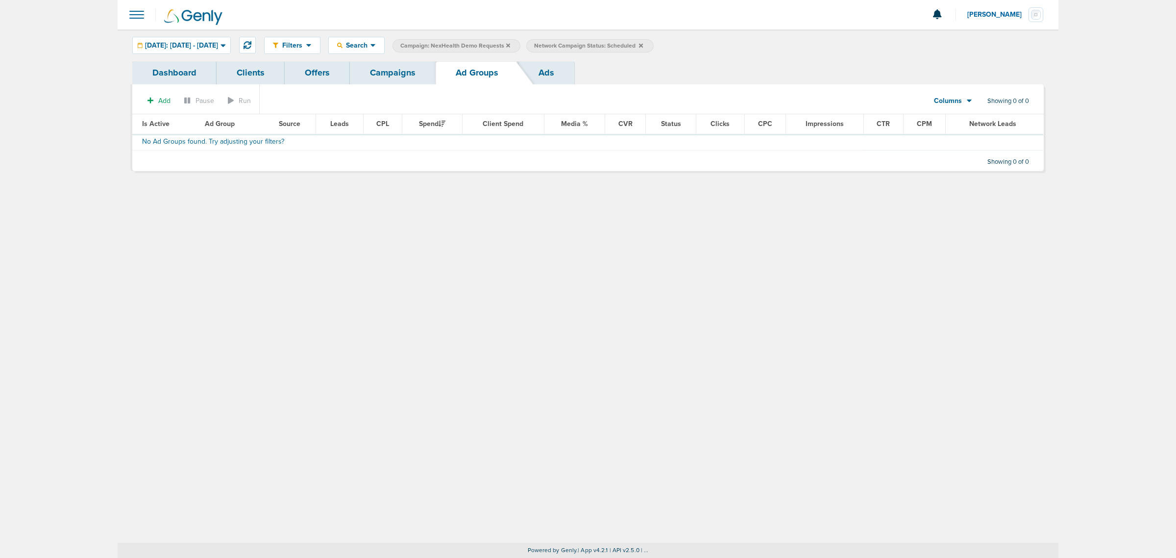
click at [636, 42] on span "Scheduled" at bounding box center [621, 45] width 28 height 7
click at [662, 50] on div "Select:" at bounding box center [637, 46] width 49 height 14
click at [624, 62] on span at bounding box center [620, 59] width 7 height 7
click at [629, 56] on input "Running" at bounding box center [629, 56] width 0 height 0
click at [686, 45] on button "Apply" at bounding box center [674, 46] width 25 height 14
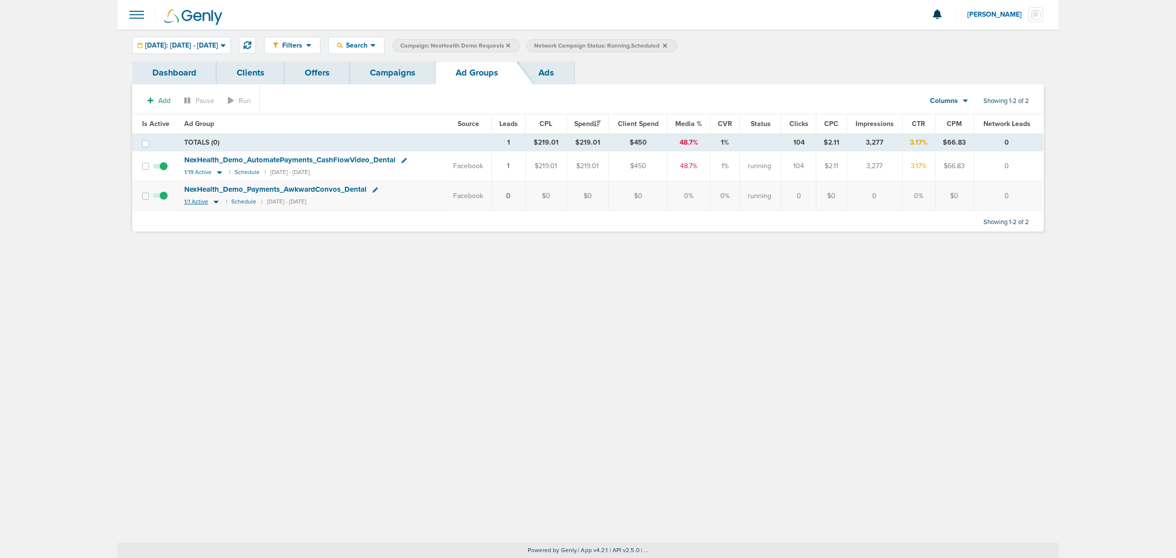
click at [214, 204] on icon at bounding box center [216, 202] width 5 height 3
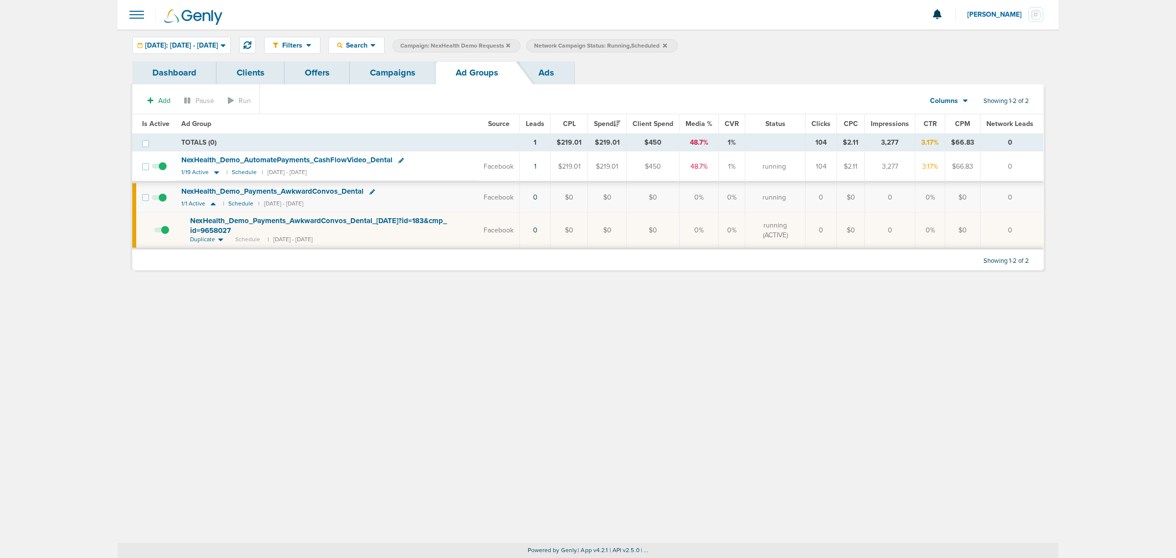
click at [412, 74] on link "Campaigns" at bounding box center [393, 72] width 86 height 23
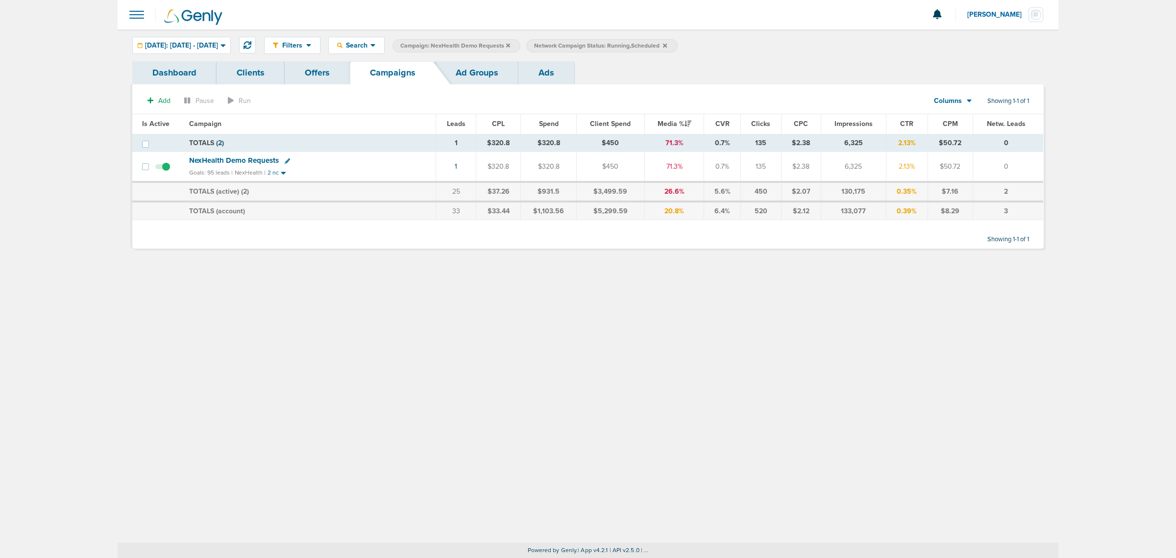
click at [510, 45] on icon at bounding box center [508, 45] width 4 height 4
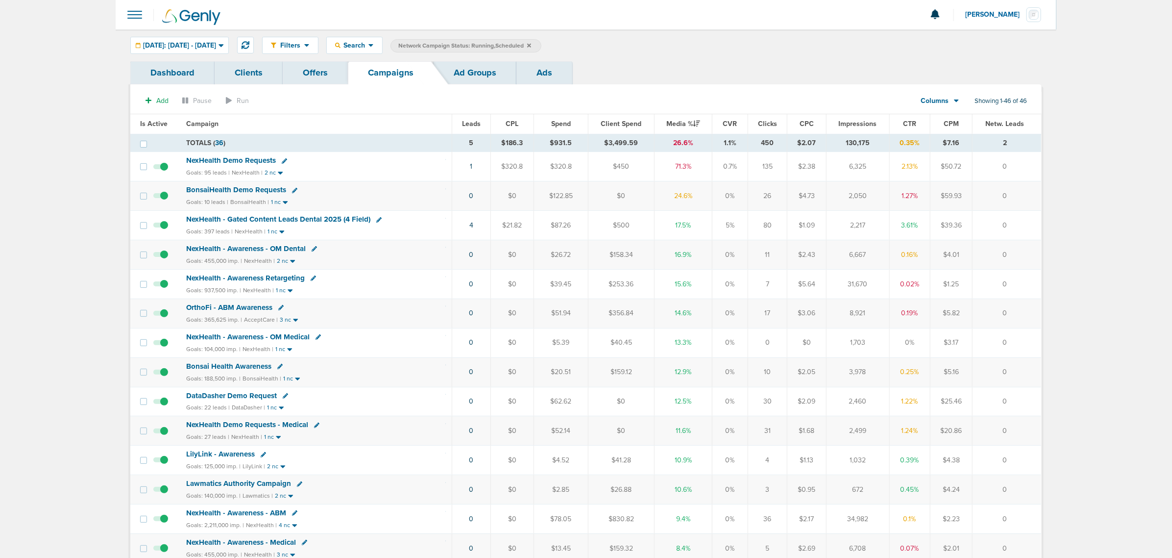
click at [524, 46] on span "Scheduled" at bounding box center [509, 45] width 28 height 7
click at [556, 42] on span at bounding box center [548, 46] width 13 height 14
click at [398, 162] on div "NexHealth Demo Requests" at bounding box center [316, 161] width 260 height 10
click at [531, 45] on icon at bounding box center [529, 46] width 4 height 6
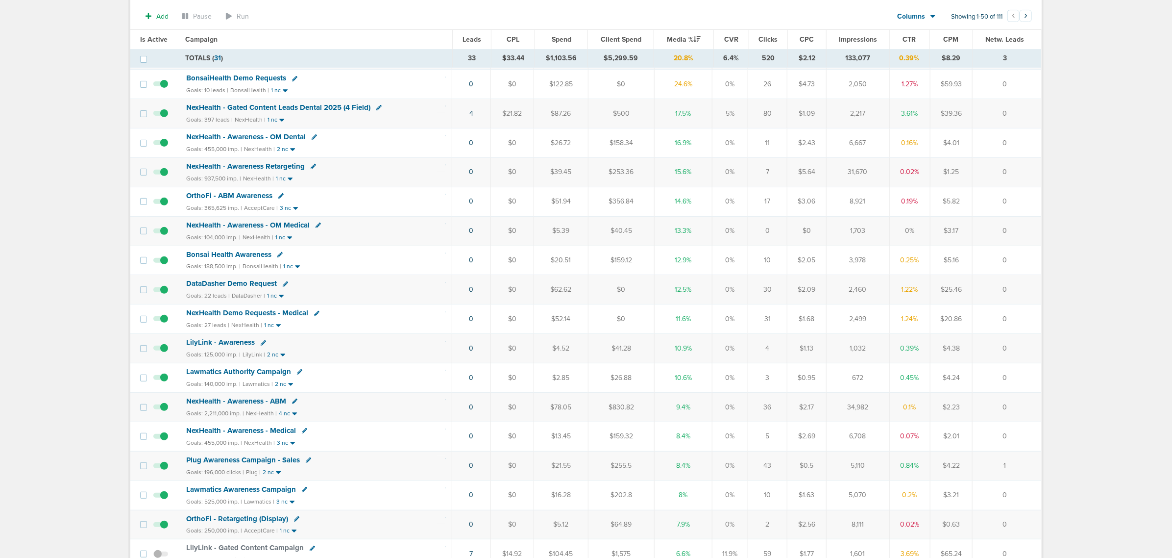
scroll to position [123, 0]
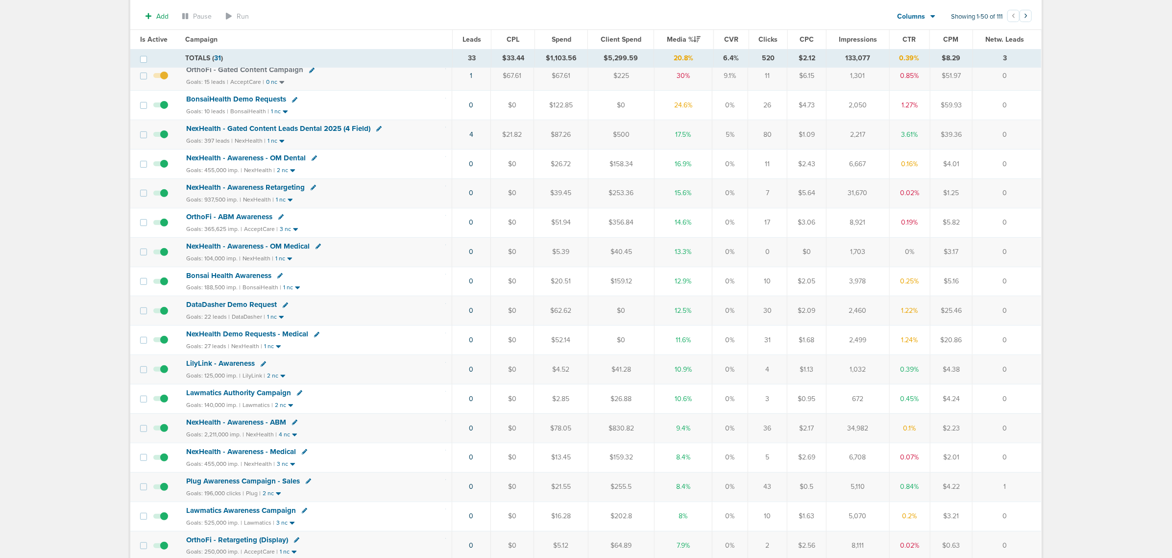
drag, startPoint x: 429, startPoint y: 346, endPoint x: 1033, endPoint y: 345, distance: 603.3
click at [1033, 345] on tr "NexHealth Demo Requests - Medical Goals: 27 leads | NexHealth | 1 nc 0 $0 $52.1…" at bounding box center [585, 339] width 911 height 29
click at [1033, 345] on td "0" at bounding box center [1007, 339] width 69 height 29
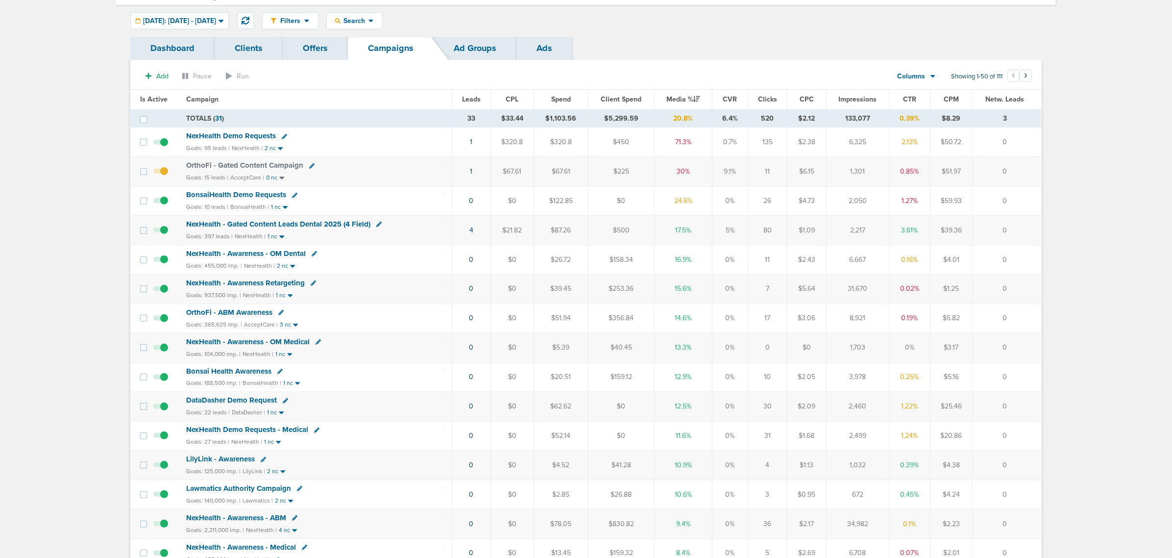
scroll to position [0, 0]
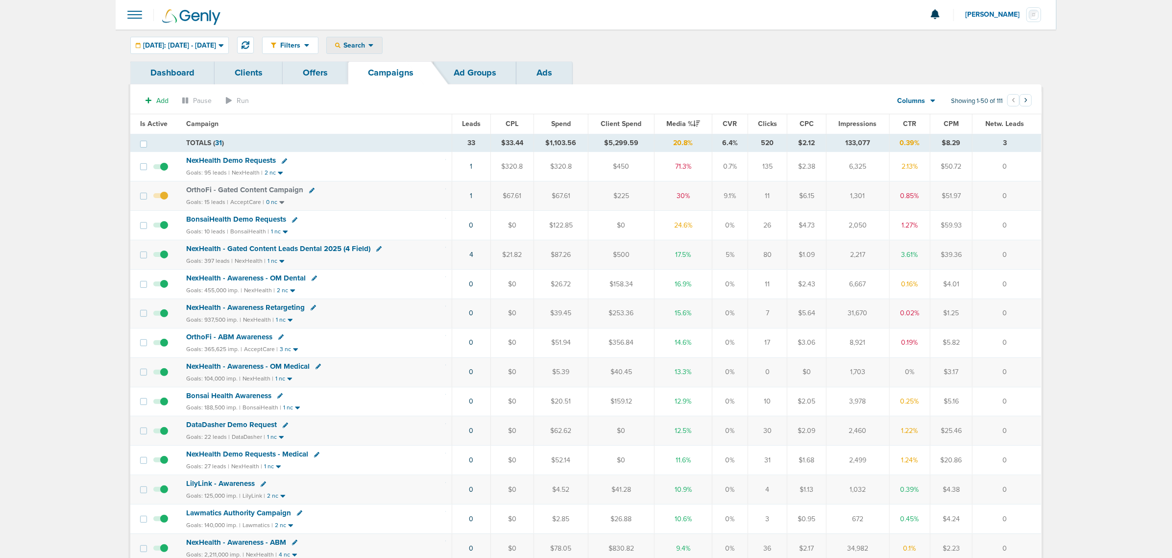
click at [382, 40] on div "Search" at bounding box center [354, 45] width 55 height 16
click at [391, 84] on link "Campaign" at bounding box center [377, 89] width 101 height 12
select select "cmpName"
type input "medical"
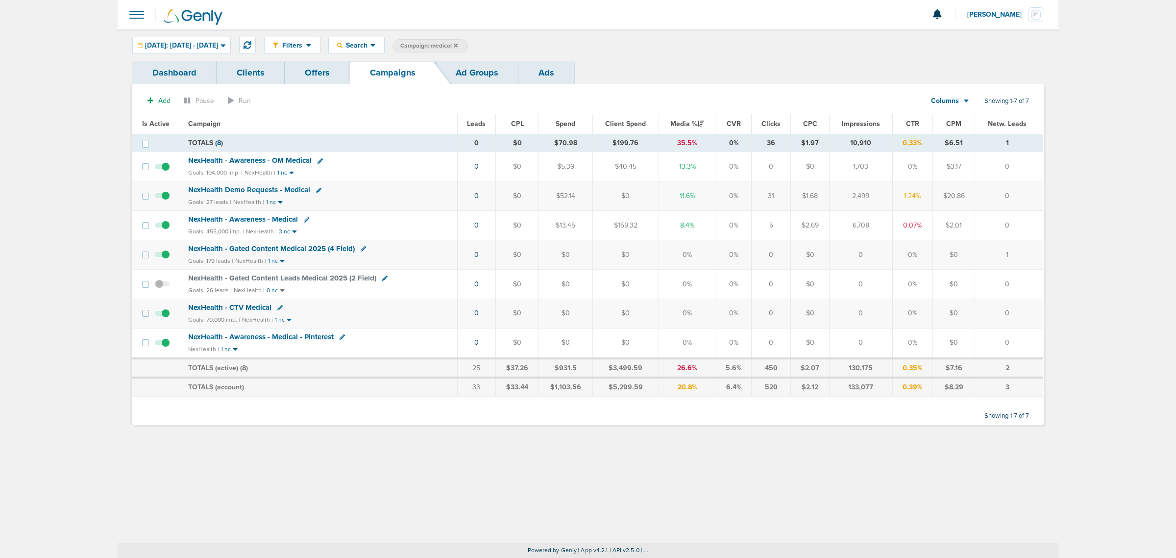
click at [305, 248] on span "NexHealth - Gated Content Medical 2025 (4 Field)" at bounding box center [271, 248] width 167 height 9
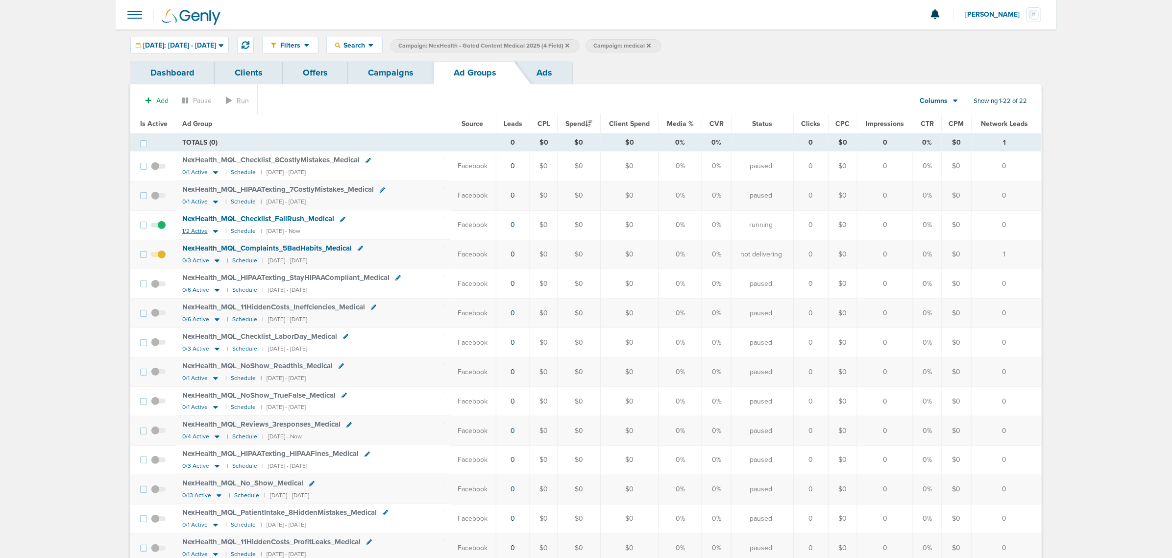
click at [212, 229] on icon at bounding box center [216, 231] width 10 height 8
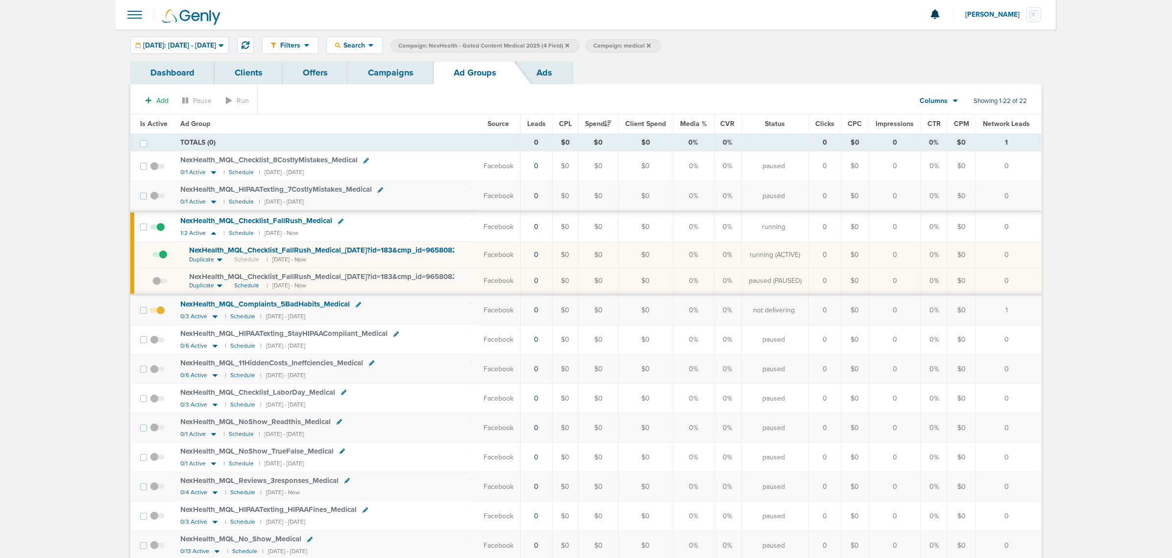
click at [155, 286] on span at bounding box center [159, 286] width 15 height 0
click at [152, 283] on input "checkbox" at bounding box center [152, 283] width 0 height 0
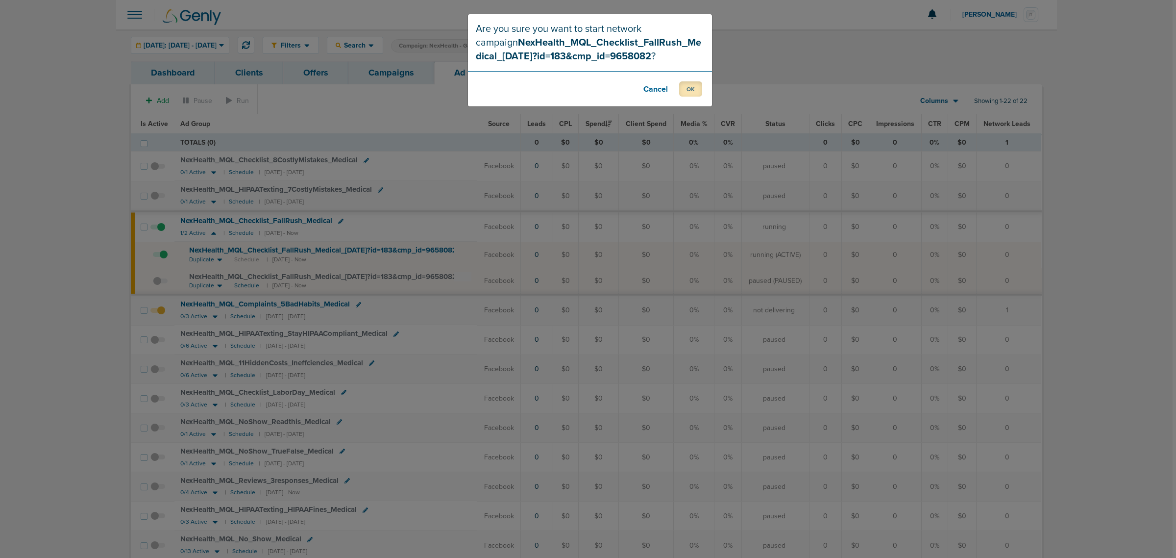
click at [684, 91] on button "OK" at bounding box center [690, 88] width 23 height 15
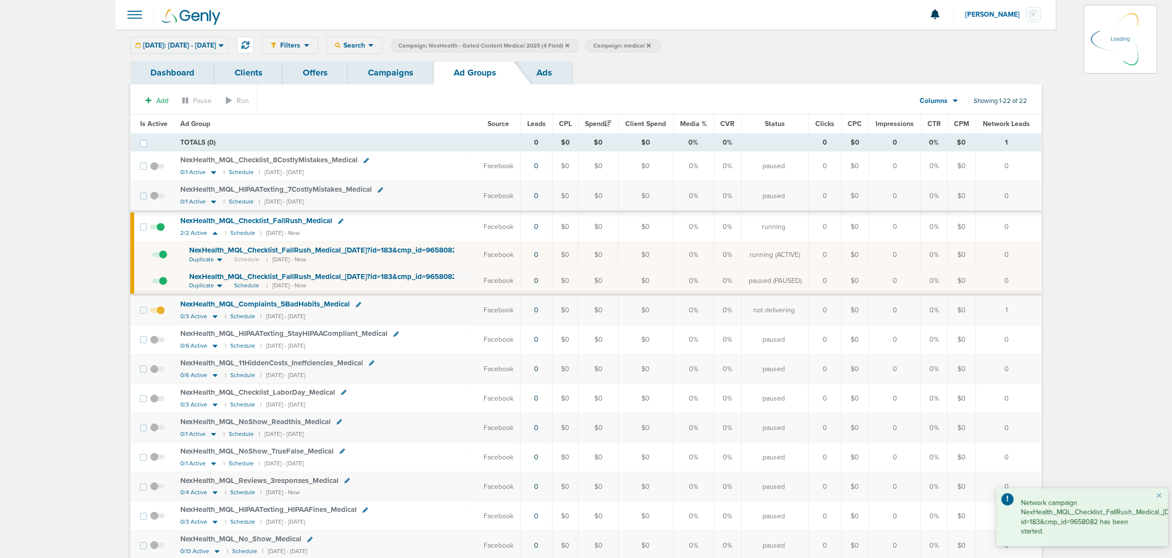
click at [163, 256] on td at bounding box center [161, 255] width 28 height 26
click at [163, 259] on span at bounding box center [159, 259] width 15 height 0
click at [152, 257] on input "checkbox" at bounding box center [152, 257] width 0 height 0
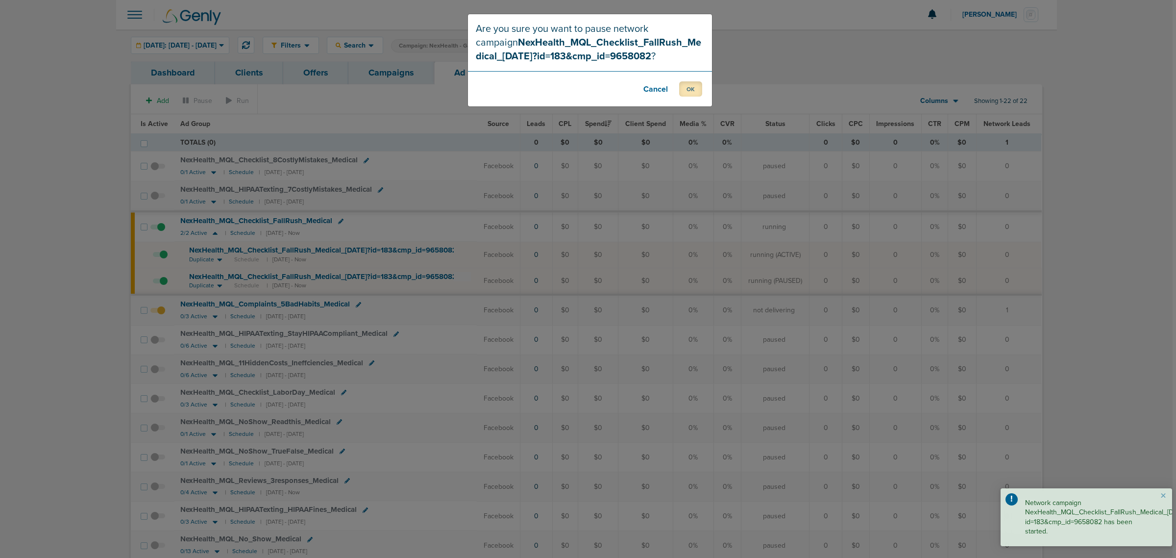
click at [697, 89] on button "OK" at bounding box center [690, 88] width 23 height 15
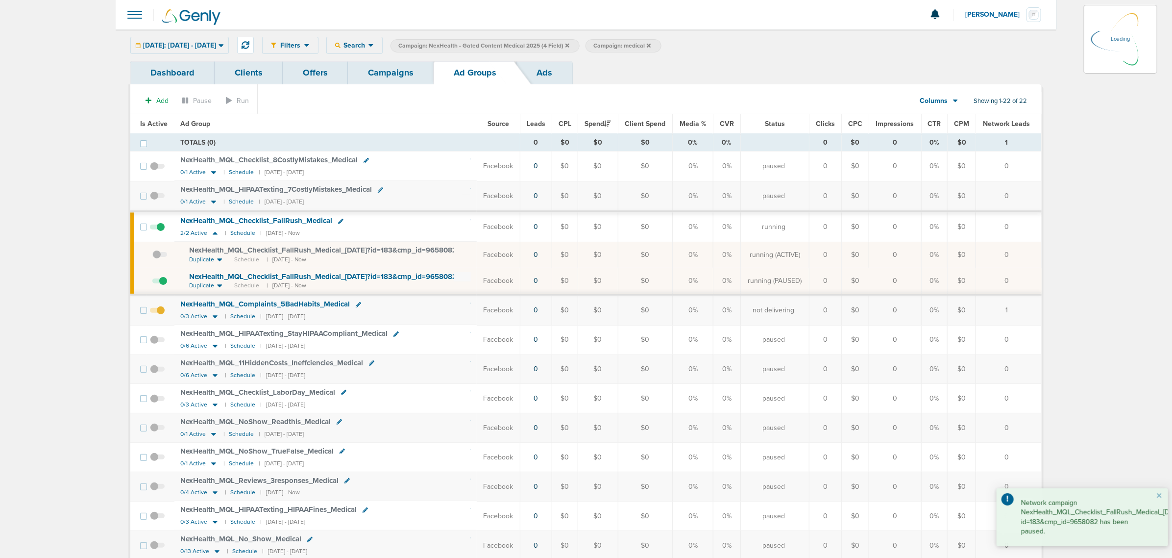
click at [395, 74] on link "Campaigns" at bounding box center [391, 72] width 86 height 23
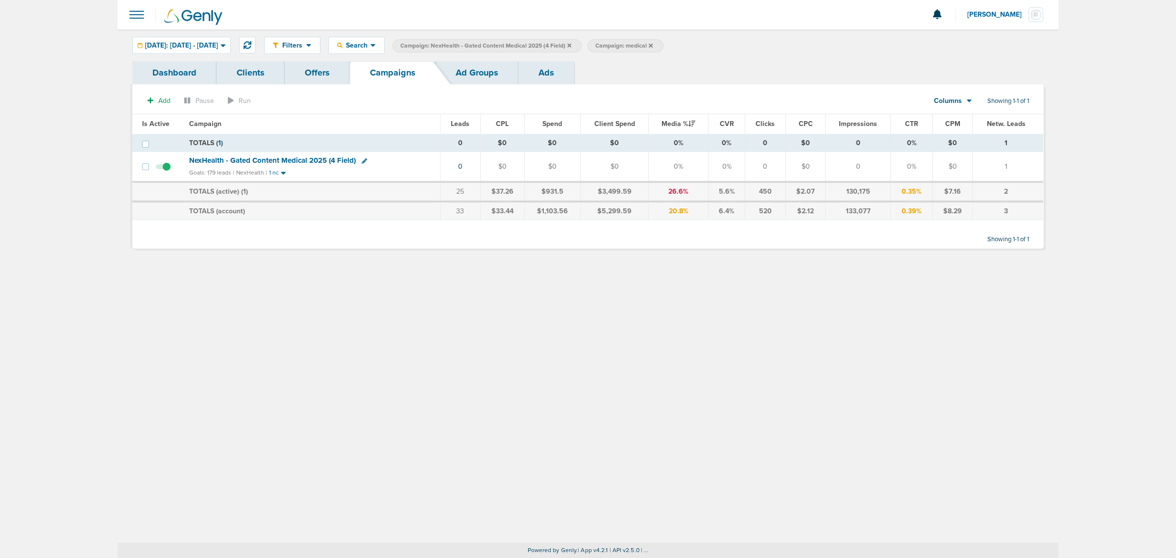
click at [571, 47] on icon at bounding box center [569, 46] width 4 height 6
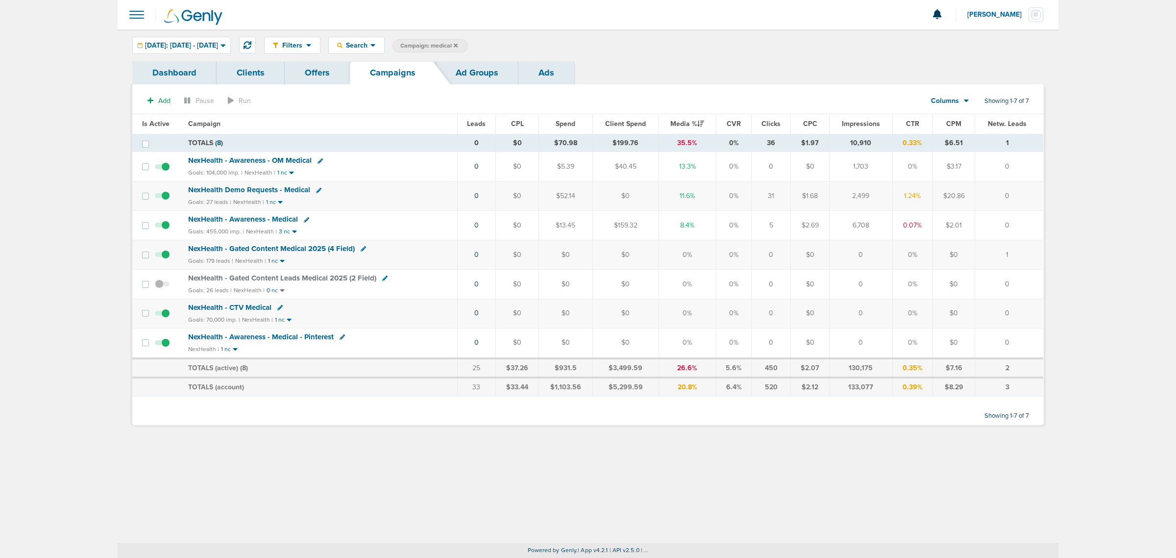
click at [458, 45] on icon at bounding box center [456, 46] width 4 height 6
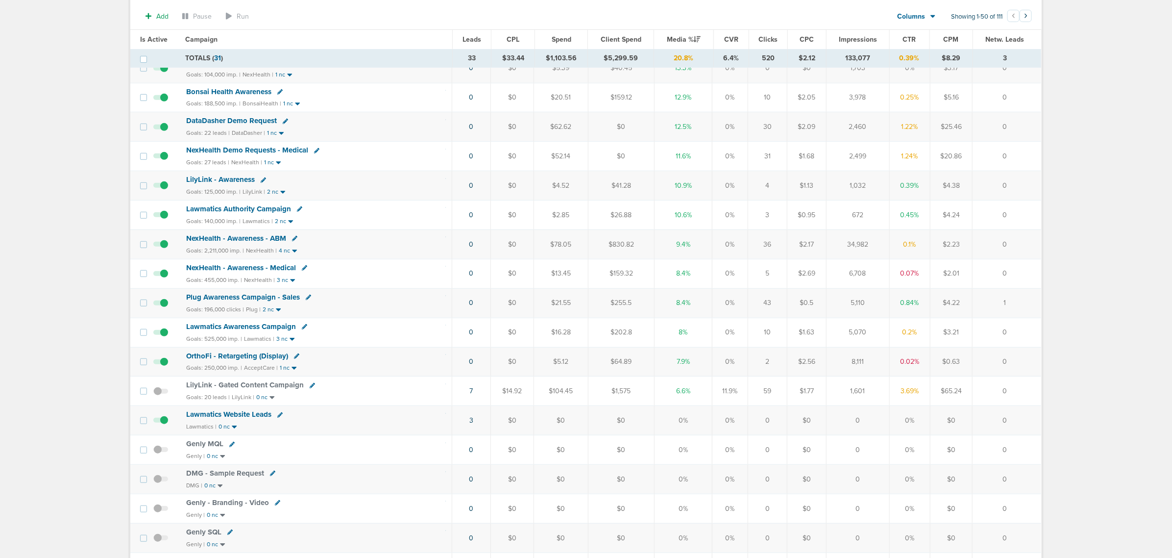
scroll to position [184, 0]
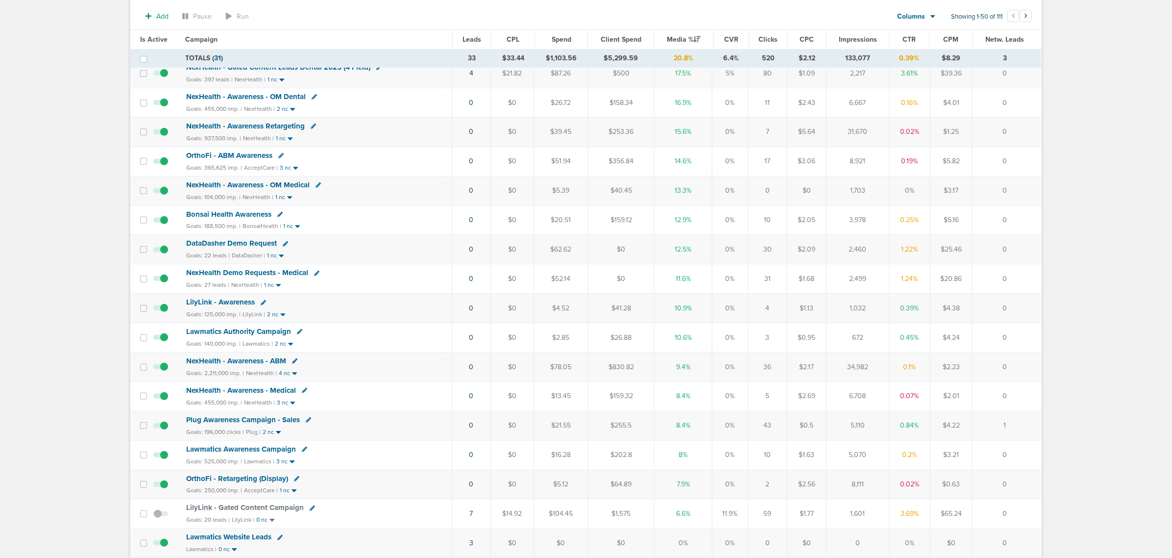
click at [277, 275] on span "NexHealth Demo Requests - Medical" at bounding box center [247, 272] width 122 height 9
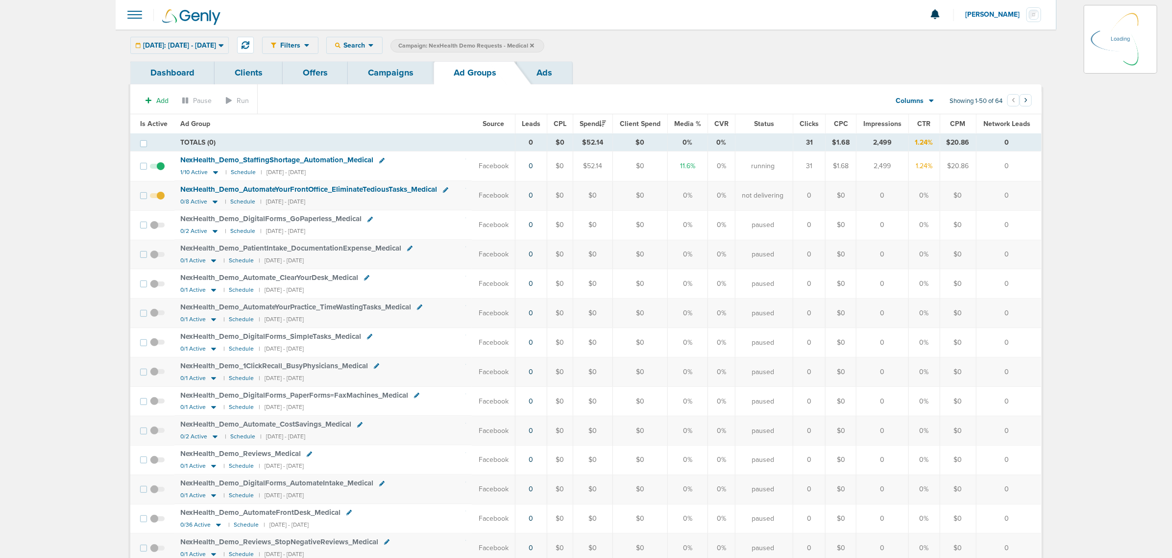
click at [216, 41] on div "Today: 09.04.2025 - 09.04.2025 Today Yesterday Last 7 Days Last 14 Days This Mo…" at bounding box center [179, 45] width 99 height 17
click at [216, 42] on span "Today: 09.04.2025 - 09.04.2025" at bounding box center [179, 45] width 73 height 7
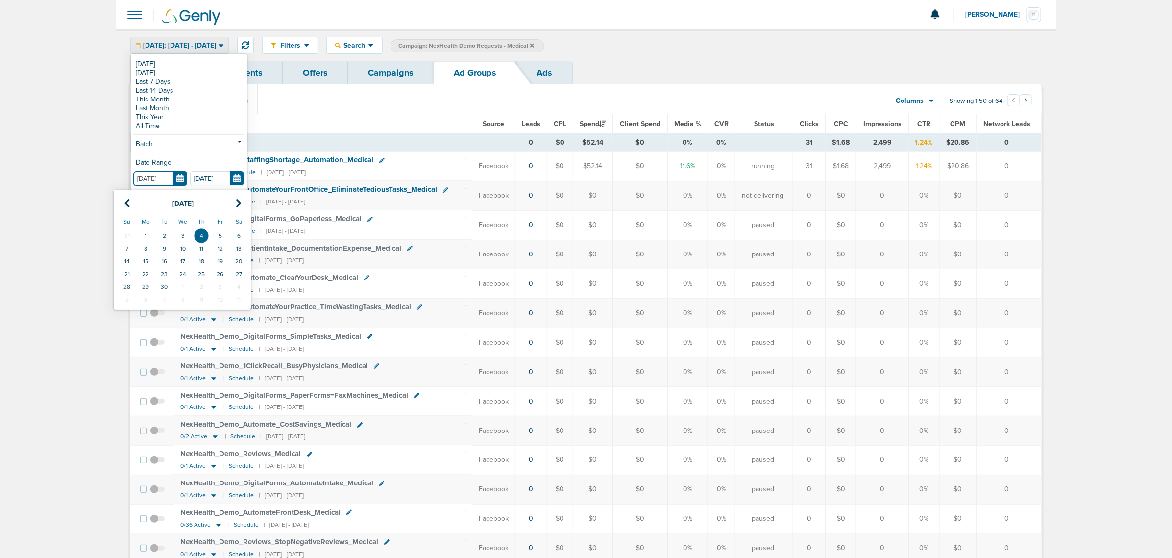
click at [175, 173] on input "[DATE]" at bounding box center [160, 178] width 54 height 15
click at [125, 201] on icon at bounding box center [127, 203] width 6 height 10
click at [161, 236] on td "1" at bounding box center [164, 235] width 19 height 13
type input "07.01.2025"
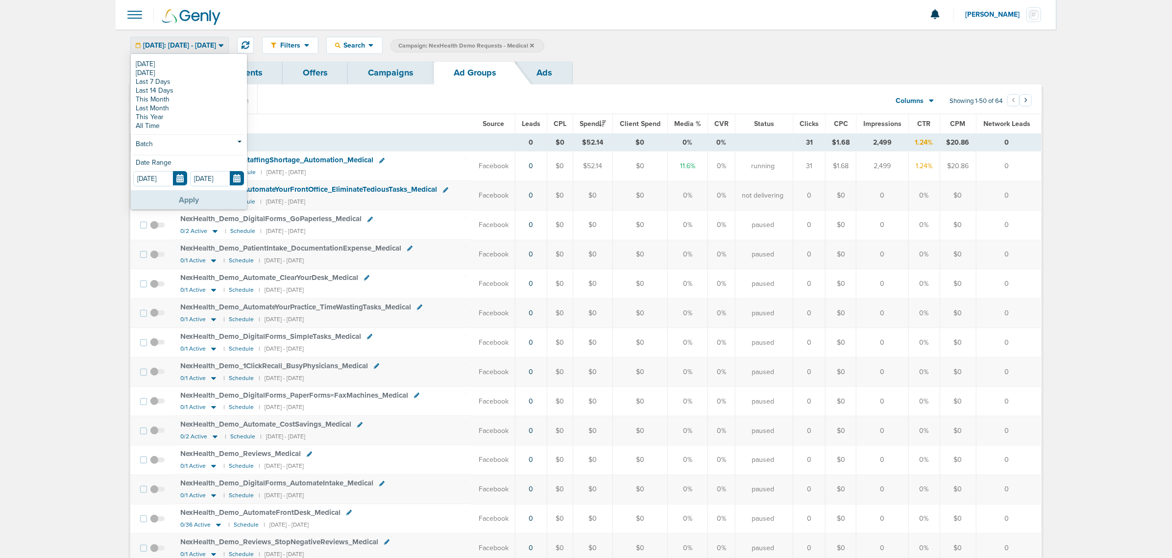
click at [200, 202] on button "Apply" at bounding box center [189, 199] width 116 height 19
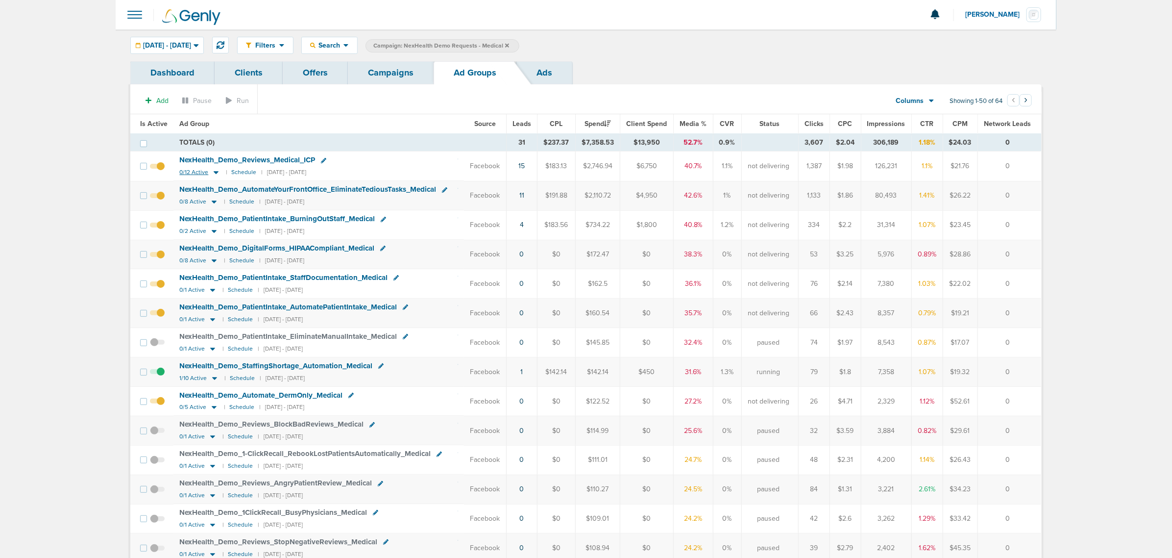
click at [215, 173] on icon at bounding box center [216, 173] width 5 height 3
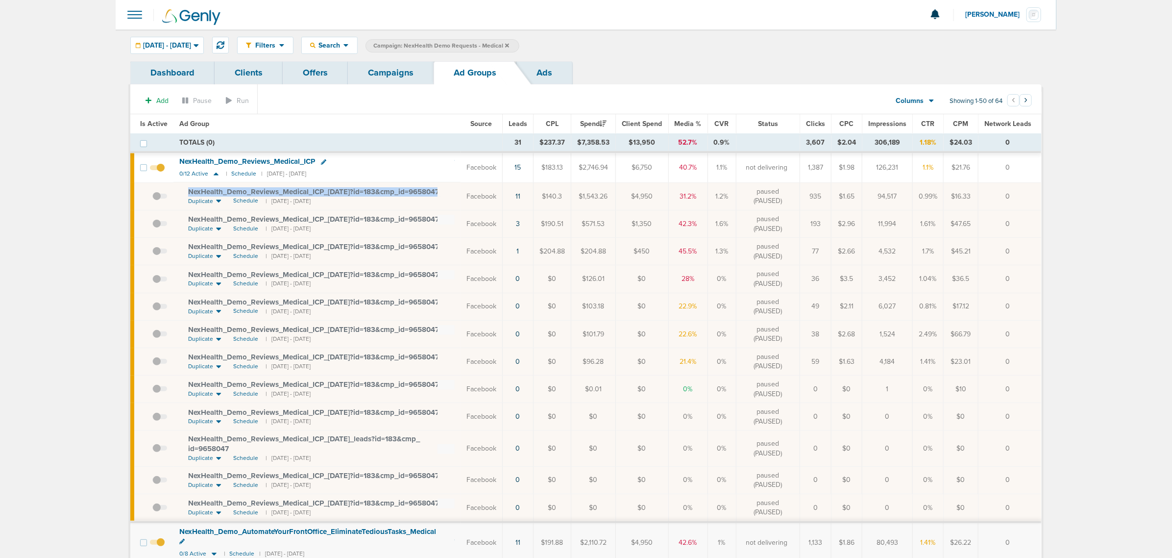
drag, startPoint x: 455, startPoint y: 192, endPoint x: 187, endPoint y: 193, distance: 267.6
click at [188, 193] on div "NexHealth_ Demo_ Reviews_ Medical_ ICP_ 08.18.25?id=183&cmp_ id=9658047" at bounding box center [321, 192] width 267 height 10
copy td "NexHealth_ Demo_ Reviews_ Medical_ ICP_ 08.18.25?id=183&cmp_ id=9658047"
click at [368, 67] on link "Campaigns" at bounding box center [391, 72] width 86 height 23
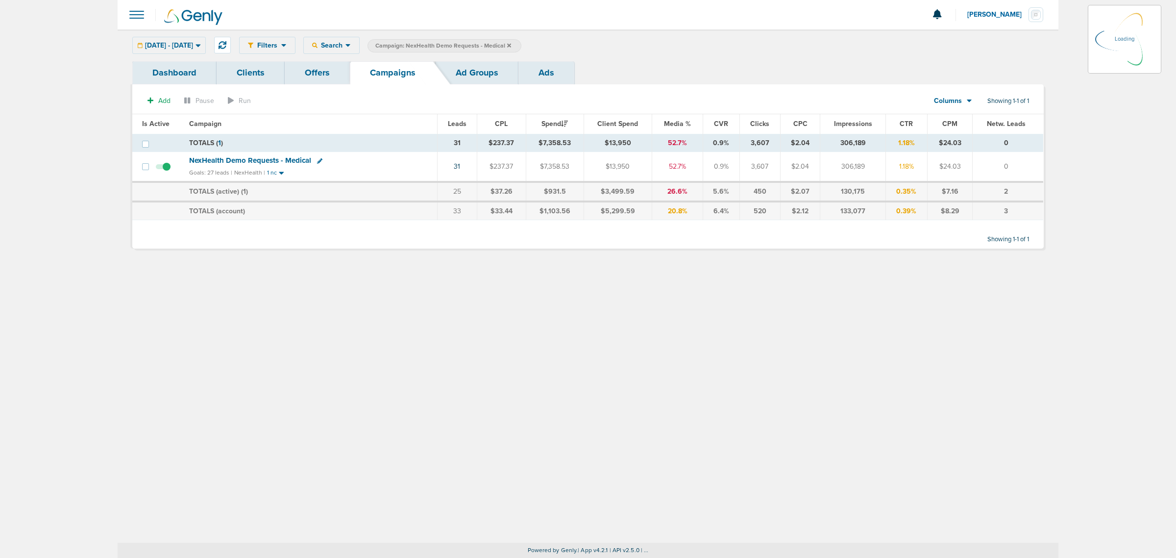
click at [511, 44] on icon at bounding box center [509, 46] width 4 height 6
click at [193, 42] on span "07.01.2025 - 09.04.2025" at bounding box center [169, 45] width 48 height 7
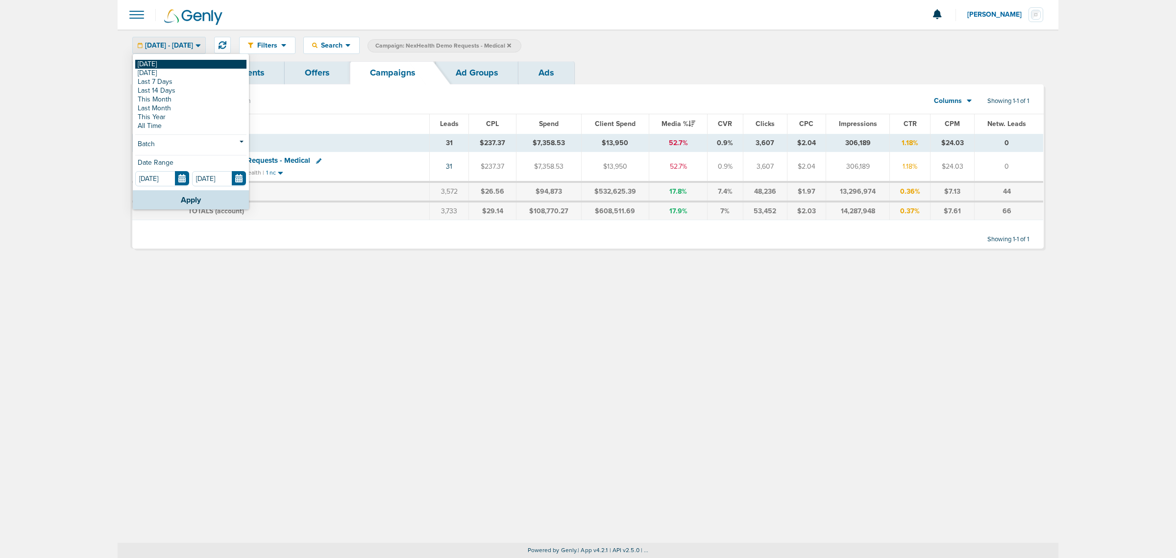
click at [184, 67] on link "[DATE]" at bounding box center [190, 64] width 111 height 9
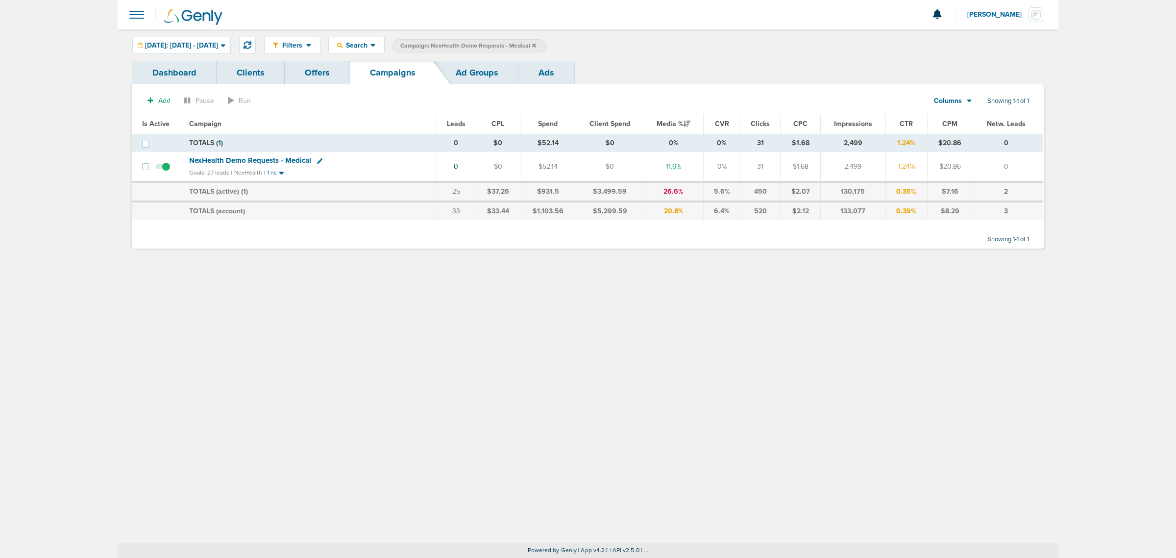
click at [346, 266] on div "Filters Active Only Settings Status Active Inactive Objectives MQL SQL Traffic …" at bounding box center [588, 285] width 941 height 513
click at [536, 43] on icon at bounding box center [534, 46] width 4 height 6
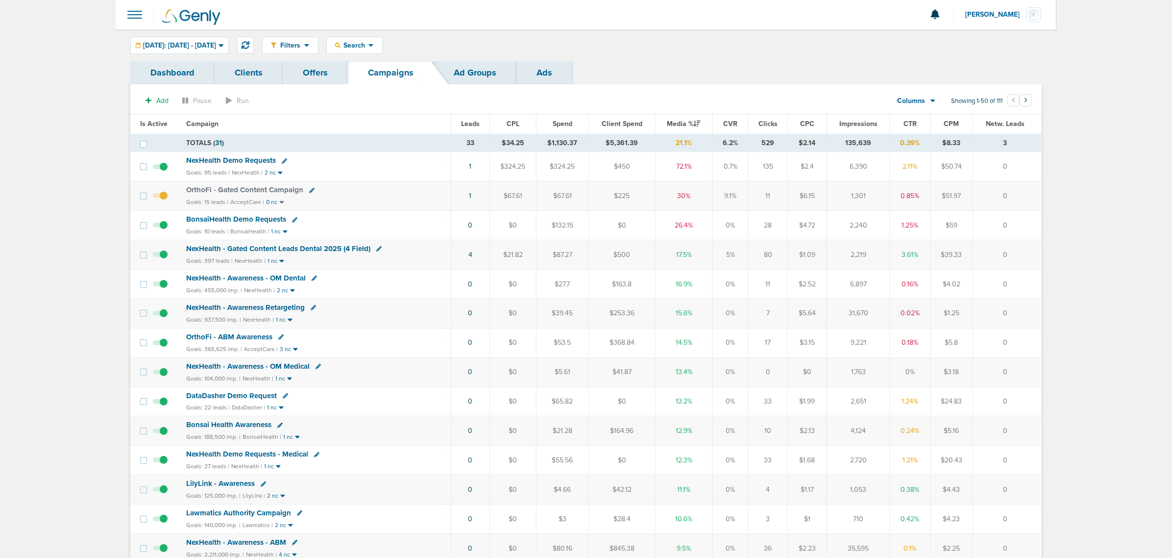
click at [381, 110] on section "Add Pause Run Columns Media Stats Sales Performance Custom Showing 1-50 of 111 …" at bounding box center [586, 103] width 912 height 23
click at [247, 161] on span "NexHealth Demo Requests" at bounding box center [231, 160] width 90 height 9
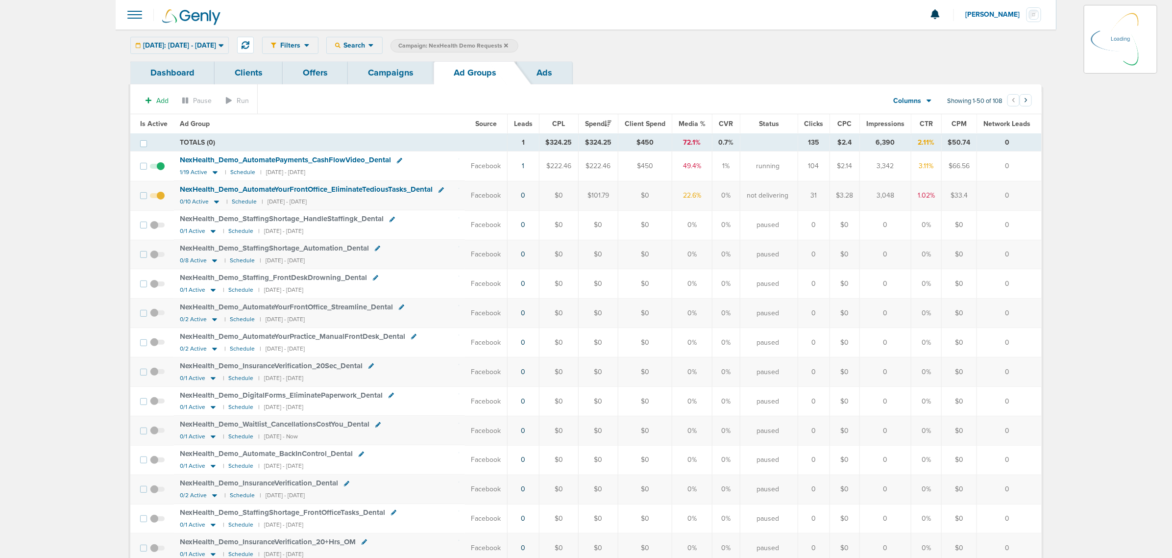
click at [155, 123] on span "Is Active" at bounding box center [153, 124] width 27 height 8
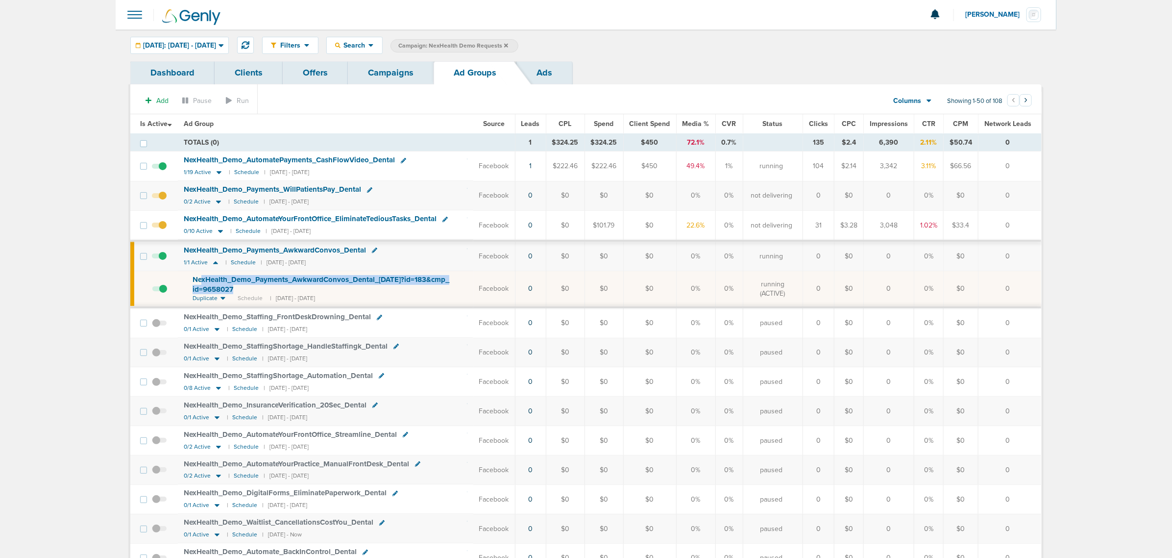
drag, startPoint x: 248, startPoint y: 288, endPoint x: 196, endPoint y: 281, distance: 52.9
click at [197, 282] on div "NexHealth_ Demo_ Payments_ AwkwardConvos_ Dental_ 09.03.25?id=183&cmp_ id=96580…" at bounding box center [330, 284] width 275 height 19
drag, startPoint x: 195, startPoint y: 280, endPoint x: 188, endPoint y: 278, distance: 7.1
click at [188, 278] on td "NexHealth_ Demo_ Payments_ AwkwardConvos_ Dental_ 09.03.25?id=183&cmp_ id=96580…" at bounding box center [326, 289] width 296 height 36
drag, startPoint x: 248, startPoint y: 293, endPoint x: 187, endPoint y: 281, distance: 63.0
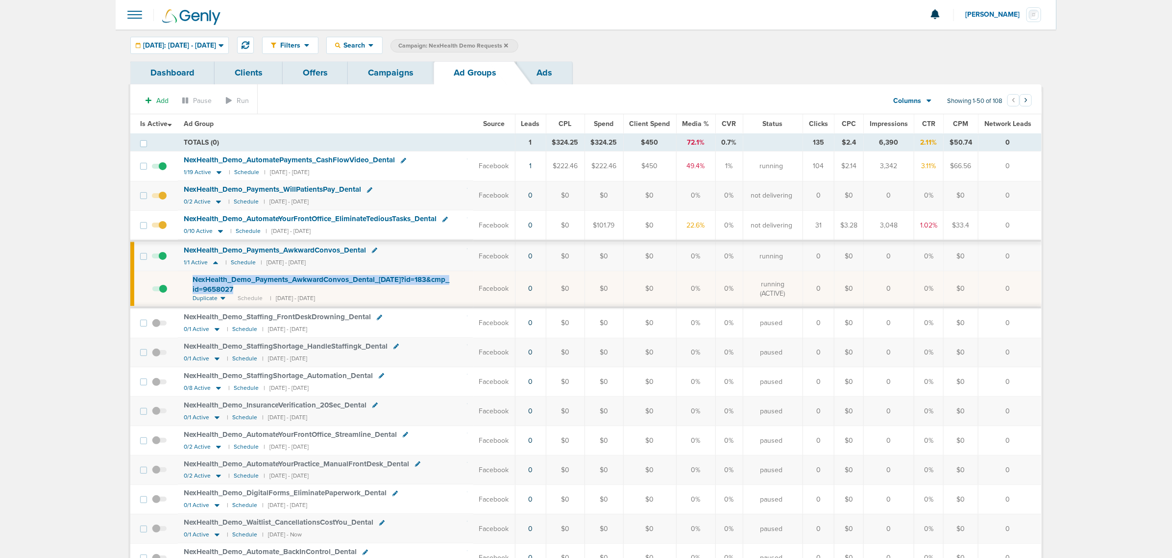
click at [187, 281] on td "NexHealth_ Demo_ Payments_ AwkwardConvos_ Dental_ 09.03.25?id=183&cmp_ id=96580…" at bounding box center [326, 289] width 296 height 36
copy span "NexHealth_ Demo_ Payments_ AwkwardConvos_ Dental_ 09.03.25?id=183&cmp_ id=96580…"
click at [393, 70] on link "Campaigns" at bounding box center [391, 72] width 86 height 23
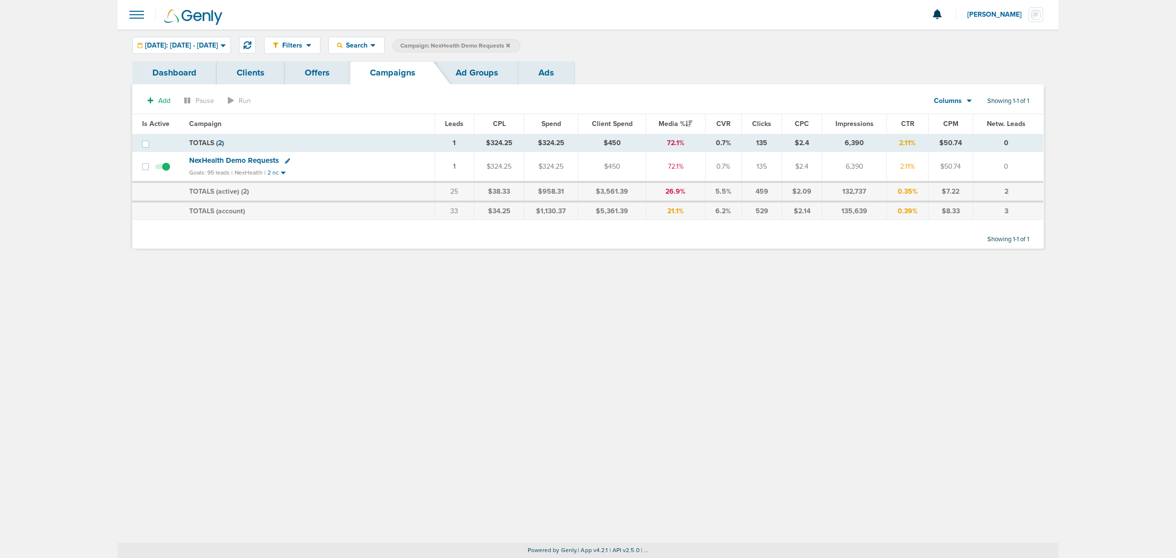
click at [510, 45] on icon at bounding box center [508, 46] width 4 height 6
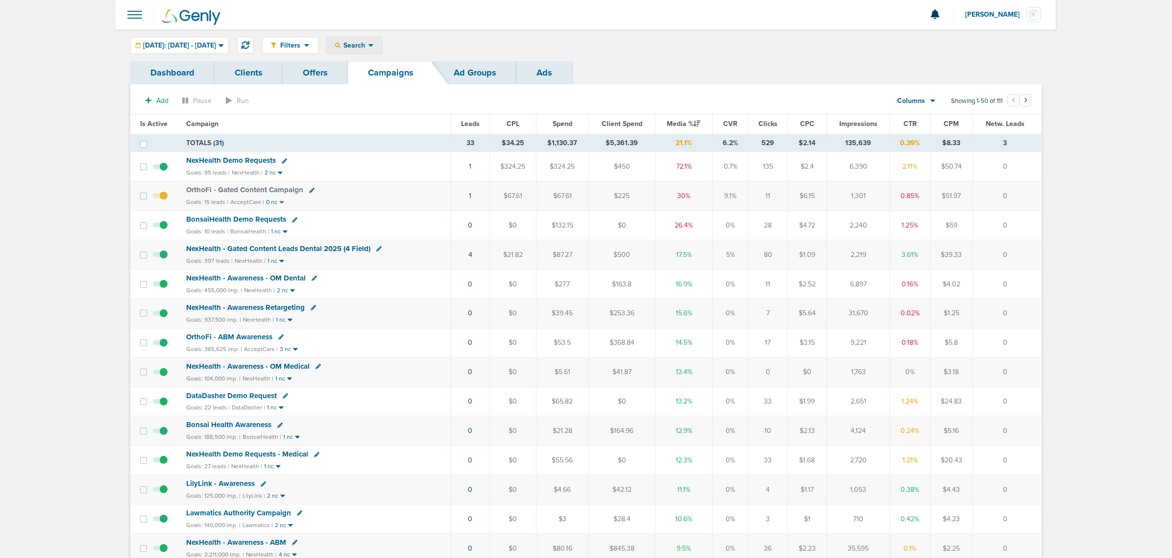
click at [369, 45] on span "Search" at bounding box center [355, 45] width 28 height 8
click at [392, 87] on link "Campaign" at bounding box center [377, 89] width 101 height 12
select select "cmpName"
type input "medical"
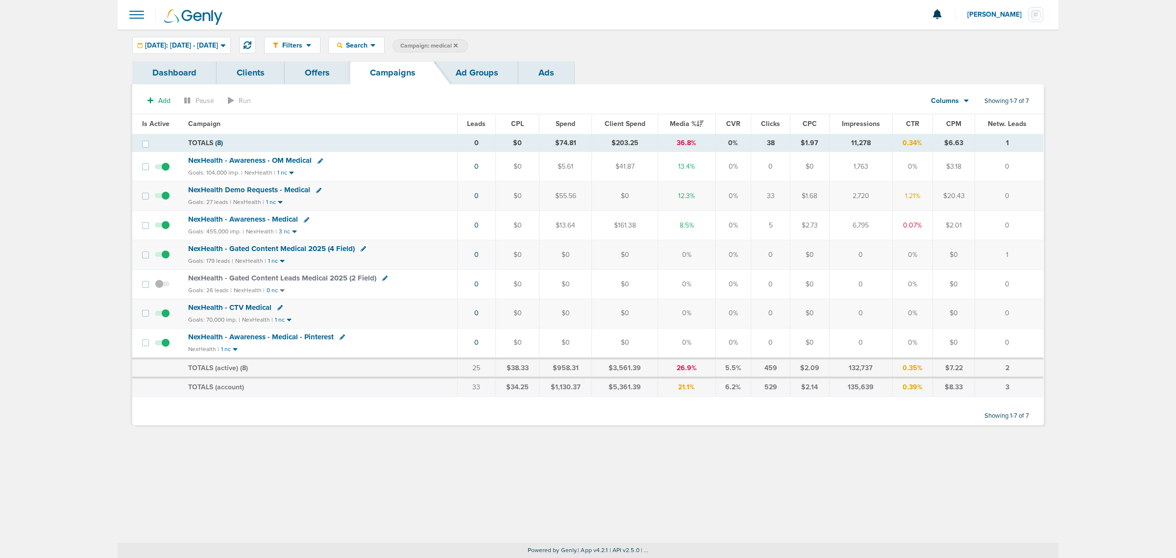
click at [287, 248] on span "NexHealth - Gated Content Medical 2025 (4 Field)" at bounding box center [271, 248] width 167 height 9
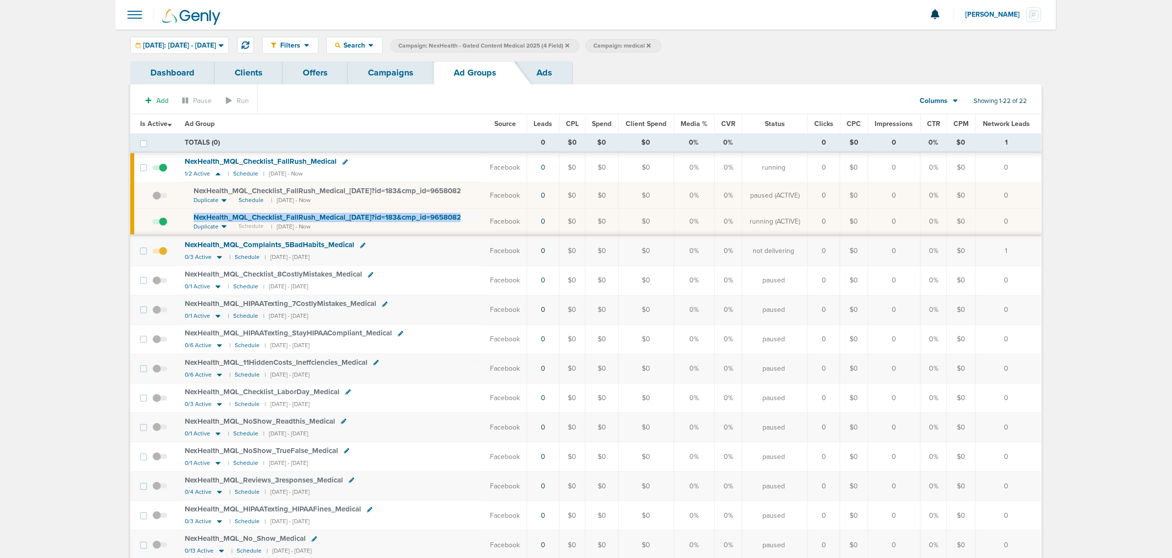
drag, startPoint x: 479, startPoint y: 220, endPoint x: 190, endPoint y: 214, distance: 288.7
click at [190, 214] on td "NexHealth_ MQL_ Checklist_ FallRush_ Medical_ 09.04.25?id=183&cmp_ id=9658082 D…" at bounding box center [331, 221] width 304 height 27
copy td "NexHealth_ MQL_ Checklist_ FallRush_ Medical_ [DATE]?id=183&cmp_ id=9658082"
click at [378, 76] on link "Campaigns" at bounding box center [391, 72] width 86 height 23
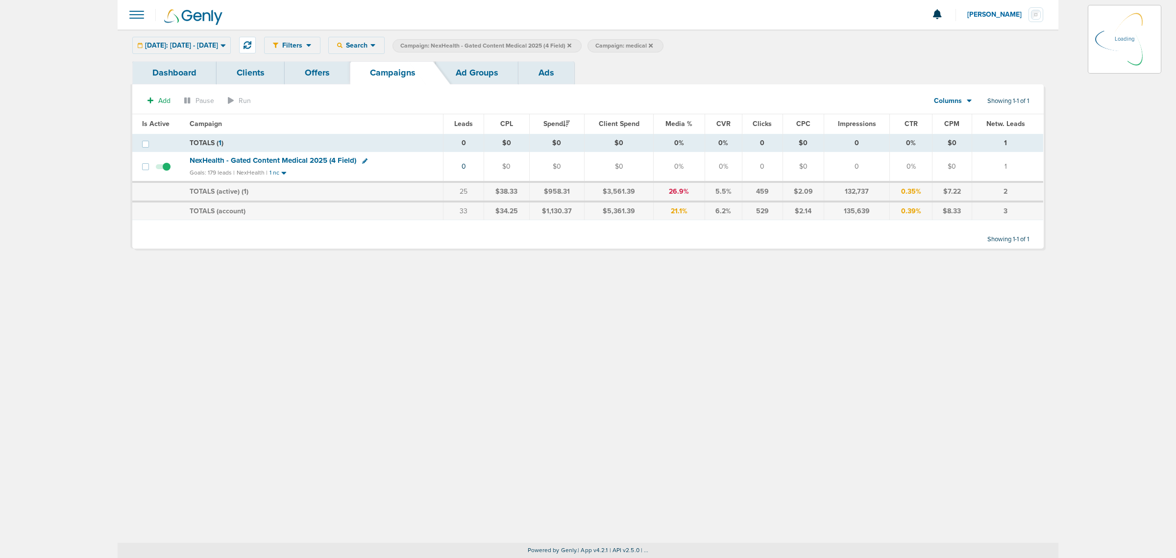
click at [571, 43] on icon at bounding box center [569, 46] width 4 height 6
click at [571, 47] on icon at bounding box center [569, 46] width 4 height 6
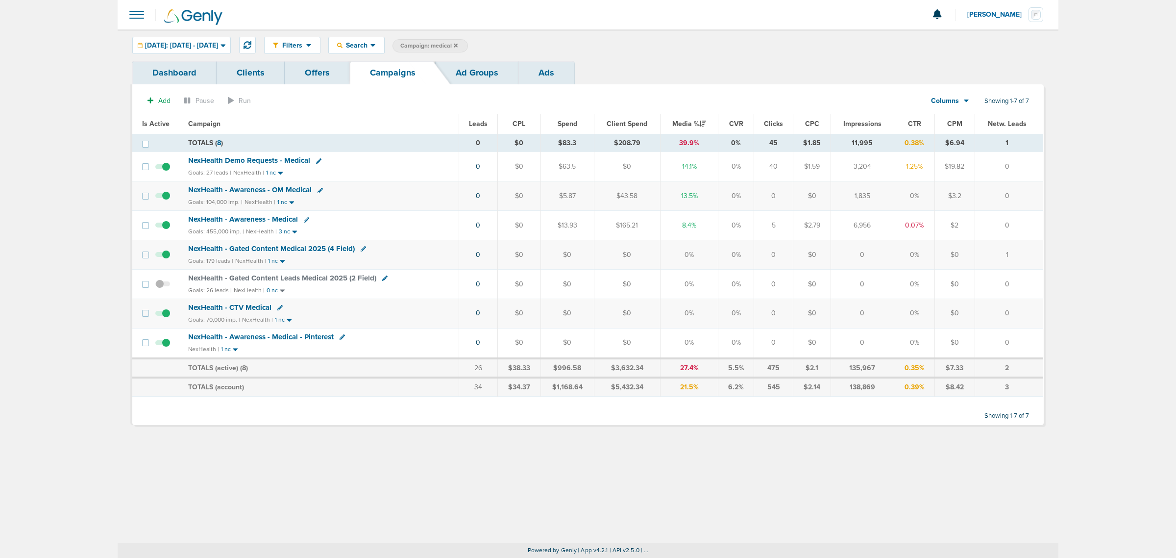
click at [458, 45] on icon at bounding box center [456, 46] width 4 height 6
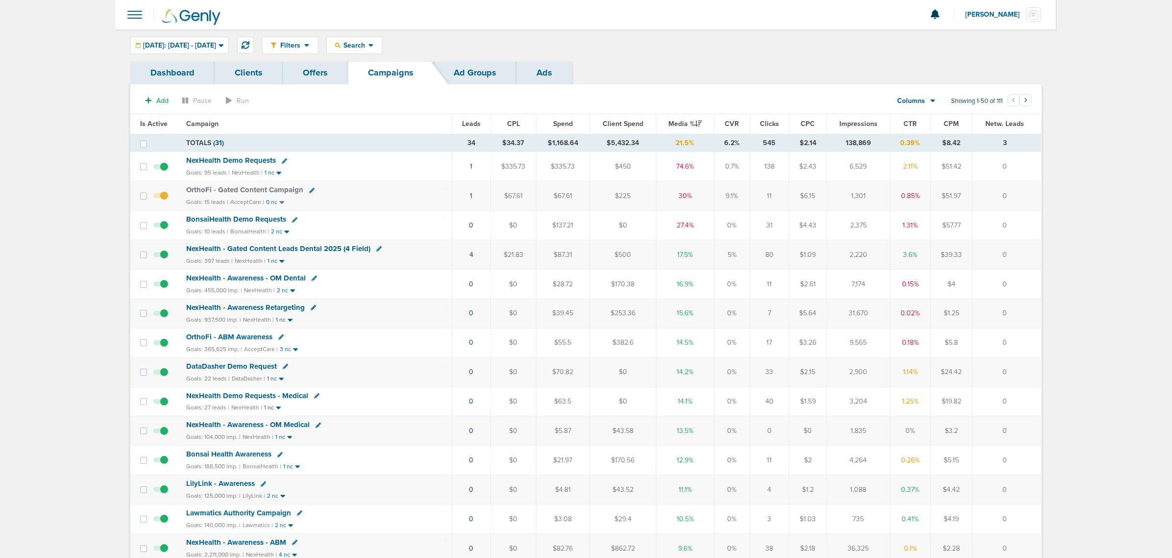
drag, startPoint x: 746, startPoint y: 73, endPoint x: 462, endPoint y: 50, distance: 285.1
click at [743, 73] on div "Dashboard Clients Offers Campaigns Ad Groups Ads" at bounding box center [586, 72] width 912 height 23
click at [249, 44] on icon at bounding box center [246, 45] width 8 height 8
drag, startPoint x: 697, startPoint y: 226, endPoint x: 451, endPoint y: 230, distance: 246.5
click at [451, 230] on tr "BonsaiHealth Demo Requests Goals: 10 leads | BonsaiHealth | 2 nc 0 $0 $137.21 $…" at bounding box center [585, 225] width 911 height 29
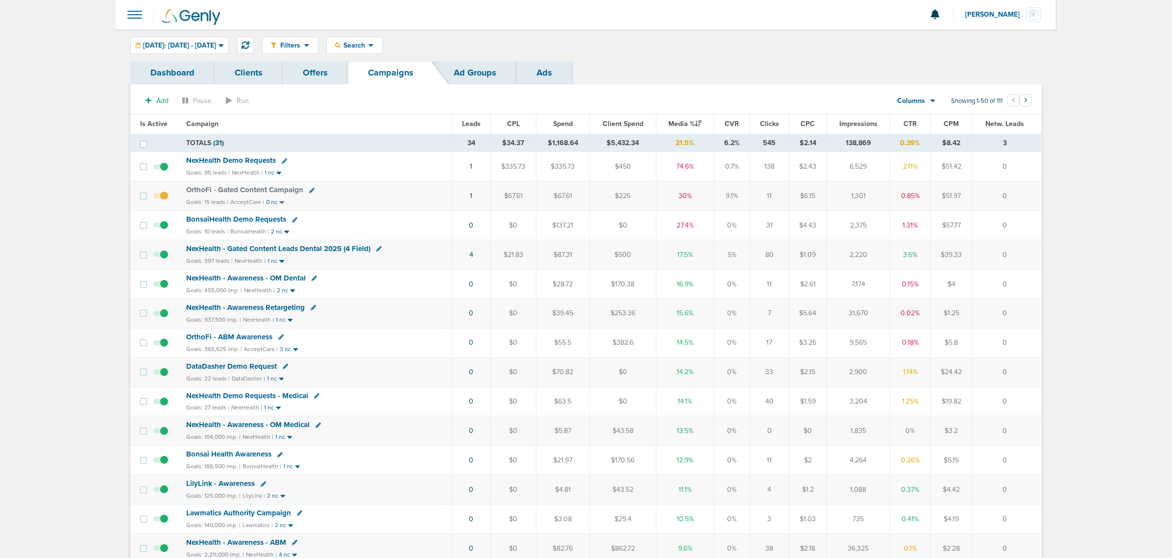
click at [402, 224] on div "BonsaiHealth Demo Requests" at bounding box center [316, 220] width 260 height 10
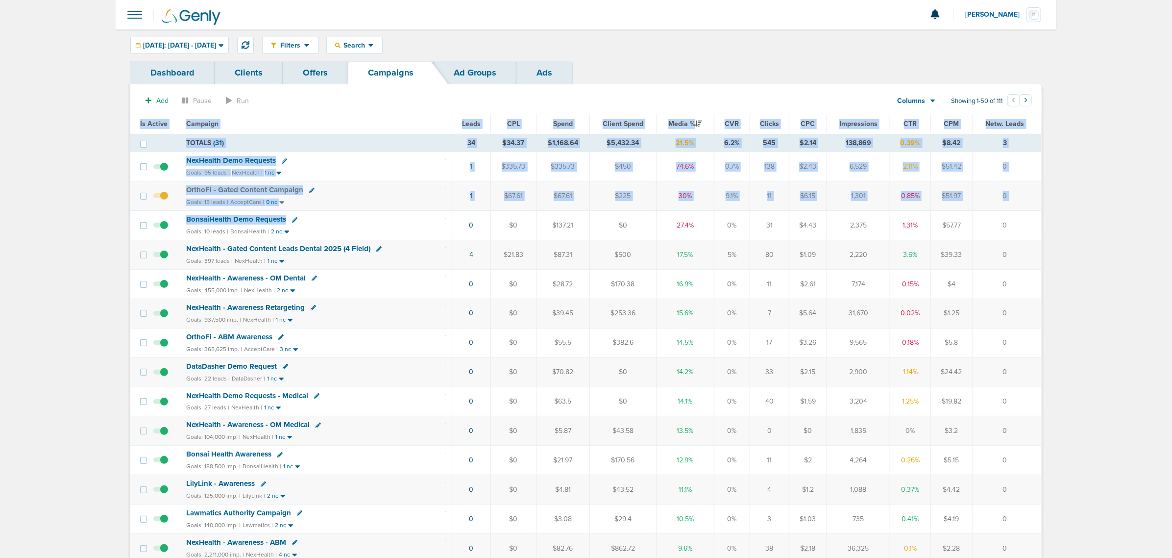
drag, startPoint x: 387, startPoint y: 222, endPoint x: 1049, endPoint y: 221, distance: 662.1
click at [1037, 222] on td "0" at bounding box center [1007, 225] width 69 height 29
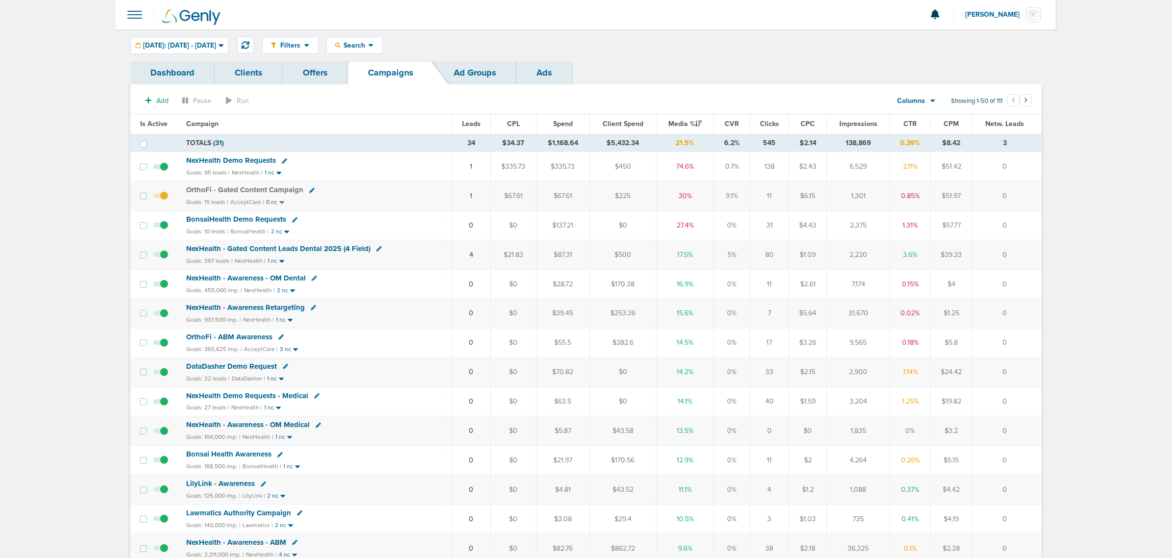
click at [253, 217] on span "BonsaiHealth Demo Requests" at bounding box center [236, 219] width 100 height 9
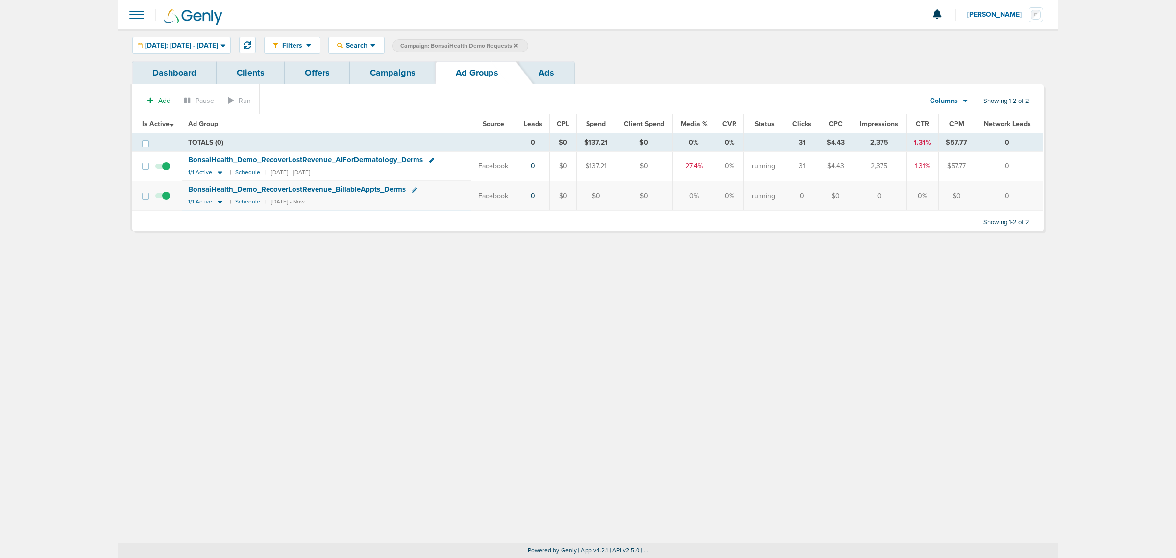
click at [376, 72] on link "Campaigns" at bounding box center [393, 72] width 86 height 23
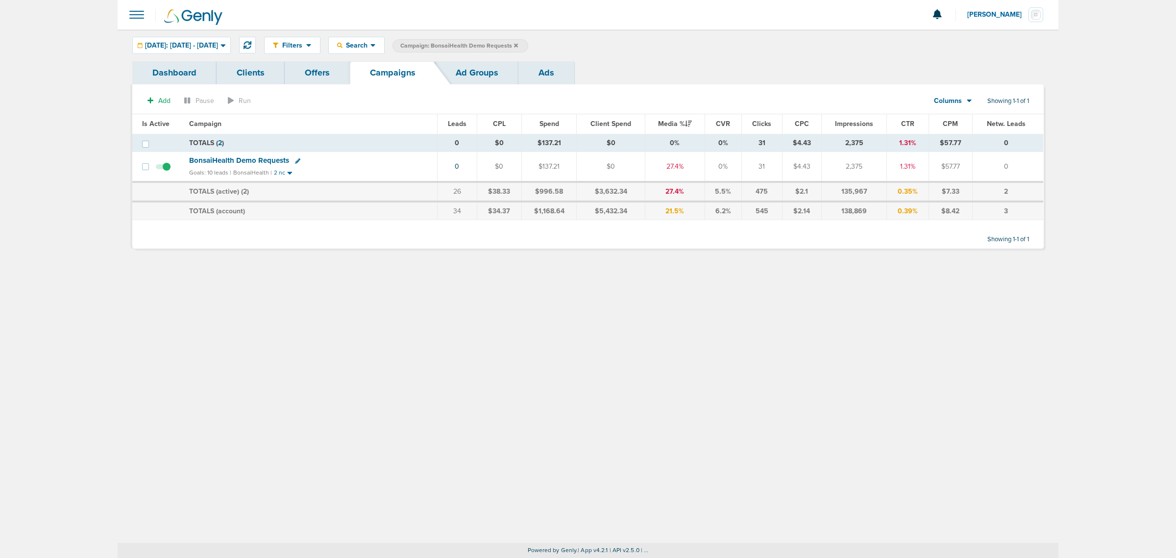
click at [471, 44] on span "Campaign: BonsaiHealth Demo Requests" at bounding box center [459, 46] width 118 height 8
click at [518, 43] on icon at bounding box center [516, 46] width 4 height 6
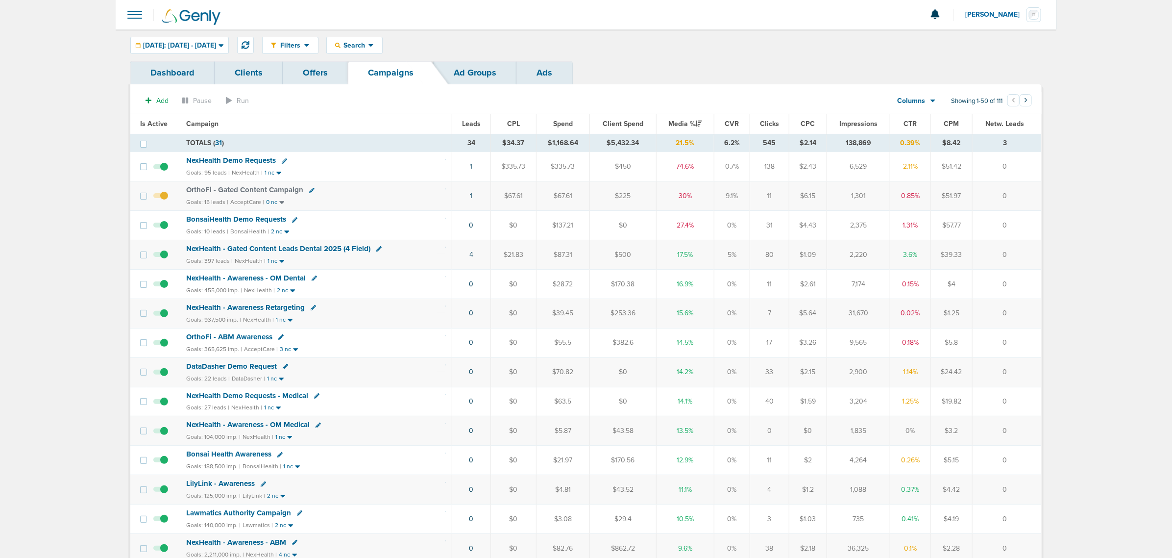
click at [271, 397] on span "NexHealth Demo Requests - Medical" at bounding box center [247, 395] width 122 height 9
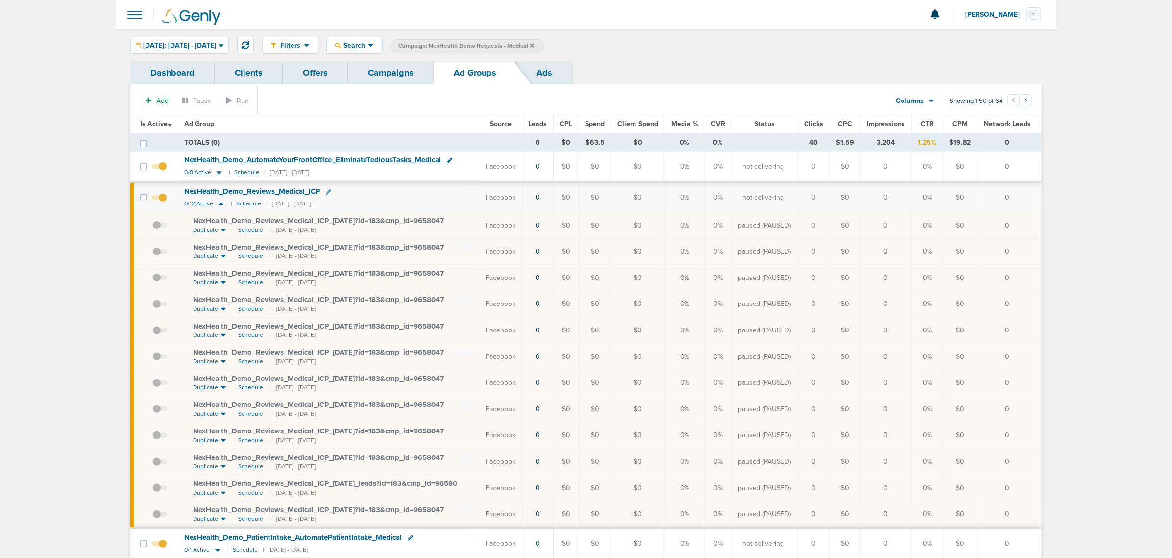
click at [316, 68] on link "Offers" at bounding box center [315, 72] width 65 height 23
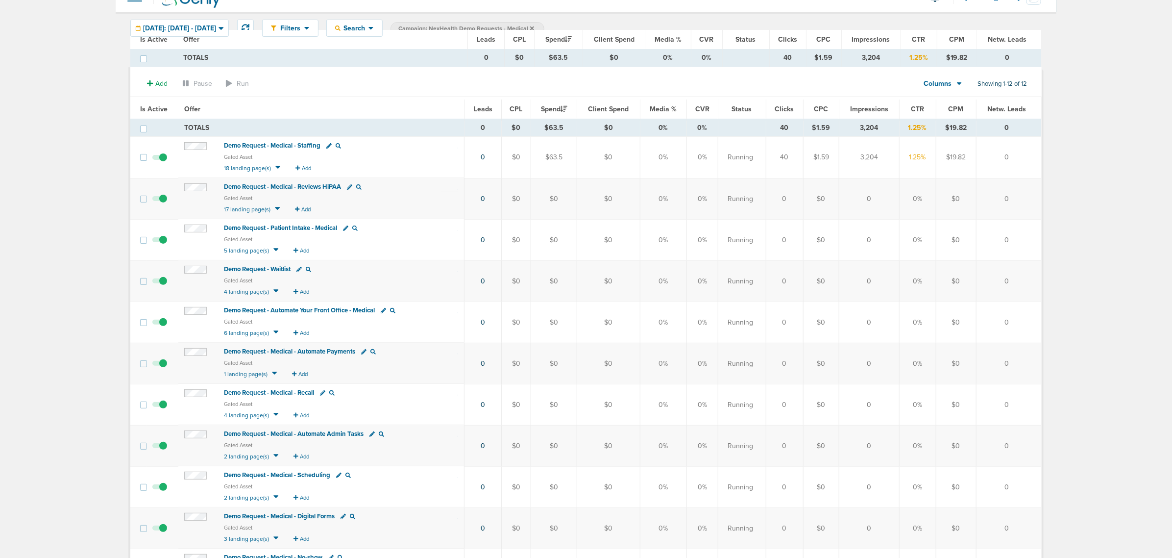
scroll to position [13, 0]
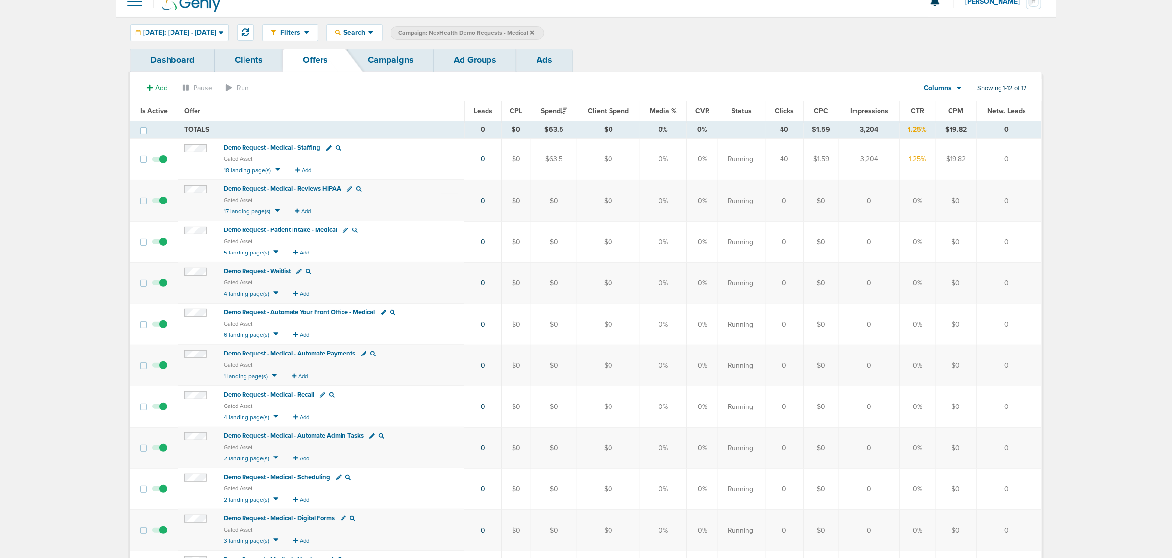
click at [138, 85] on section "Add Offer Landing page Pause Run Columns Media Stats Sales Performance Custom S…" at bounding box center [586, 90] width 912 height 23
click at [159, 81] on div "Add" at bounding box center [157, 88] width 34 height 14
click at [162, 107] on button "Offer" at bounding box center [153, 107] width 26 height 14
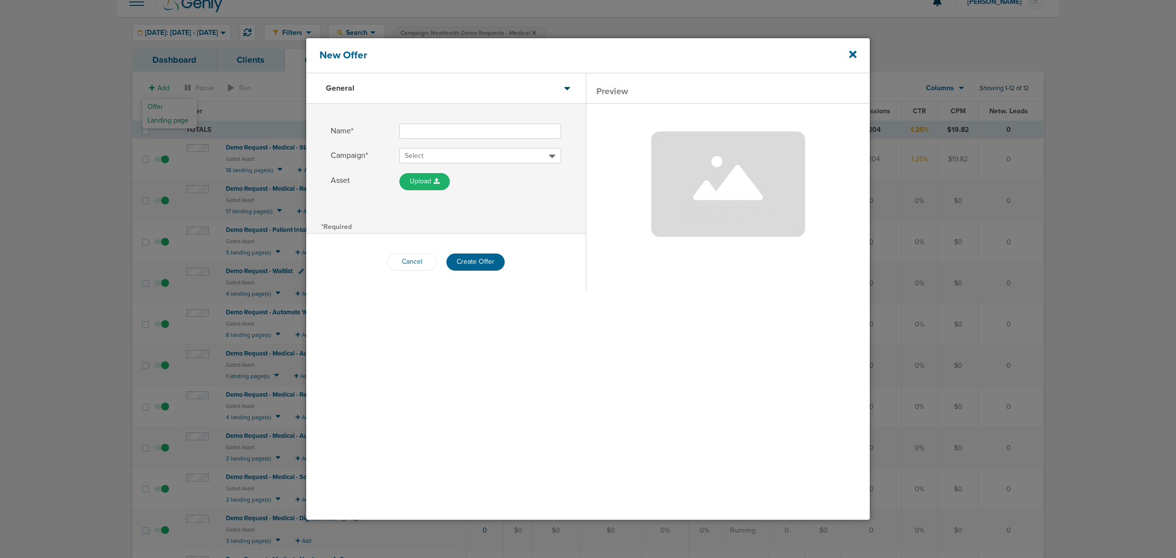
click at [444, 128] on input "Name*" at bounding box center [480, 130] width 162 height 15
type input "Demo Request - HIPAA Compliance - Medical"
click at [447, 153] on span "Select" at bounding box center [477, 156] width 144 height 10
type input "nexhealth demo"
click at [469, 179] on h2 "NexHealth Demo Requests - Medical" at bounding box center [481, 182] width 162 height 13
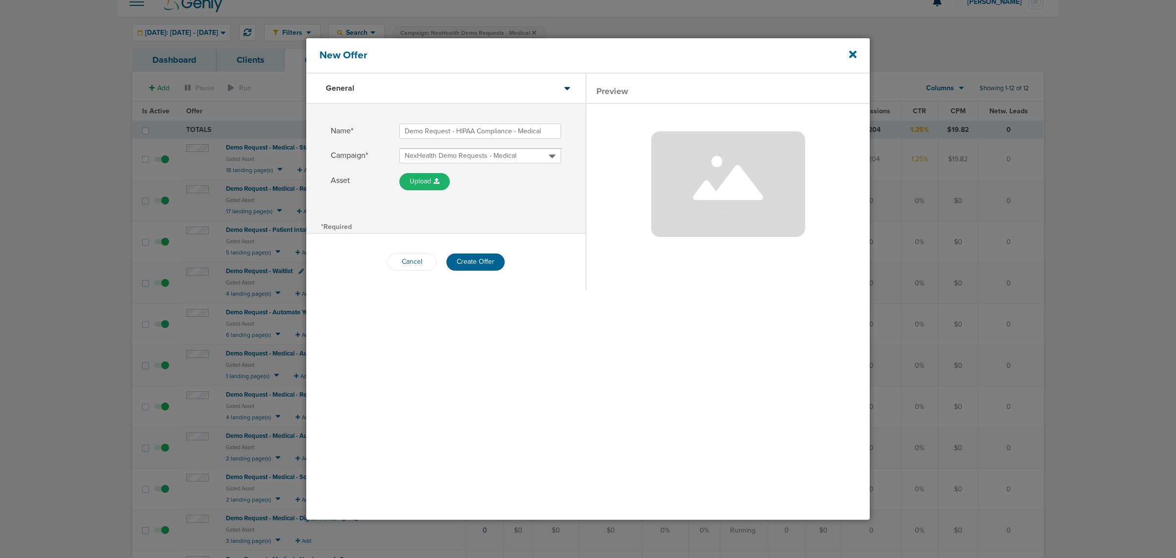
click at [518, 206] on div "Name* Demo Request - HIPAA Compliance - Medical Campaign* NexHealth Demo Reques…" at bounding box center [445, 161] width 279 height 115
click at [469, 263] on button "Create Offer" at bounding box center [475, 261] width 58 height 17
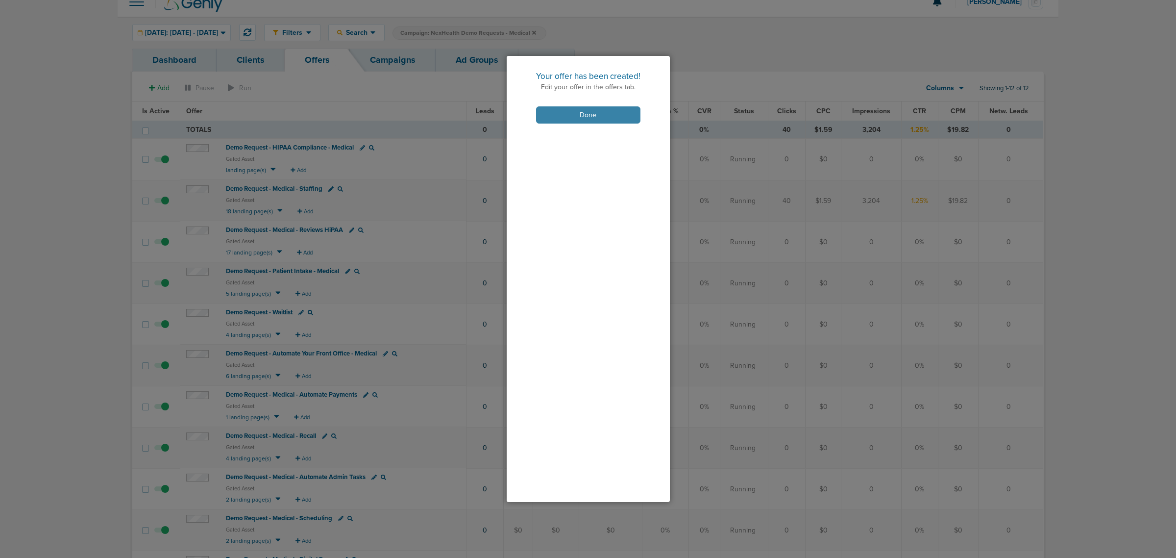
click at [565, 108] on button "Done" at bounding box center [588, 114] width 104 height 17
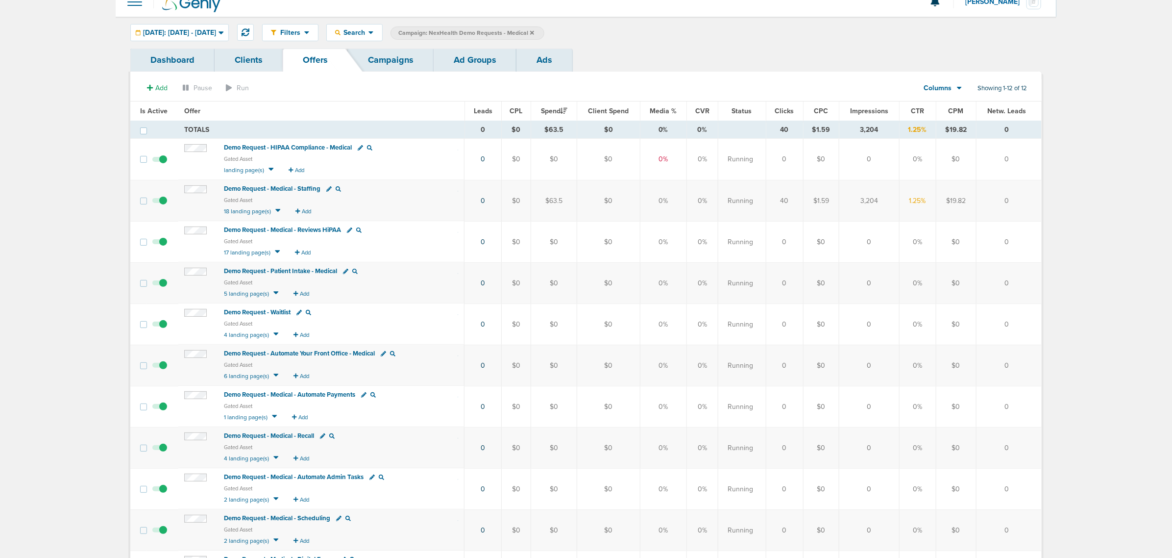
click at [282, 148] on span "Demo Request - HIPAA Compliance - Medical" at bounding box center [288, 148] width 128 height 8
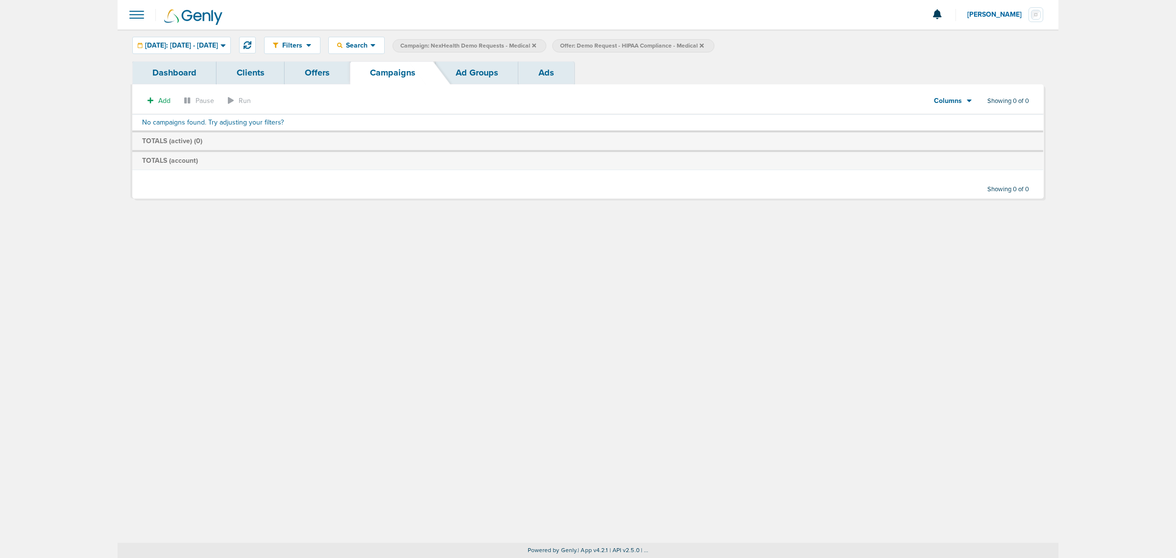
click at [546, 47] on label "Campaign: NexHealth Demo Requests - Medical" at bounding box center [470, 45] width 154 height 13
click at [536, 45] on icon at bounding box center [534, 46] width 4 height 6
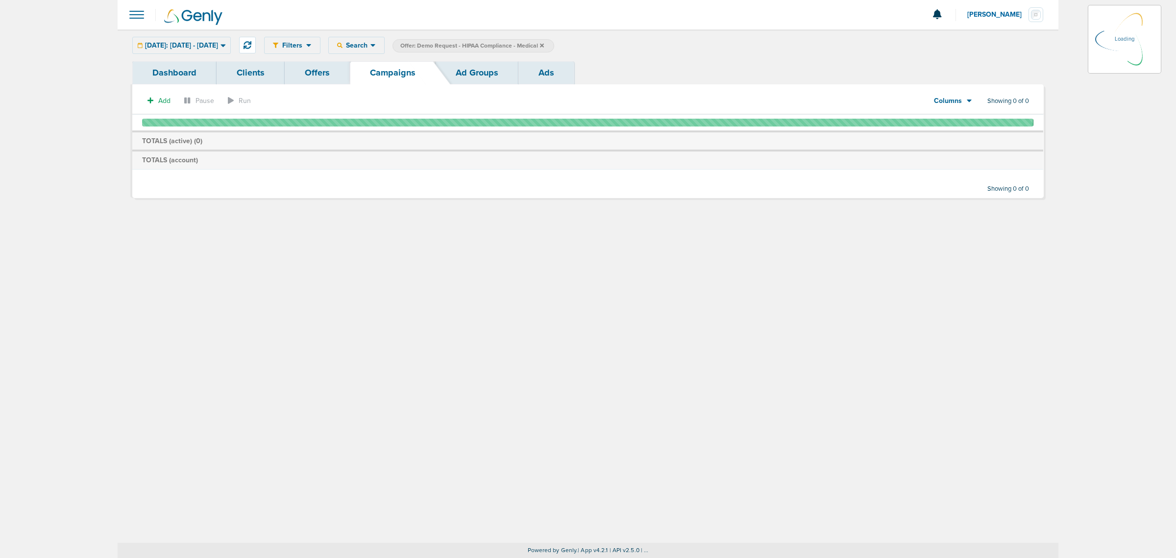
click at [544, 45] on icon at bounding box center [542, 46] width 4 height 6
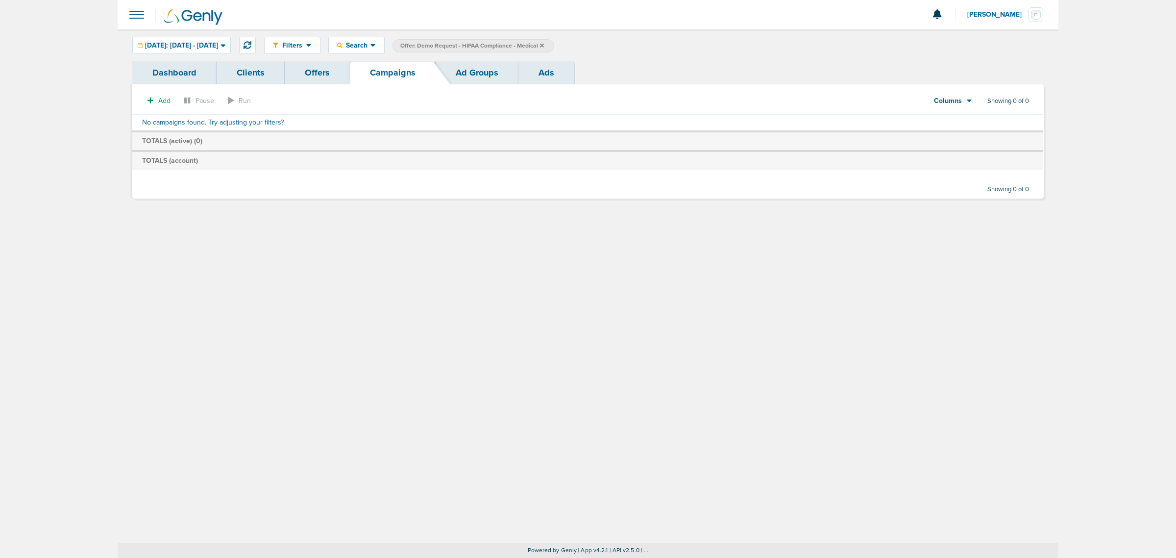
click at [544, 45] on icon at bounding box center [542, 46] width 4 height 6
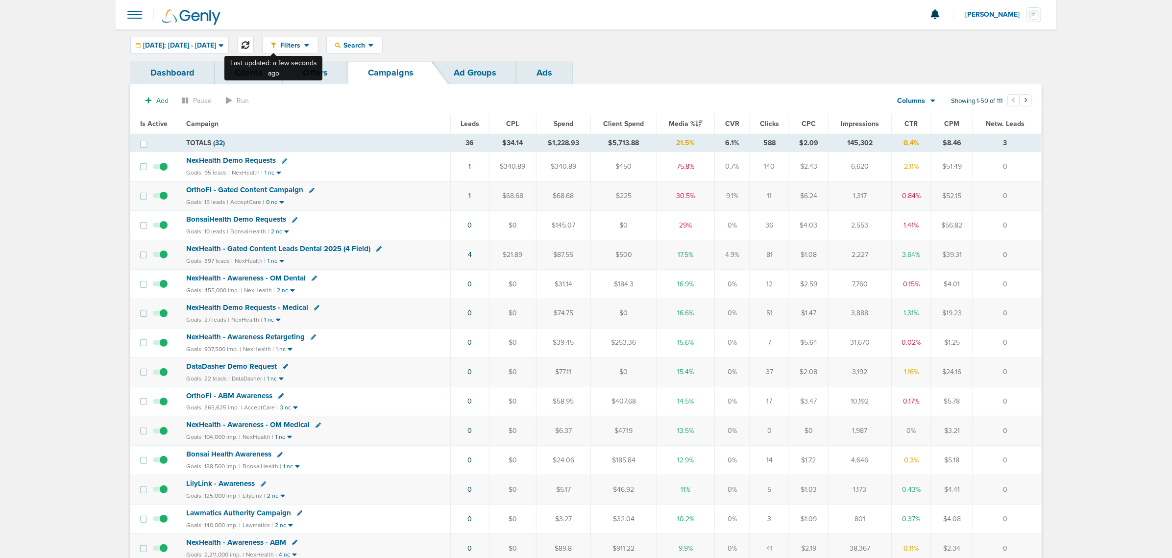
click at [249, 44] on icon at bounding box center [246, 45] width 8 height 8
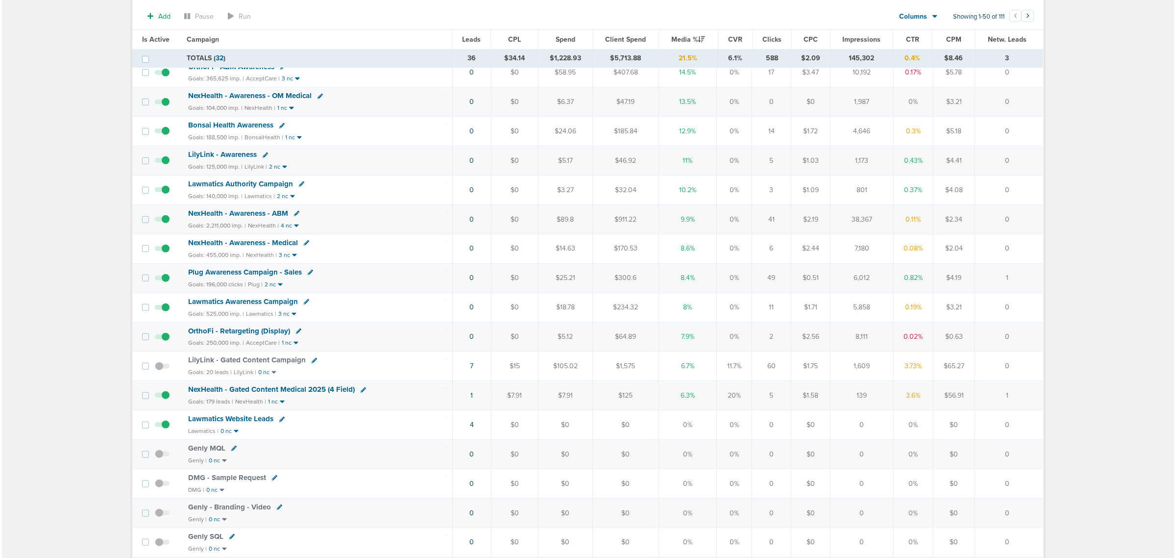
scroll to position [368, 0]
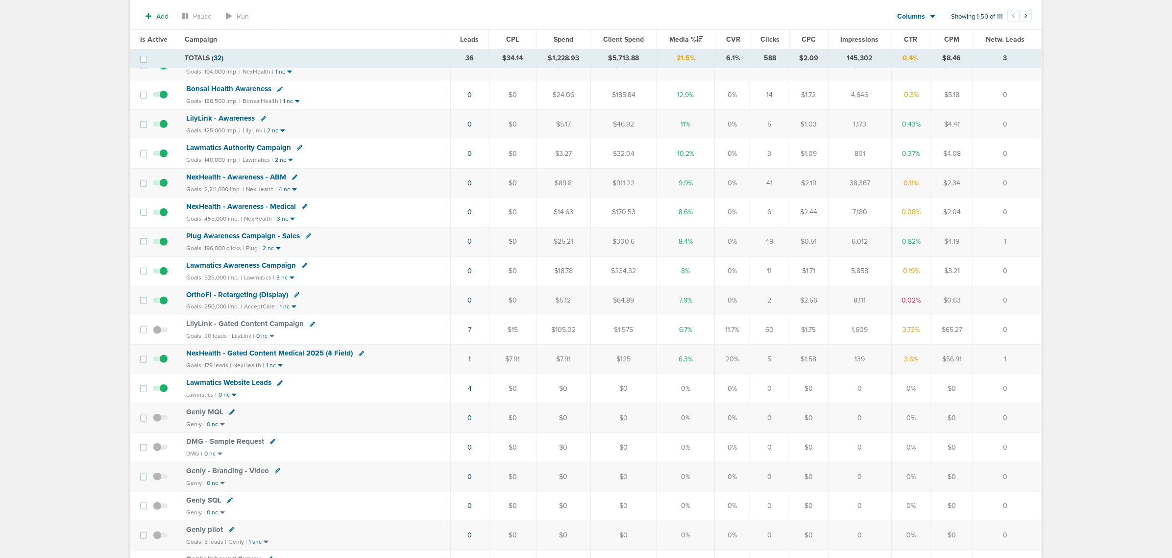
click at [471, 369] on td "1" at bounding box center [470, 359] width 39 height 29
click at [470, 363] on link "1" at bounding box center [469, 359] width 2 height 8
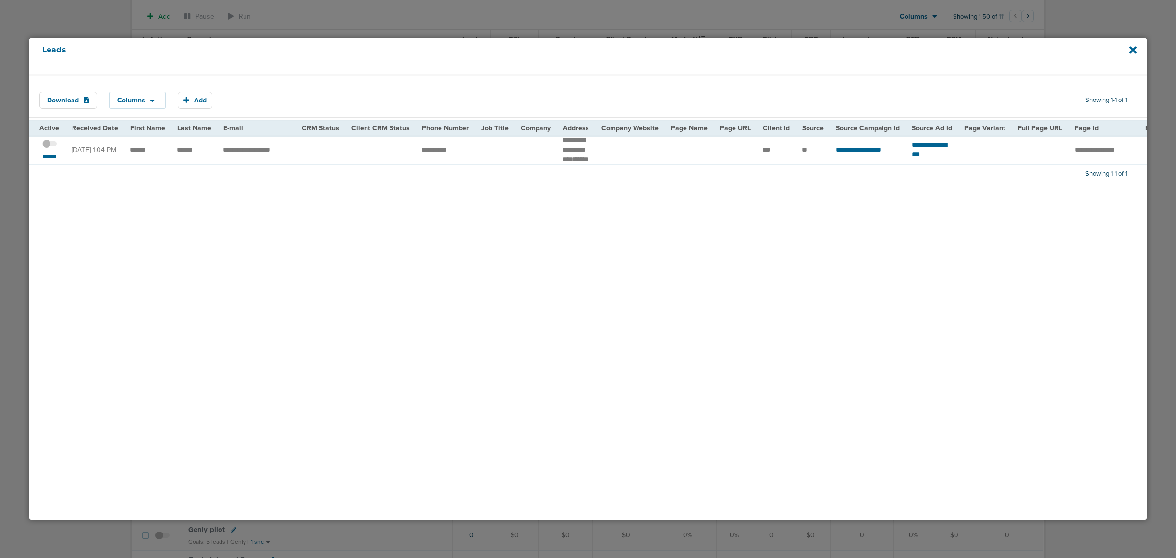
click at [54, 160] on small "*******" at bounding box center [49, 157] width 21 height 8
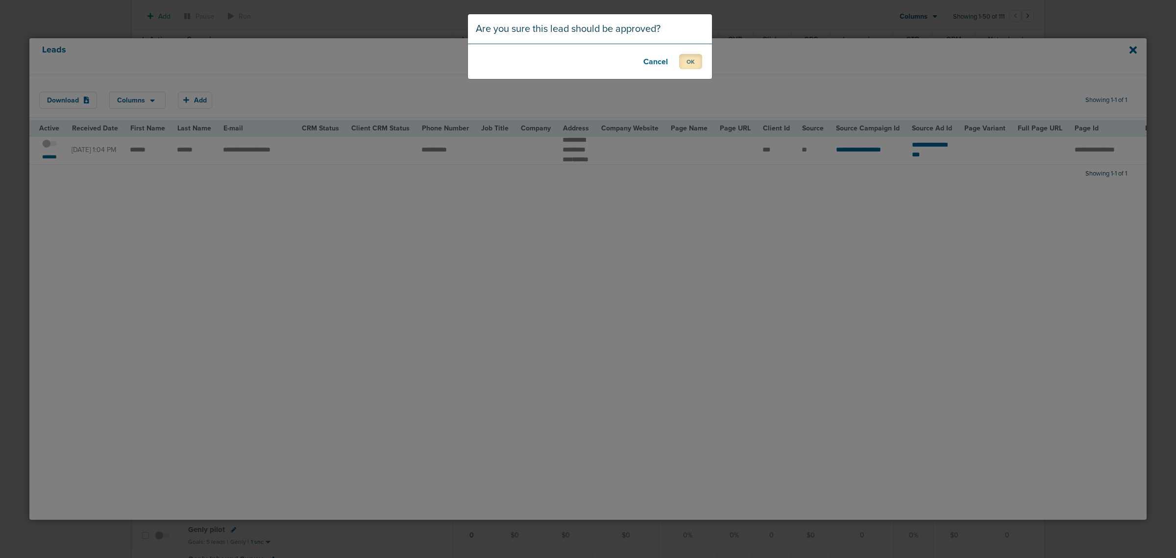
click at [686, 62] on button "OK" at bounding box center [690, 61] width 23 height 15
click at [682, 65] on button "OK" at bounding box center [690, 61] width 23 height 15
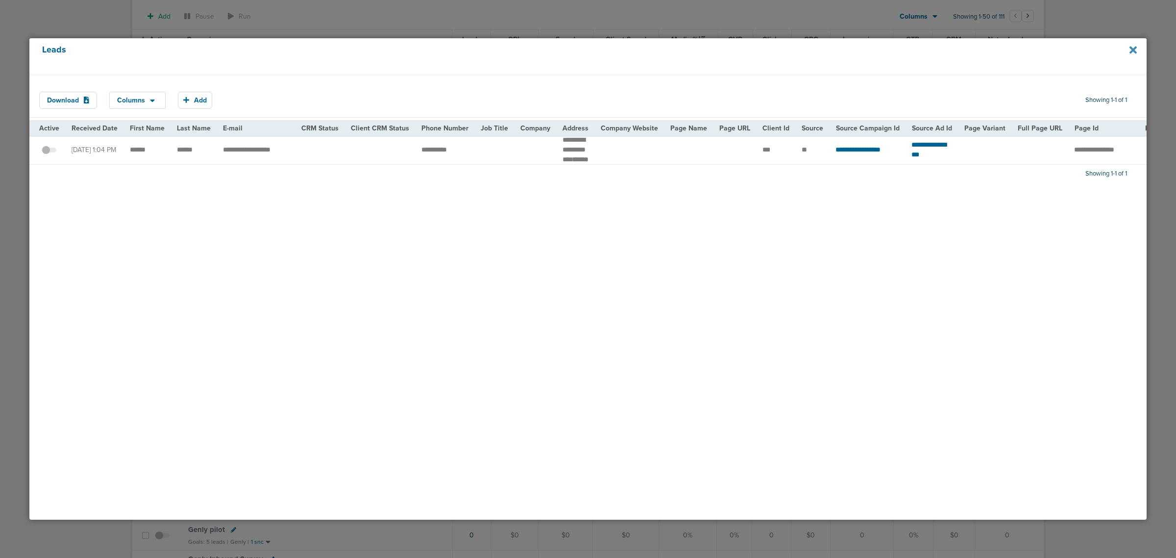
click at [1134, 46] on icon at bounding box center [1133, 50] width 7 height 11
click at [283, 17] on div at bounding box center [588, 279] width 1176 height 558
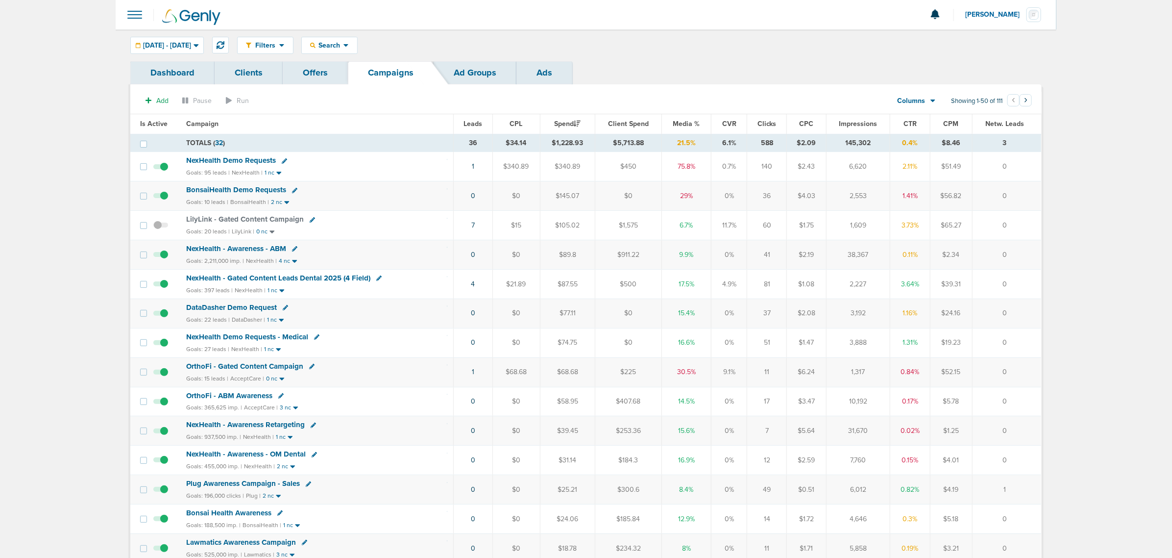
click at [247, 368] on span "OrthoFi - Gated Content Campaign" at bounding box center [244, 366] width 117 height 9
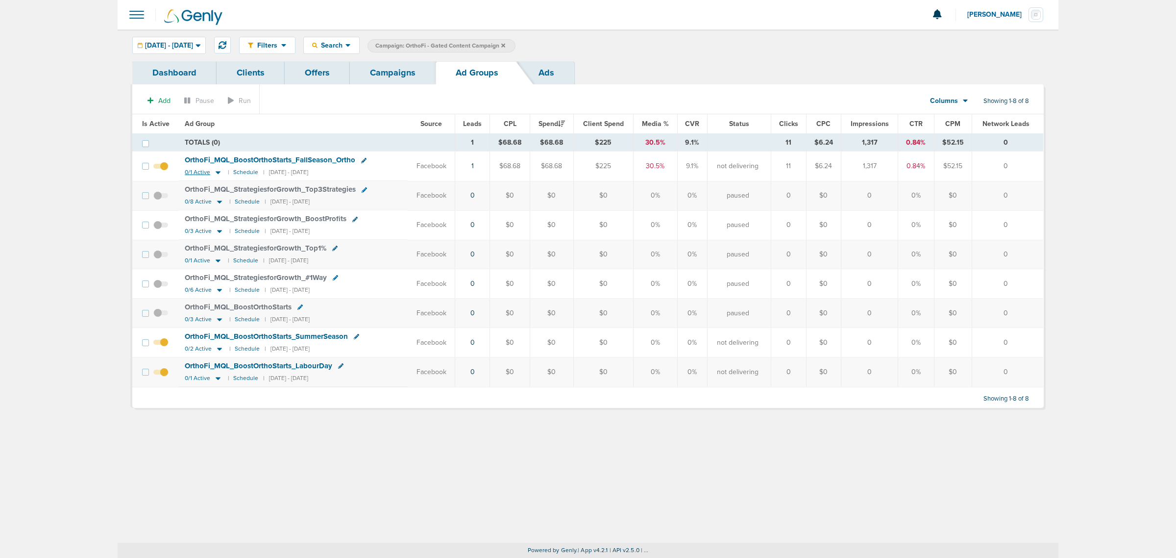
click at [216, 175] on icon at bounding box center [218, 172] width 10 height 8
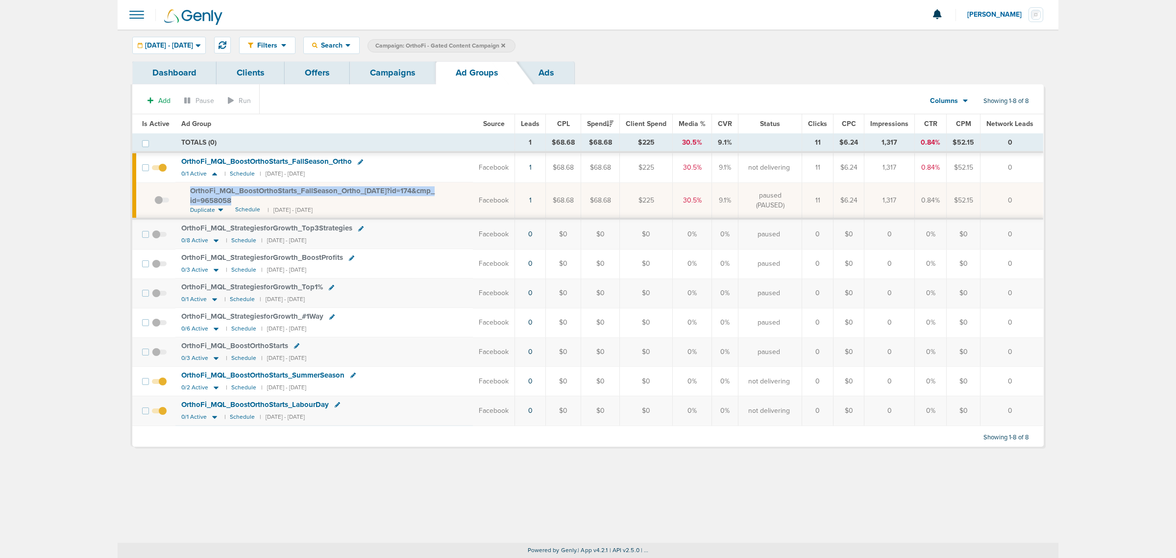
drag, startPoint x: 239, startPoint y: 200, endPoint x: 179, endPoint y: 189, distance: 60.8
click at [179, 189] on td "OrthoFi_ MQL_ BoostOrthoStarts_ FallSeason_ Ortho_ [DATE]?id=174&cmp_ id=965805…" at bounding box center [323, 200] width 297 height 36
copy span "OrthoFi_ MQL_ BoostOrthoStarts_ FallSeason_ Ortho_ [DATE]?id=174&cmp_ id=9658058"
click at [437, 213] on td "OrthoFi_ MQL_ BoostOrthoStarts_ FallSeason_ Ortho_ [DATE]?id=174&cmp_ id=965805…" at bounding box center [323, 200] width 297 height 36
click at [400, 69] on link "Campaigns" at bounding box center [393, 72] width 86 height 23
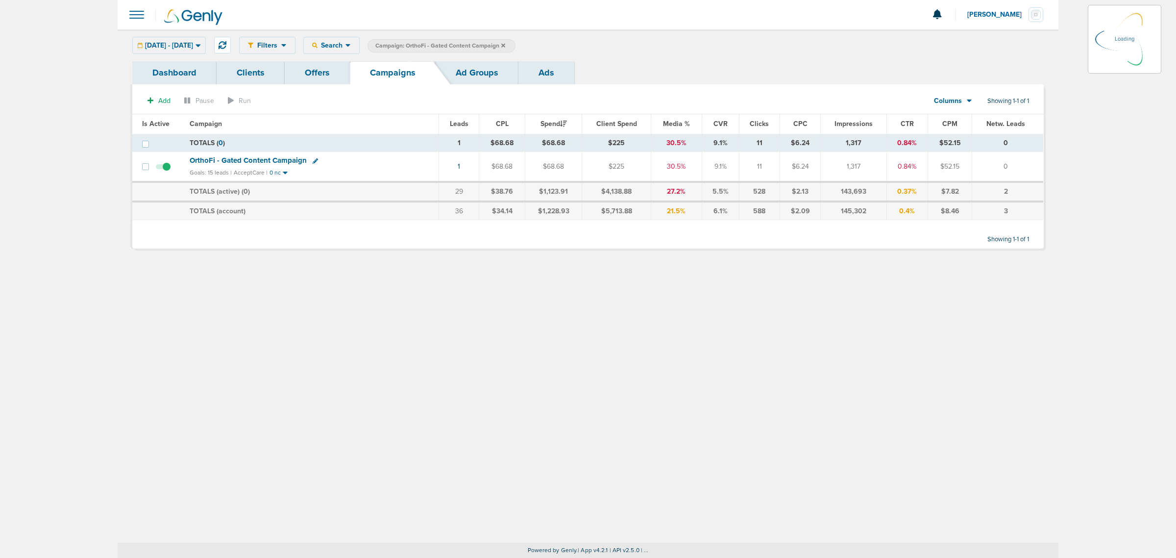
click at [505, 45] on icon at bounding box center [503, 45] width 4 height 4
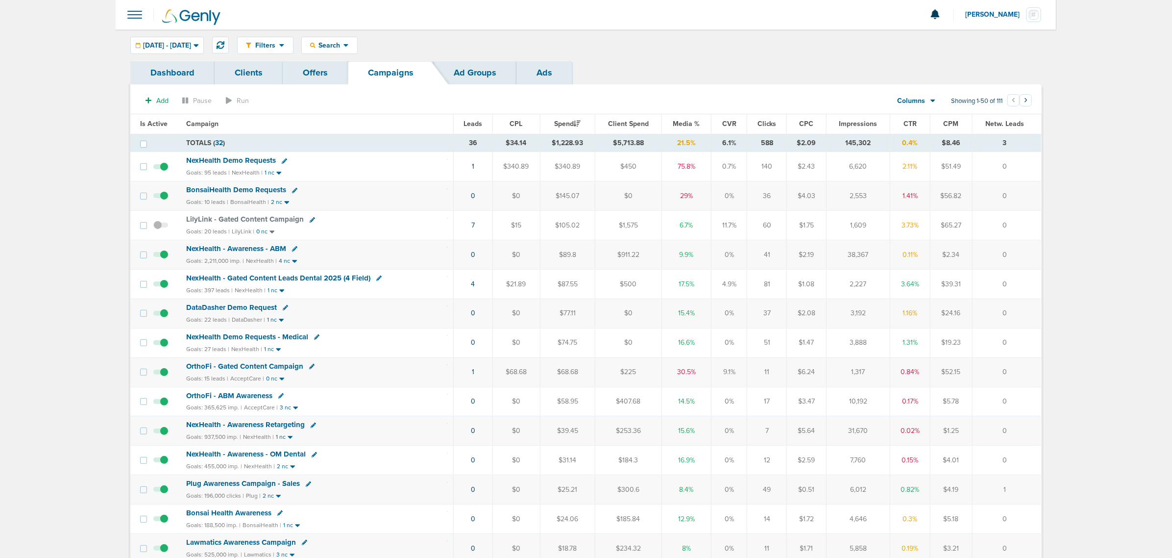
click at [212, 193] on span "BonsaiHealth Demo Requests" at bounding box center [236, 189] width 100 height 9
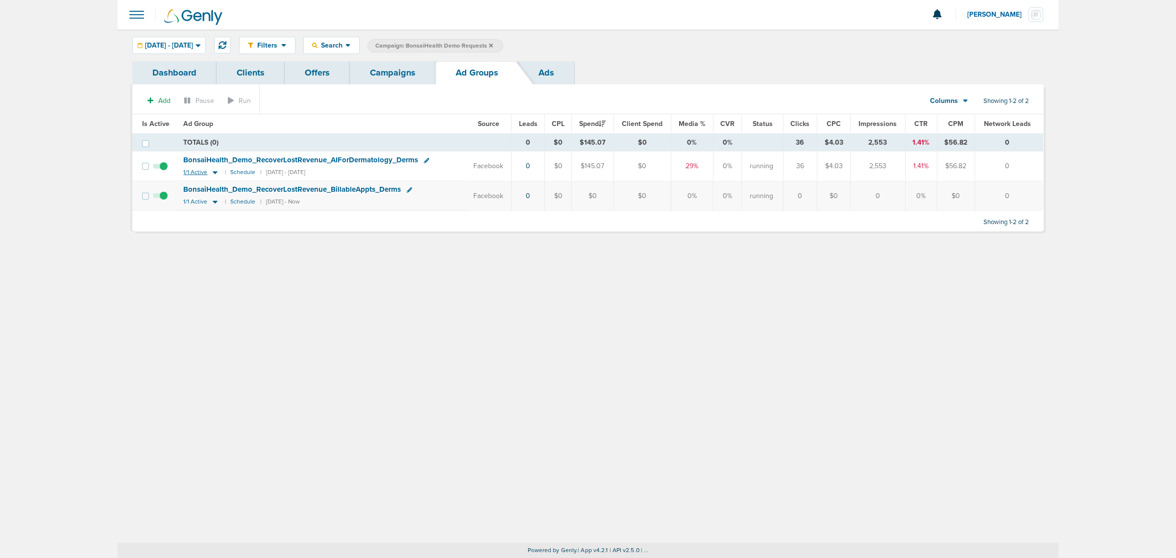
click at [213, 173] on icon at bounding box center [215, 173] width 5 height 3
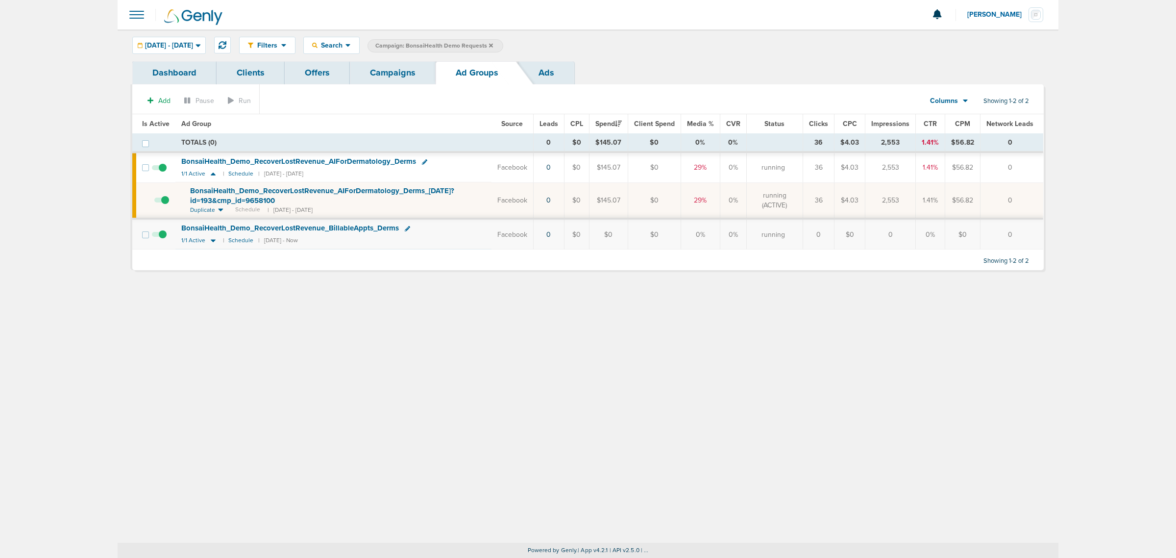
click at [168, 205] on span at bounding box center [161, 205] width 15 height 0
click at [154, 202] on input "checkbox" at bounding box center [154, 202] width 0 height 0
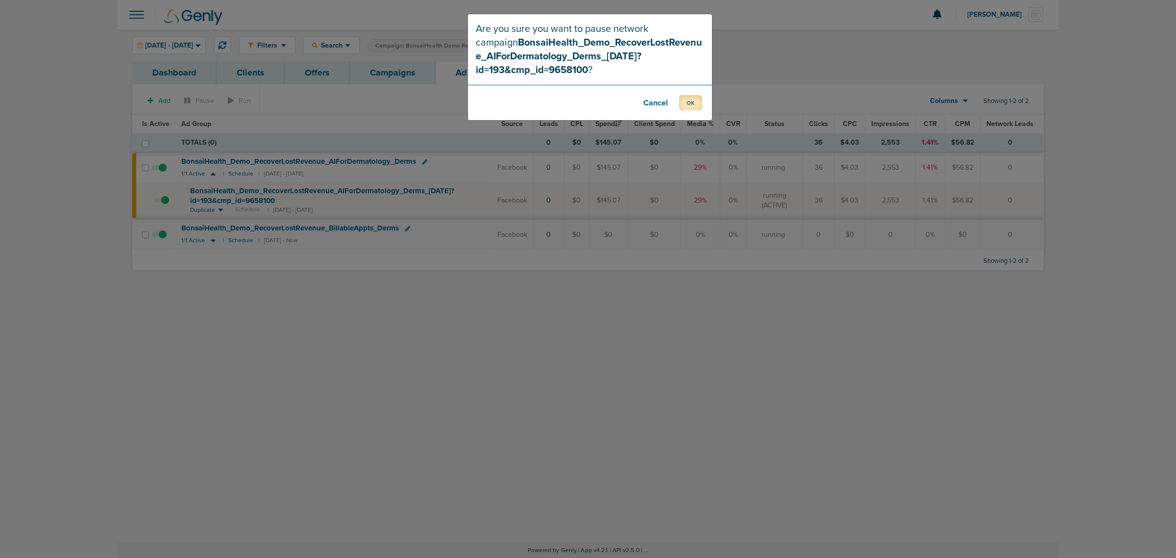
click at [695, 101] on button "OK" at bounding box center [690, 102] width 23 height 15
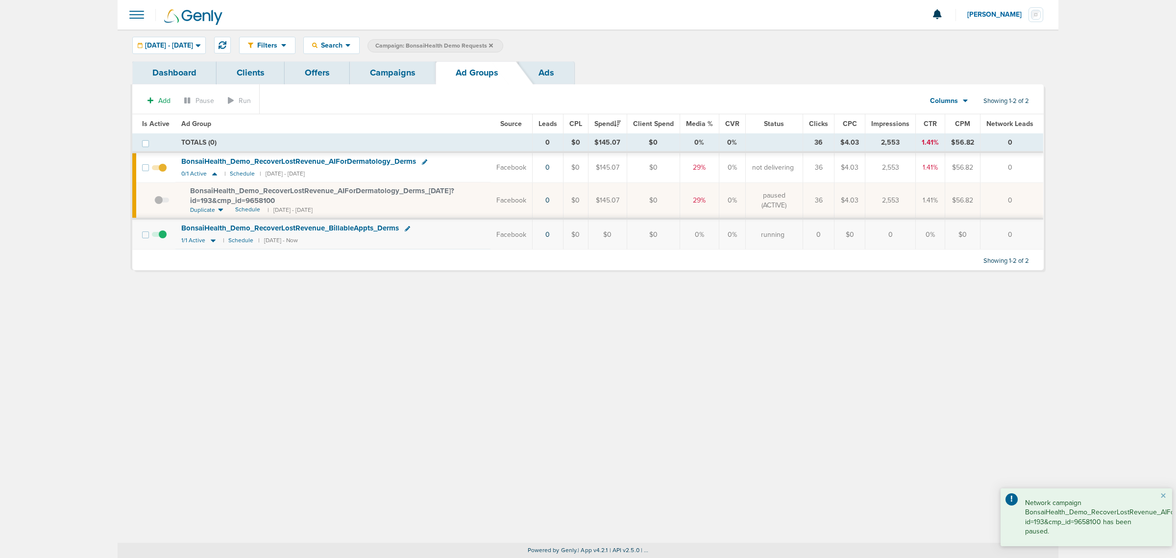
click at [410, 75] on link "Campaigns" at bounding box center [393, 72] width 86 height 23
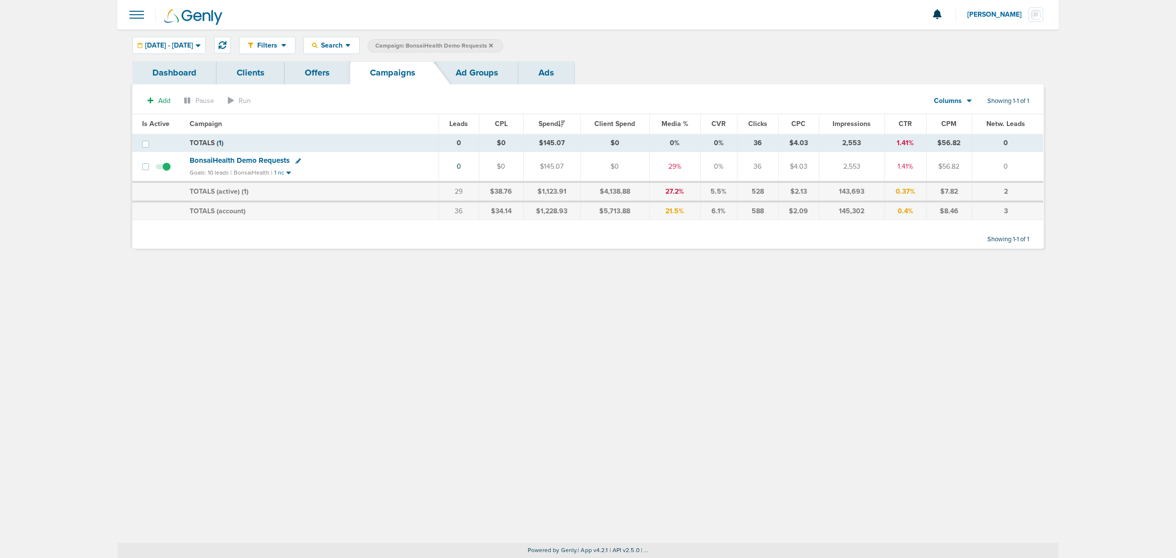
click at [493, 45] on icon at bounding box center [491, 45] width 4 height 4
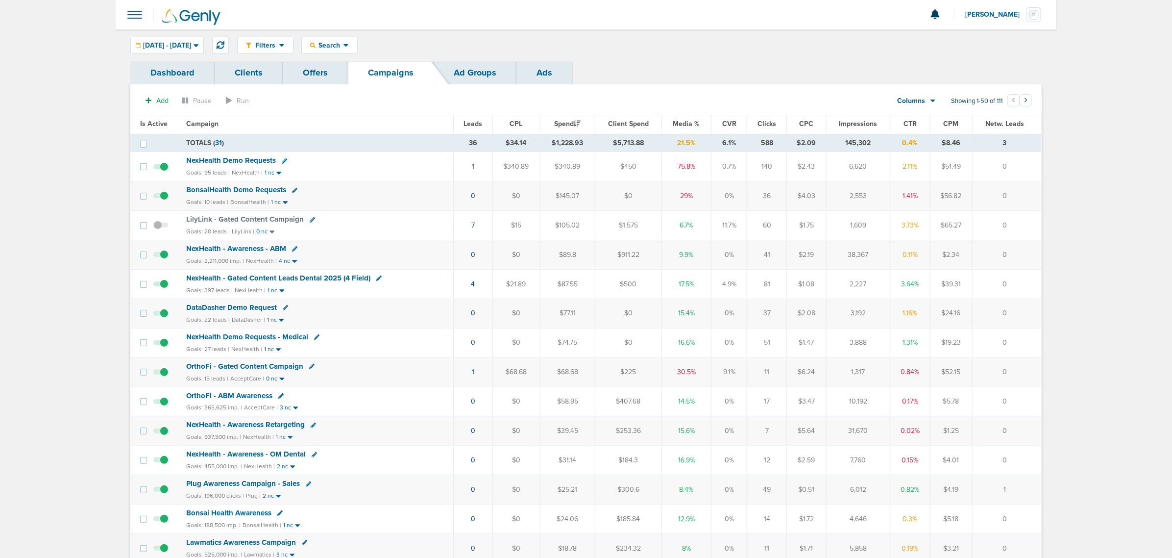
click at [237, 157] on span "NexHealth Demo Requests" at bounding box center [231, 160] width 90 height 9
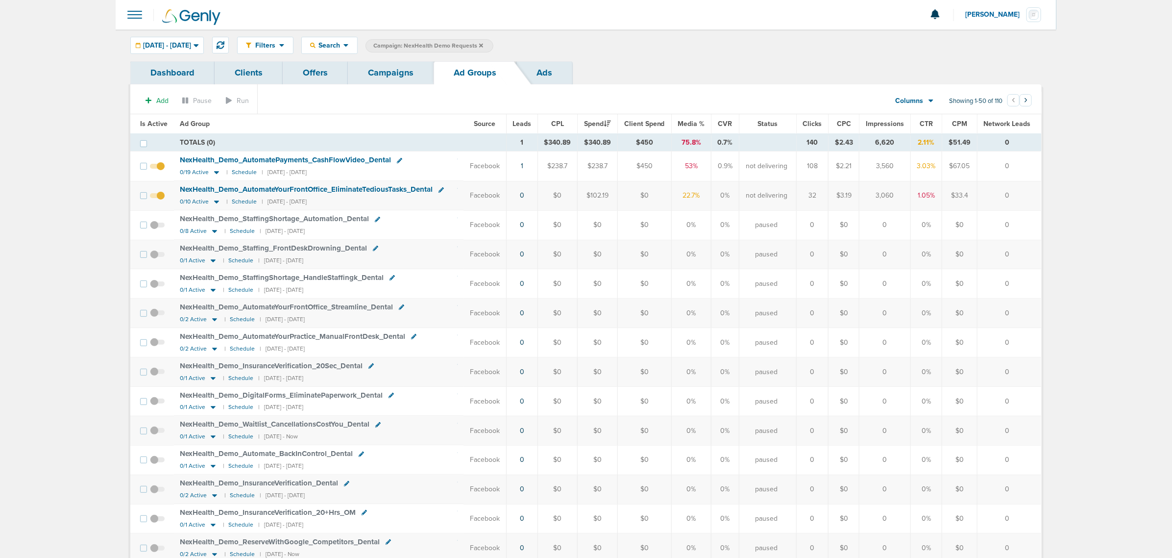
click at [422, 68] on link "Campaigns" at bounding box center [391, 72] width 86 height 23
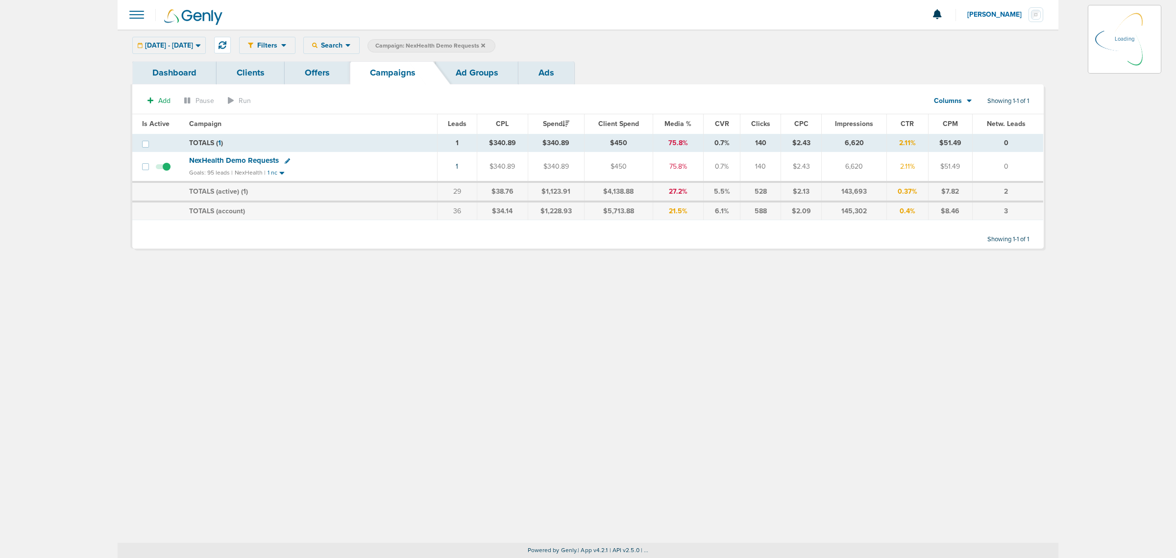
click at [485, 45] on icon at bounding box center [483, 46] width 4 height 6
click at [485, 47] on icon at bounding box center [483, 46] width 4 height 6
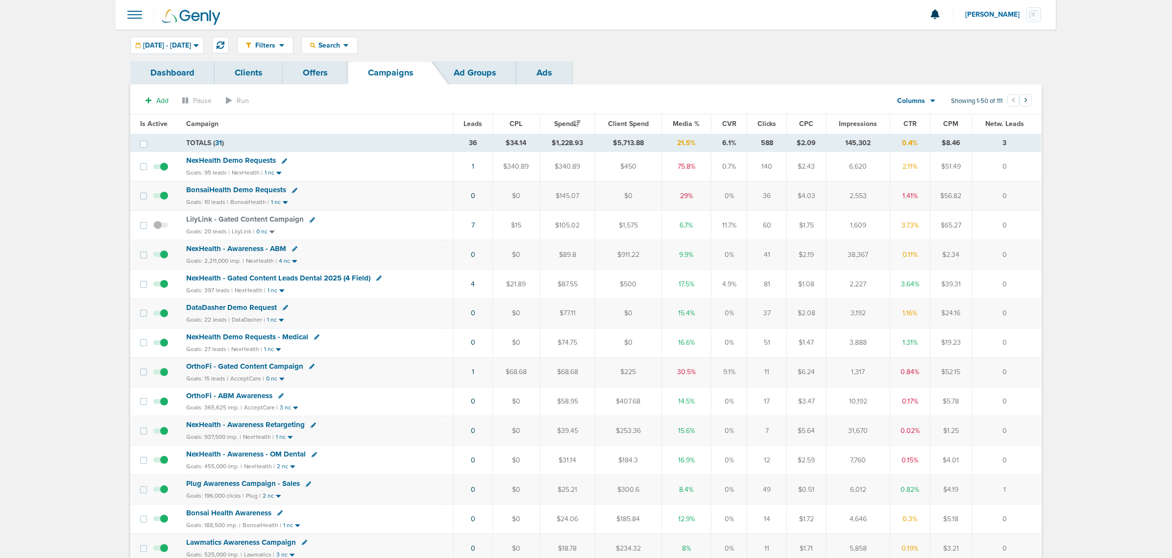
click at [690, 121] on span "Media %" at bounding box center [686, 124] width 27 height 8
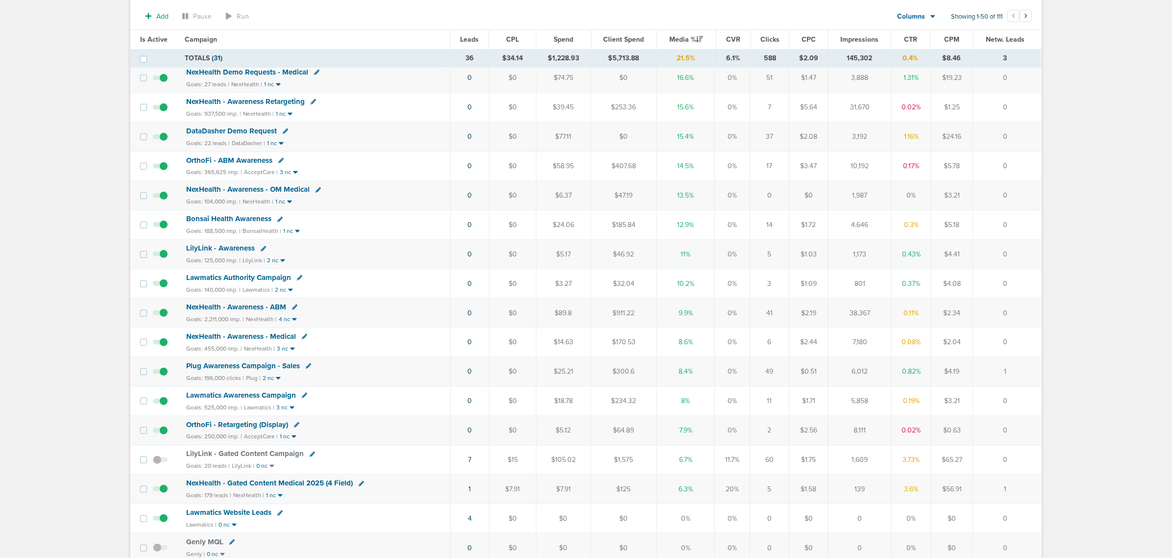
scroll to position [306, 0]
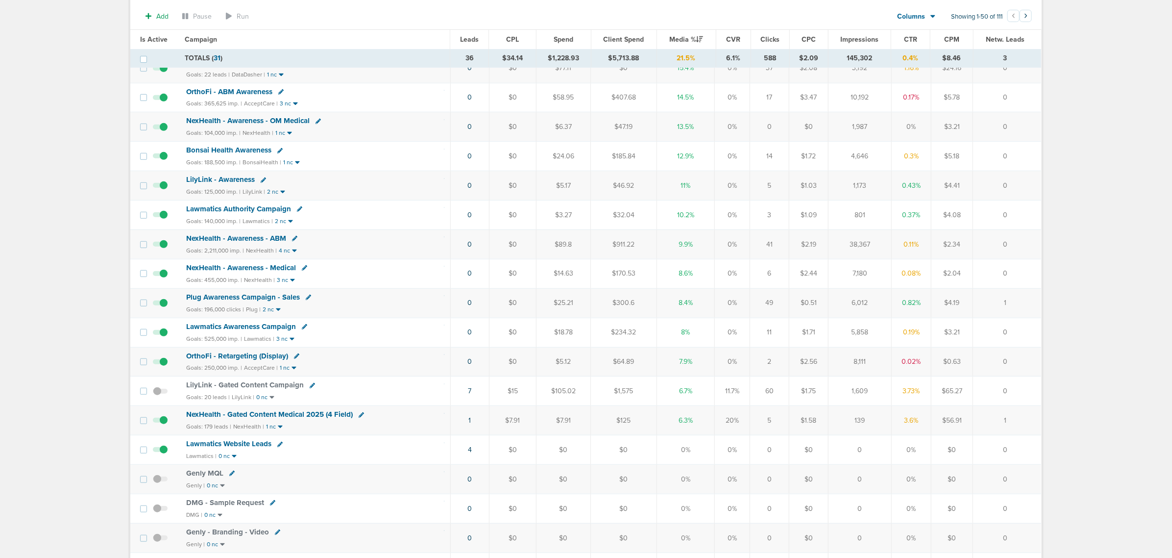
click at [266, 419] on span "NexHealth - Gated Content Medical 2025 (4 Field)" at bounding box center [269, 414] width 167 height 9
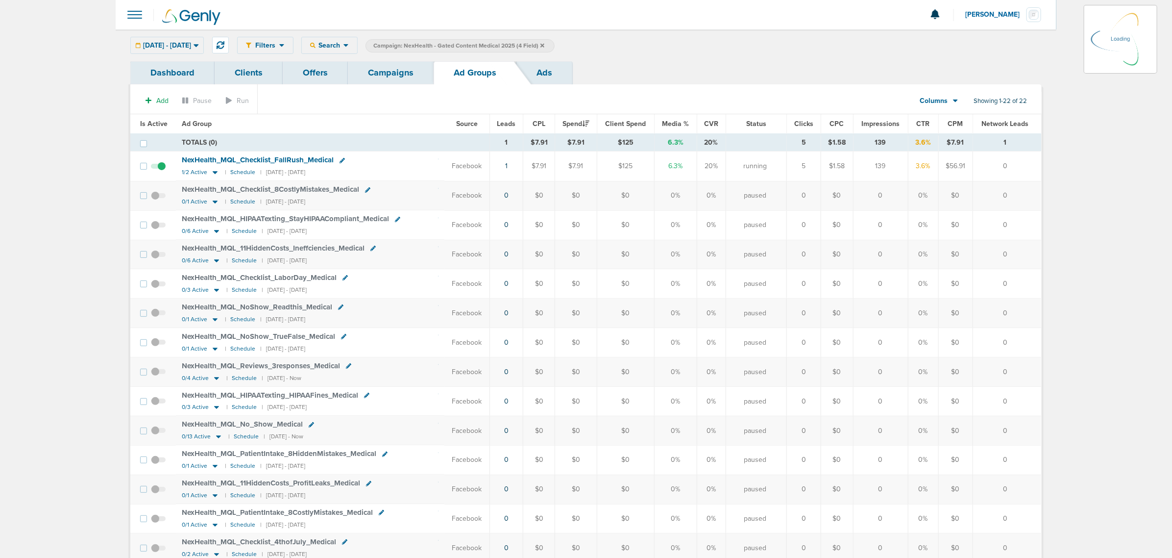
click at [550, 72] on link "Ads" at bounding box center [545, 72] width 56 height 23
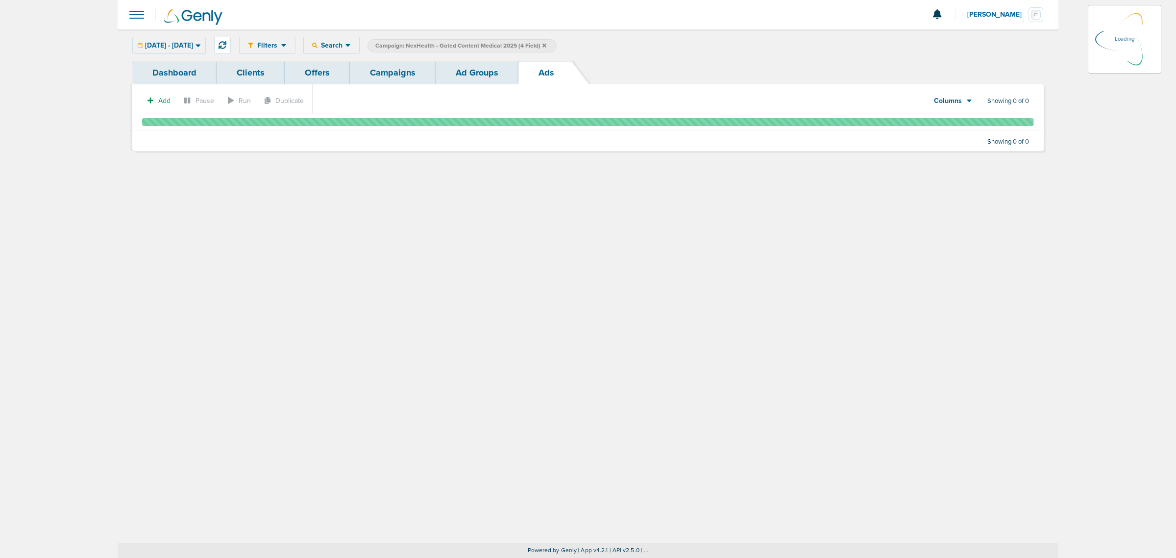
click at [464, 72] on link "Ad Groups" at bounding box center [477, 72] width 83 height 23
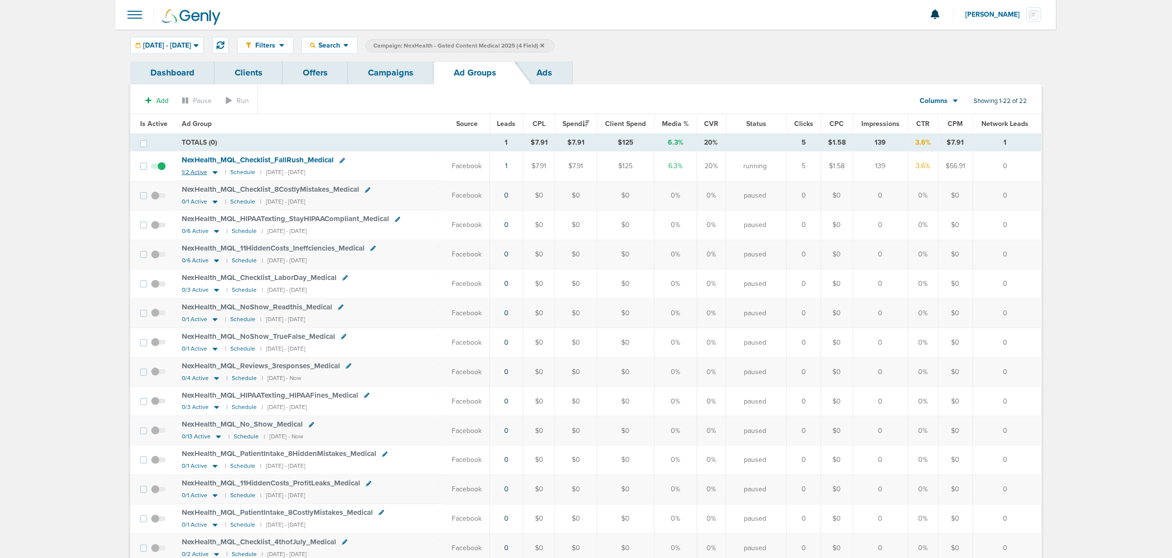
click at [212, 174] on icon at bounding box center [215, 172] width 10 height 8
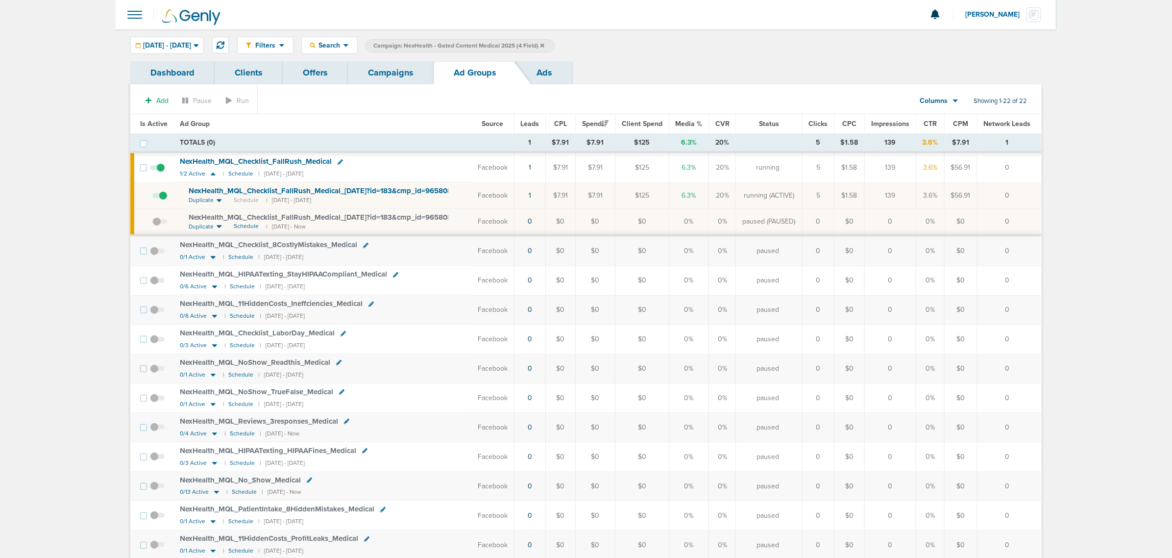
click at [274, 190] on span "NexHealth_ MQL_ Checklist_ FallRush_ Medical_ [DATE]?id=183&cmp_ id=9658082" at bounding box center [323, 190] width 268 height 9
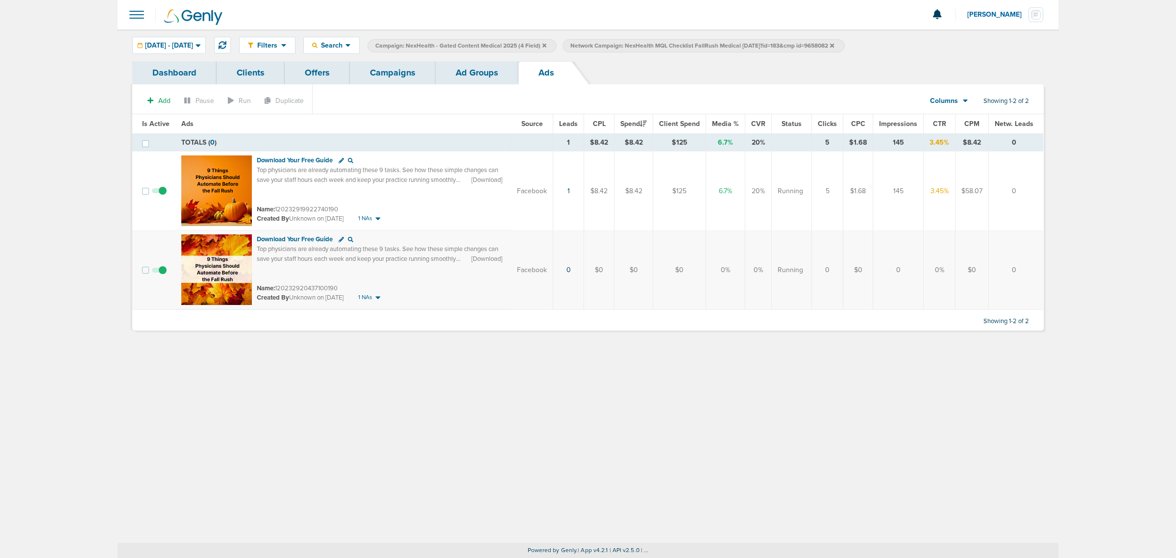
click at [456, 69] on link "Ad Groups" at bounding box center [477, 72] width 83 height 23
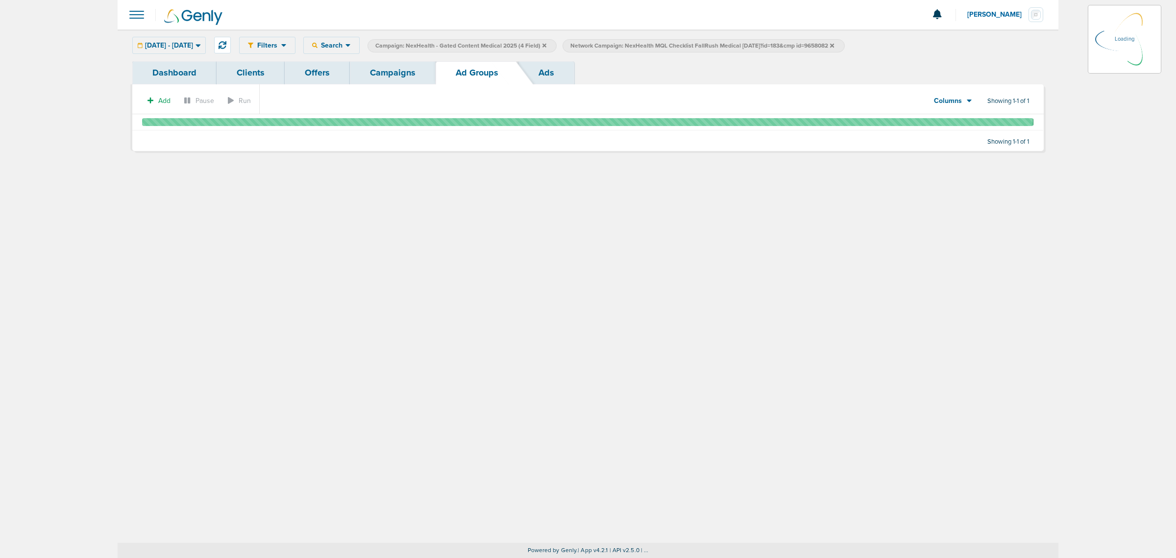
click at [379, 72] on link "Campaigns" at bounding box center [393, 72] width 86 height 23
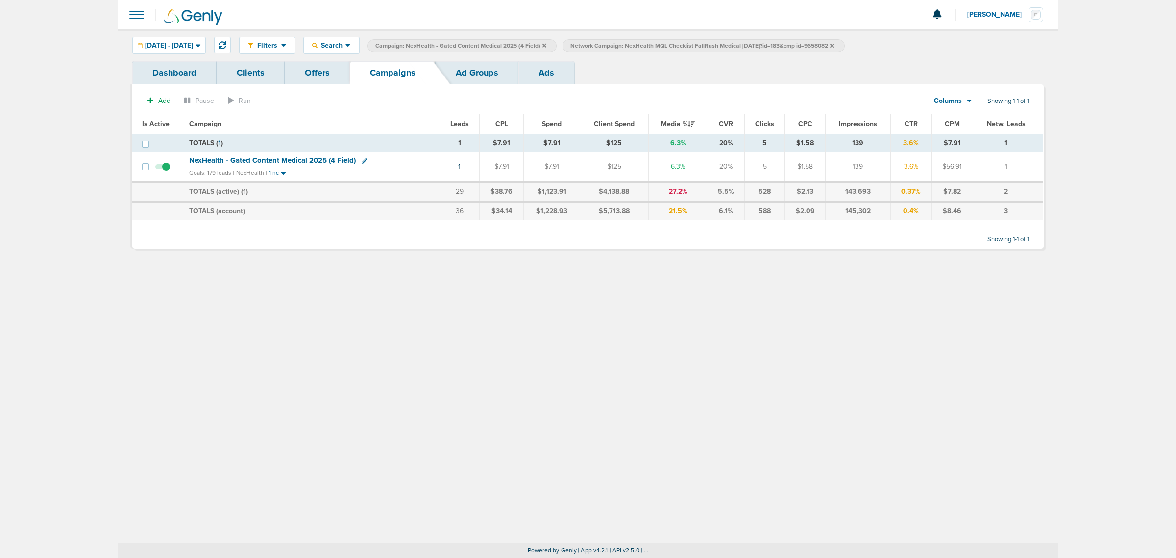
click at [834, 46] on icon at bounding box center [832, 45] width 4 height 4
click at [546, 45] on icon at bounding box center [544, 45] width 4 height 4
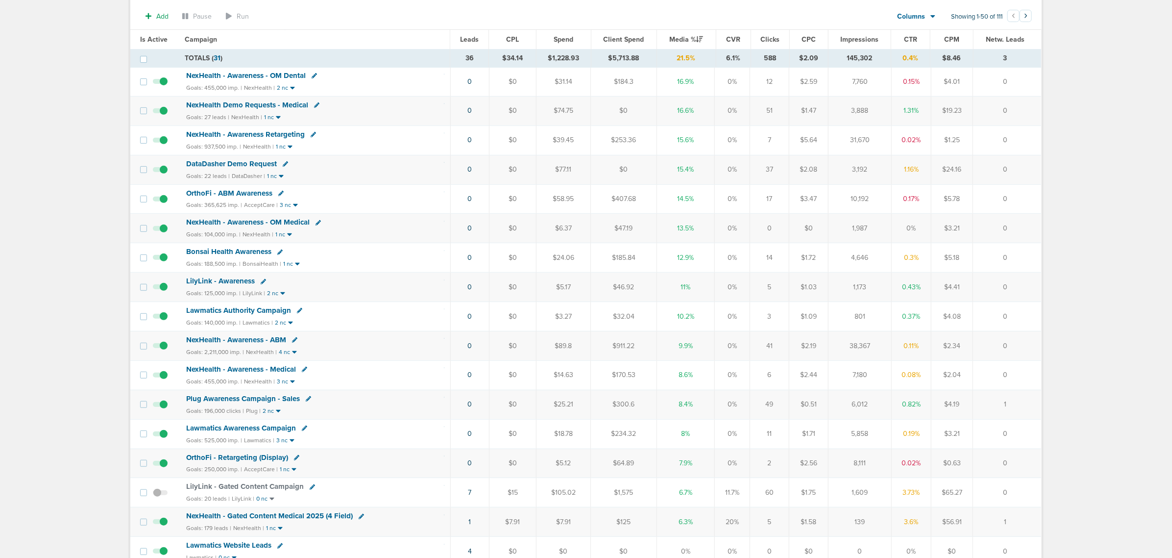
scroll to position [184, 0]
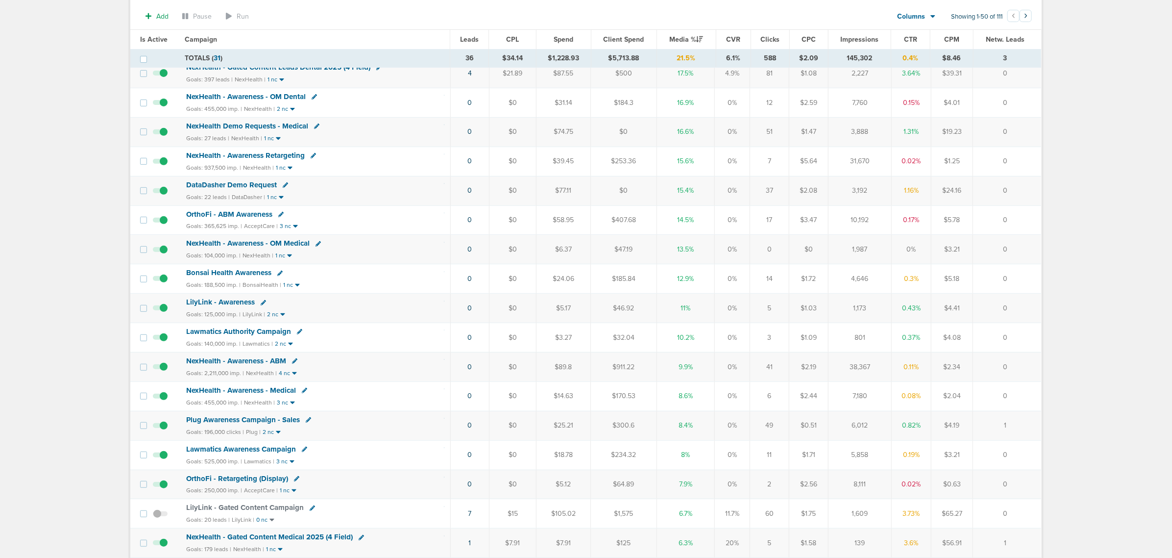
click at [236, 127] on span "NexHealth Demo Requests - Medical" at bounding box center [247, 126] width 122 height 9
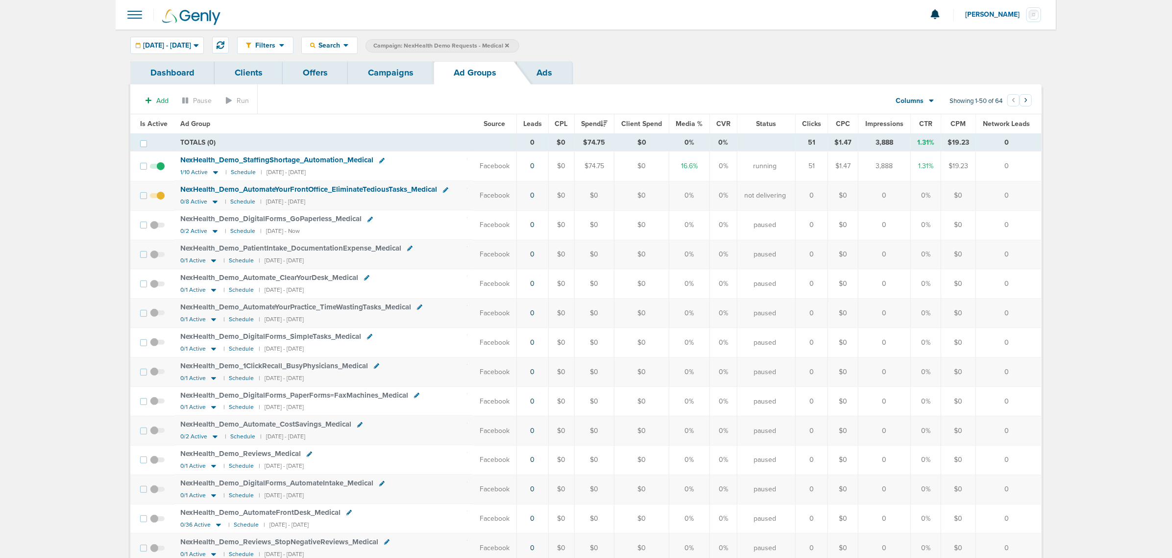
click at [320, 72] on link "Offers" at bounding box center [315, 72] width 65 height 23
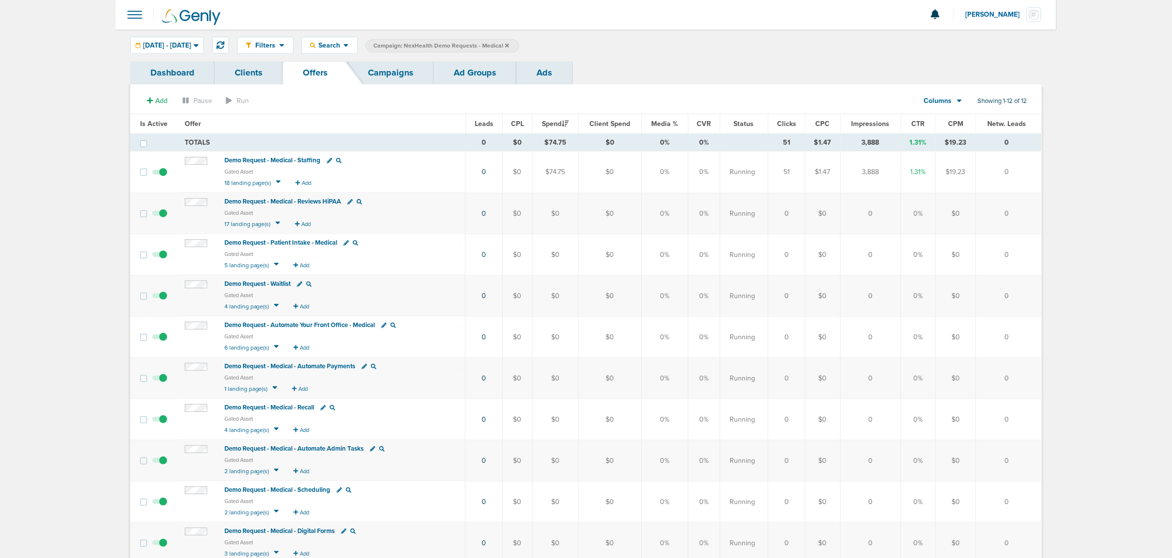
click at [294, 447] on span "Demo Request - Medical - Automate Admin Tasks" at bounding box center [294, 448] width 140 height 8
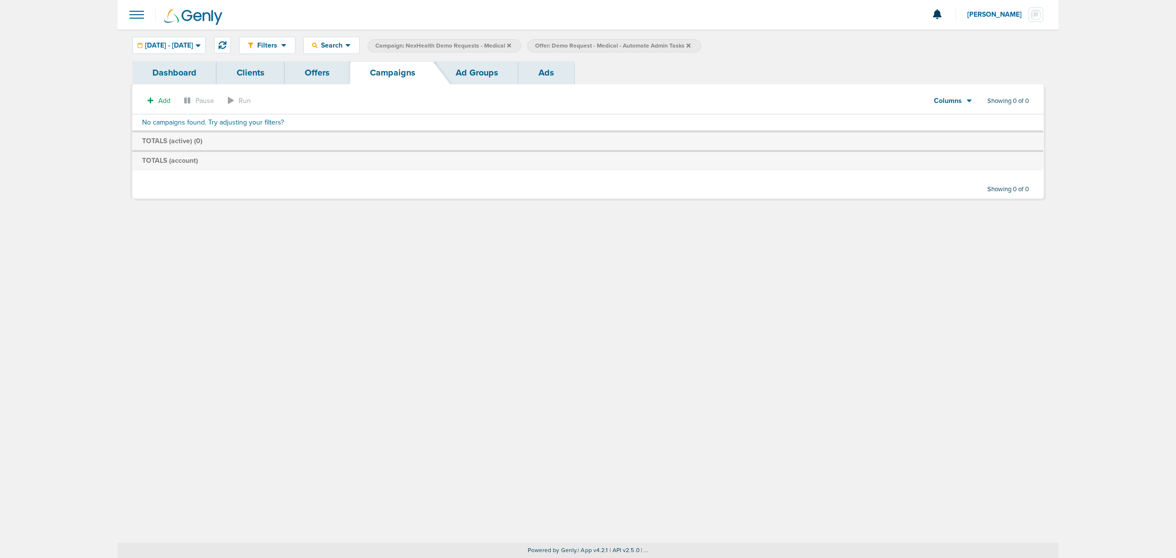
click at [511, 45] on icon at bounding box center [509, 45] width 4 height 4
click at [531, 45] on icon at bounding box center [529, 45] width 4 height 4
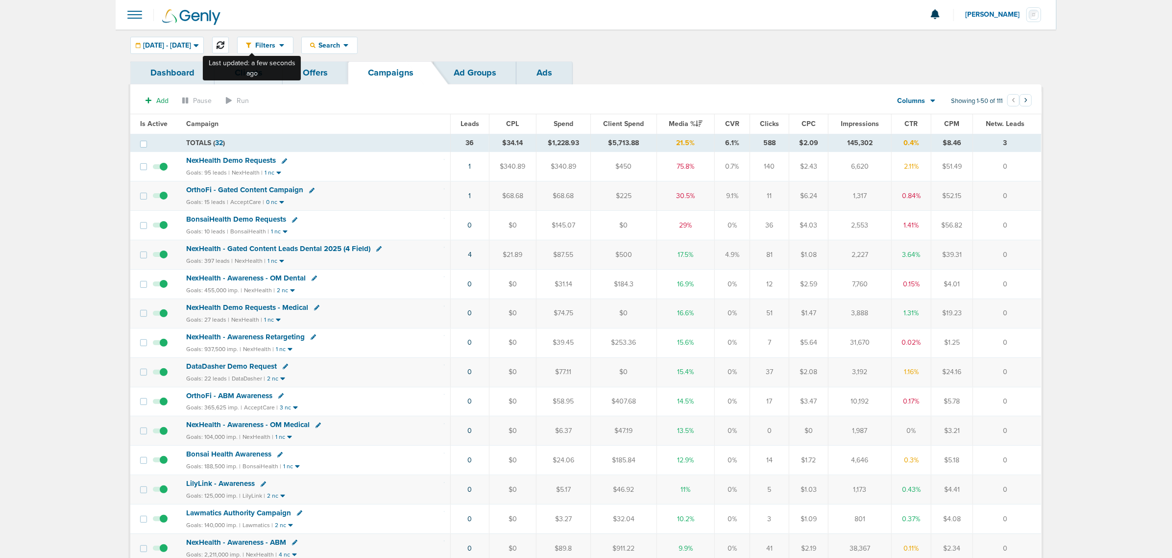
click at [224, 45] on icon at bounding box center [221, 45] width 8 height 8
click at [224, 43] on icon at bounding box center [221, 45] width 8 height 8
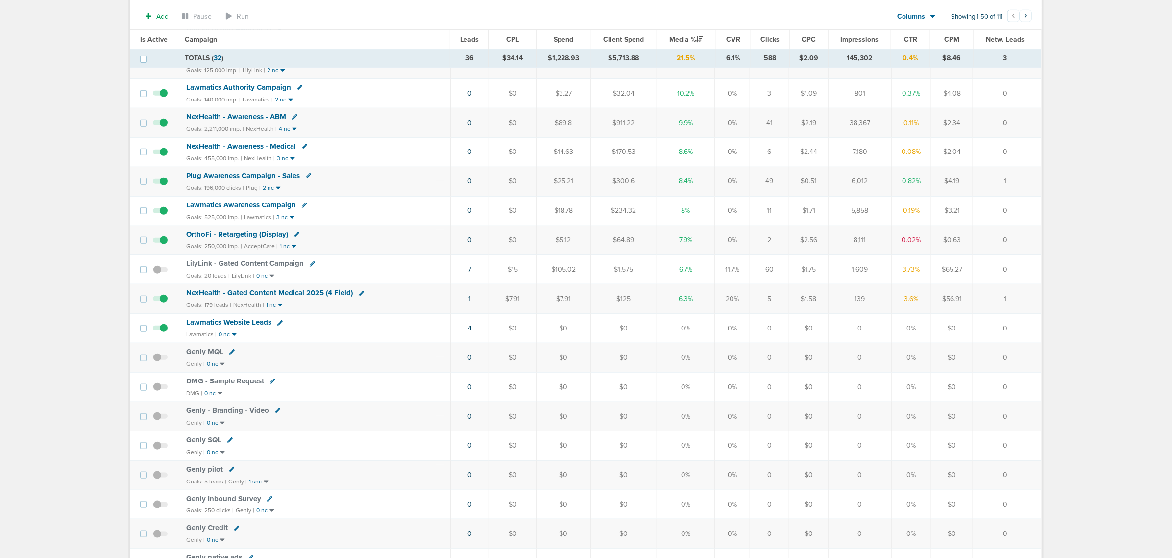
scroll to position [429, 0]
drag, startPoint x: 868, startPoint y: 307, endPoint x: 843, endPoint y: 307, distance: 25.5
click at [843, 307] on td "139" at bounding box center [860, 297] width 63 height 29
click at [846, 306] on td "139" at bounding box center [860, 297] width 63 height 29
drag, startPoint x: 634, startPoint y: 316, endPoint x: 620, endPoint y: 317, distance: 13.3
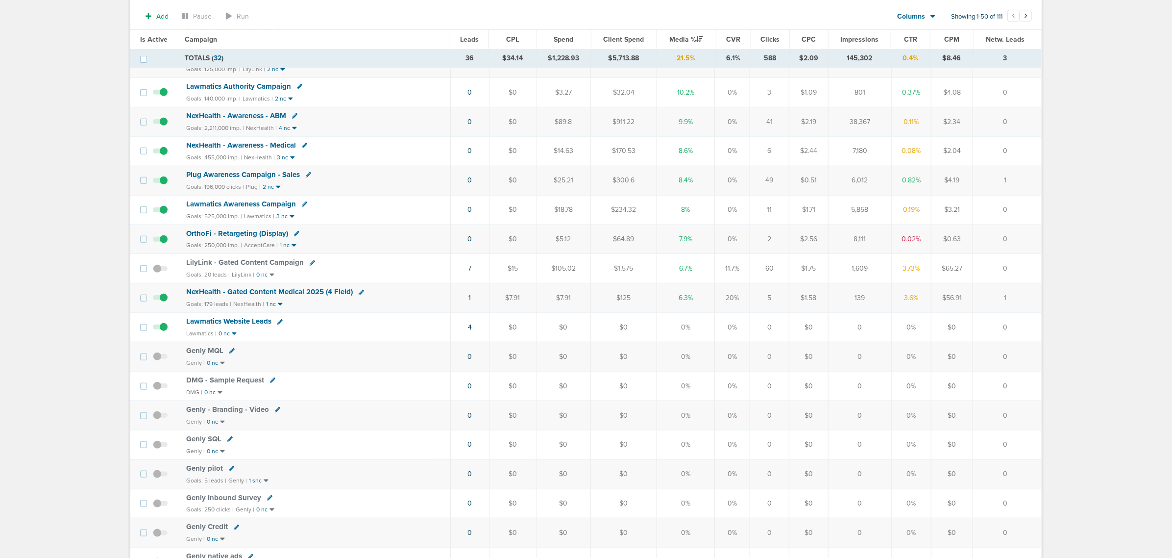
click at [629, 313] on td "$125" at bounding box center [624, 297] width 66 height 29
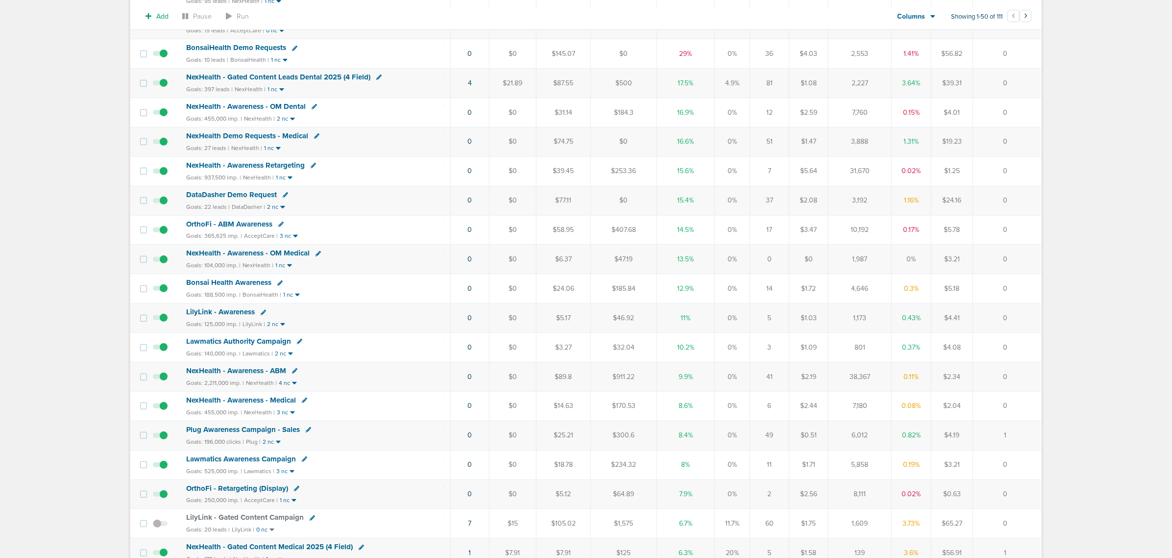
scroll to position [0, 0]
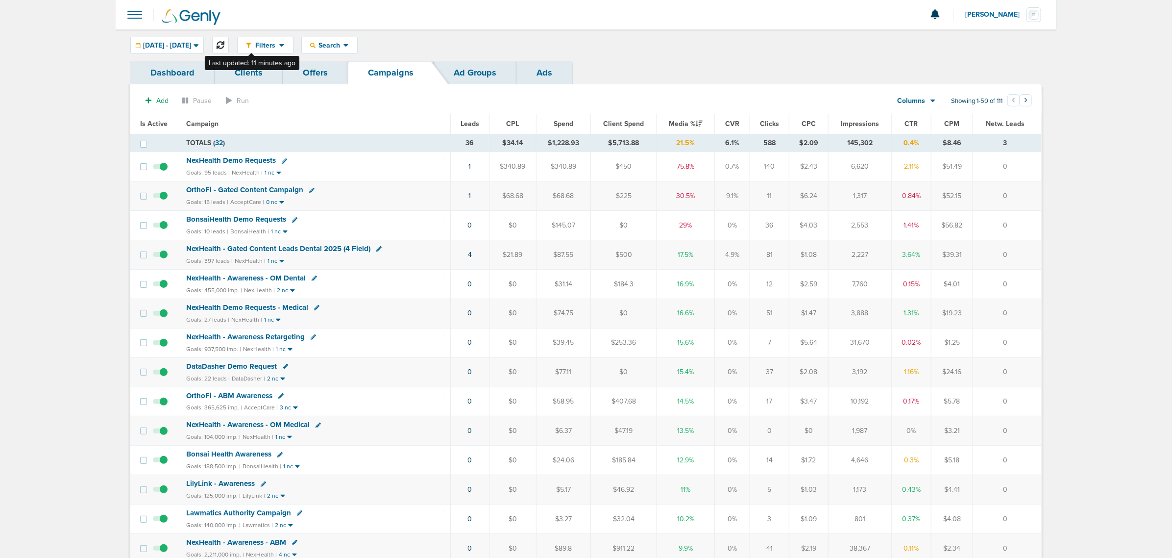
click at [224, 44] on icon at bounding box center [221, 45] width 8 height 8
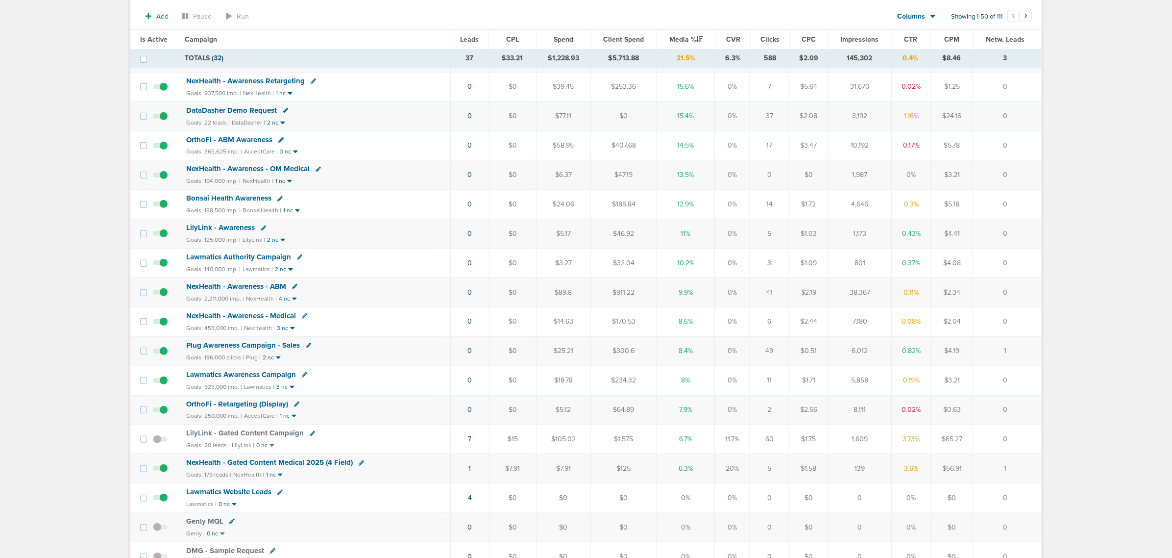
scroll to position [306, 0]
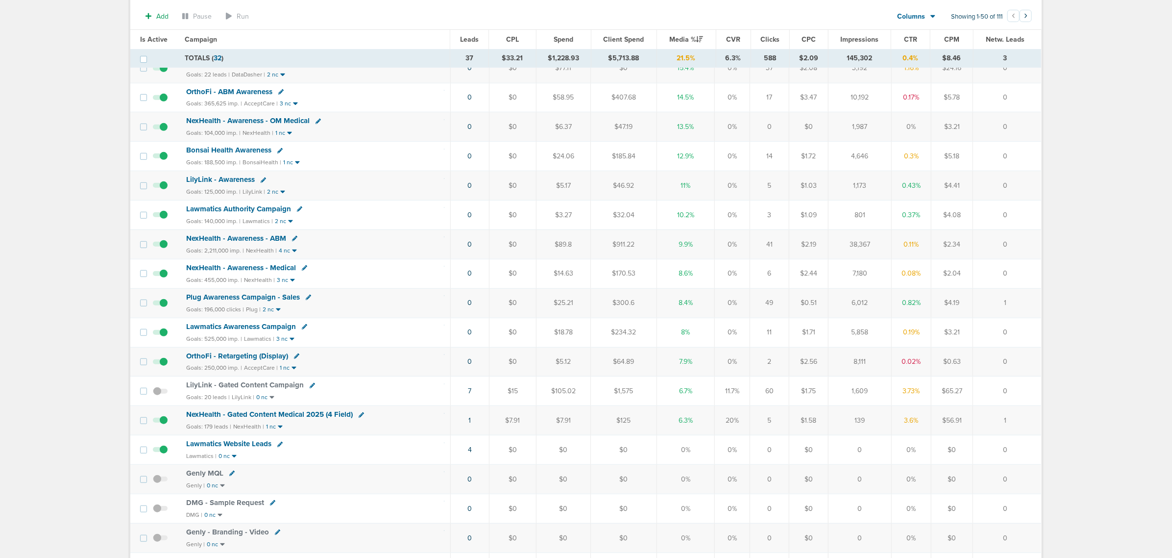
click at [647, 395] on td "$1,575" at bounding box center [624, 390] width 66 height 29
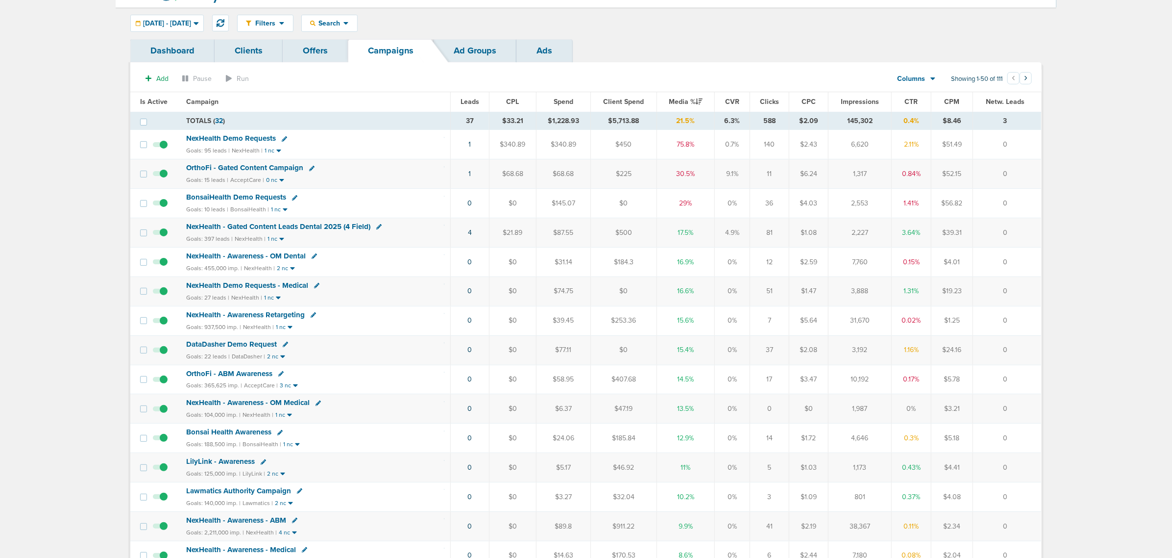
scroll to position [0, 0]
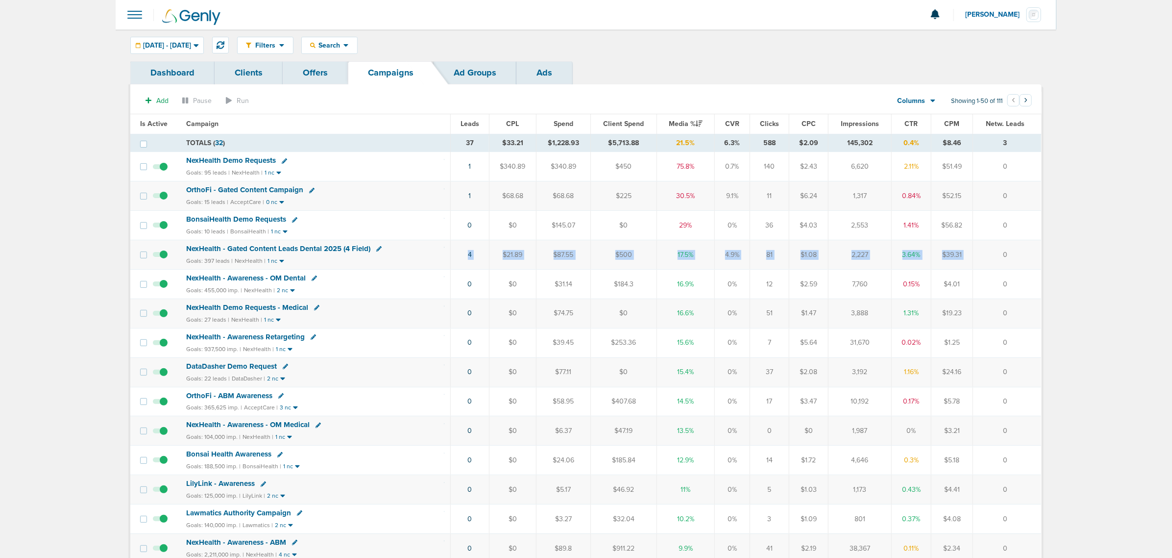
drag, startPoint x: 422, startPoint y: 258, endPoint x: 1000, endPoint y: 255, distance: 577.8
click at [1000, 255] on tr "NexHealth - Gated Content Leads Dental 2025 (4 Field) Goals: 397 leads | NexHea…" at bounding box center [585, 254] width 911 height 29
click at [976, 253] on td "0" at bounding box center [1007, 254] width 68 height 29
click at [427, 260] on div "Goals: 397 leads | NexHealth | 1 nc" at bounding box center [315, 261] width 258 height 8
click at [756, 44] on div "Filters Active Only Settings Status Active Inactive Objectives MQL SQL Traffic …" at bounding box center [639, 45] width 805 height 17
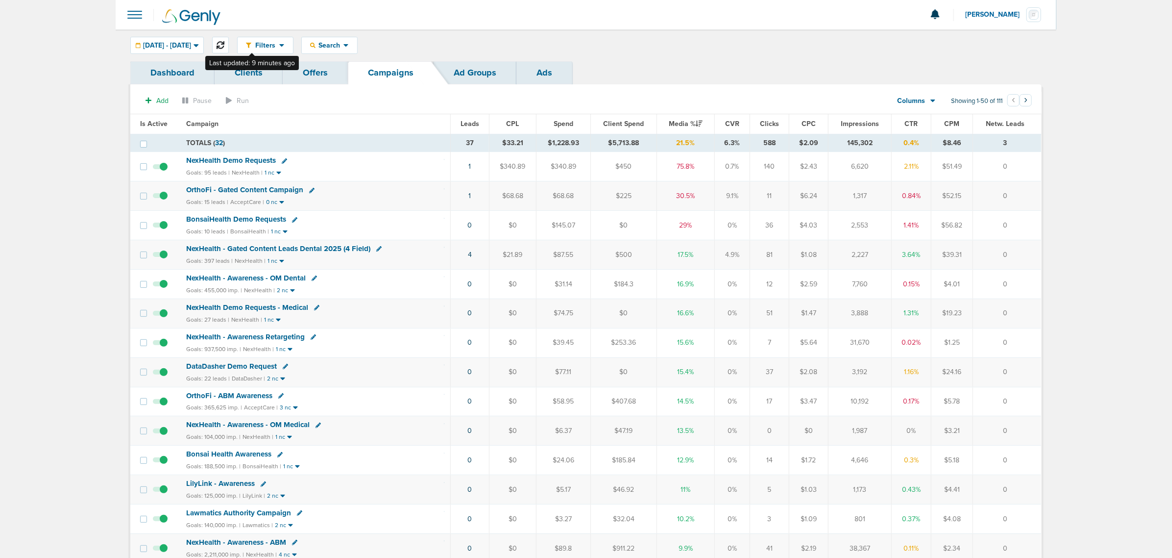
click at [224, 44] on icon at bounding box center [221, 45] width 8 height 8
click at [761, 38] on div "Filters Active Only Settings Status Active Inactive Objectives MQL SQL Traffic …" at bounding box center [639, 45] width 805 height 17
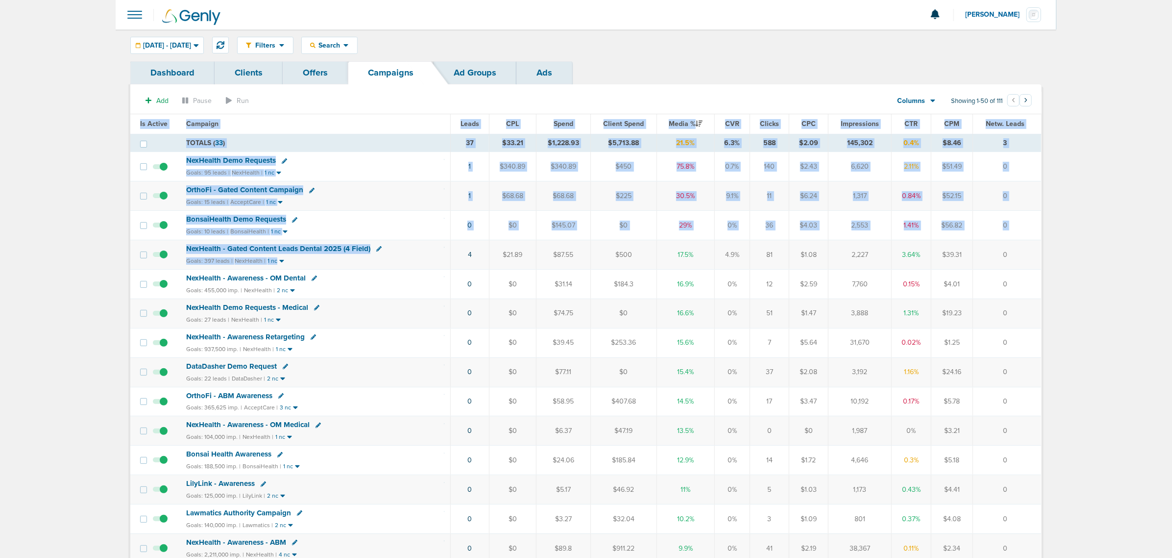
drag, startPoint x: 430, startPoint y: 257, endPoint x: 1059, endPoint y: 340, distance: 633.6
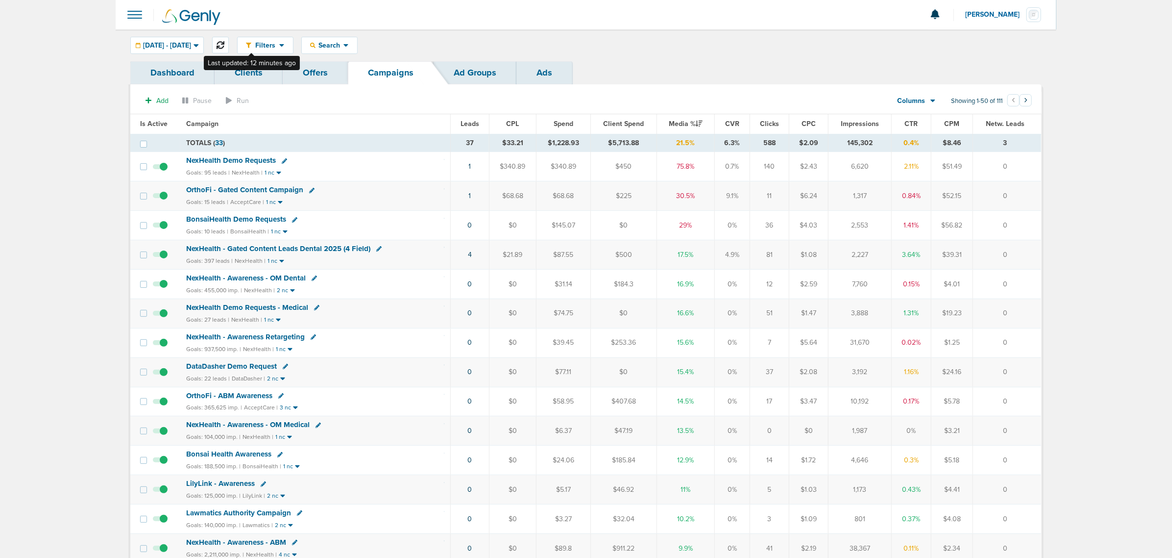
click at [229, 43] on button at bounding box center [220, 45] width 17 height 17
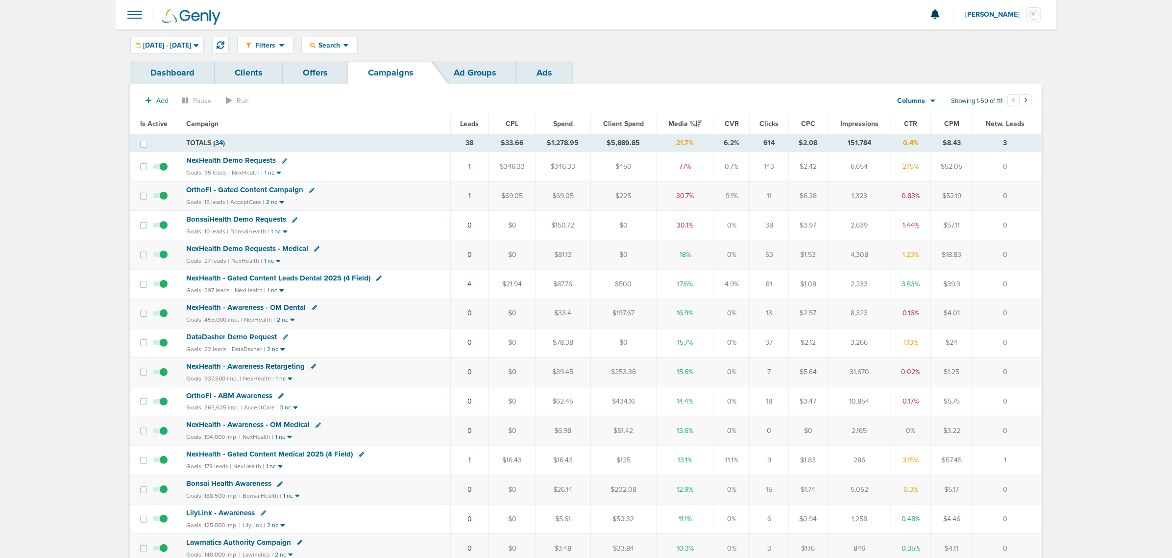
drag, startPoint x: 409, startPoint y: 170, endPoint x: 1020, endPoint y: 160, distance: 610.7
click at [1020, 160] on tr "NexHealth Demo Requests Goals: 95 leads | NexHealth | 1 nc 1 $346.33 $346.33 $4…" at bounding box center [585, 166] width 911 height 29
click at [1020, 160] on td "0" at bounding box center [1007, 166] width 68 height 29
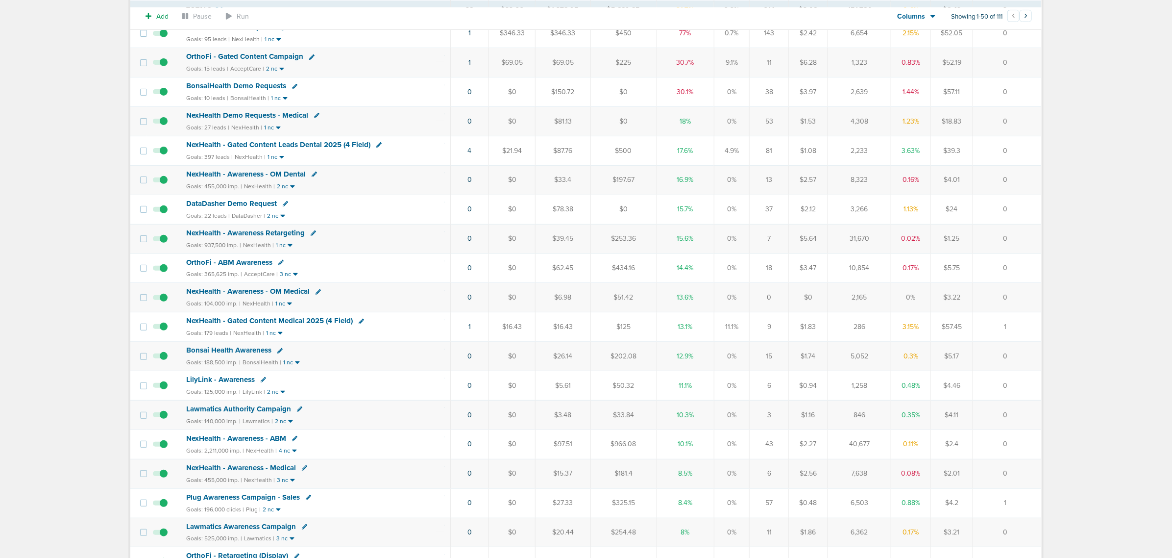
scroll to position [61, 0]
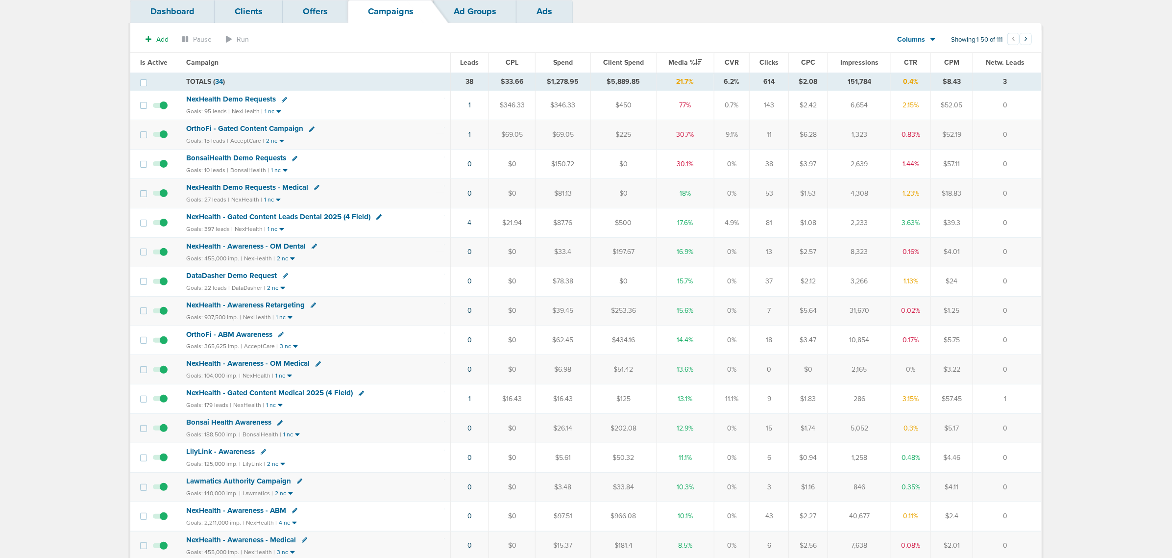
click at [271, 128] on span "OrthoFi - Gated Content Campaign" at bounding box center [244, 128] width 117 height 9
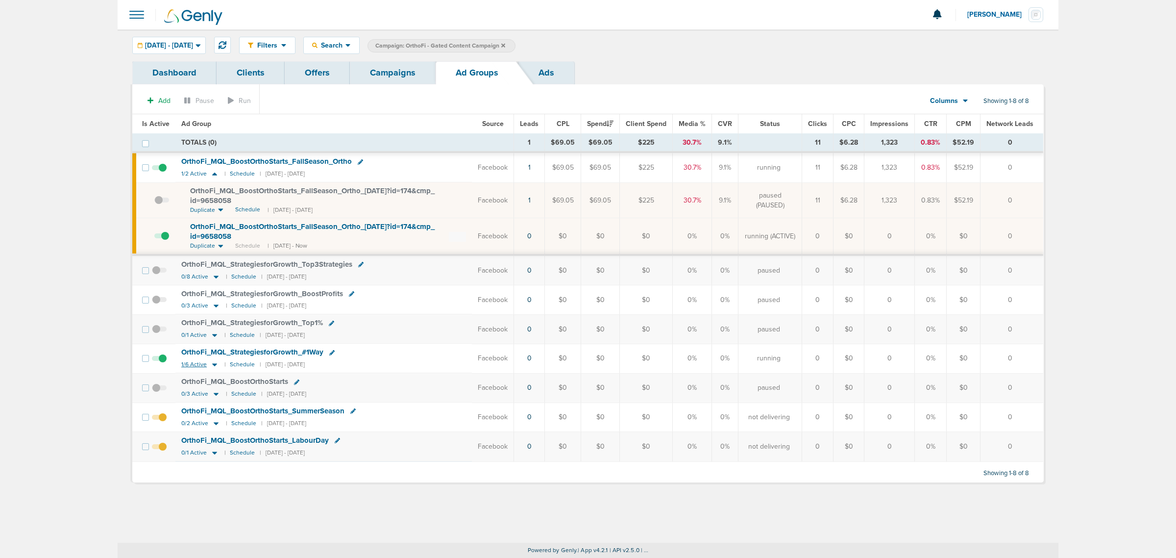
click at [211, 368] on icon at bounding box center [215, 364] width 10 height 8
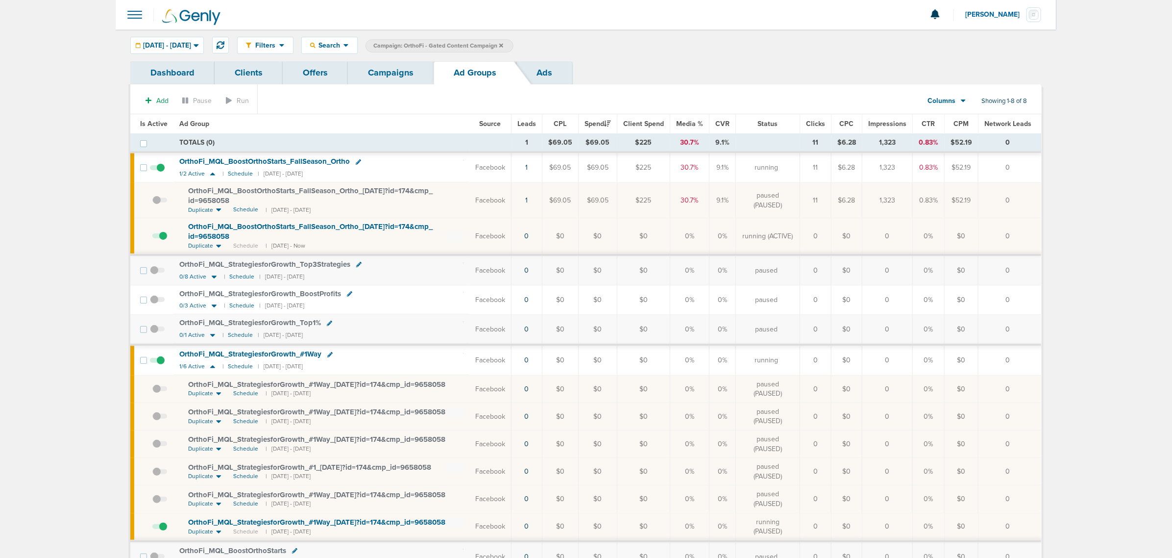
click at [400, 78] on link "Campaigns" at bounding box center [391, 72] width 86 height 23
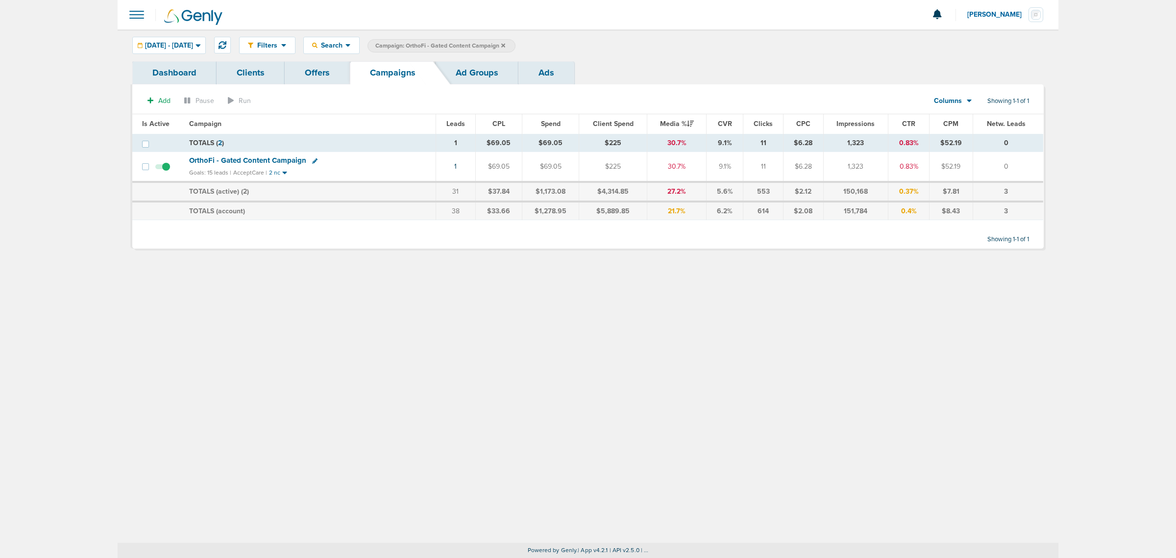
click at [505, 43] on icon at bounding box center [503, 46] width 4 height 6
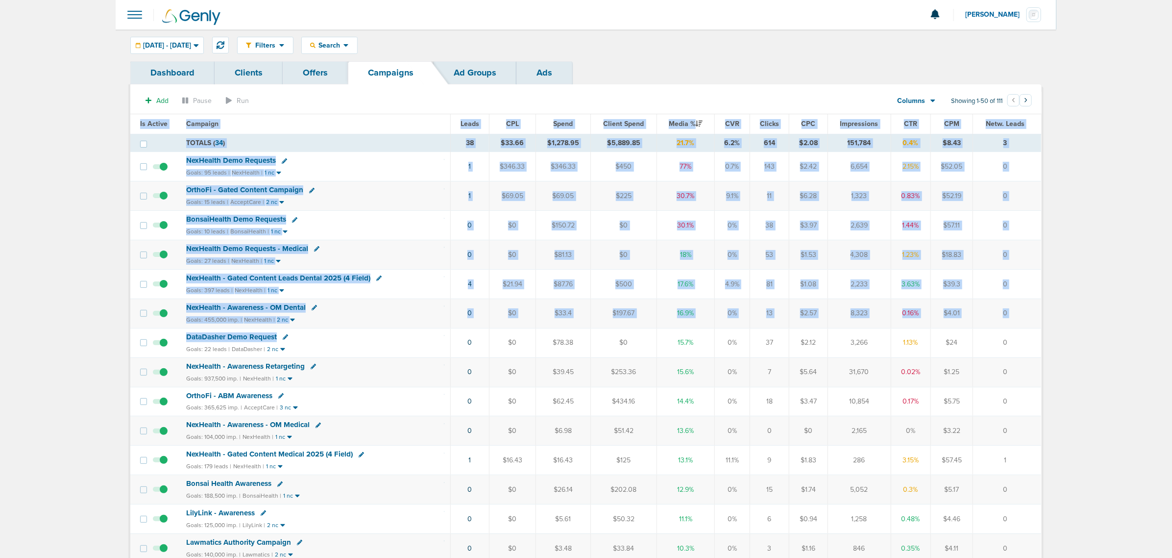
drag, startPoint x: 410, startPoint y: 342, endPoint x: 1059, endPoint y: 345, distance: 649.3
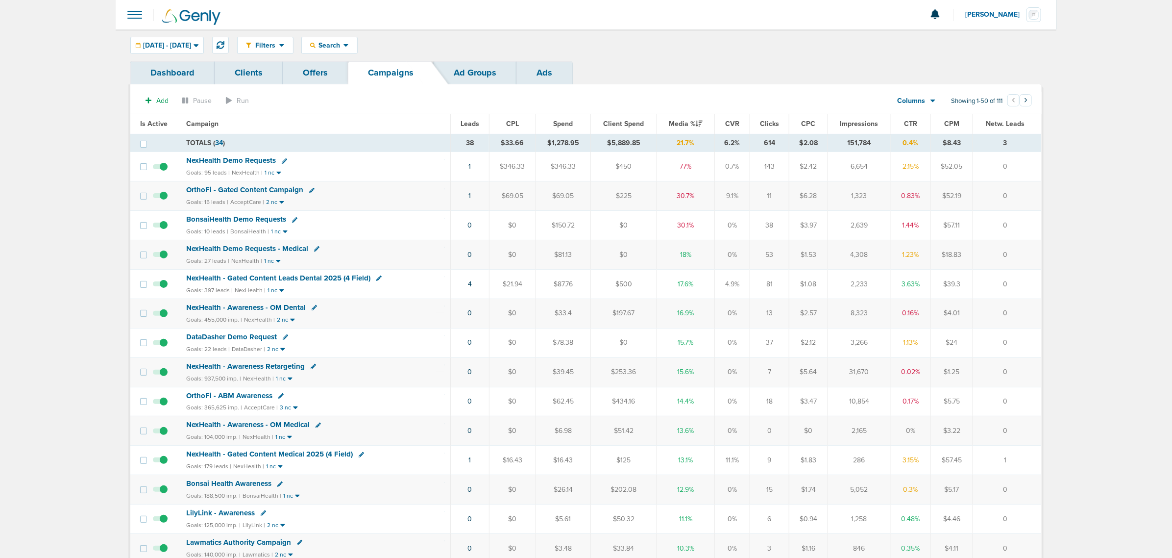
click at [255, 221] on span "BonsaiHealth Demo Requests" at bounding box center [236, 219] width 100 height 9
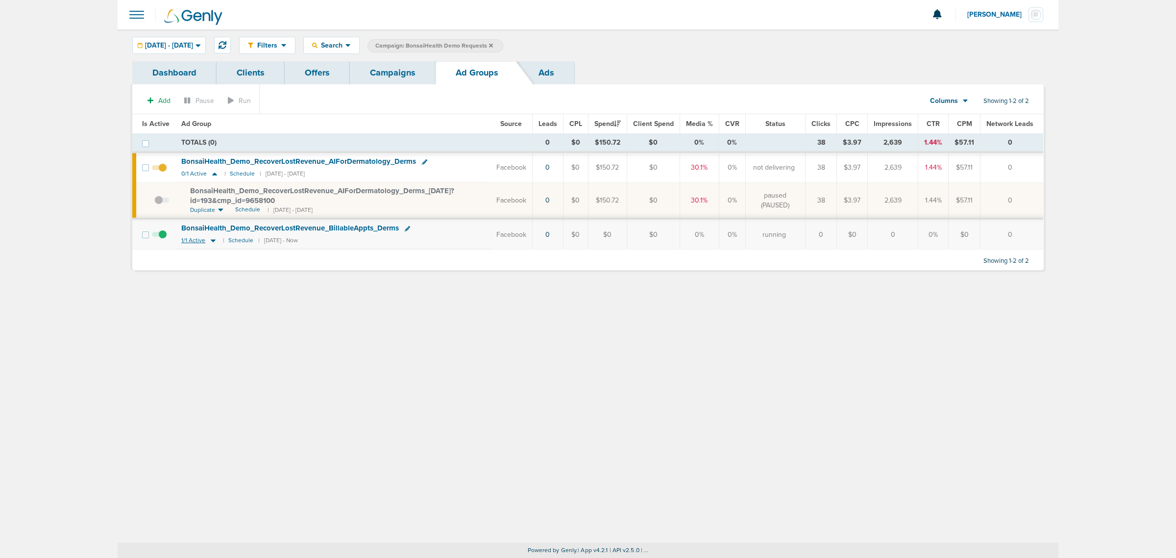
click at [211, 241] on icon at bounding box center [213, 241] width 5 height 3
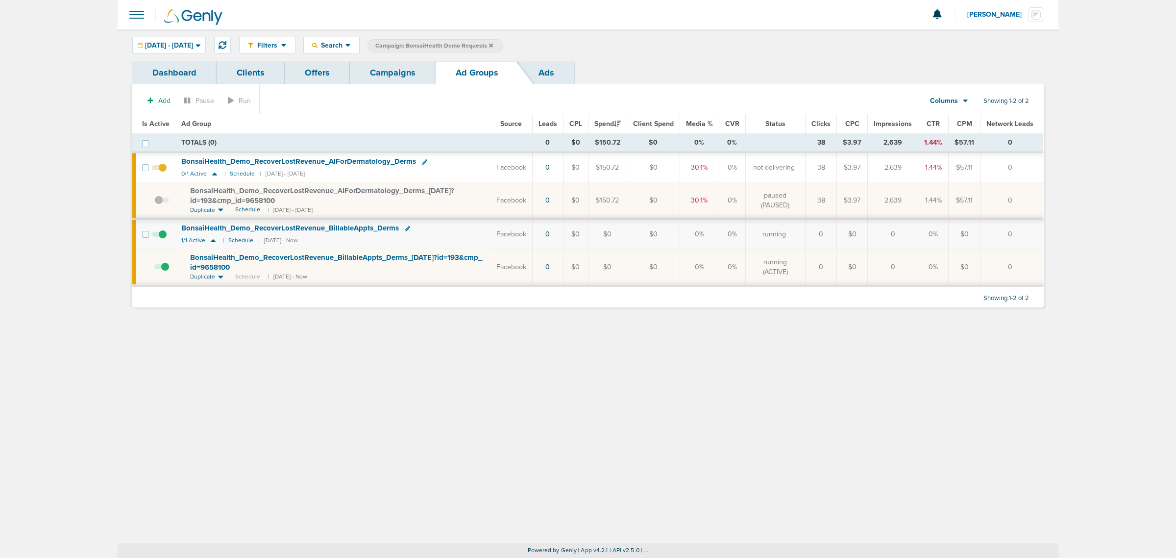
click at [391, 70] on link "Campaigns" at bounding box center [393, 72] width 86 height 23
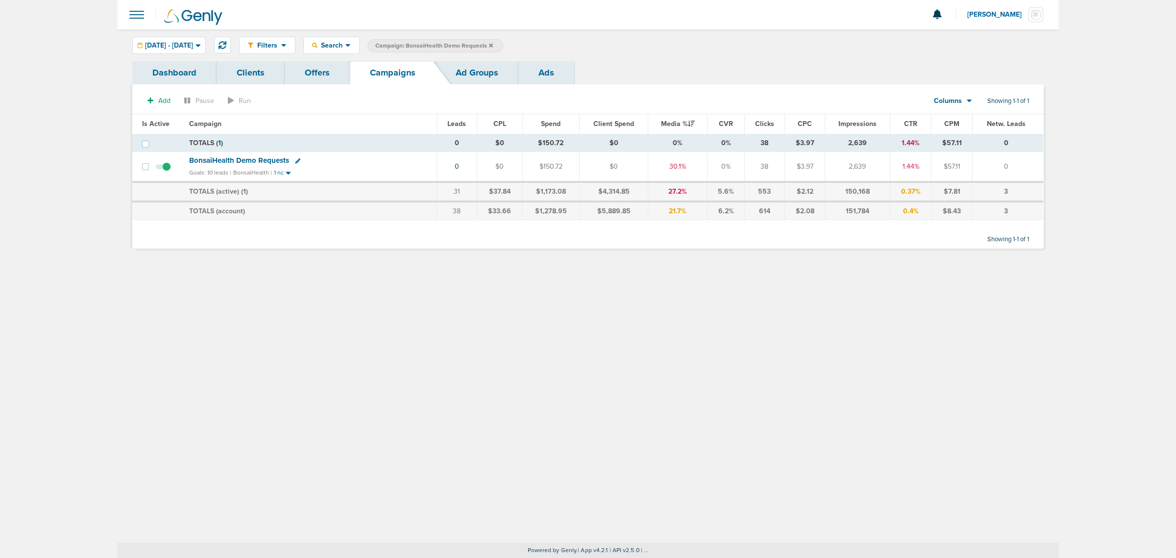
click at [480, 323] on div "Filters Active Only Settings Status Active Inactive Objectives MQL SQL Traffic …" at bounding box center [588, 285] width 941 height 513
click at [493, 45] on icon at bounding box center [491, 45] width 4 height 4
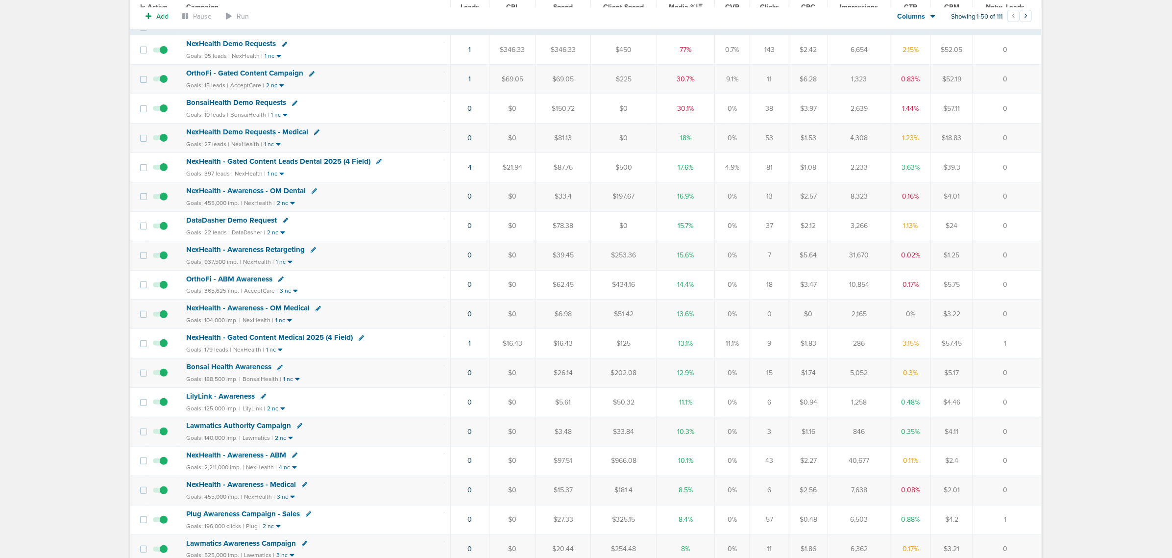
scroll to position [123, 0]
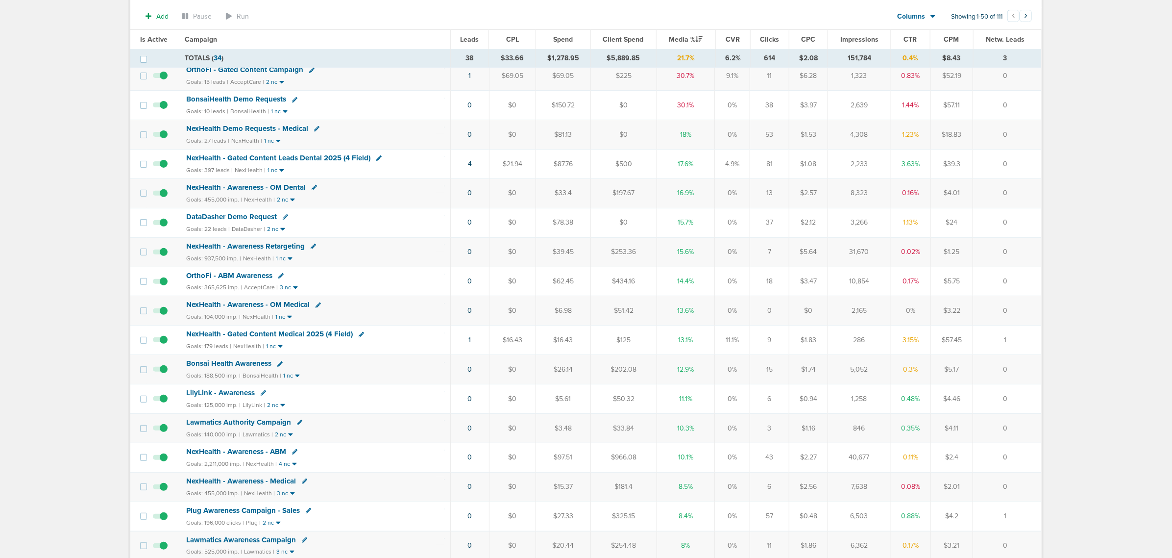
drag, startPoint x: 426, startPoint y: 346, endPoint x: 1018, endPoint y: 341, distance: 591.5
click at [1018, 341] on tr "NexHealth - Gated Content Medical 2025 (4 Field) Goals: 179 leads | NexHealth |…" at bounding box center [585, 339] width 911 height 29
click at [1018, 341] on td "1" at bounding box center [1007, 339] width 68 height 29
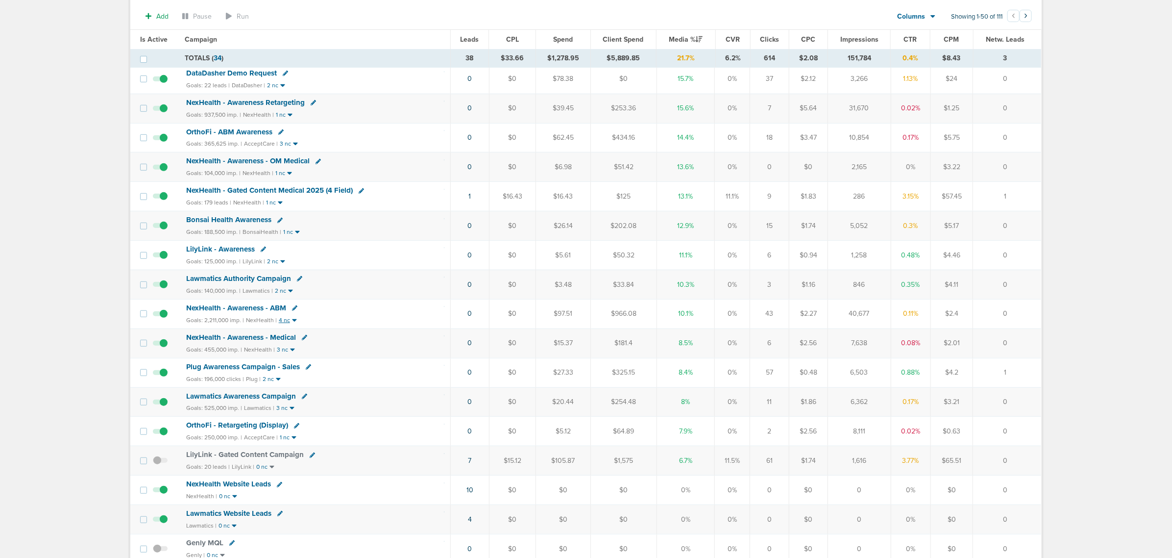
scroll to position [245, 0]
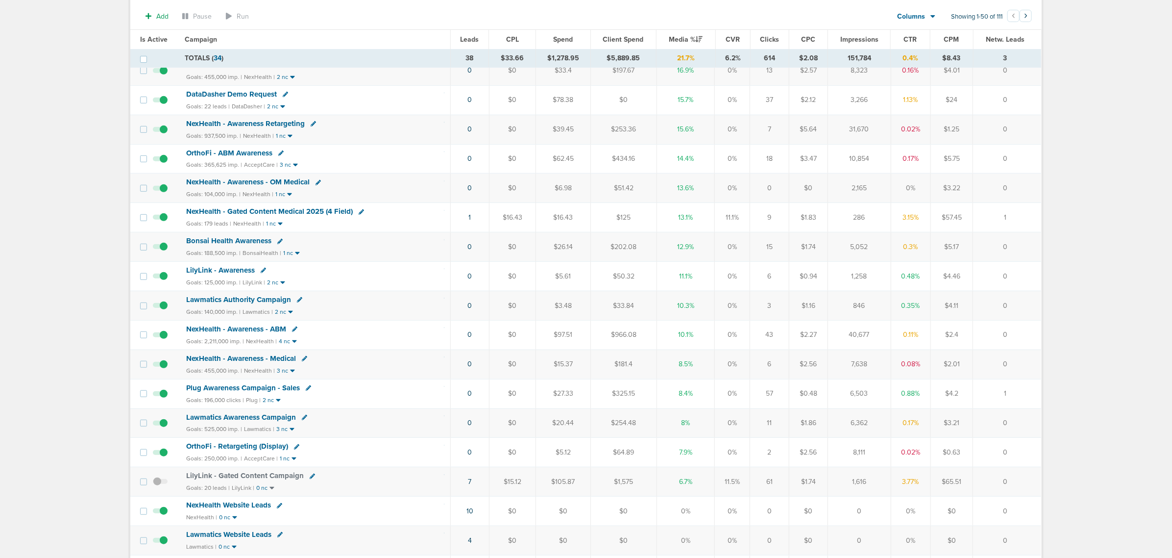
click at [274, 215] on span "NexHealth - Gated Content Medical 2025 (4 Field)" at bounding box center [269, 211] width 167 height 9
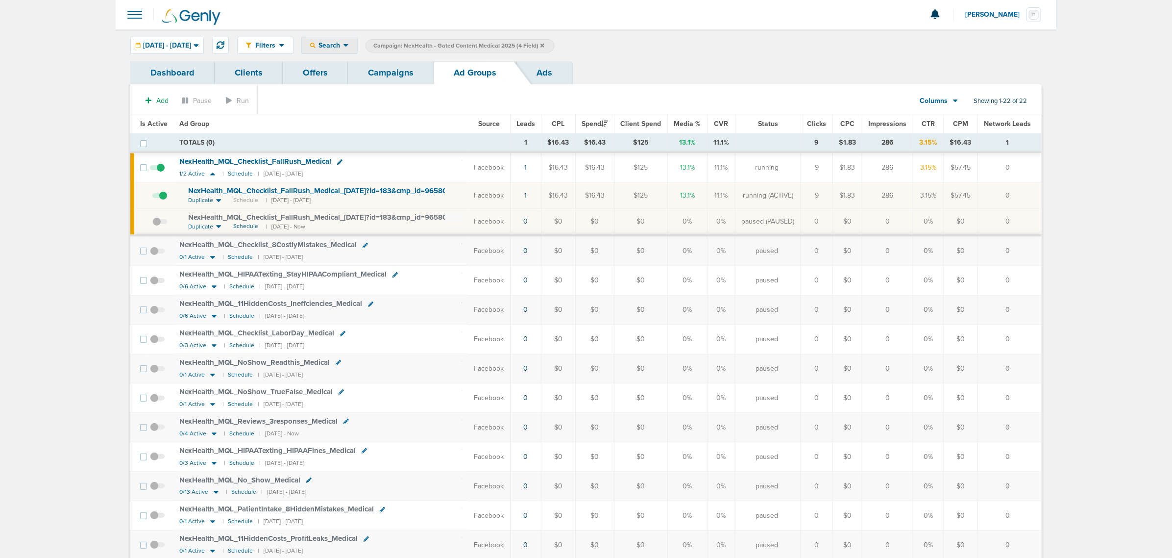
click at [353, 51] on div "Search" at bounding box center [329, 45] width 55 height 16
click at [381, 140] on link "Network Campaign" at bounding box center [352, 138] width 101 height 12
select select "netCmpName"
type input "09.03"
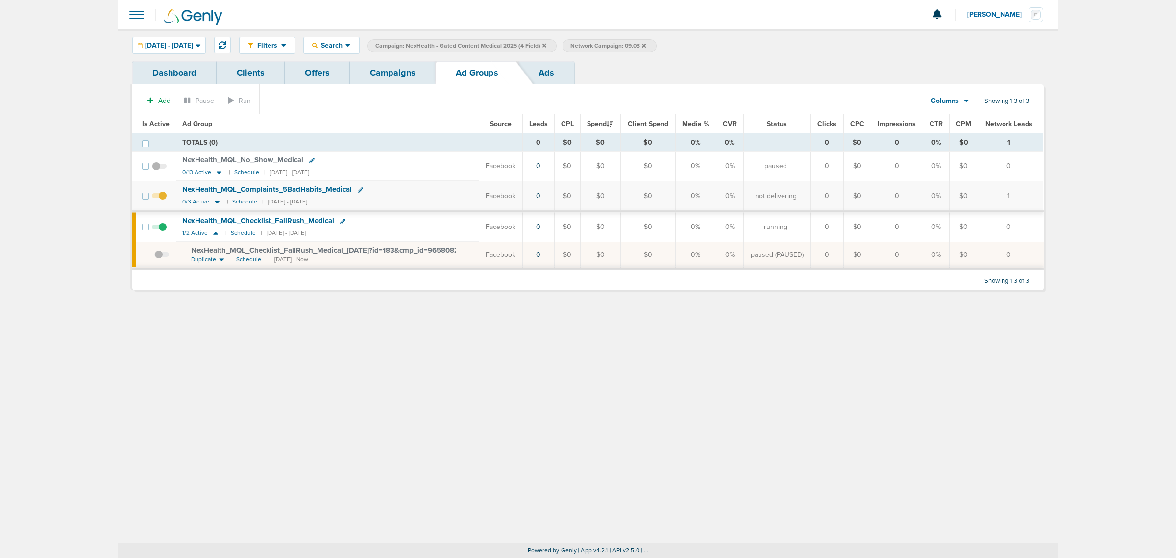
click at [216, 174] on icon at bounding box center [219, 172] width 10 height 8
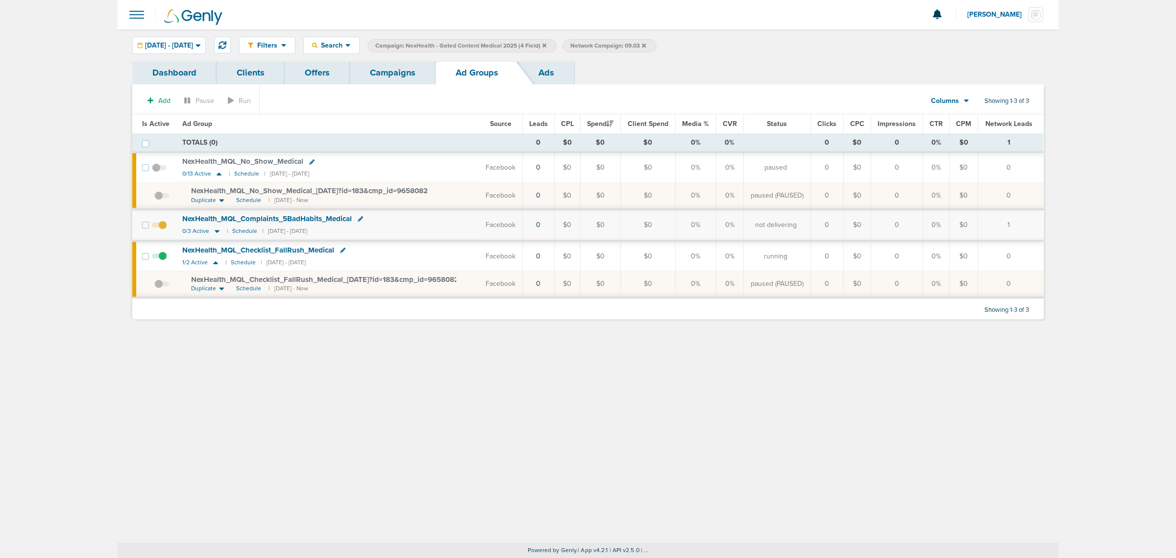
click at [154, 200] on span at bounding box center [161, 200] width 15 height 0
click at [154, 197] on input "checkbox" at bounding box center [154, 197] width 0 height 0
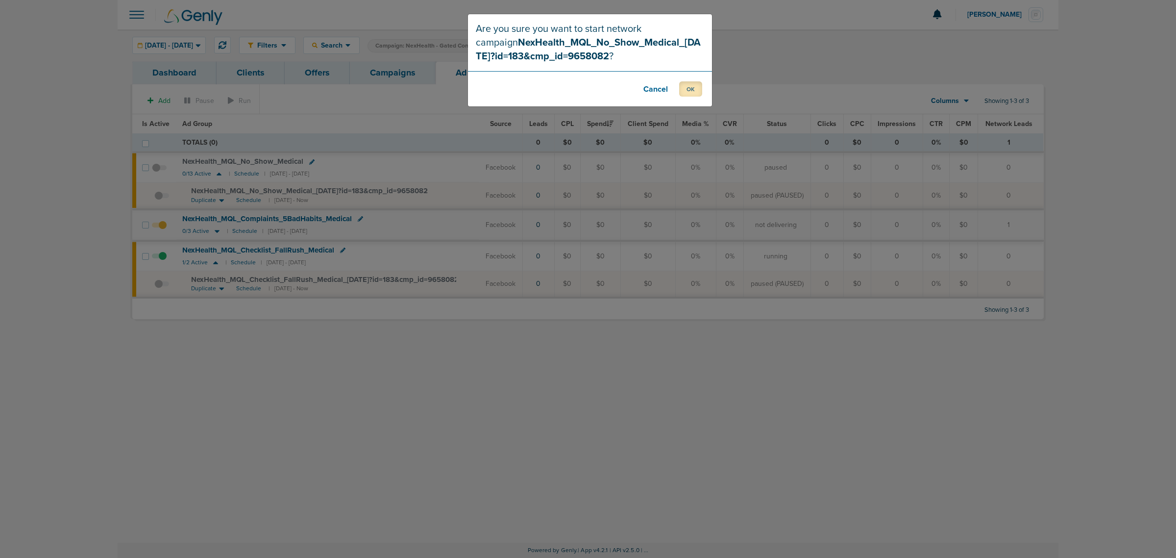
click at [692, 92] on button "OK" at bounding box center [690, 88] width 23 height 15
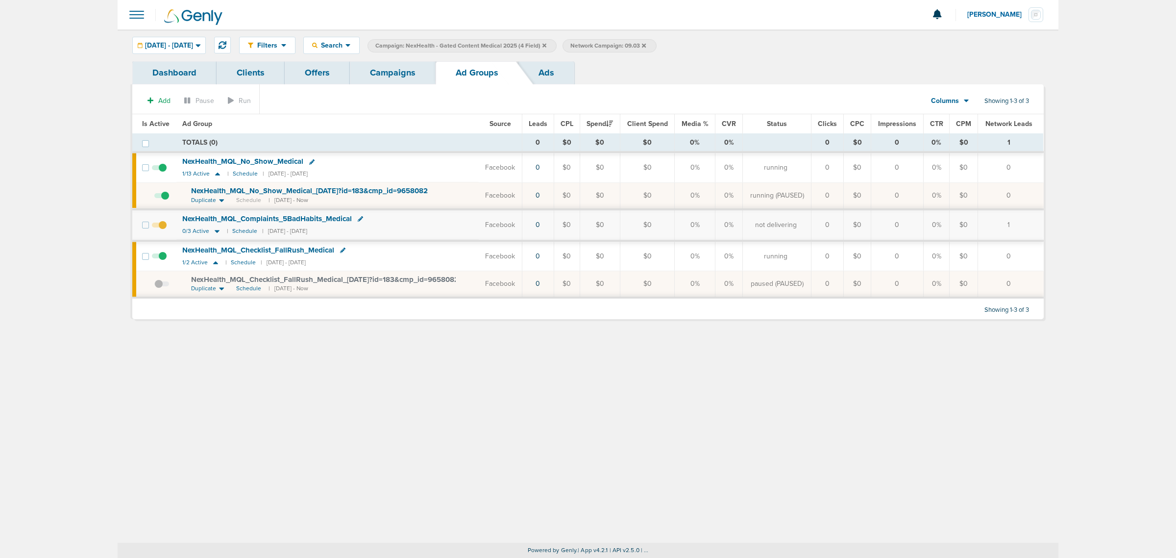
click at [280, 368] on div "Filters Active Only Settings Status Active Inactive Objectives MQL SQL Traffic …" at bounding box center [588, 285] width 941 height 513
click at [399, 66] on link "Campaigns" at bounding box center [393, 72] width 86 height 23
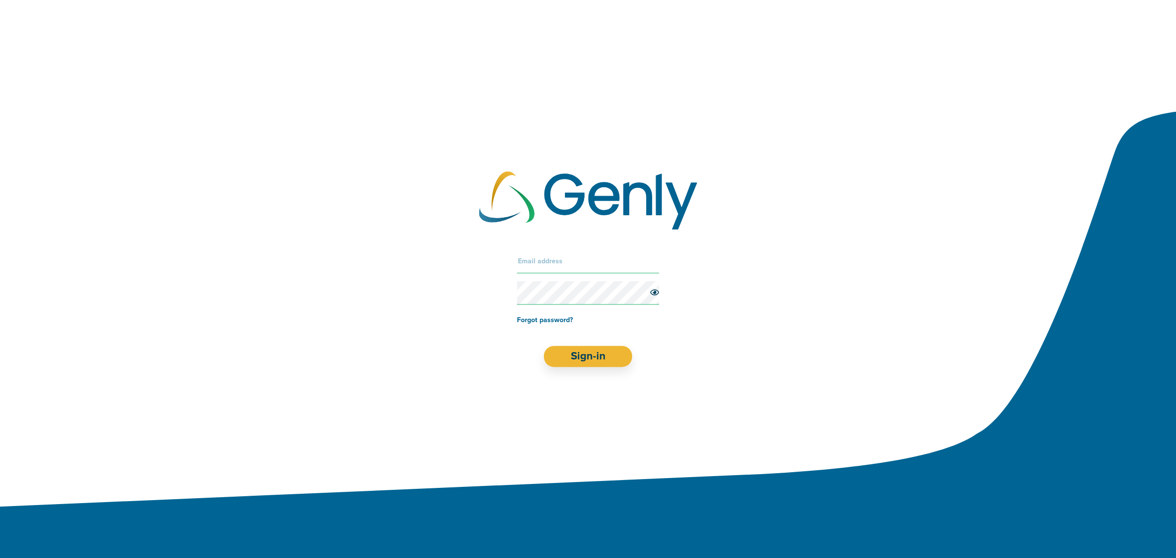
click at [547, 277] on form "Forgot password? Sign-in" at bounding box center [588, 307] width 142 height 117
click at [550, 259] on input "text" at bounding box center [588, 261] width 142 height 24
type input "lauren@genly.com"
click at [601, 349] on button "Sign-in" at bounding box center [588, 356] width 89 height 21
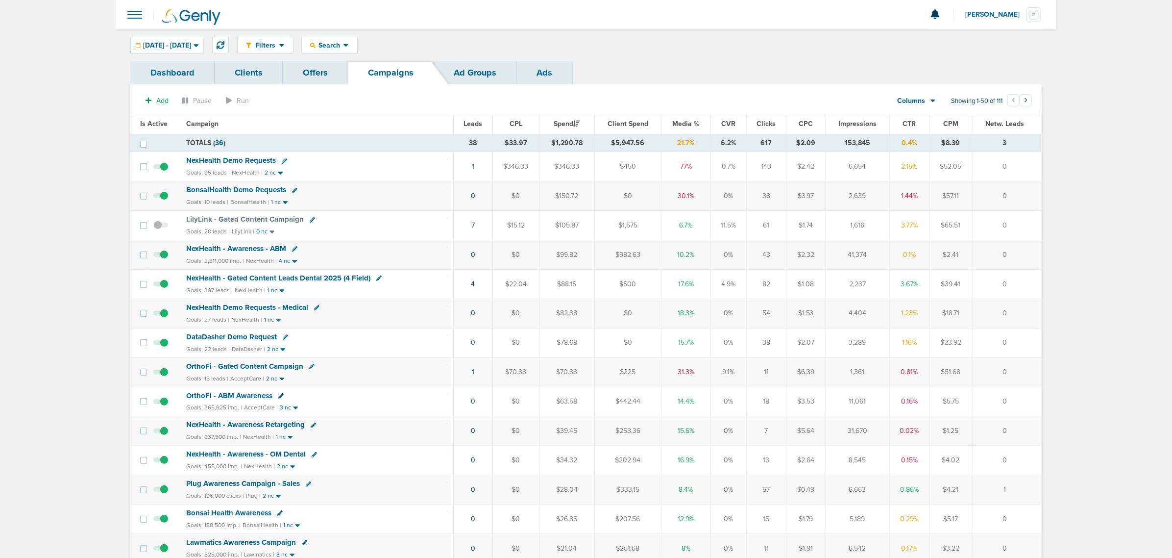
click at [686, 121] on span "Media %" at bounding box center [686, 124] width 27 height 8
drag, startPoint x: 850, startPoint y: 285, endPoint x: 906, endPoint y: 282, distance: 55.4
click at [906, 282] on tr "NexHealth - Gated Content Leads Dental 2025 (4 Field) Goals: 397 leads | NexHea…" at bounding box center [585, 283] width 911 height 29
click at [858, 282] on td "2,237" at bounding box center [859, 283] width 63 height 29
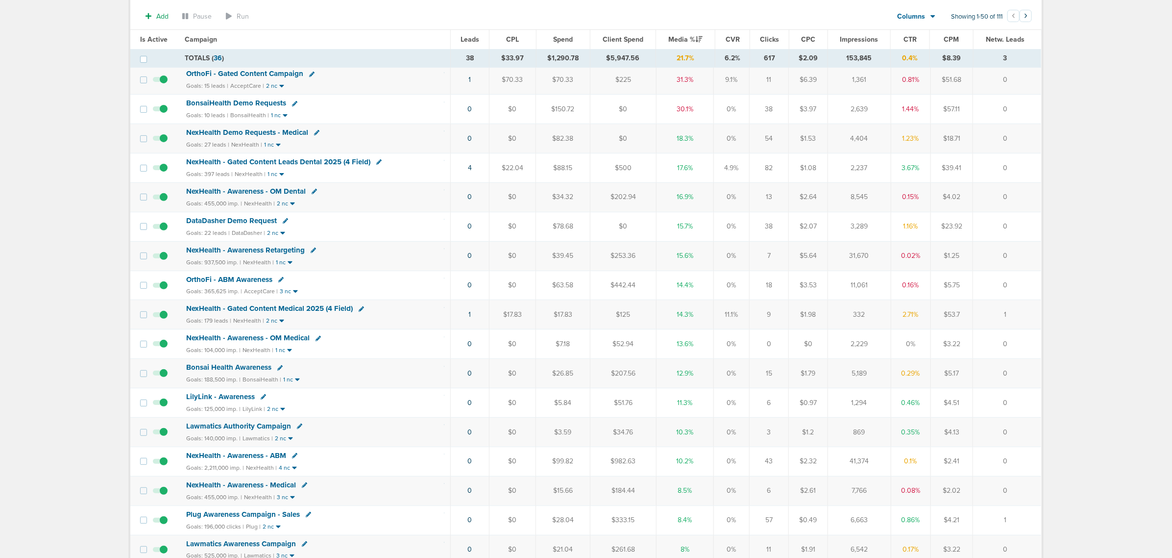
scroll to position [123, 0]
